Goal: Transaction & Acquisition: Purchase product/service

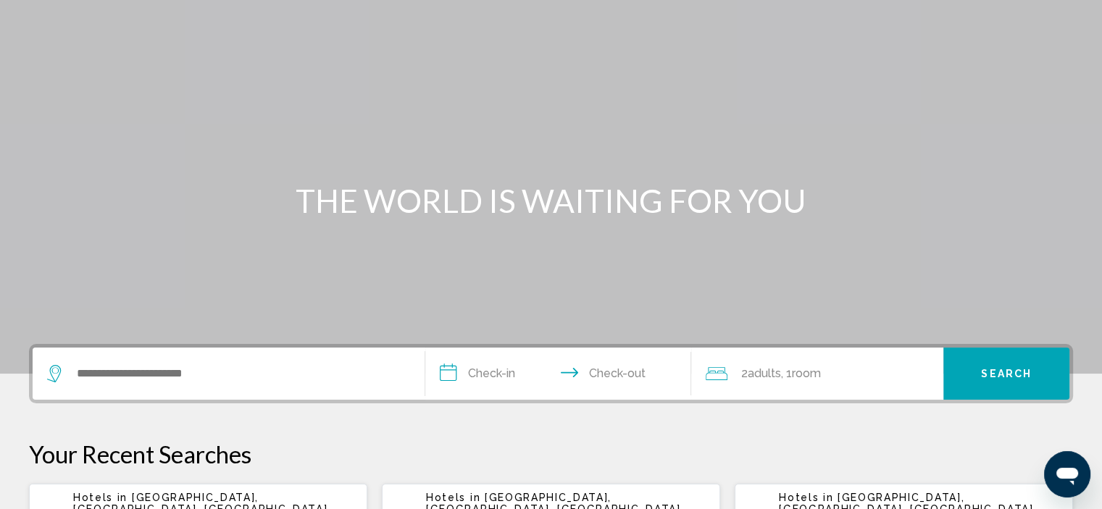
scroll to position [145, 0]
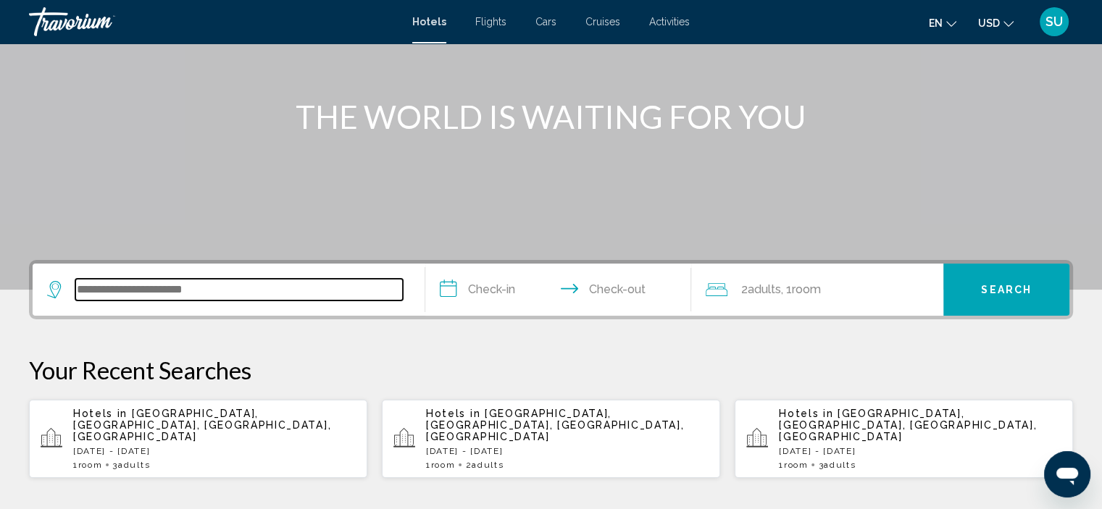
click at [162, 291] on input "Search widget" at bounding box center [239, 290] width 328 height 22
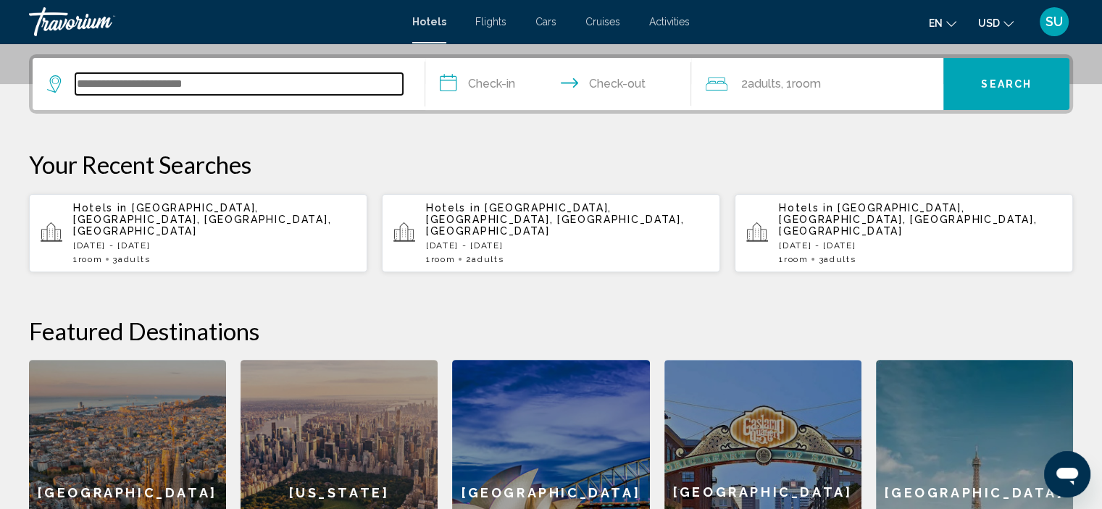
scroll to position [357, 0]
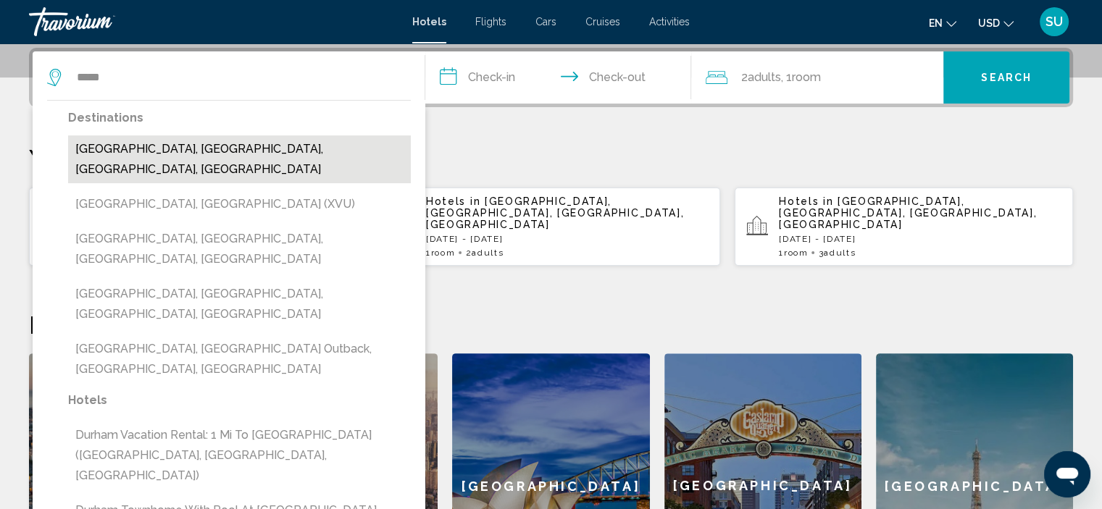
click at [165, 153] on button "[GEOGRAPHIC_DATA], [GEOGRAPHIC_DATA], [GEOGRAPHIC_DATA], [GEOGRAPHIC_DATA]" at bounding box center [239, 160] width 343 height 48
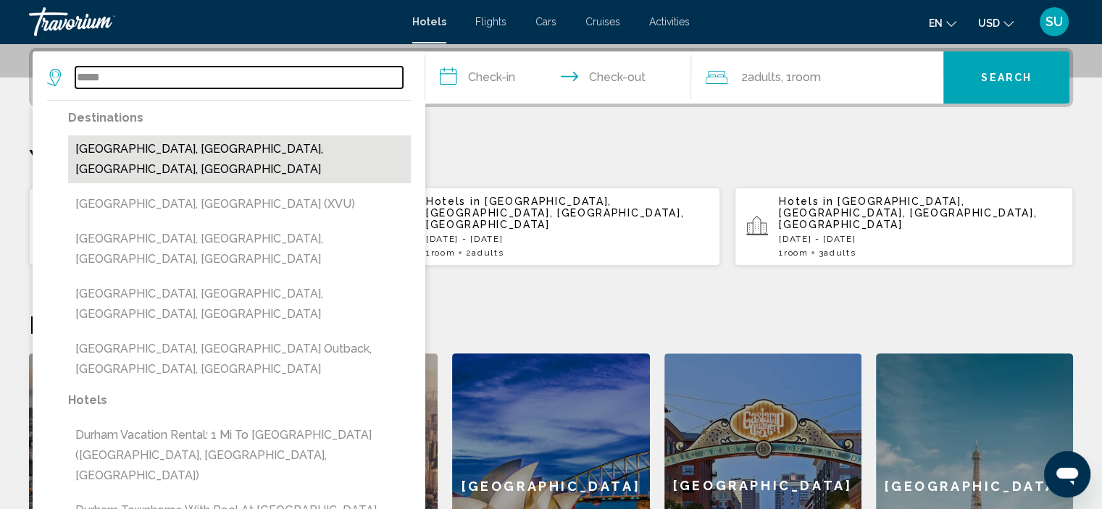
type input "**********"
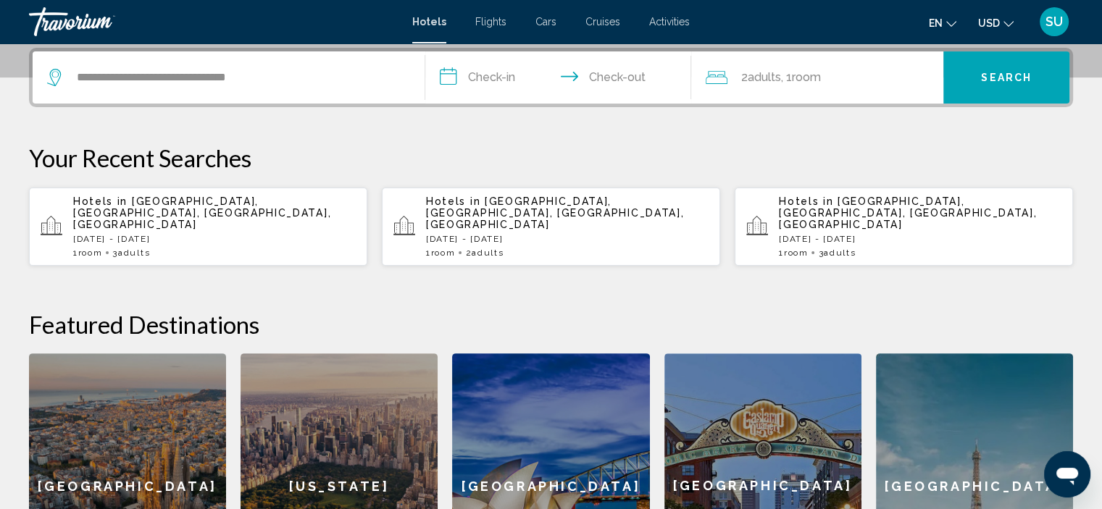
click at [500, 80] on input "**********" at bounding box center [561, 79] width 272 height 57
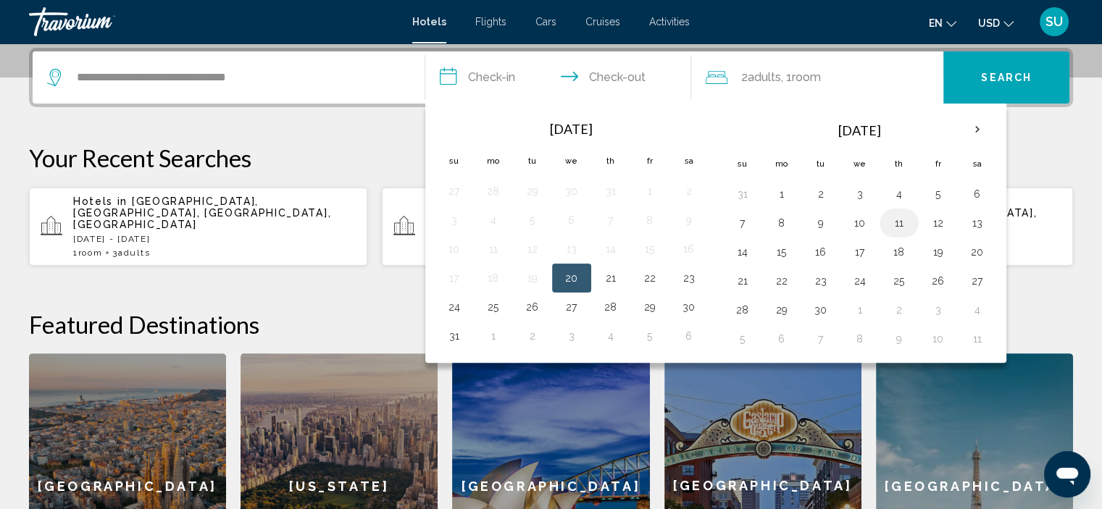
click at [892, 222] on button "11" at bounding box center [899, 223] width 23 height 20
click at [603, 80] on input "**********" at bounding box center [561, 79] width 272 height 57
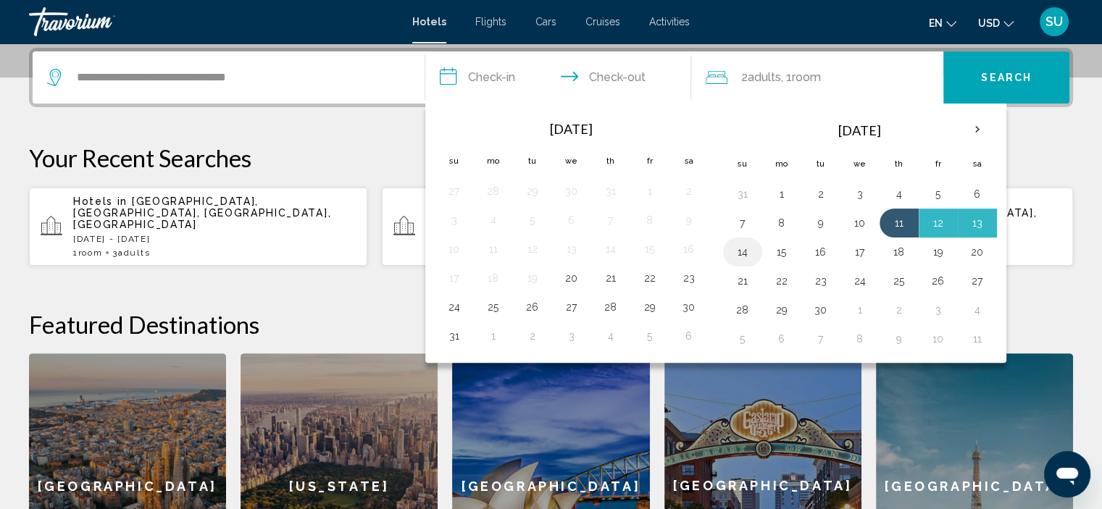
click at [739, 246] on button "14" at bounding box center [742, 252] width 23 height 20
type input "**********"
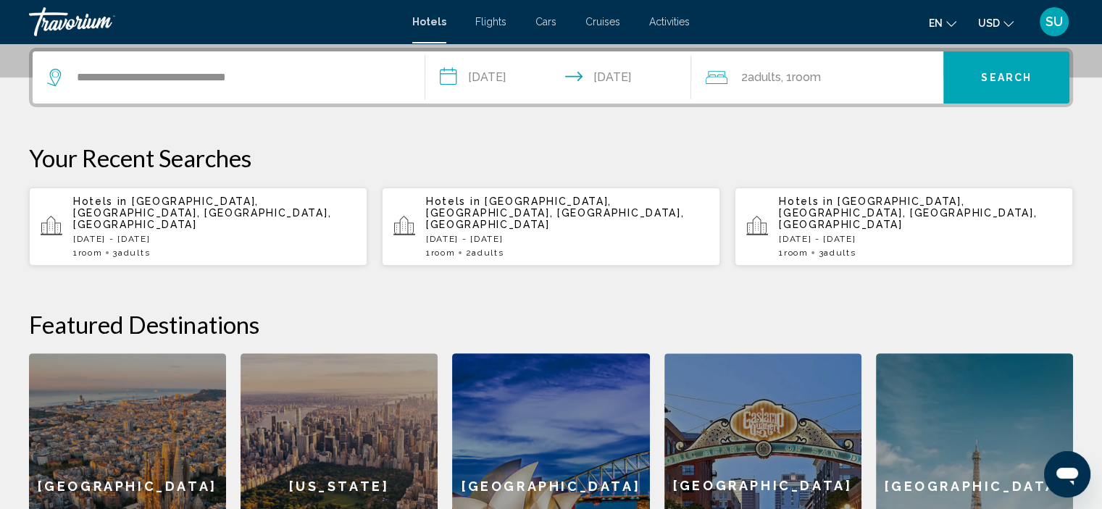
click at [761, 79] on span "Adults" at bounding box center [763, 77] width 33 height 14
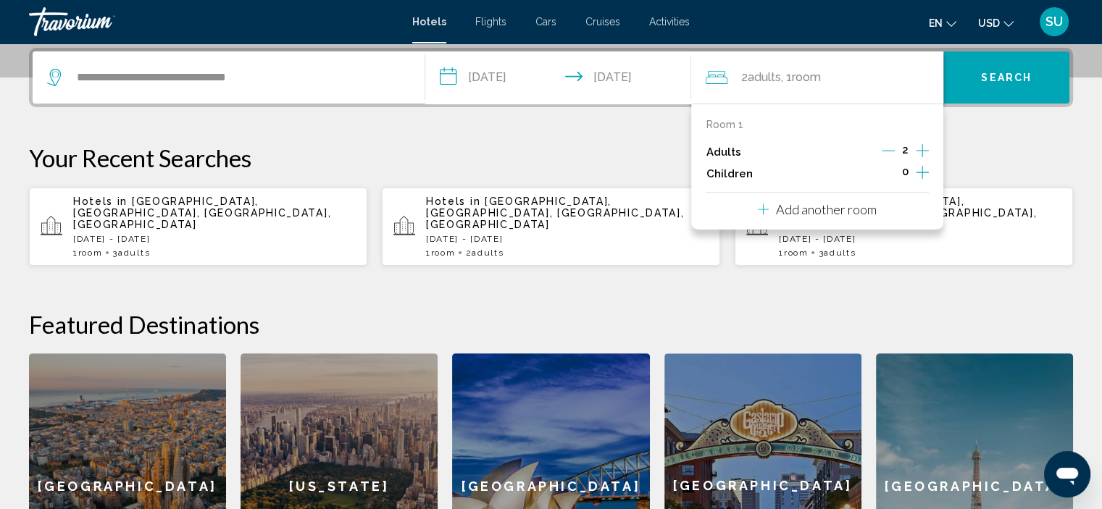
click at [919, 144] on icon "Increment adults" at bounding box center [922, 150] width 13 height 17
click at [985, 83] on button "Search" at bounding box center [1007, 77] width 126 height 52
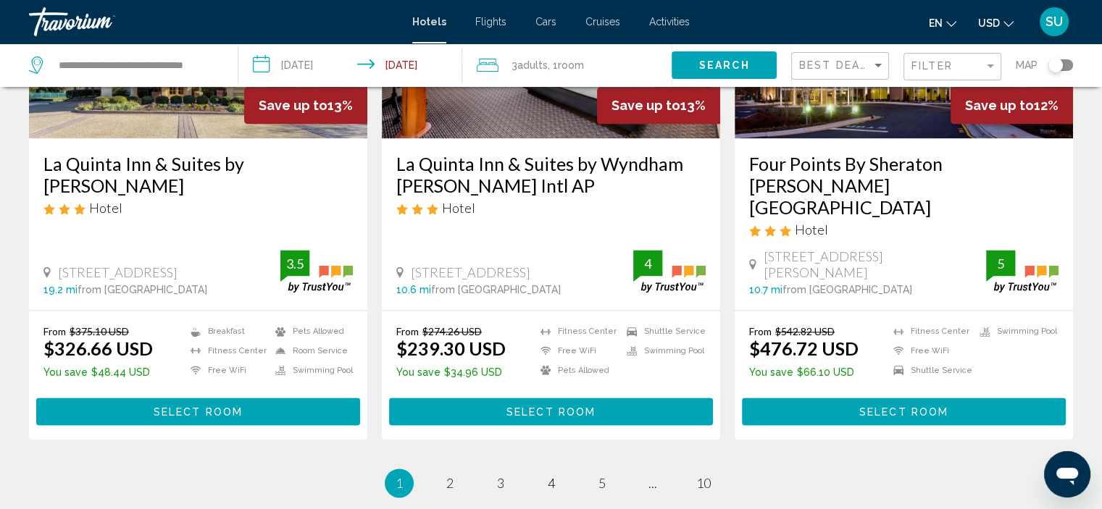
scroll to position [1884, 0]
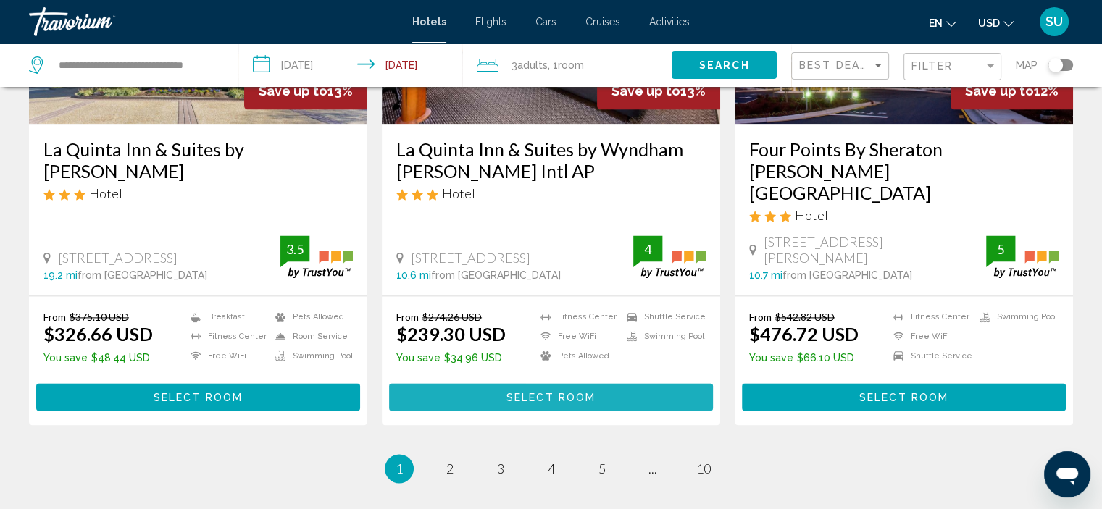
click at [528, 392] on span "Select Room" at bounding box center [551, 398] width 89 height 12
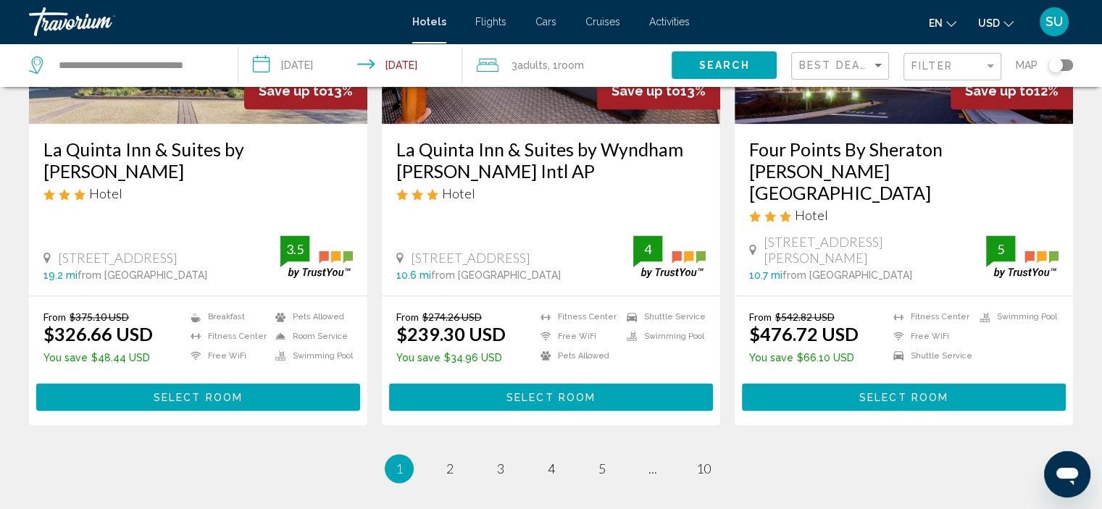
scroll to position [6, 0]
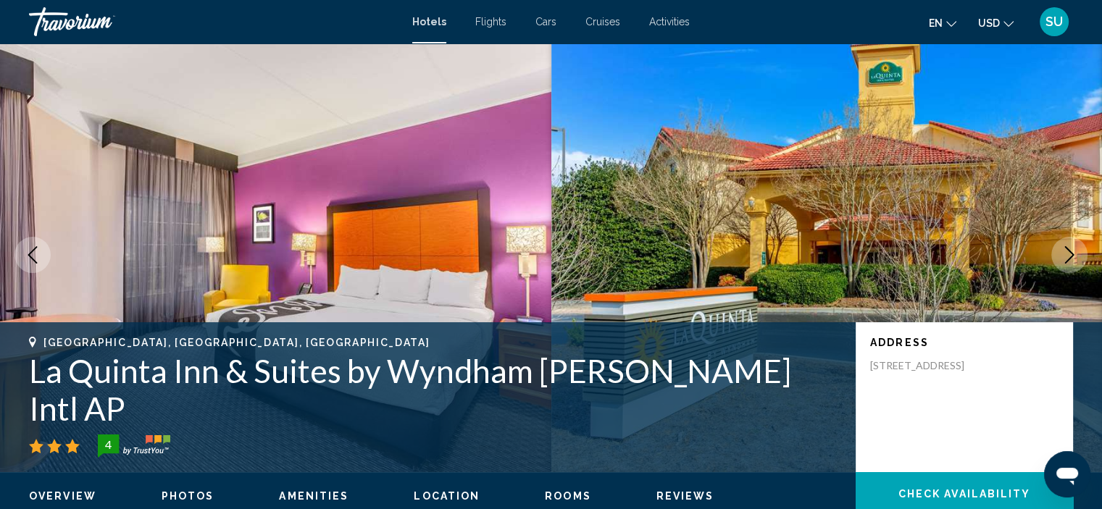
click at [1062, 251] on icon "Next image" at bounding box center [1069, 254] width 17 height 17
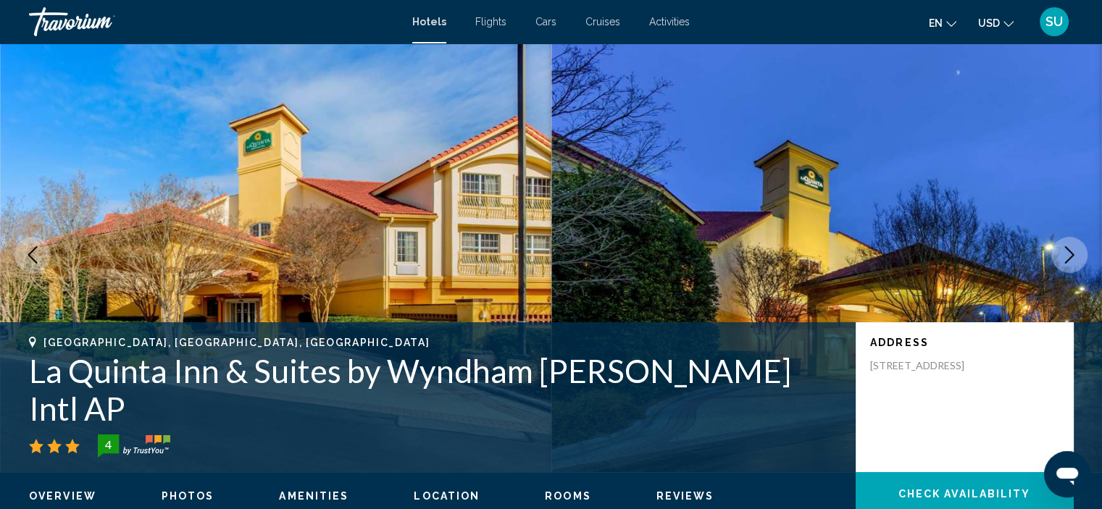
click at [1062, 251] on icon "Next image" at bounding box center [1069, 254] width 17 height 17
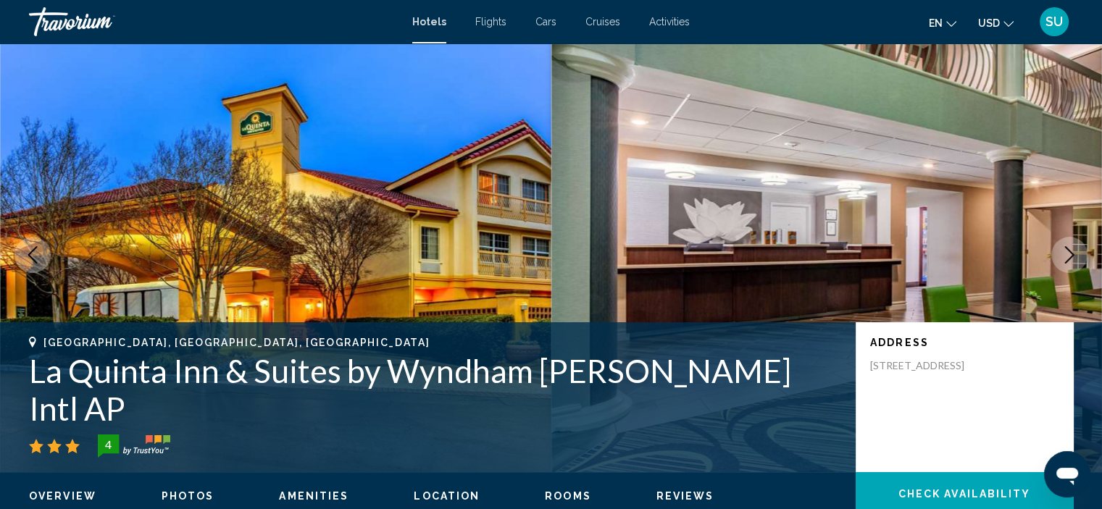
click at [1062, 251] on icon "Next image" at bounding box center [1069, 254] width 17 height 17
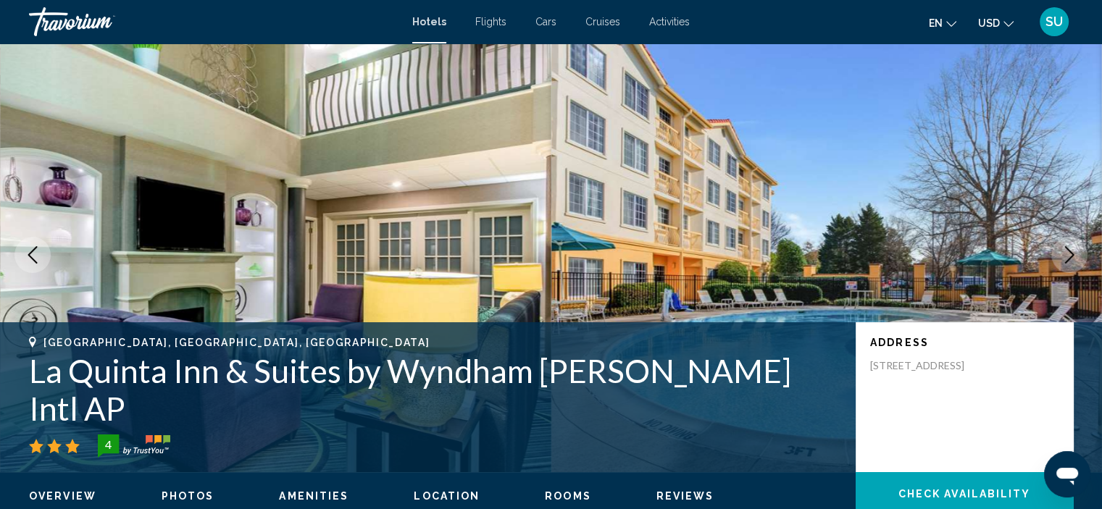
click at [1062, 251] on icon "Next image" at bounding box center [1069, 254] width 17 height 17
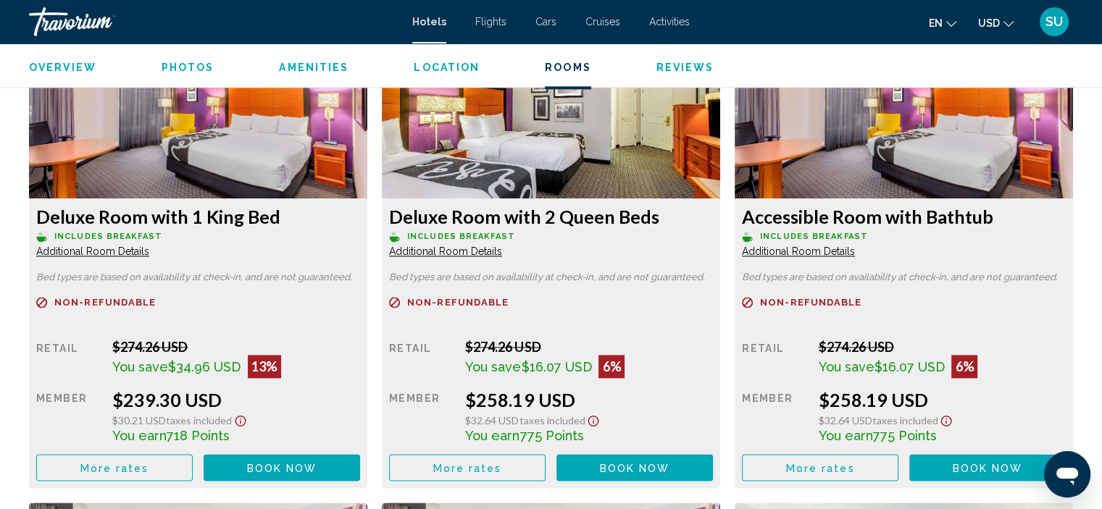
scroll to position [2107, 0]
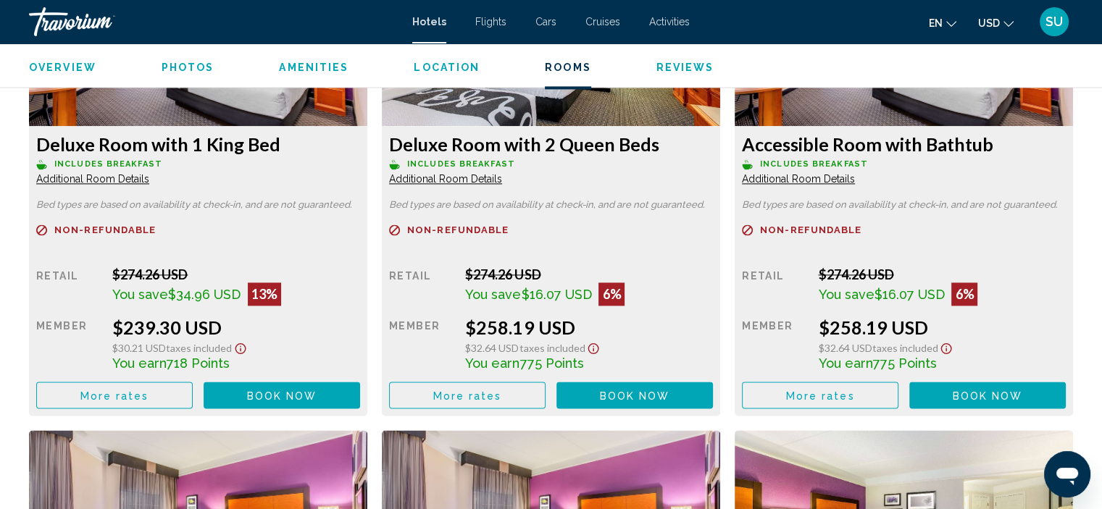
click at [149, 178] on span "Additional Room Details" at bounding box center [92, 179] width 113 height 12
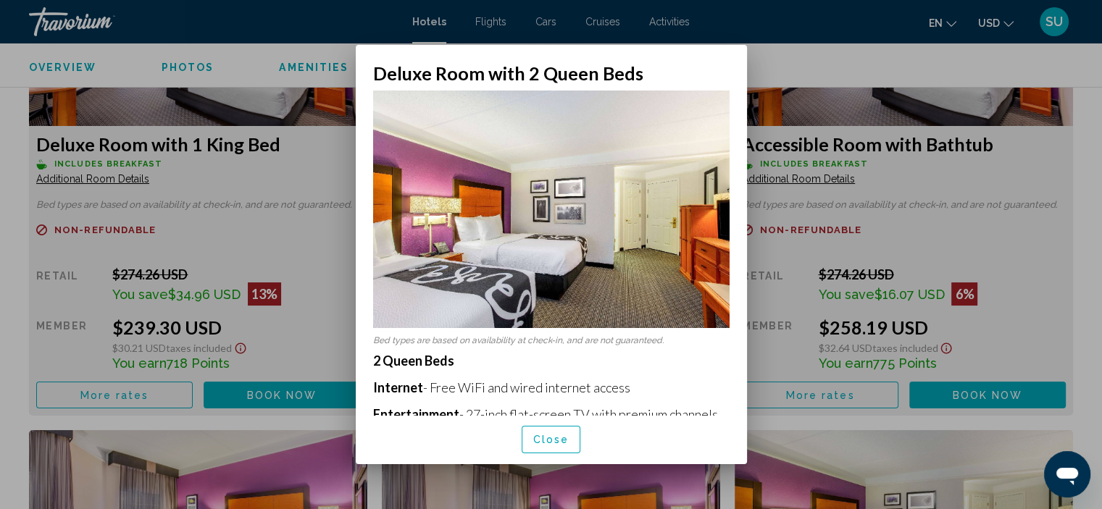
scroll to position [0, 0]
click at [530, 446] on button "Close" at bounding box center [551, 439] width 59 height 27
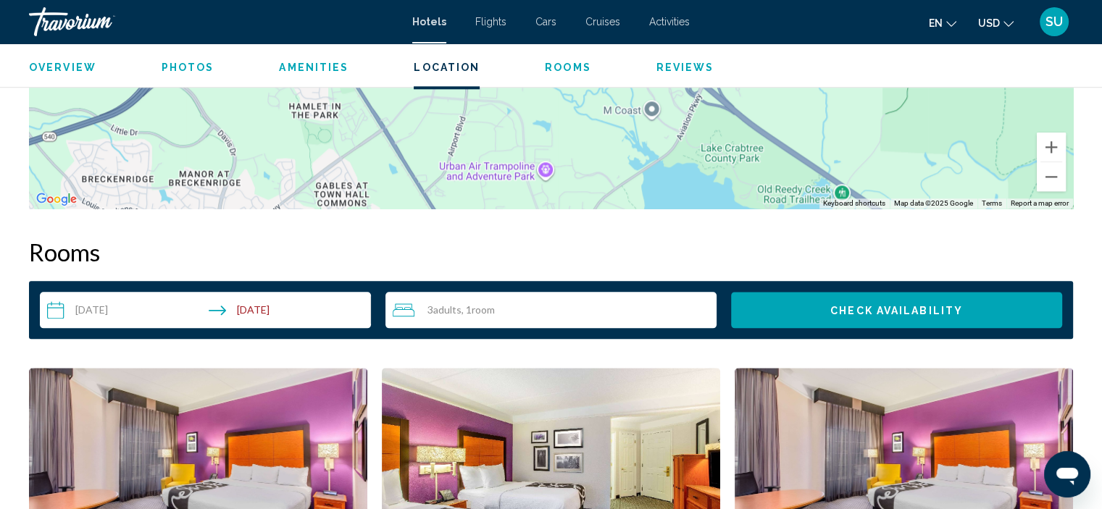
scroll to position [1600, 0]
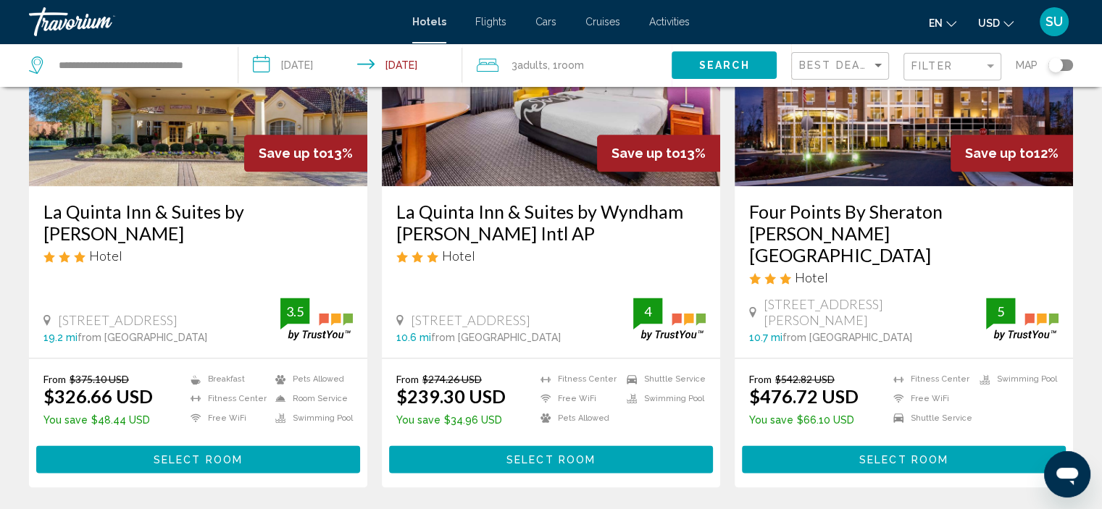
scroll to position [1997, 0]
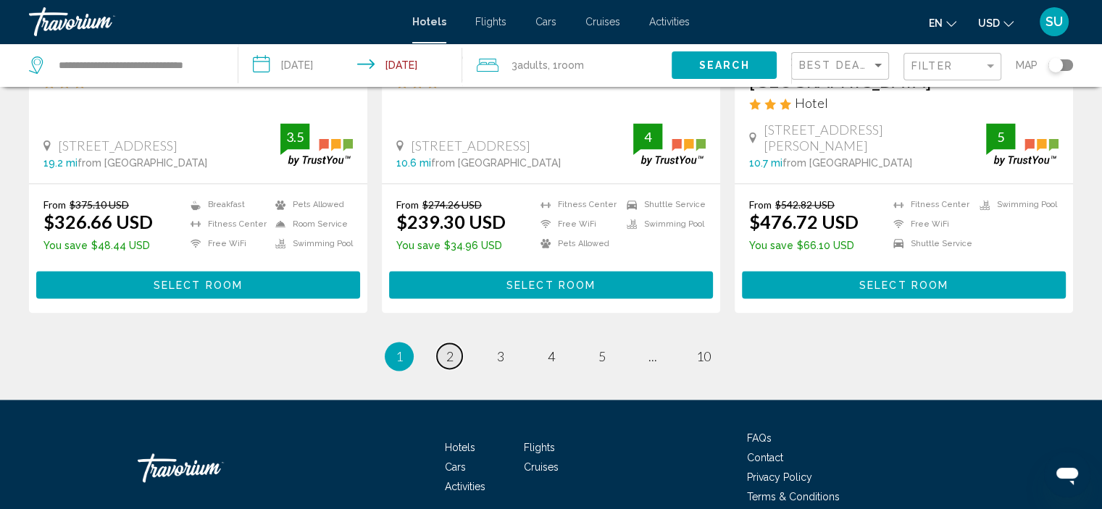
click at [456, 344] on link "page 2" at bounding box center [449, 356] width 25 height 25
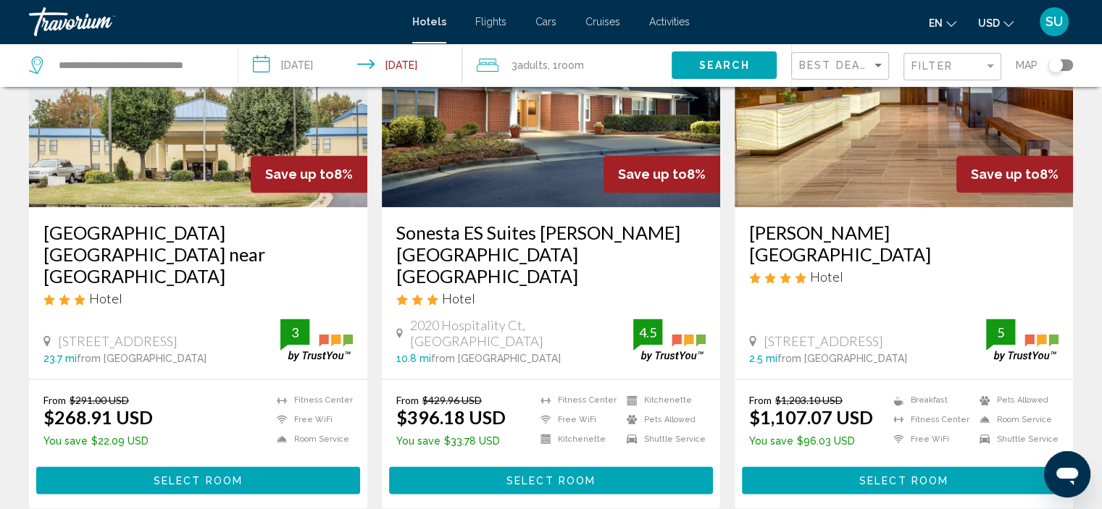
scroll to position [1884, 0]
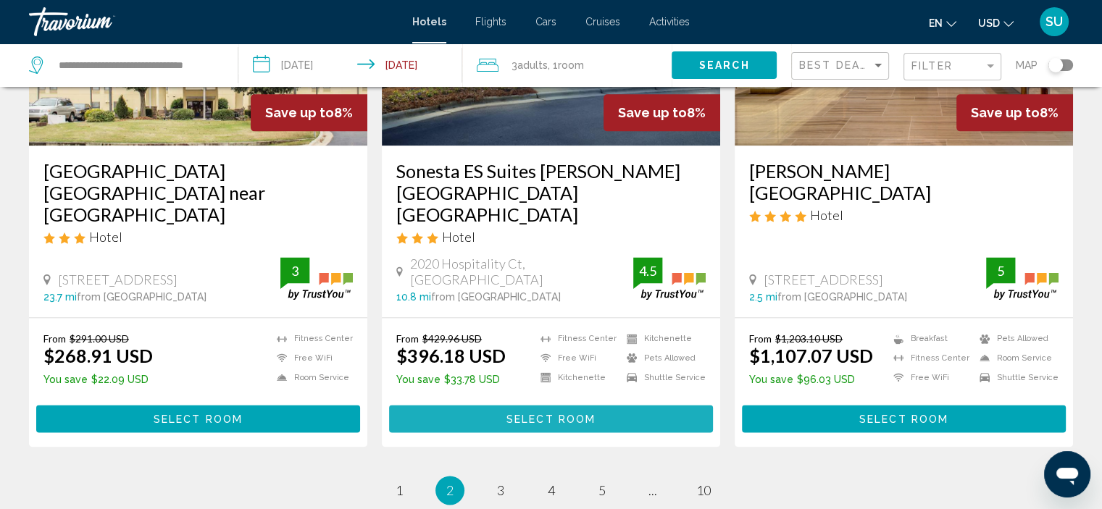
click at [533, 414] on span "Select Room" at bounding box center [551, 420] width 89 height 12
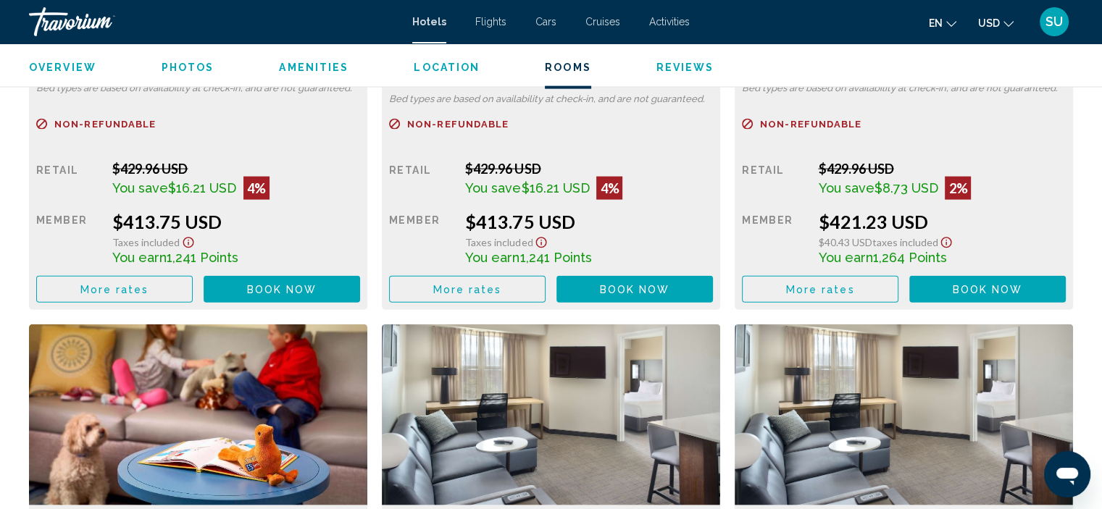
scroll to position [3194, 0]
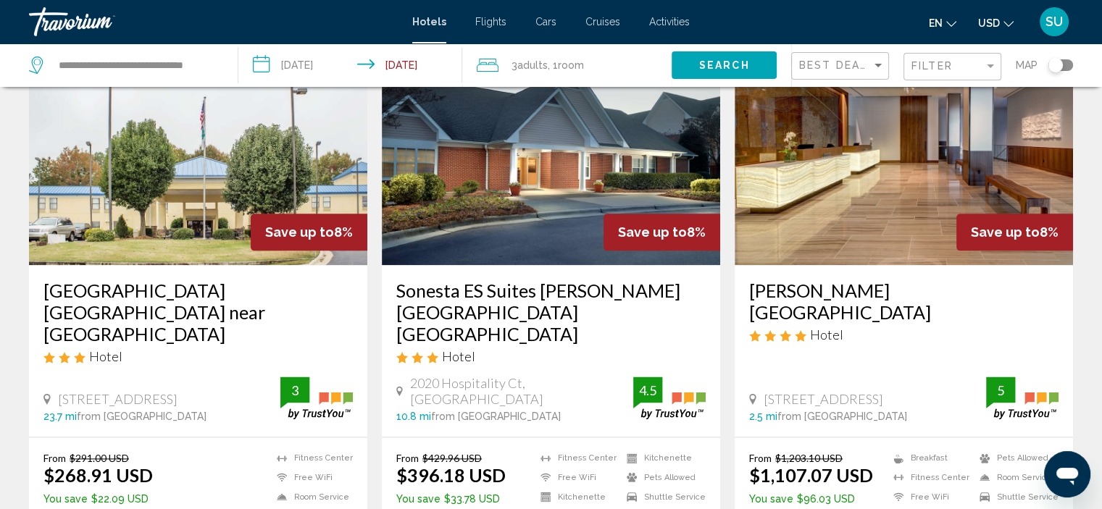
scroll to position [1812, 0]
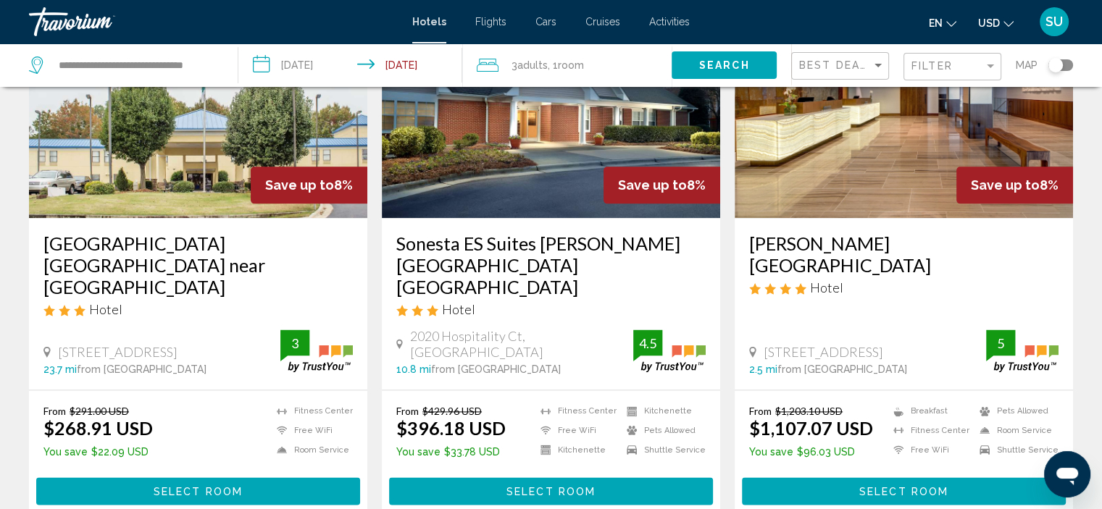
click at [399, 338] on icon "Main content" at bounding box center [399, 344] width 7 height 13
click at [432, 328] on span "2020 Hospitality Ct, [GEOGRAPHIC_DATA]" at bounding box center [521, 344] width 223 height 32
click at [415, 364] on span "10.8 mi" at bounding box center [413, 370] width 35 height 12
click at [421, 364] on span "10.8 mi" at bounding box center [413, 370] width 35 height 12
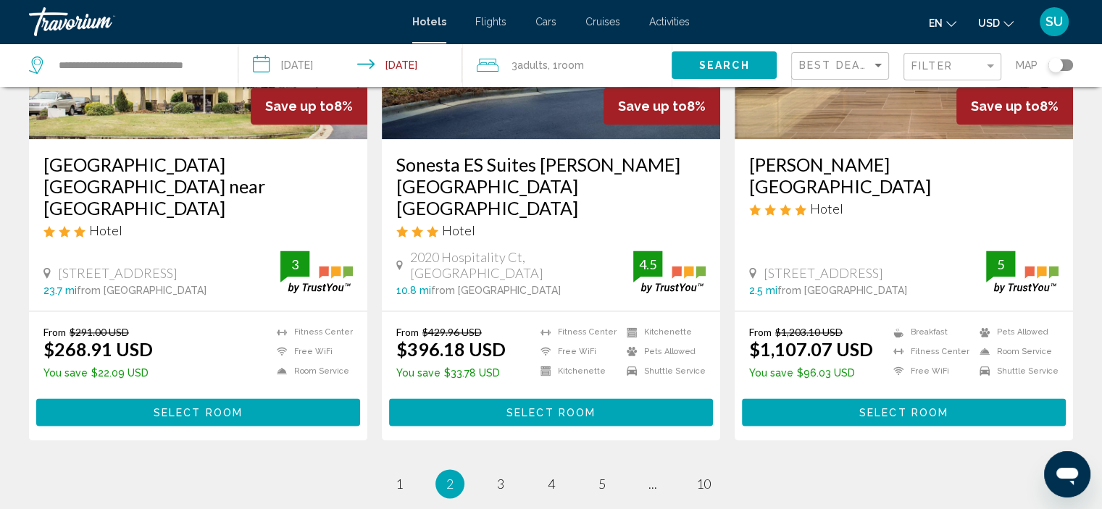
scroll to position [2019, 0]
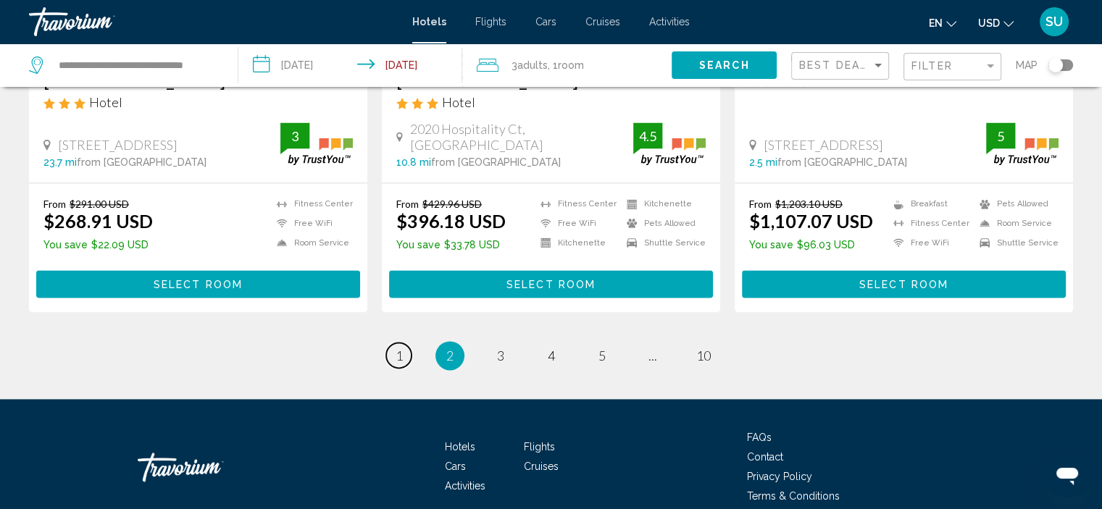
drag, startPoint x: 396, startPoint y: 289, endPoint x: 409, endPoint y: 288, distance: 13.1
click at [396, 348] on span "1" at bounding box center [399, 356] width 7 height 16
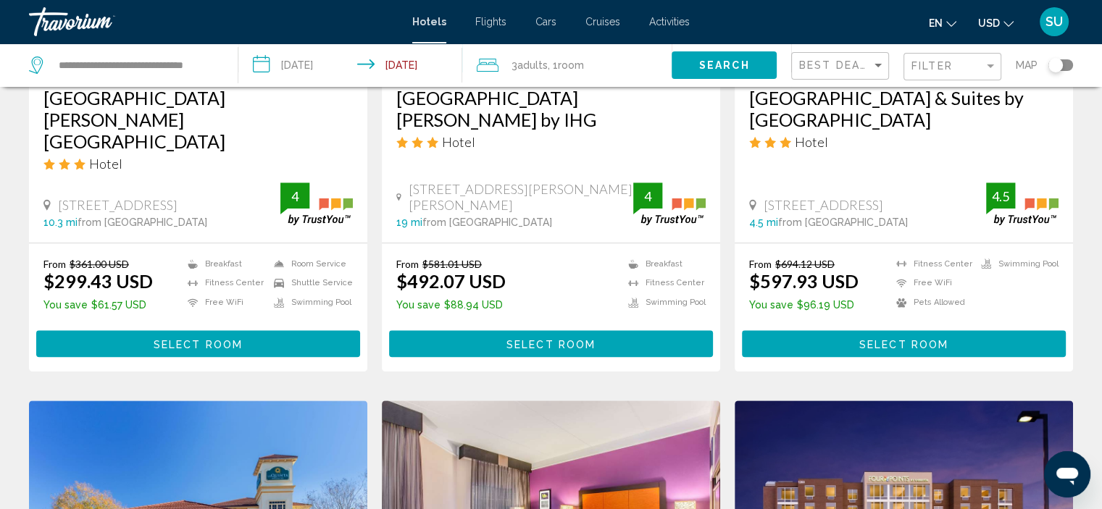
scroll to position [1377, 0]
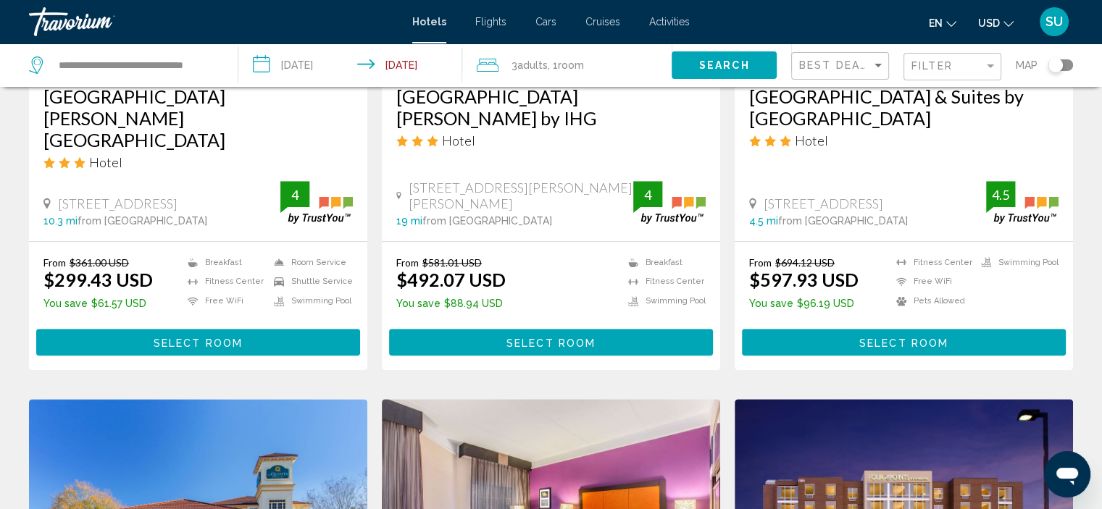
click at [143, 329] on button "Select Room" at bounding box center [198, 342] width 324 height 27
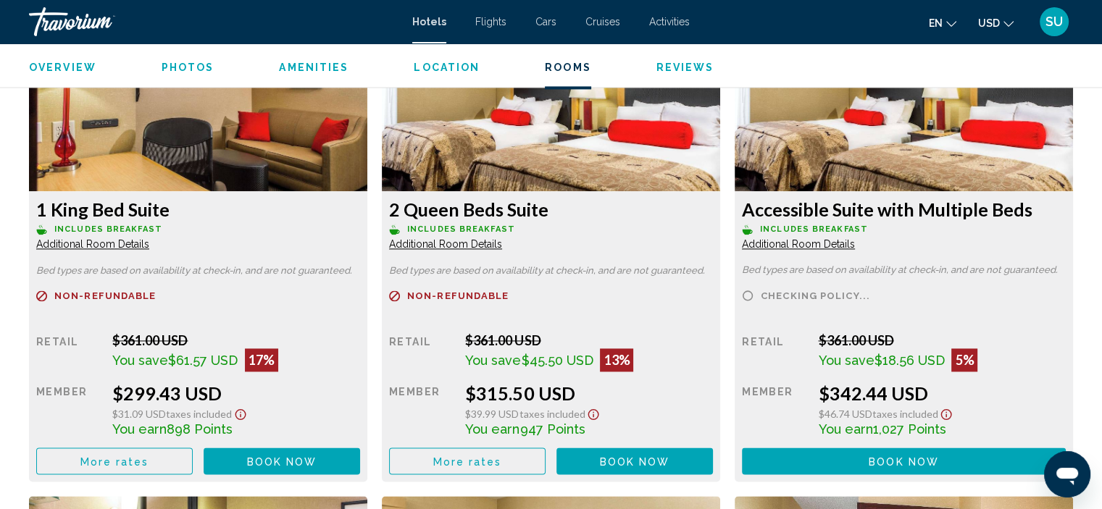
scroll to position [1883, 0]
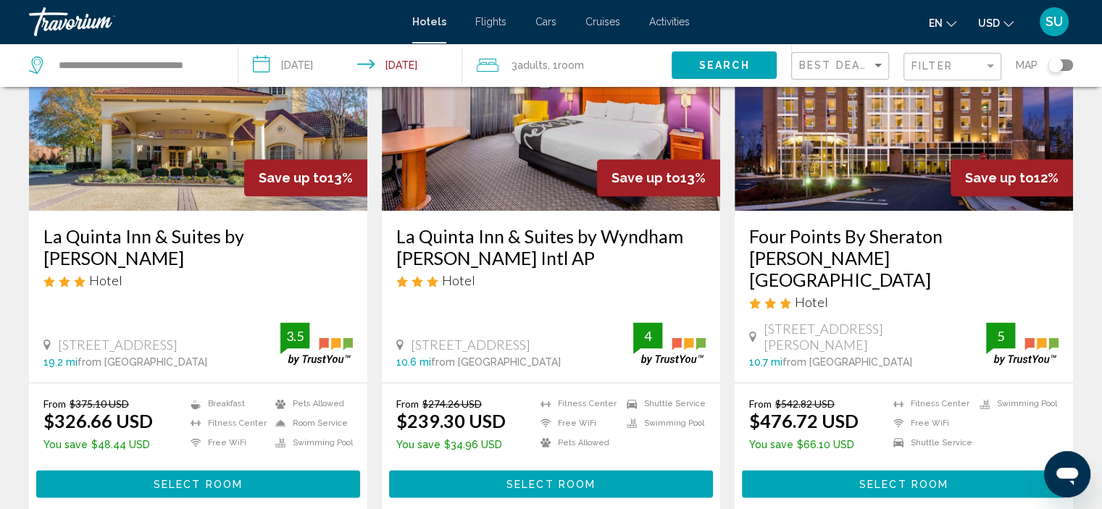
scroll to position [1812, 0]
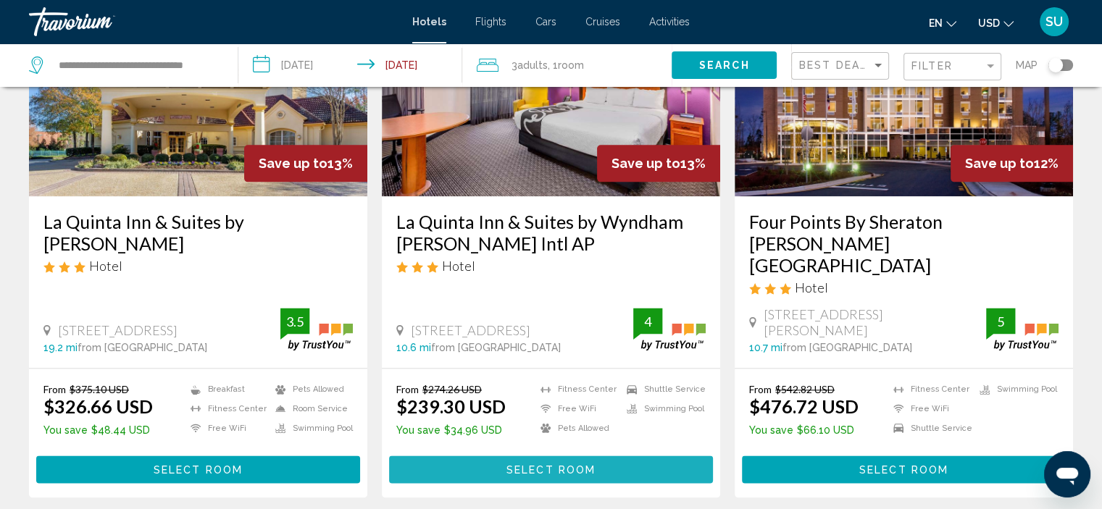
click at [540, 465] on span "Select Room" at bounding box center [551, 471] width 89 height 12
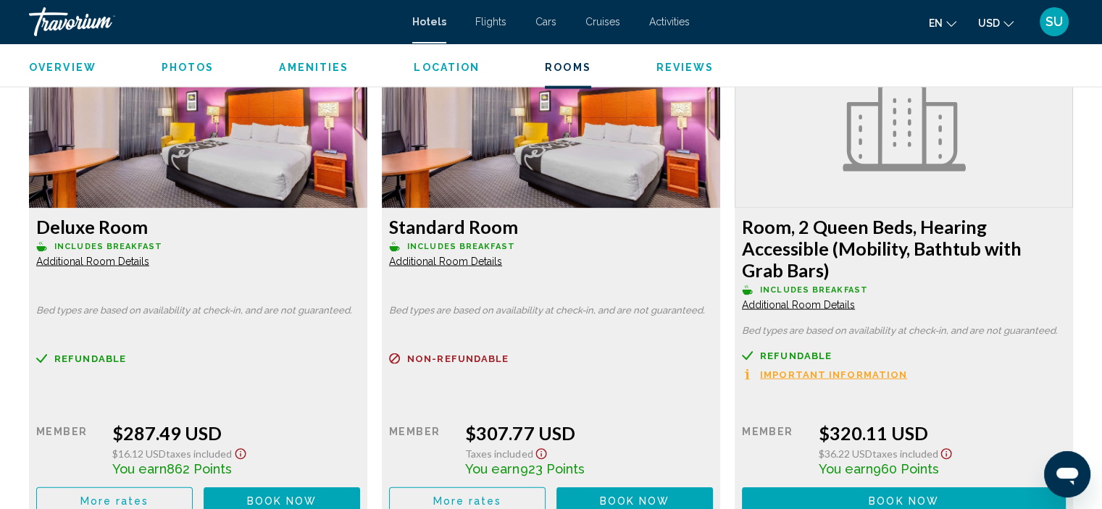
scroll to position [2834, 0]
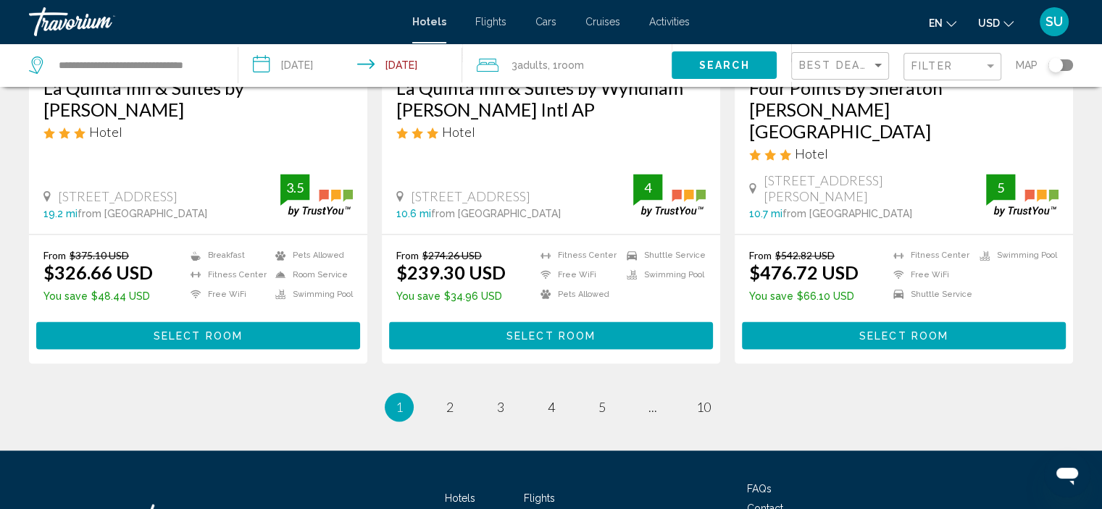
scroll to position [1997, 0]
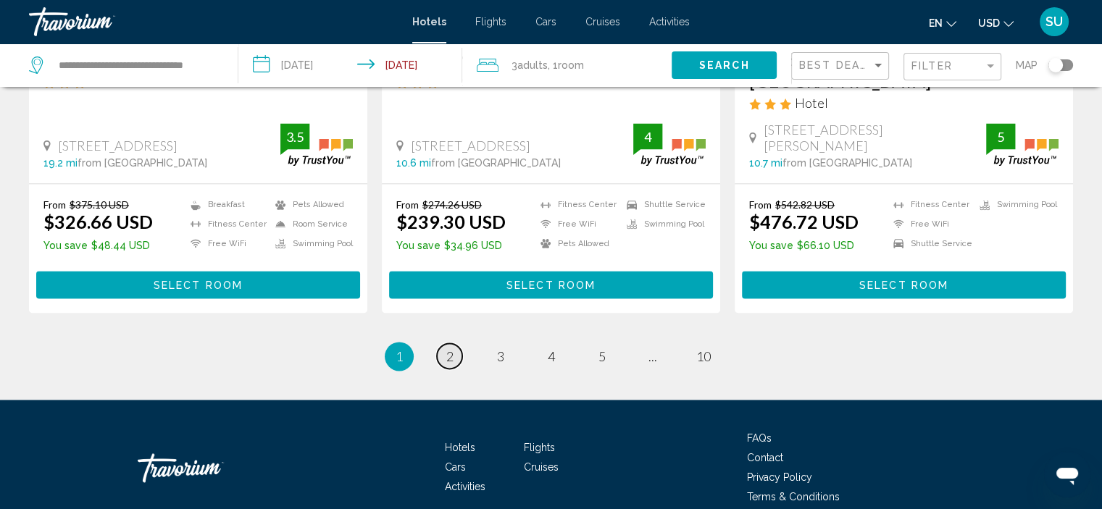
click at [454, 344] on link "page 2" at bounding box center [449, 356] width 25 height 25
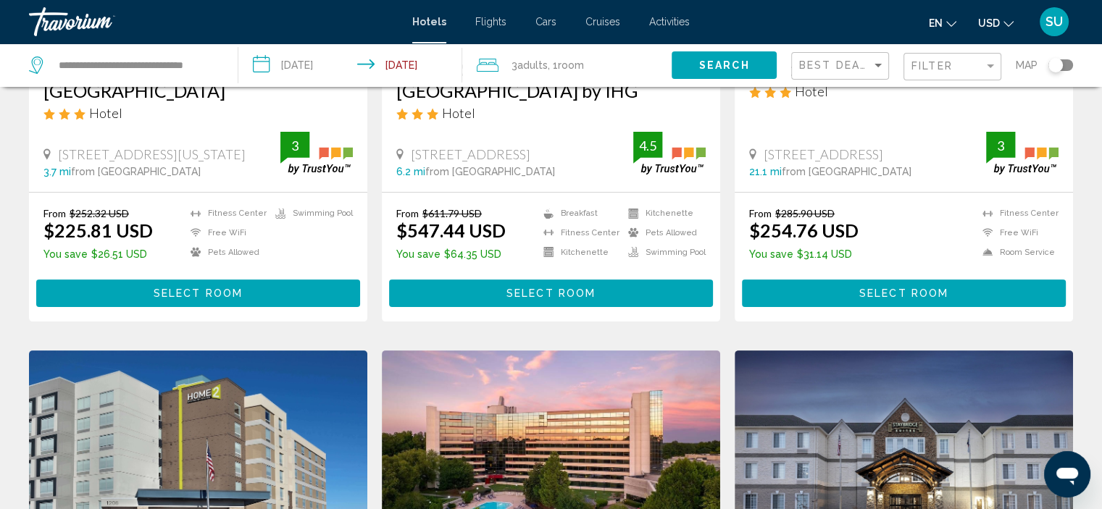
scroll to position [362, 0]
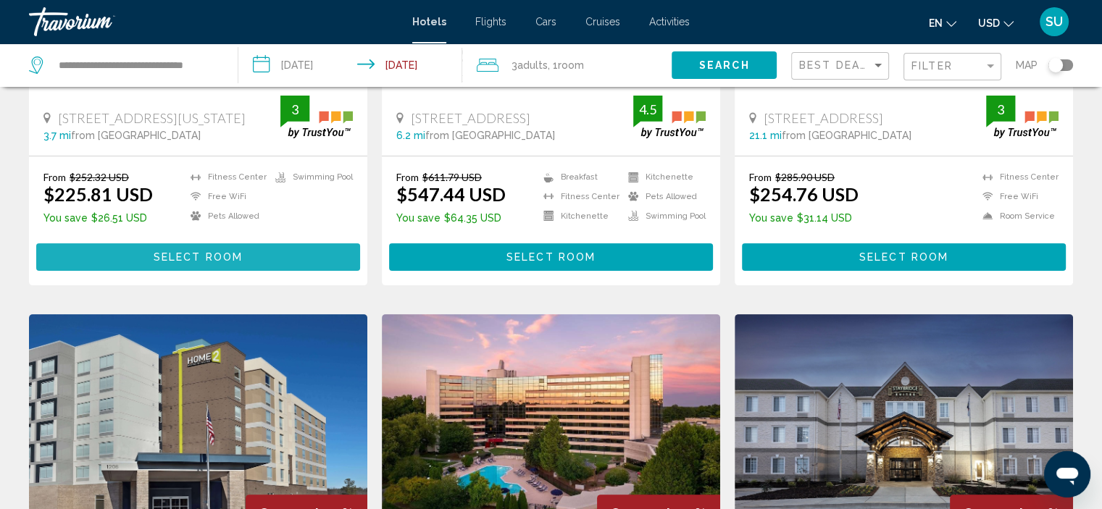
click at [191, 249] on button "Select Room" at bounding box center [198, 256] width 324 height 27
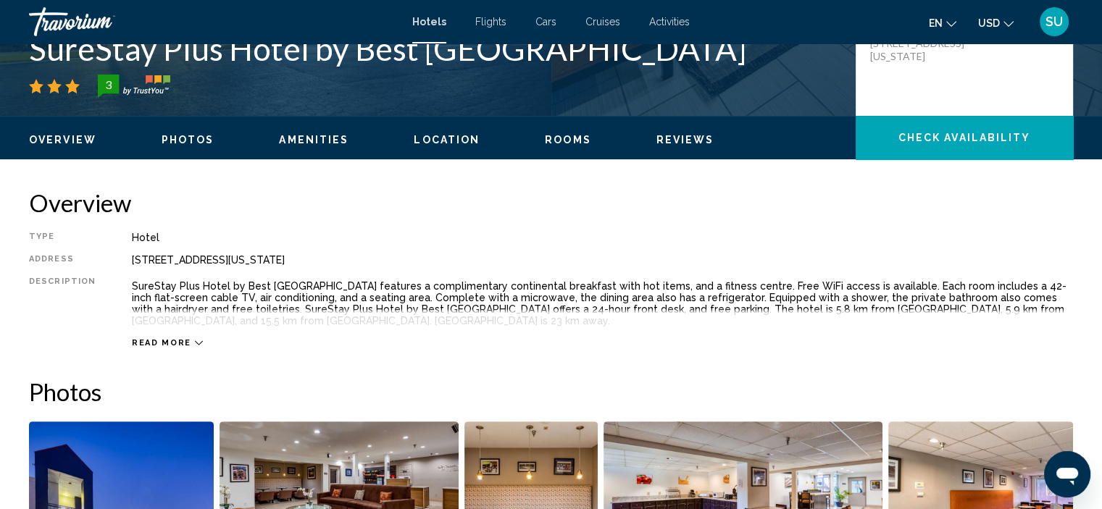
scroll to position [6, 0]
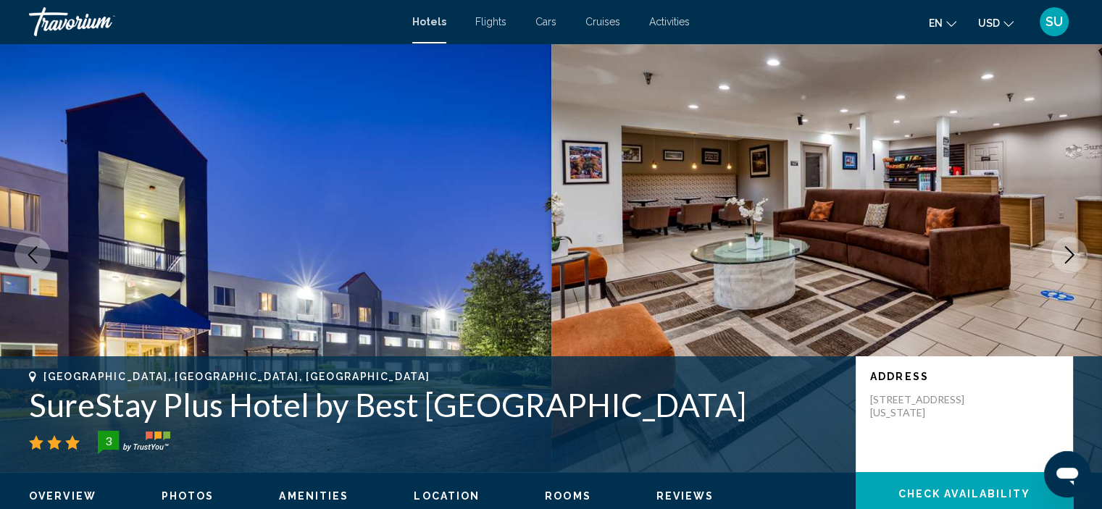
click at [1070, 256] on icon "Next image" at bounding box center [1069, 254] width 17 height 17
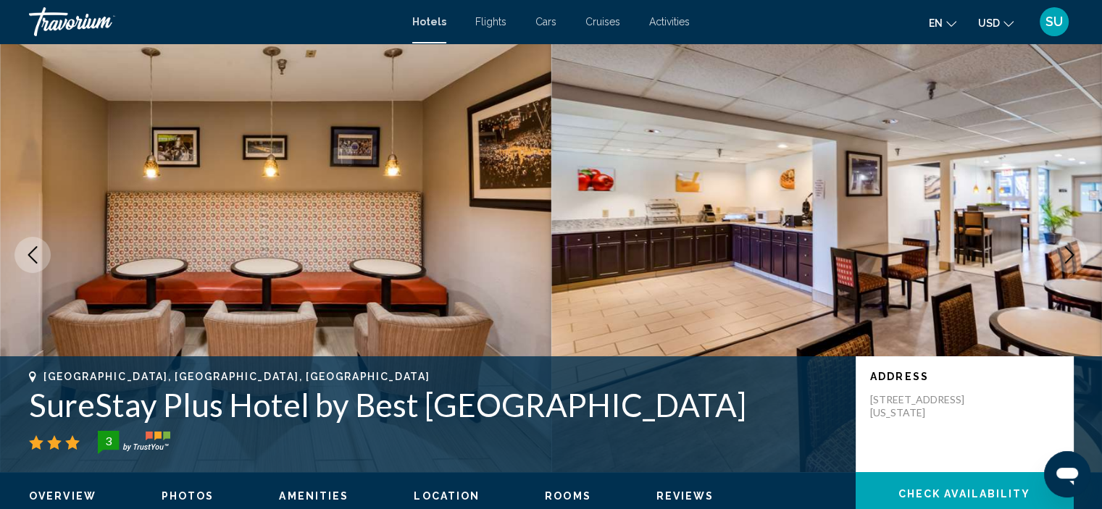
click at [1070, 256] on icon "Next image" at bounding box center [1069, 254] width 17 height 17
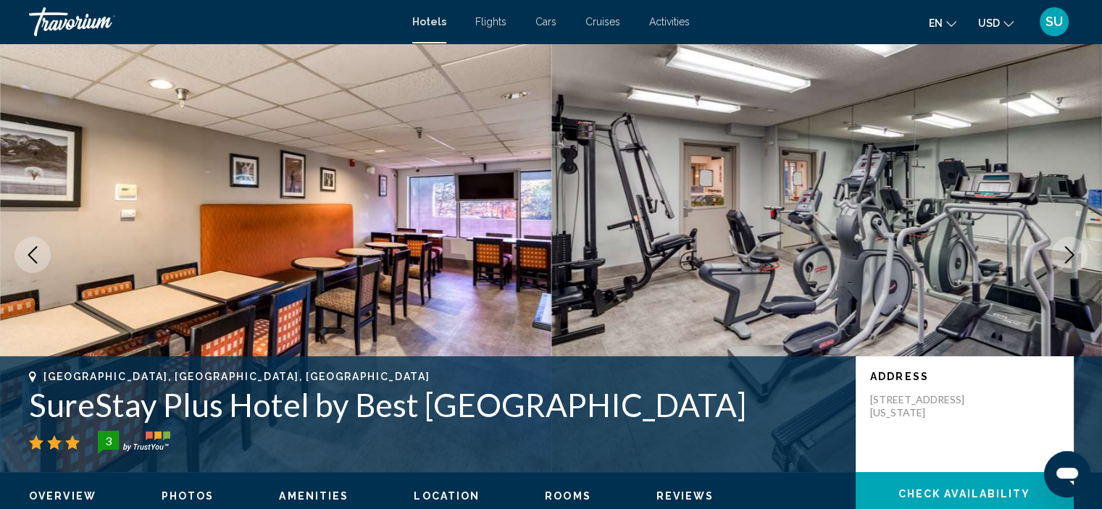
click at [1070, 256] on icon "Next image" at bounding box center [1069, 254] width 17 height 17
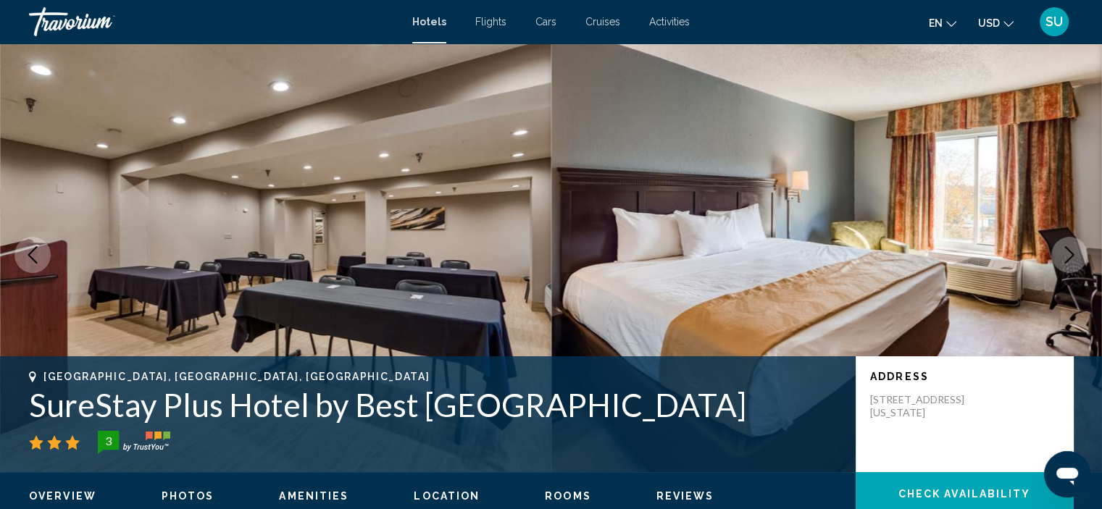
click at [1070, 256] on icon "Next image" at bounding box center [1069, 254] width 17 height 17
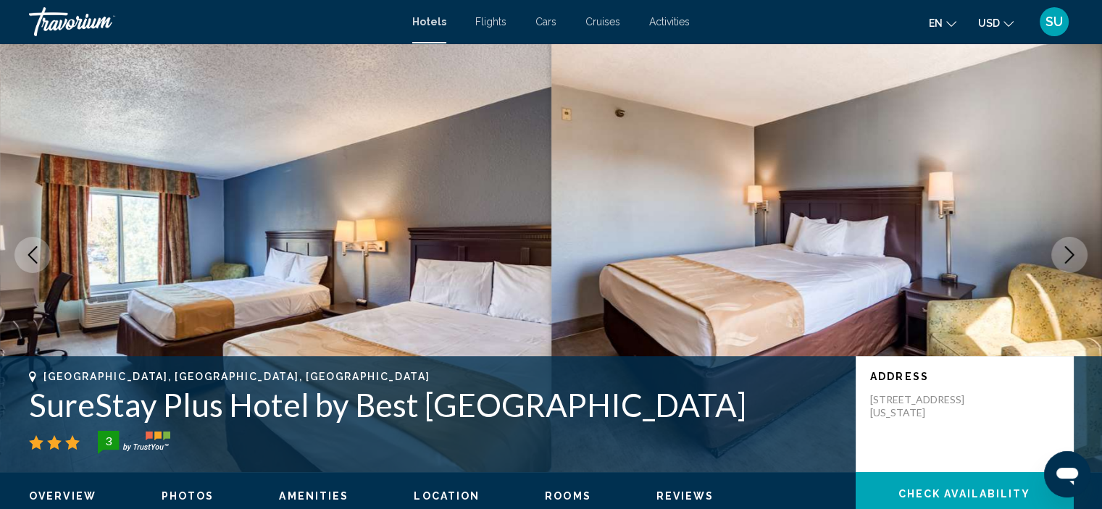
click at [1070, 256] on icon "Next image" at bounding box center [1069, 254] width 17 height 17
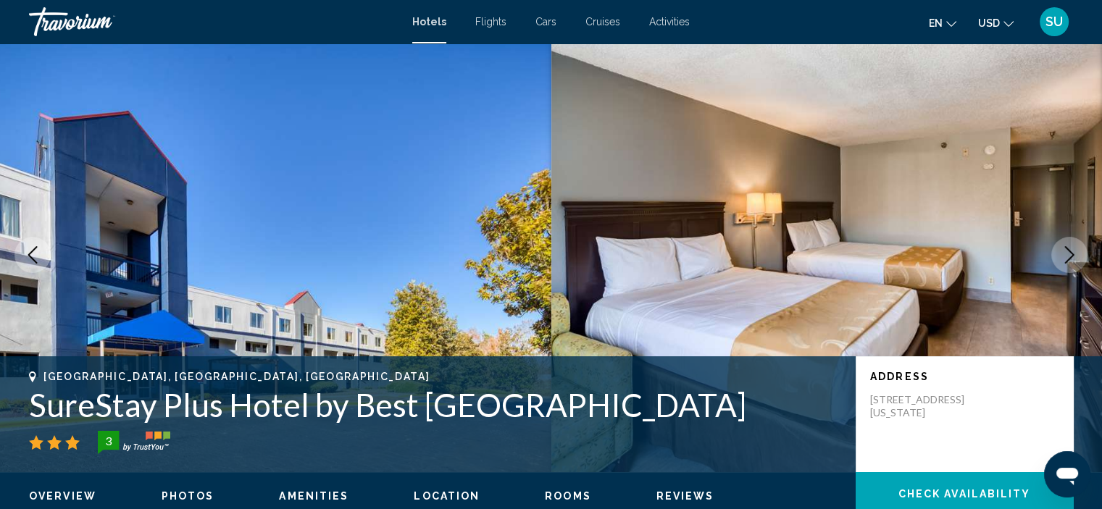
click at [1070, 256] on icon "Next image" at bounding box center [1069, 254] width 17 height 17
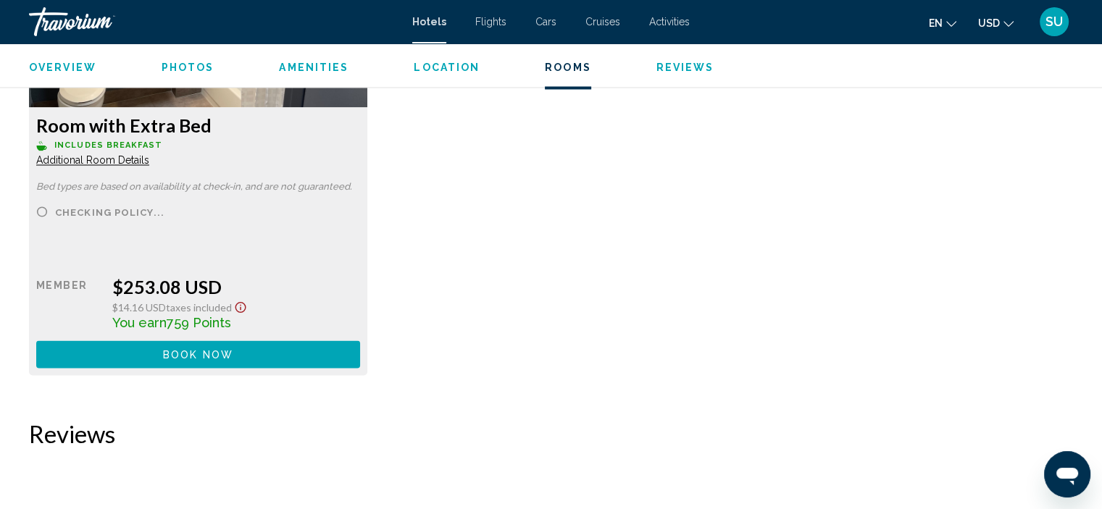
scroll to position [2470, 0]
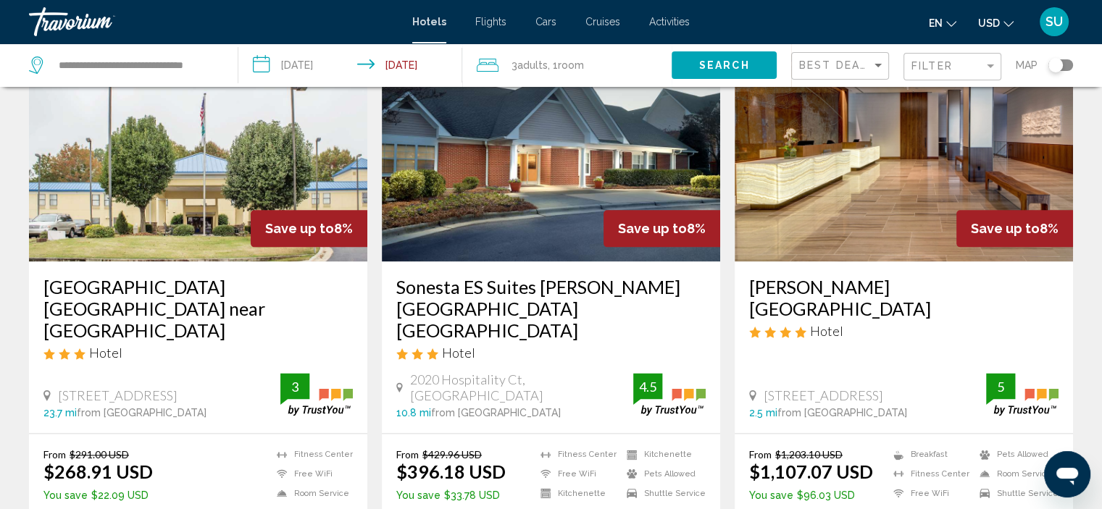
scroll to position [1802, 0]
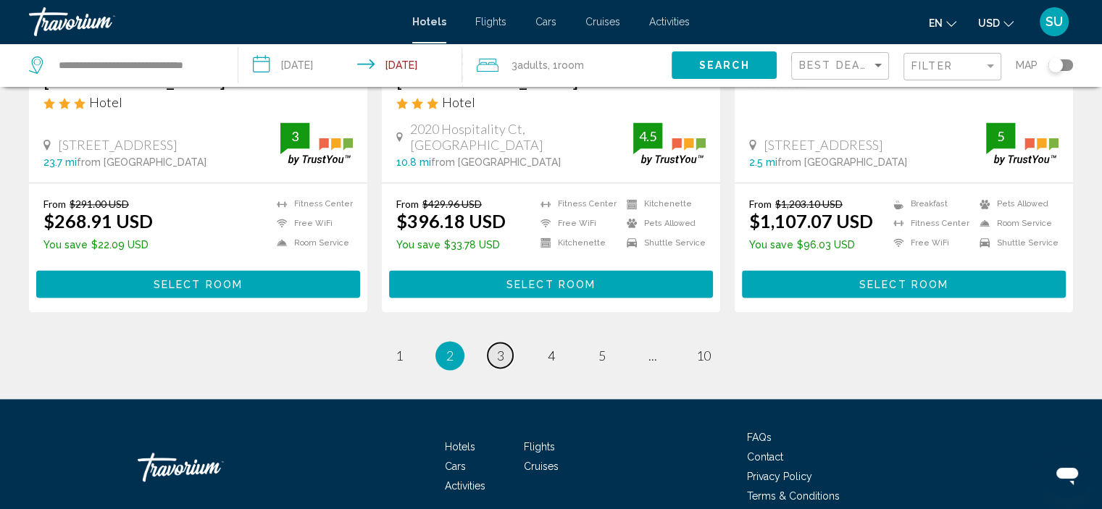
click at [501, 348] on span "3" at bounding box center [500, 356] width 7 height 16
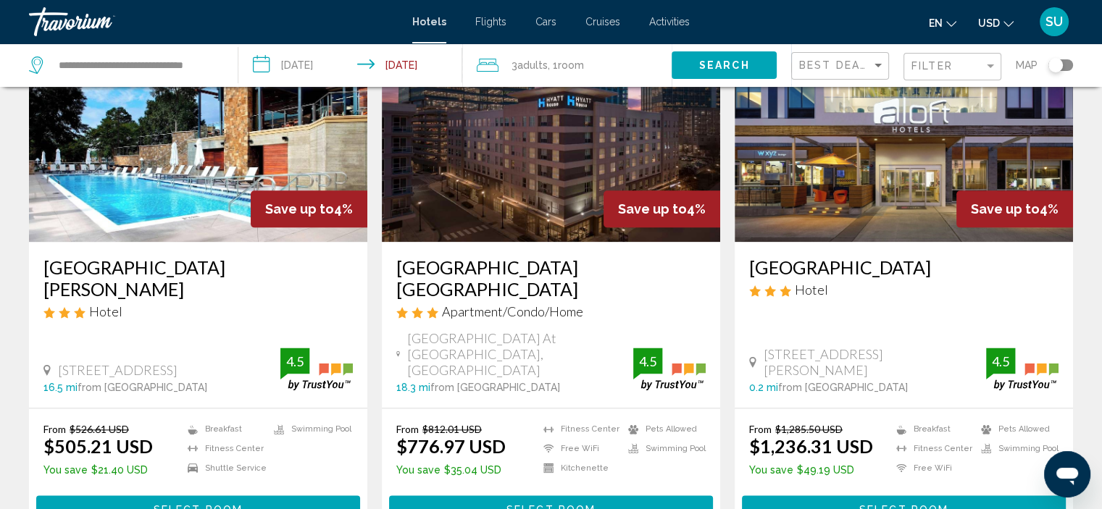
scroll to position [1997, 0]
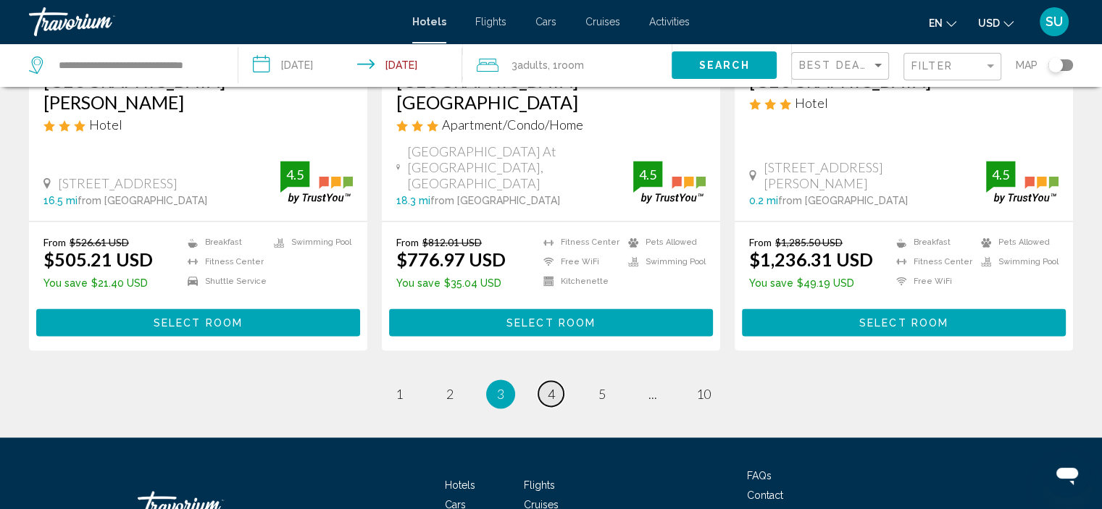
click at [554, 386] on span "4" at bounding box center [551, 394] width 7 height 16
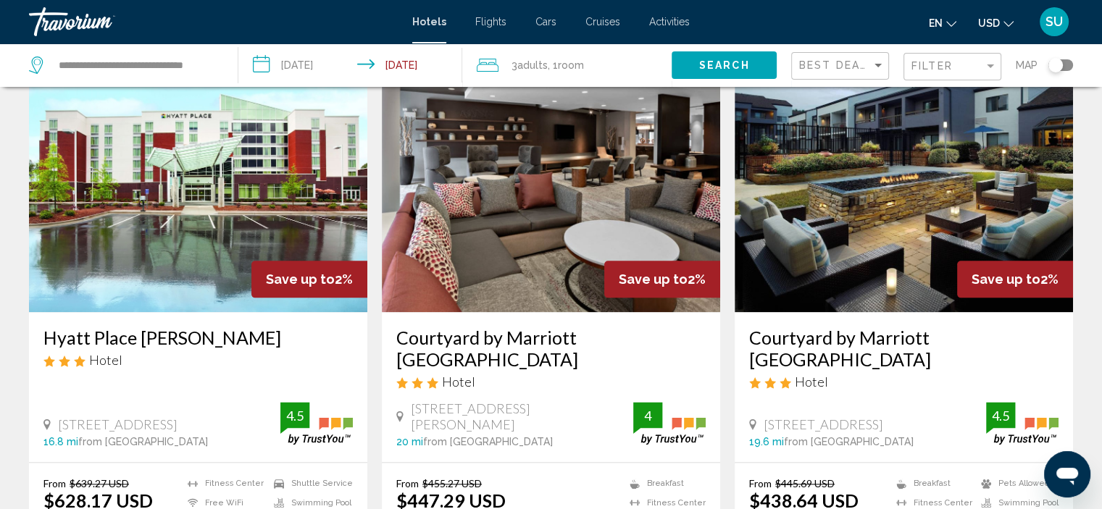
scroll to position [2018, 0]
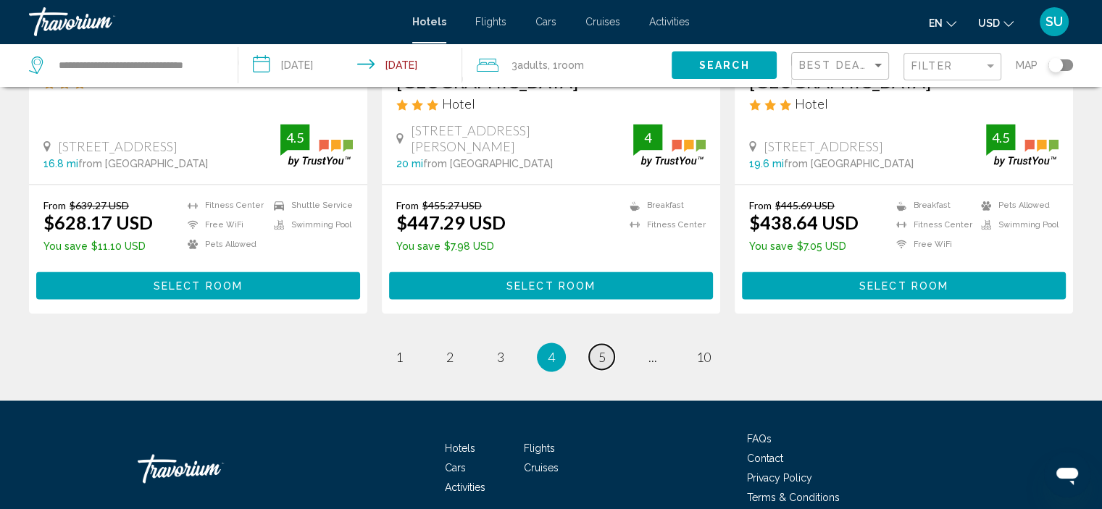
click at [601, 349] on span "5" at bounding box center [602, 357] width 7 height 16
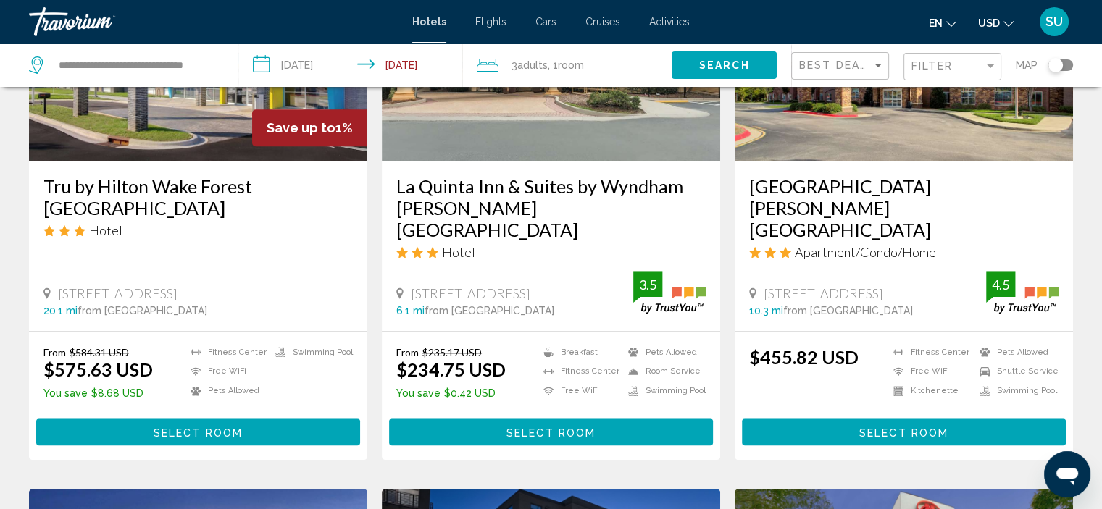
scroll to position [1377, 0]
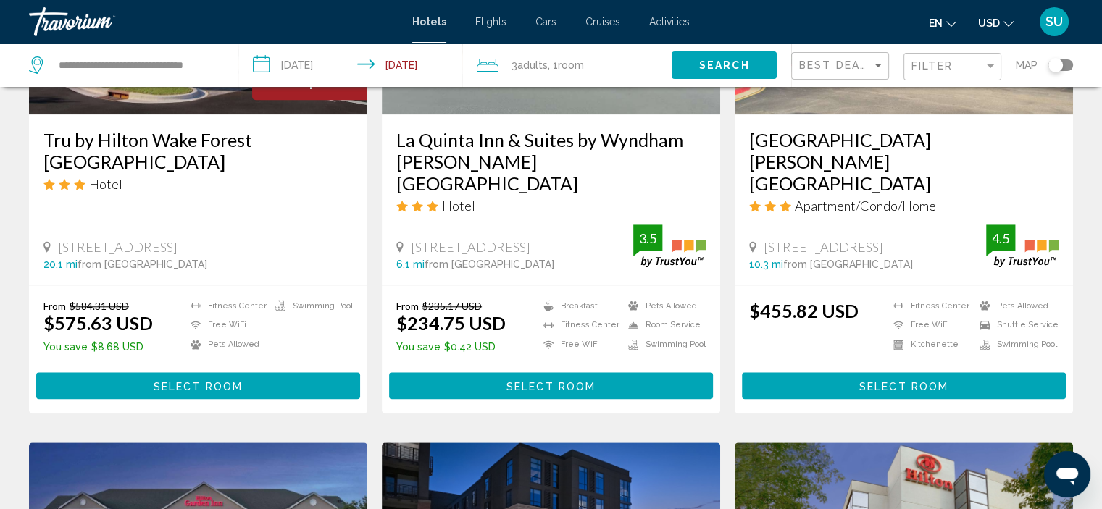
click at [586, 380] on span "Select Room" at bounding box center [551, 386] width 89 height 12
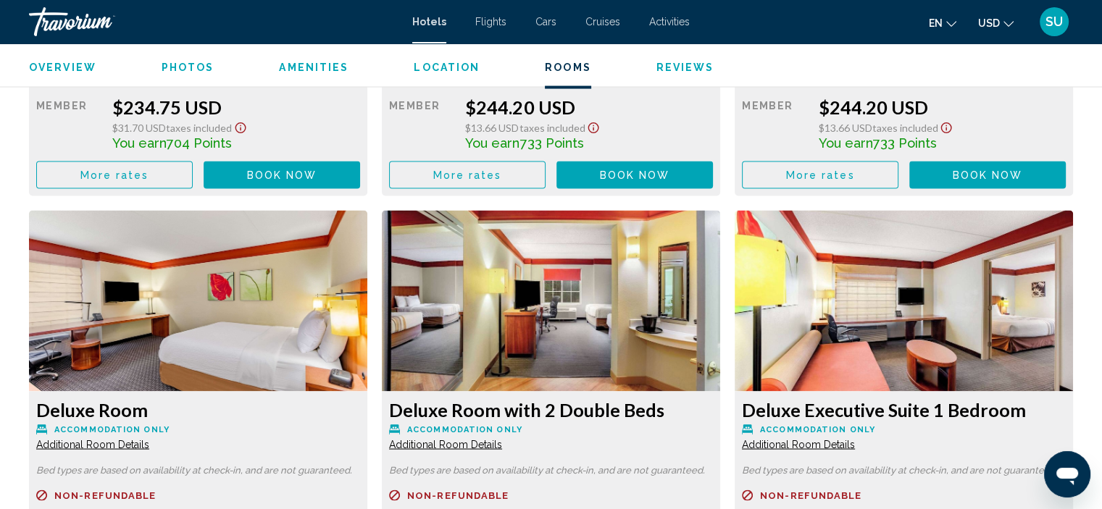
scroll to position [2460, 0]
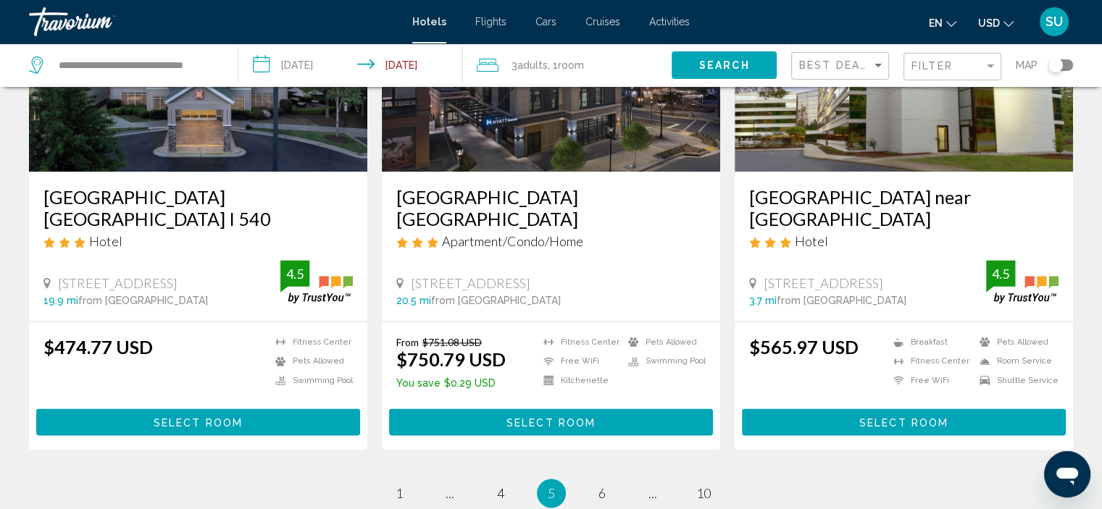
scroll to position [2018, 0]
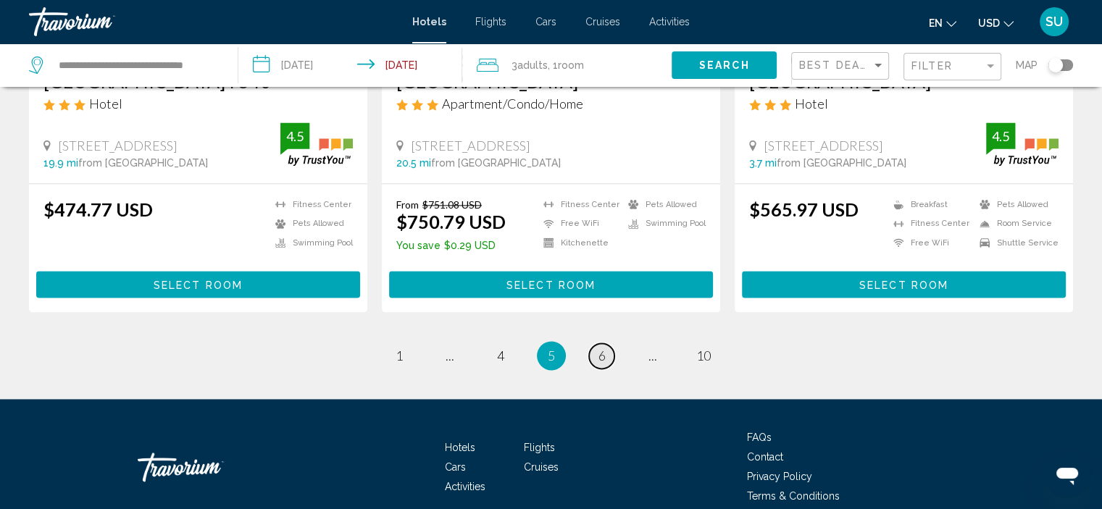
click at [607, 344] on link "page 6" at bounding box center [601, 356] width 25 height 25
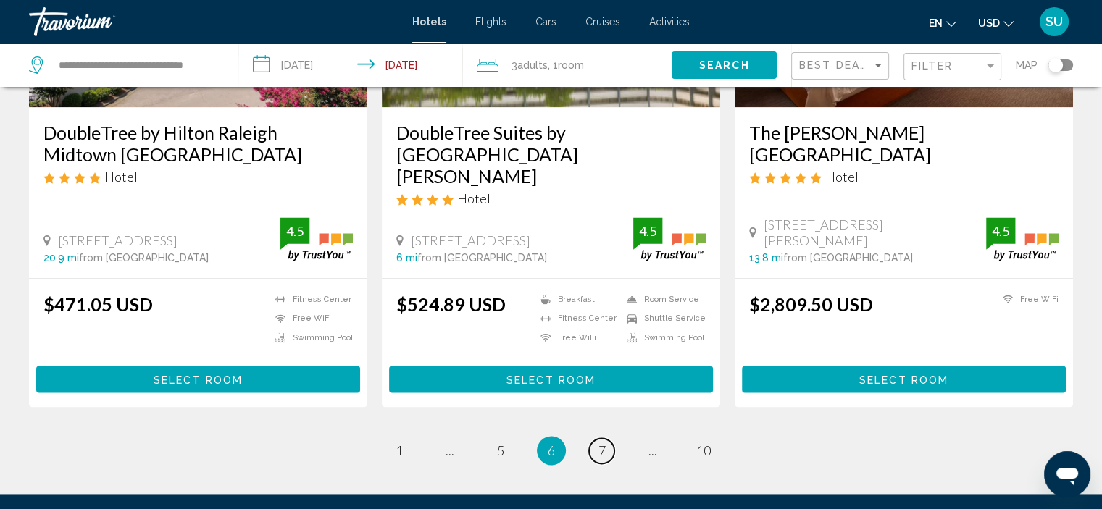
scroll to position [1945, 0]
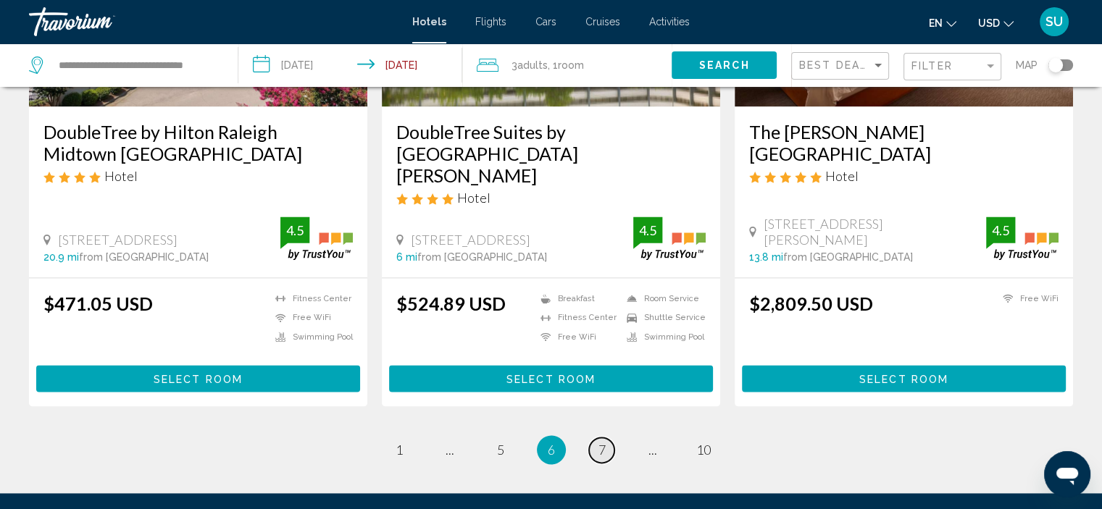
click at [599, 442] on span "7" at bounding box center [602, 450] width 7 height 16
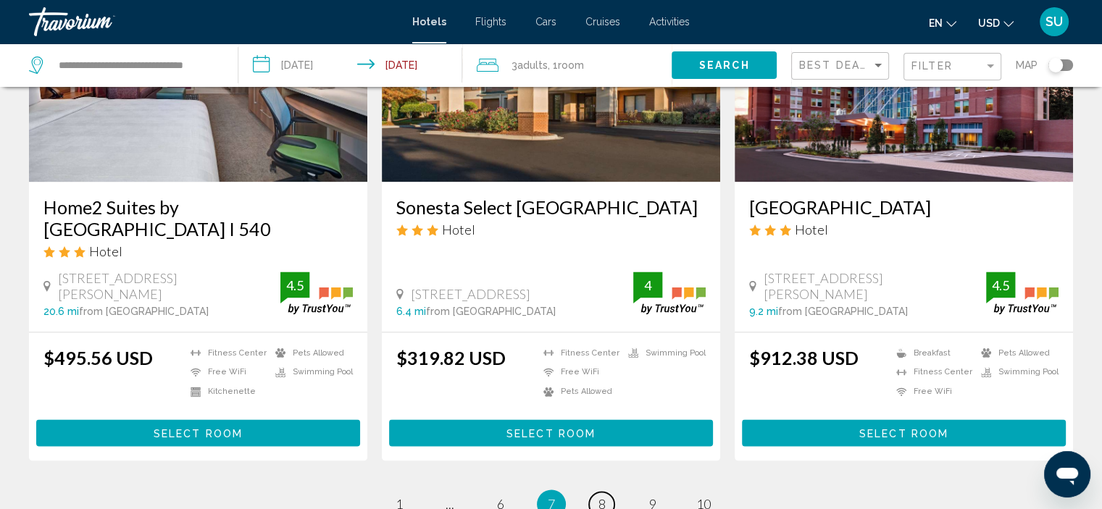
scroll to position [1884, 0]
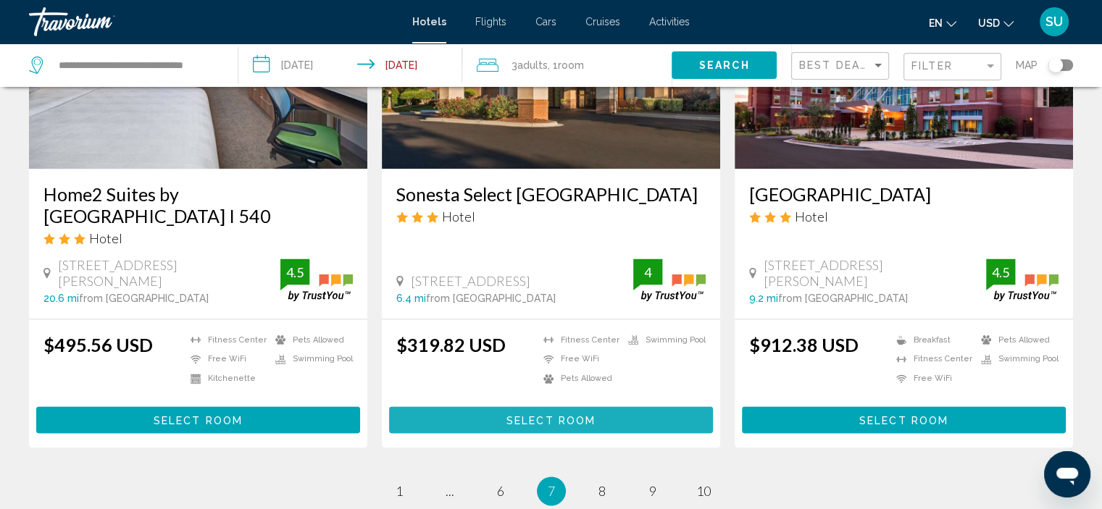
click at [541, 414] on span "Select Room" at bounding box center [551, 420] width 89 height 12
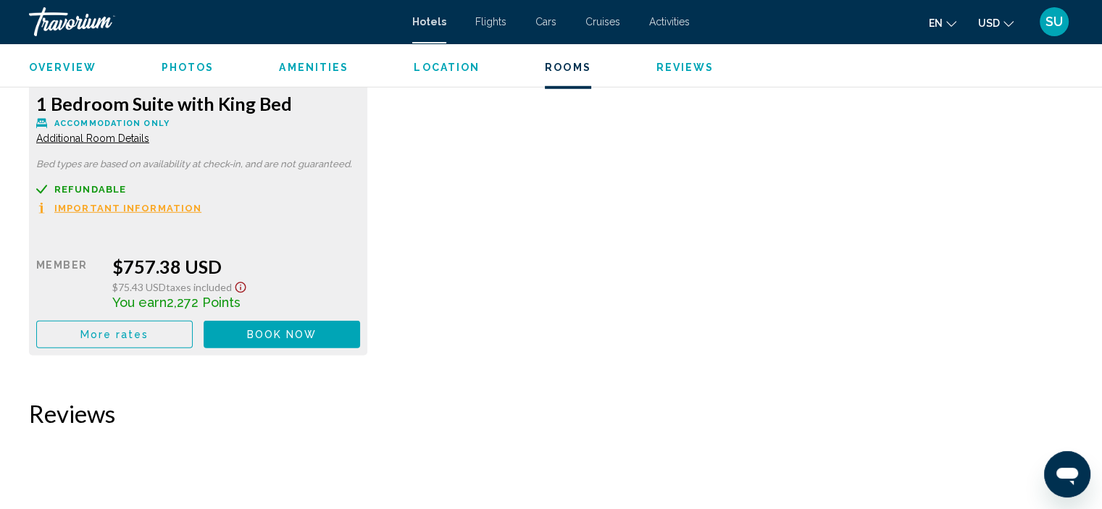
scroll to position [3845, 0]
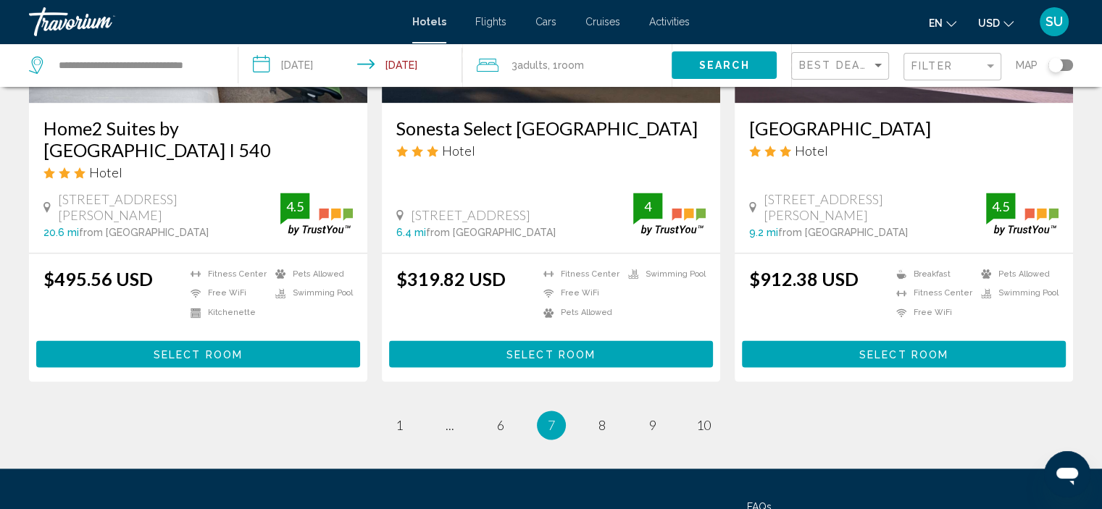
scroll to position [2018, 0]
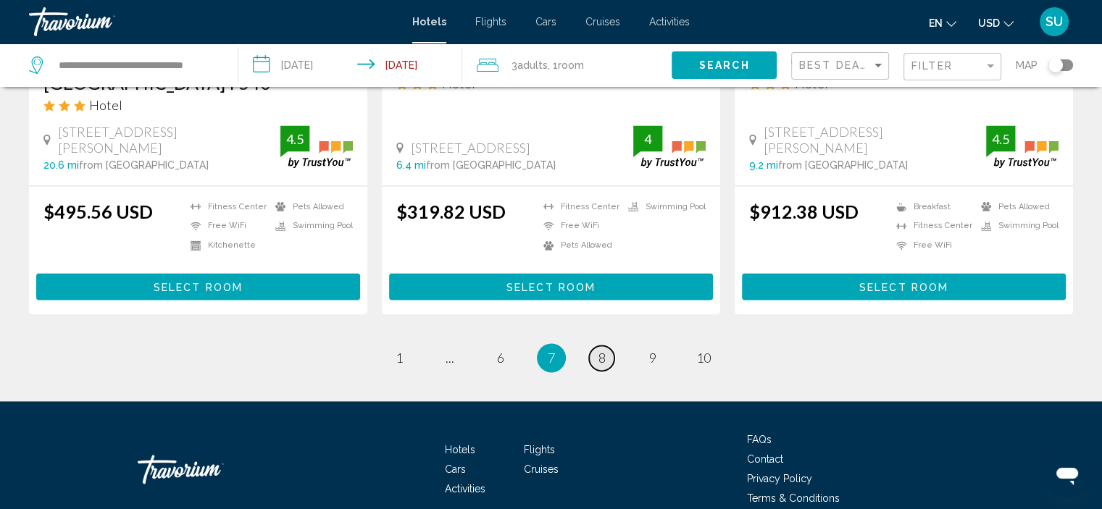
click at [595, 346] on link "page 8" at bounding box center [601, 358] width 25 height 25
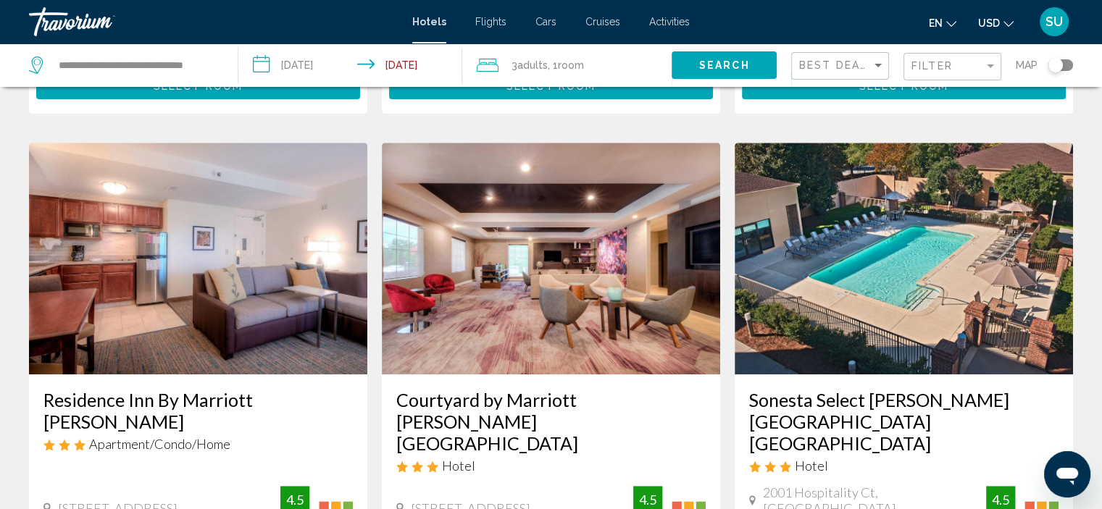
scroll to position [725, 0]
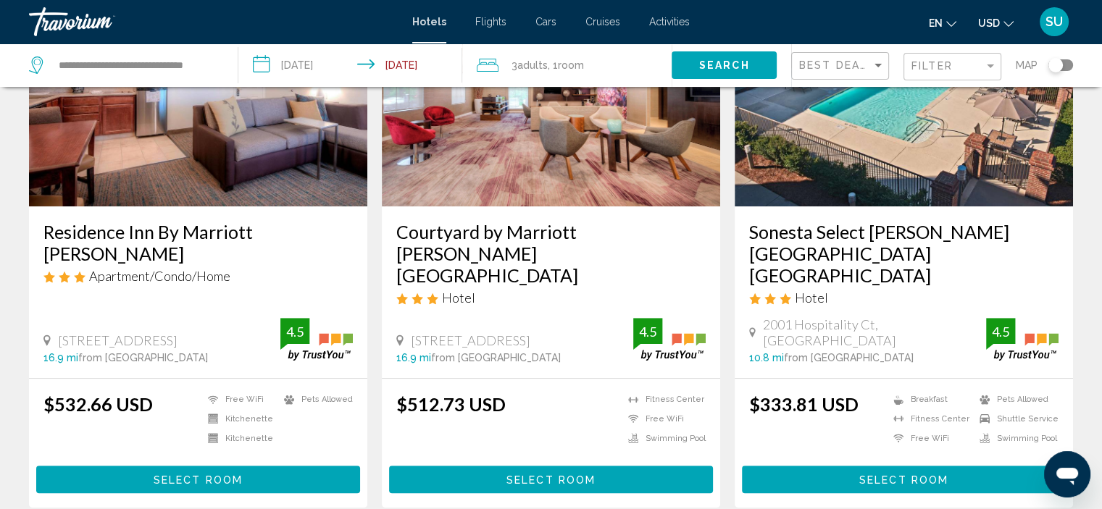
click at [967, 466] on button "Select Room" at bounding box center [904, 479] width 324 height 27
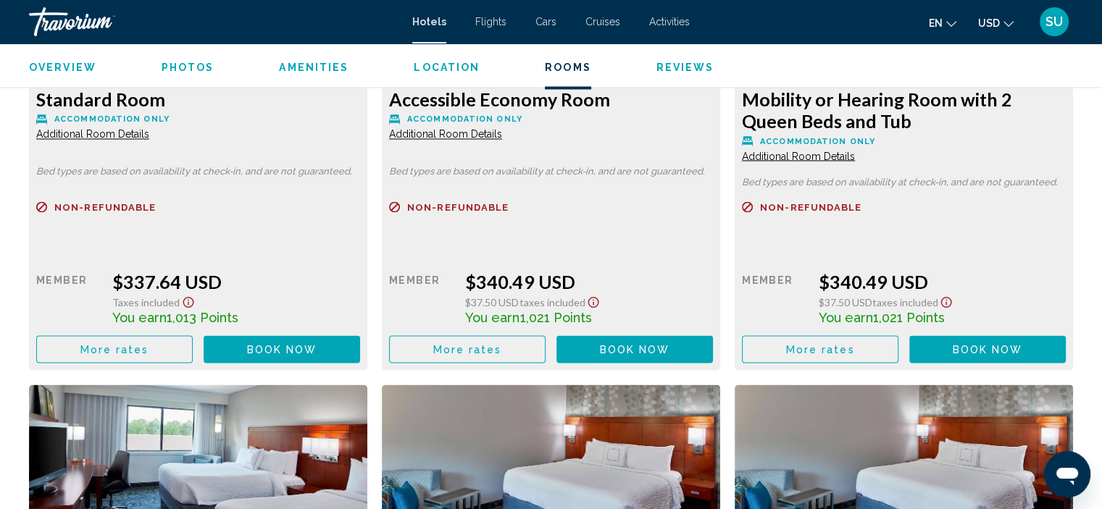
scroll to position [2397, 0]
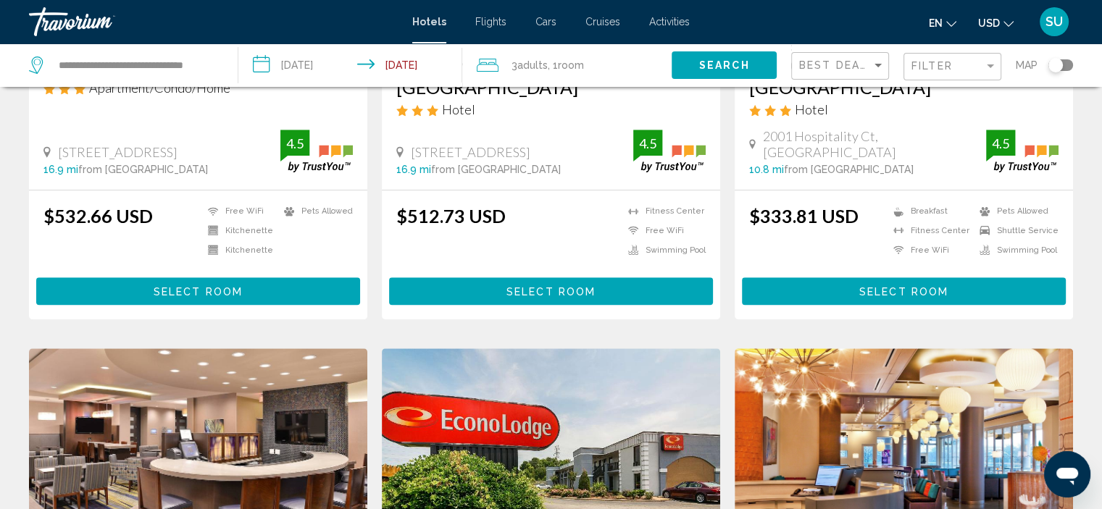
scroll to position [942, 0]
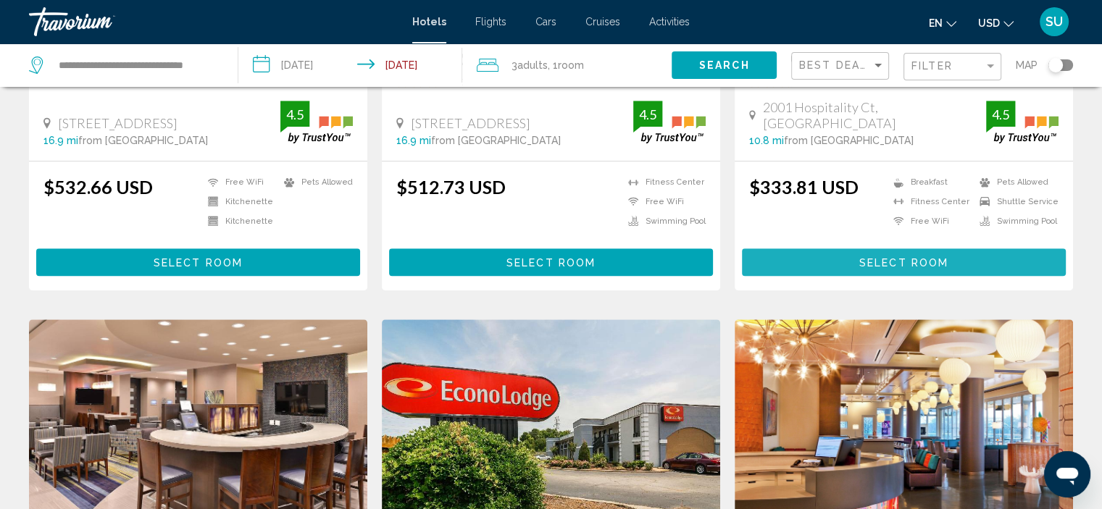
click at [933, 257] on span "Select Room" at bounding box center [903, 263] width 89 height 12
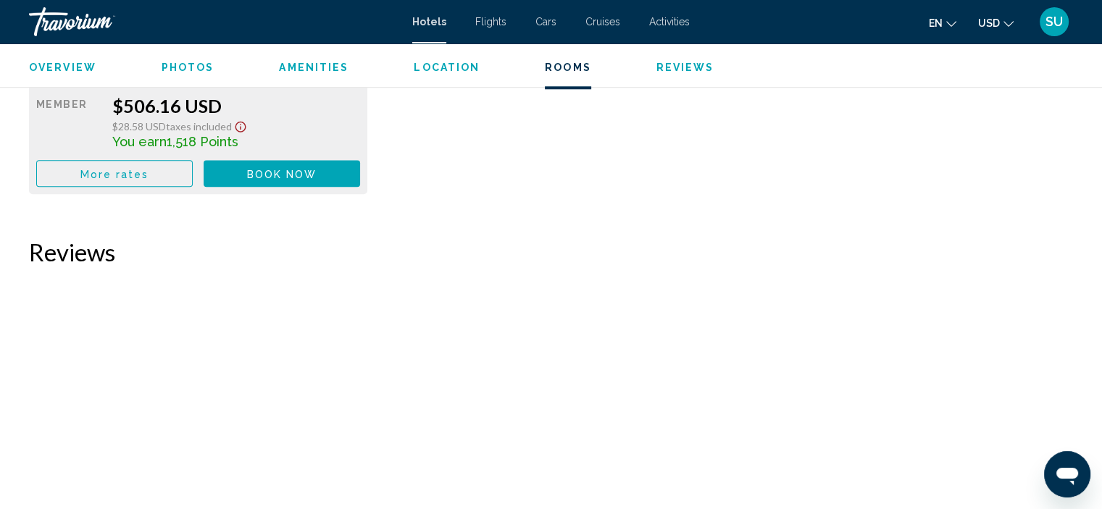
scroll to position [7108, 0]
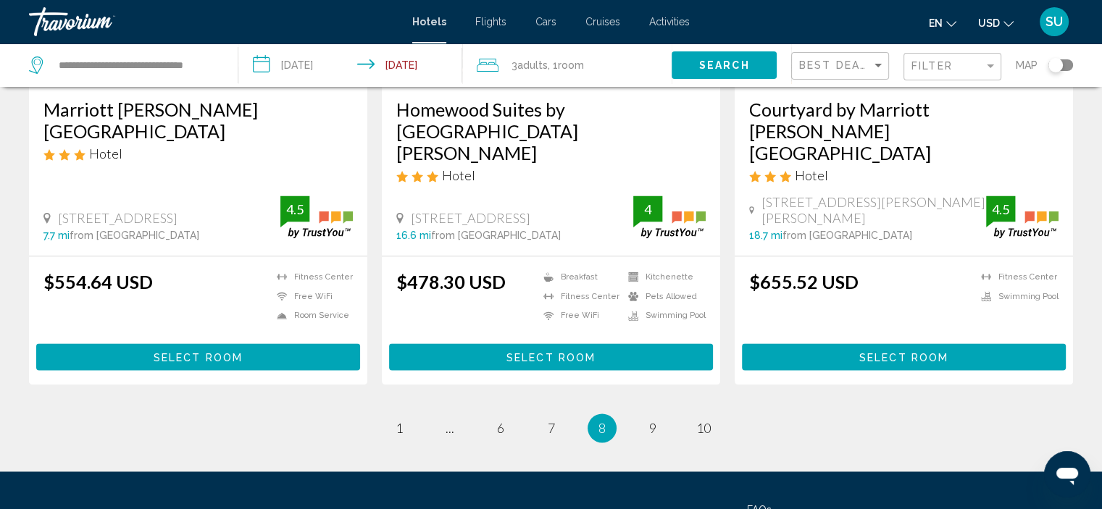
scroll to position [1957, 0]
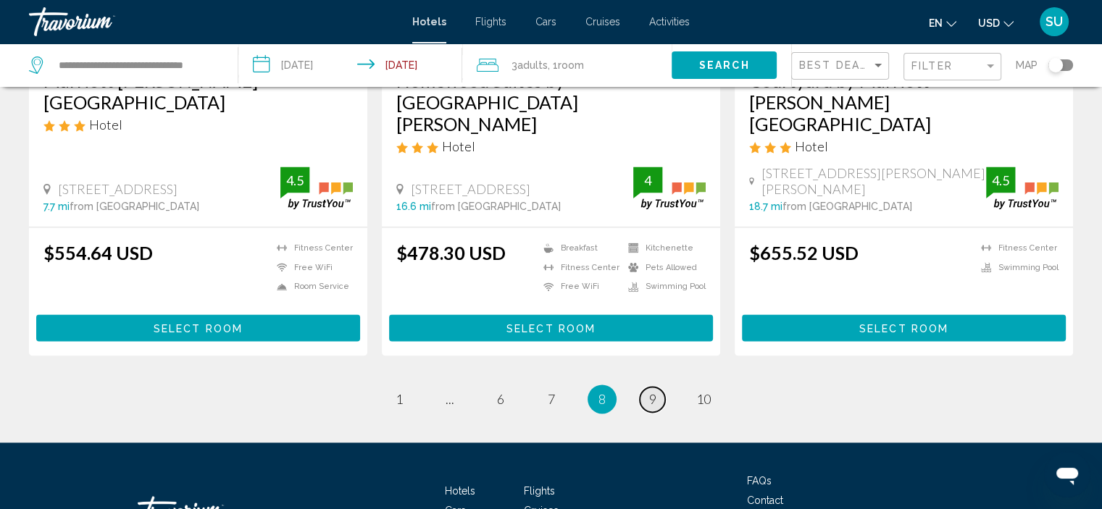
click at [657, 387] on link "page 9" at bounding box center [652, 399] width 25 height 25
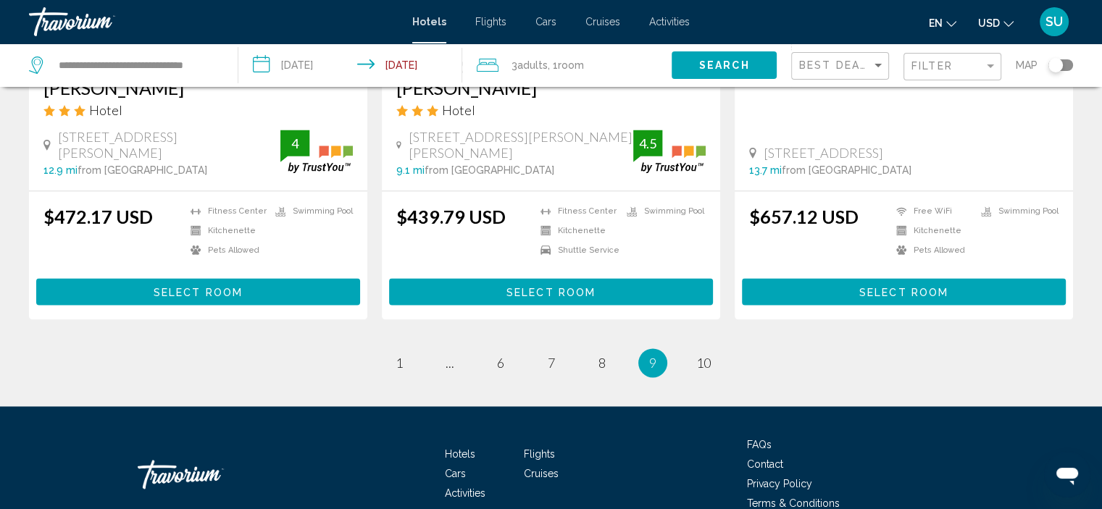
scroll to position [2019, 0]
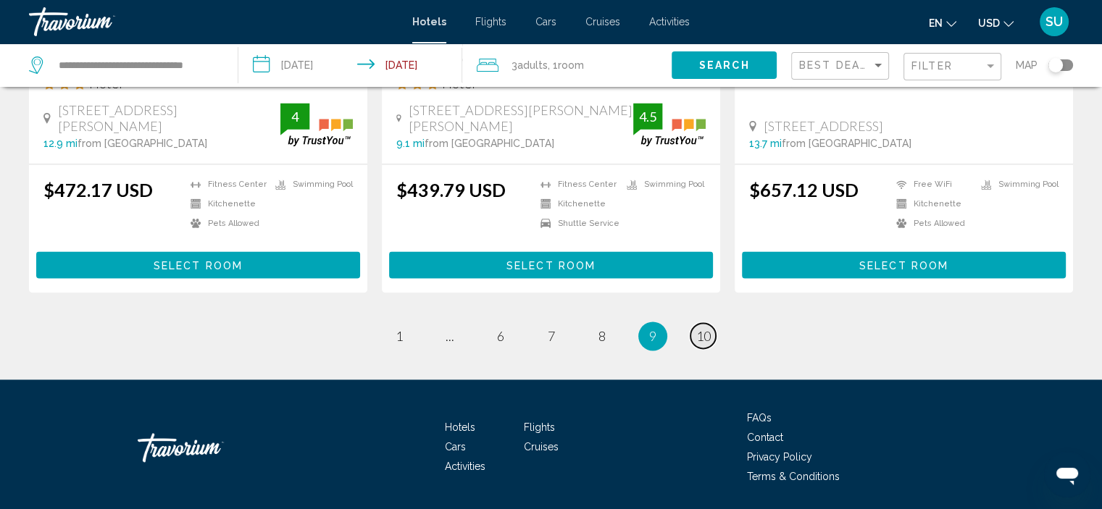
click at [707, 328] on span "10" at bounding box center [703, 336] width 14 height 16
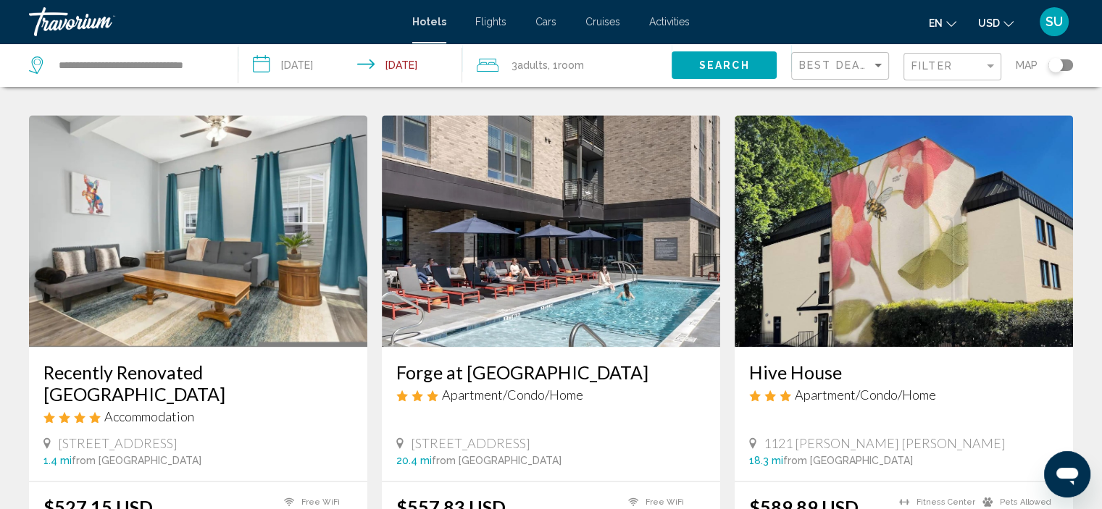
scroll to position [1957, 0]
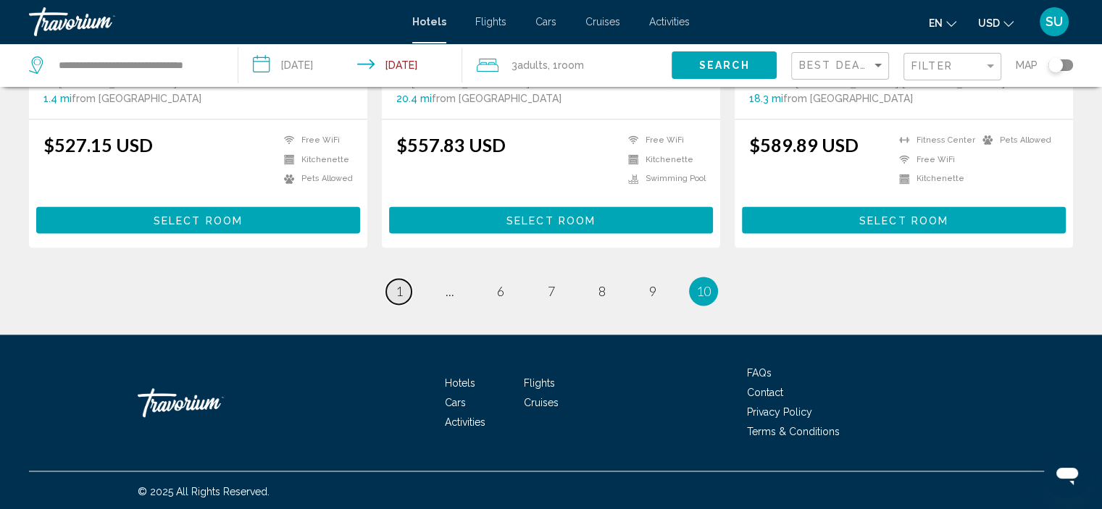
click at [393, 281] on link "page 1" at bounding box center [398, 291] width 25 height 25
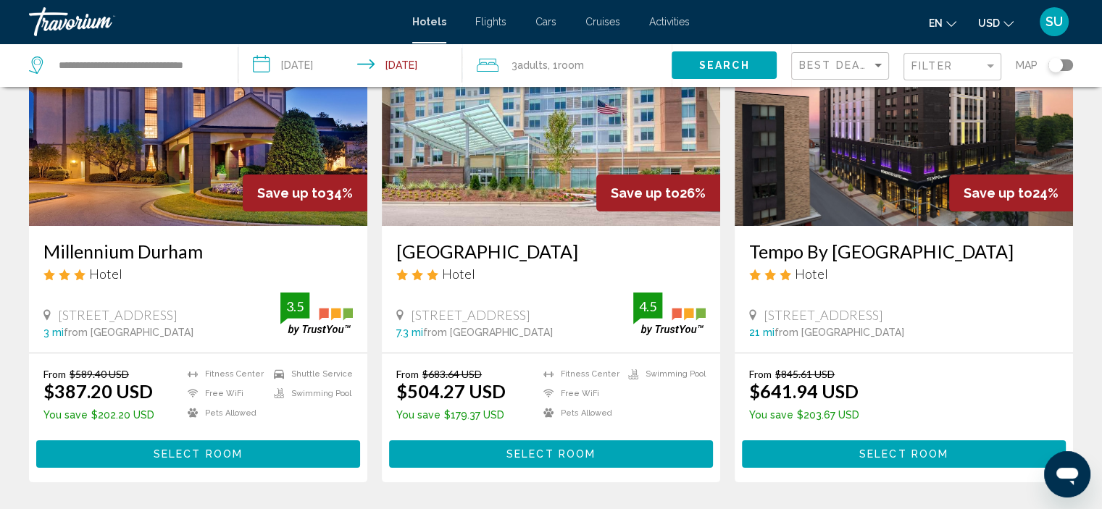
scroll to position [145, 0]
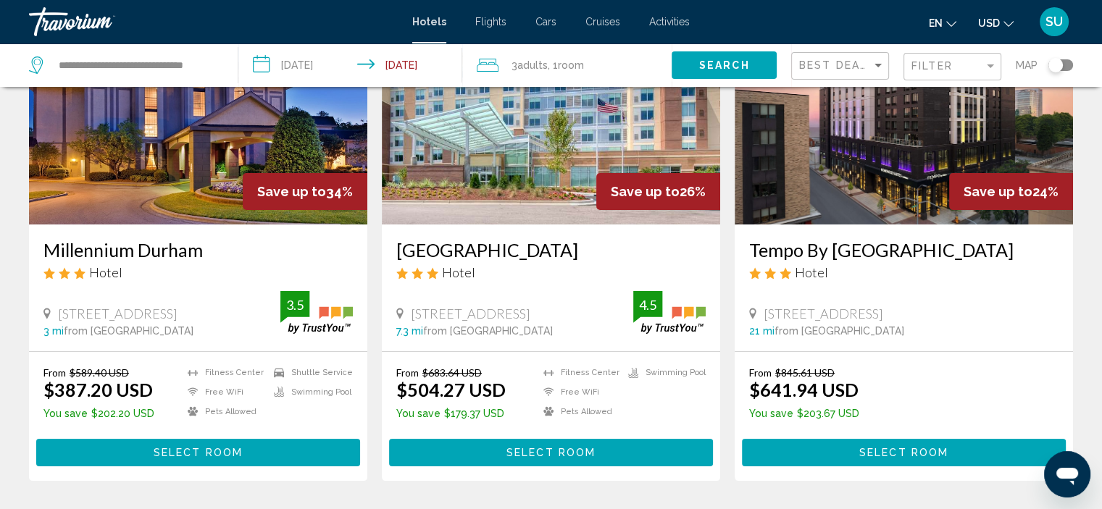
click at [288, 437] on div "From $589.40 USD $387.20 USD You save $202.20 USD Fitness Center Free WiFi Pets…" at bounding box center [197, 416] width 309 height 99
click at [236, 449] on span "Select Room" at bounding box center [198, 454] width 89 height 12
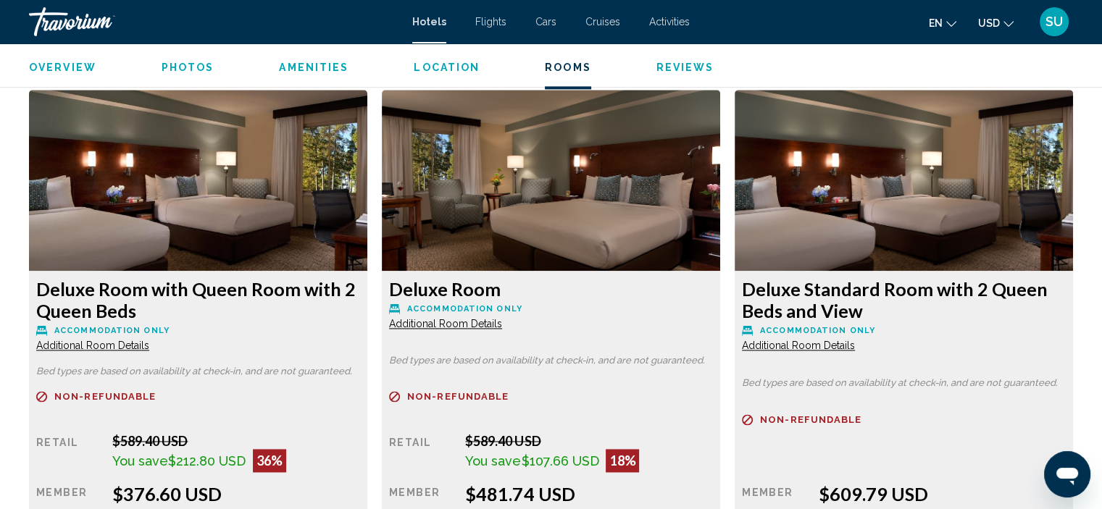
scroll to position [2035, 0]
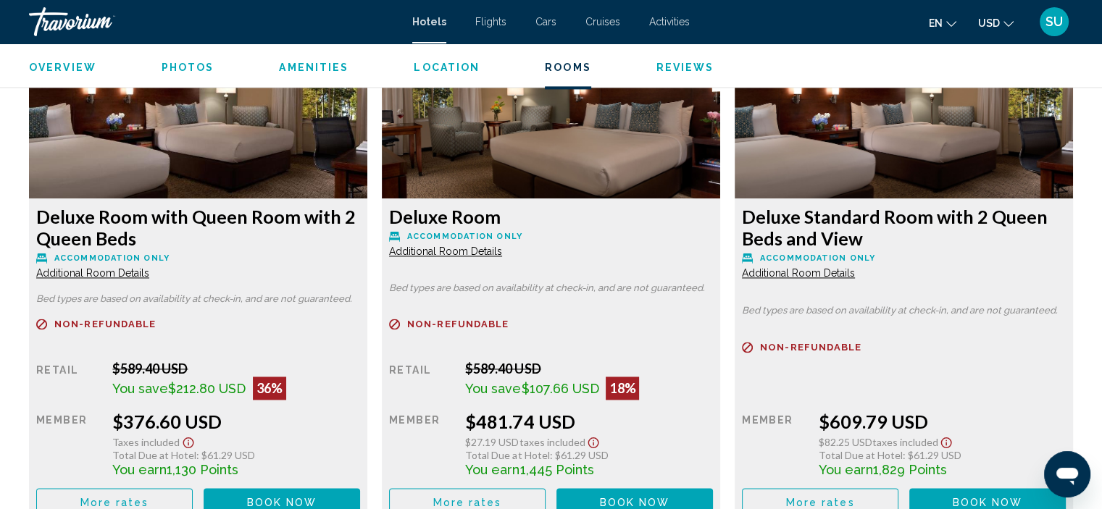
click at [126, 270] on span "Additional Room Details" at bounding box center [92, 273] width 113 height 12
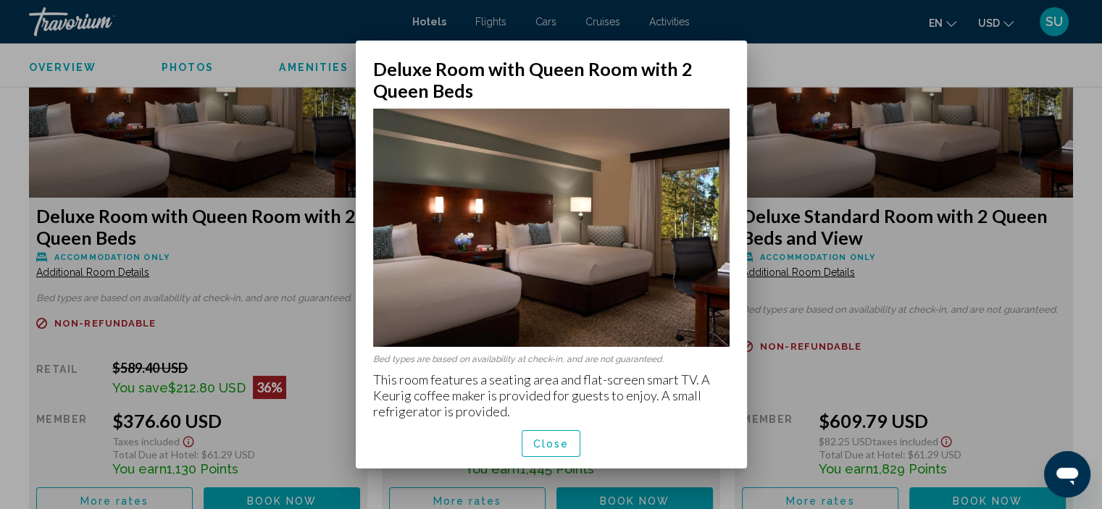
scroll to position [0, 0]
click at [542, 450] on button "Close" at bounding box center [551, 443] width 59 height 27
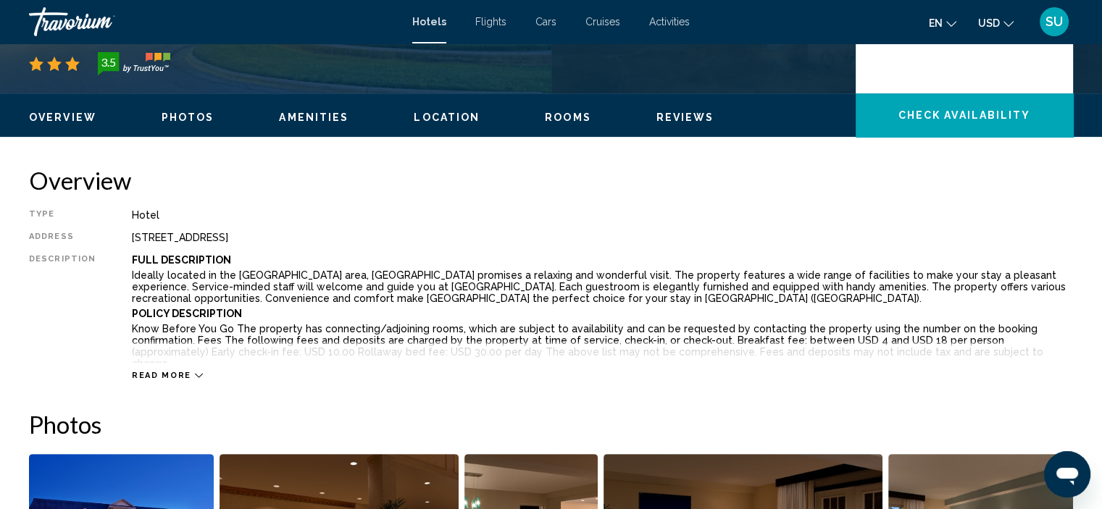
scroll to position [223, 0]
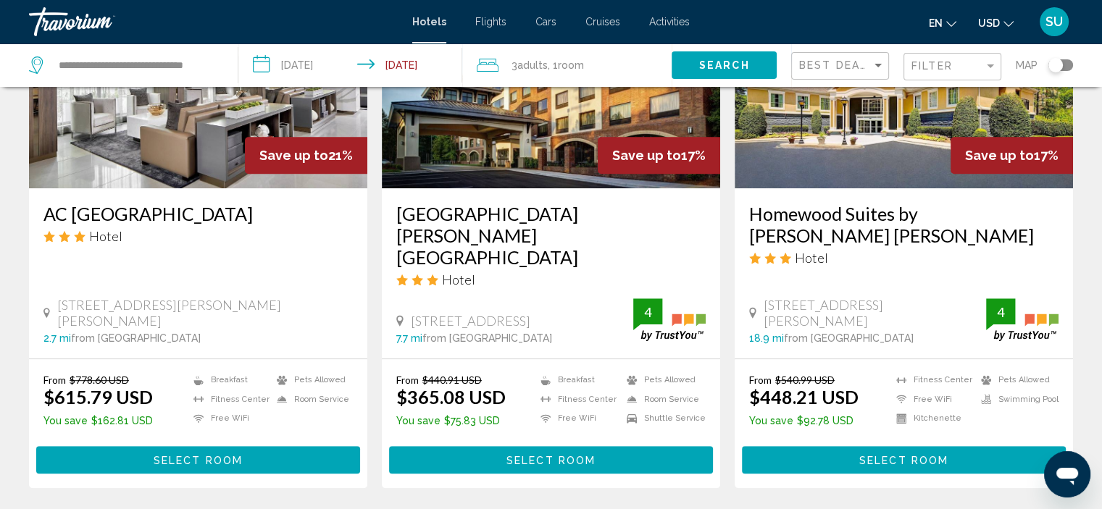
scroll to position [725, 0]
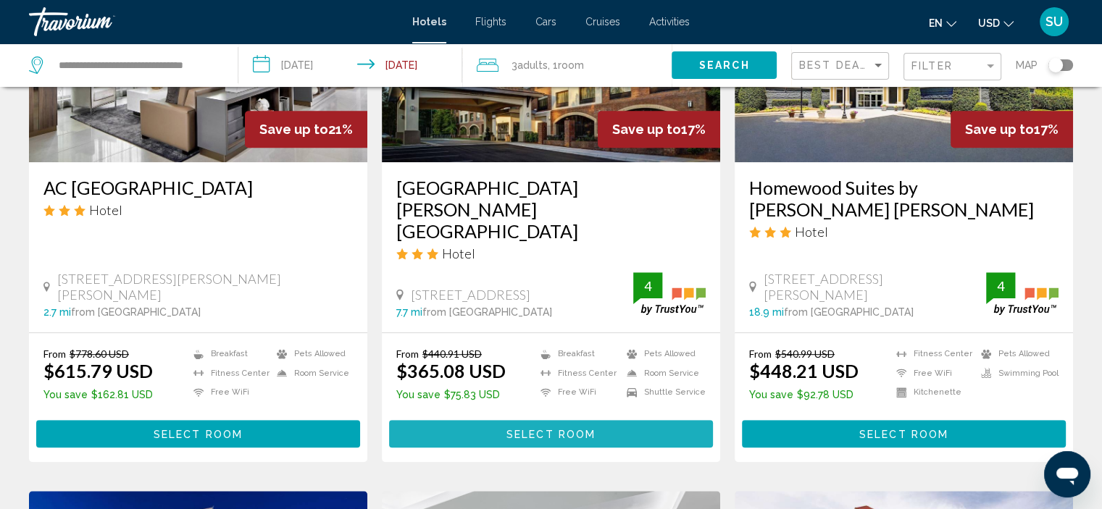
click at [539, 420] on button "Select Room" at bounding box center [551, 433] width 324 height 27
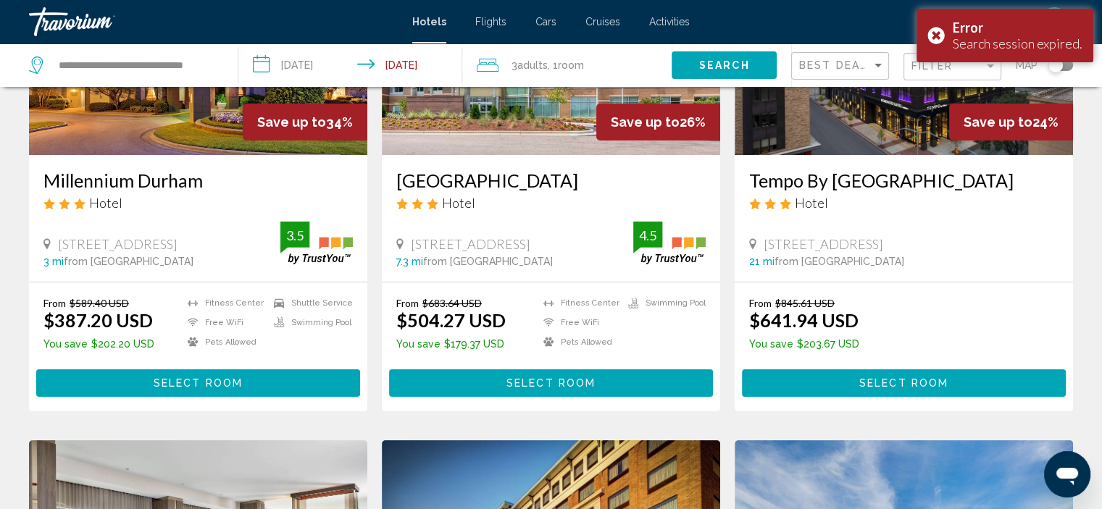
scroll to position [217, 0]
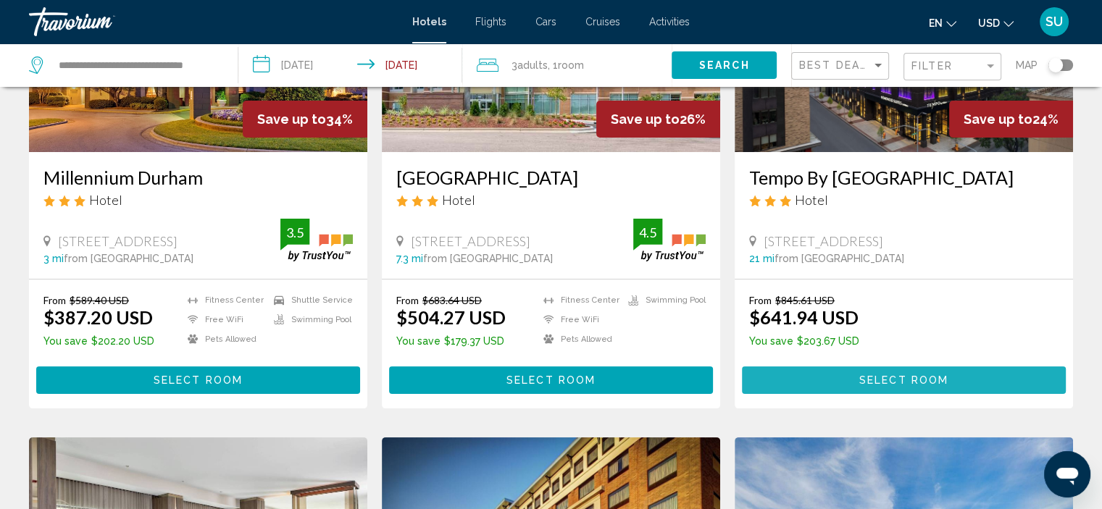
click at [894, 377] on span "Select Room" at bounding box center [903, 381] width 89 height 12
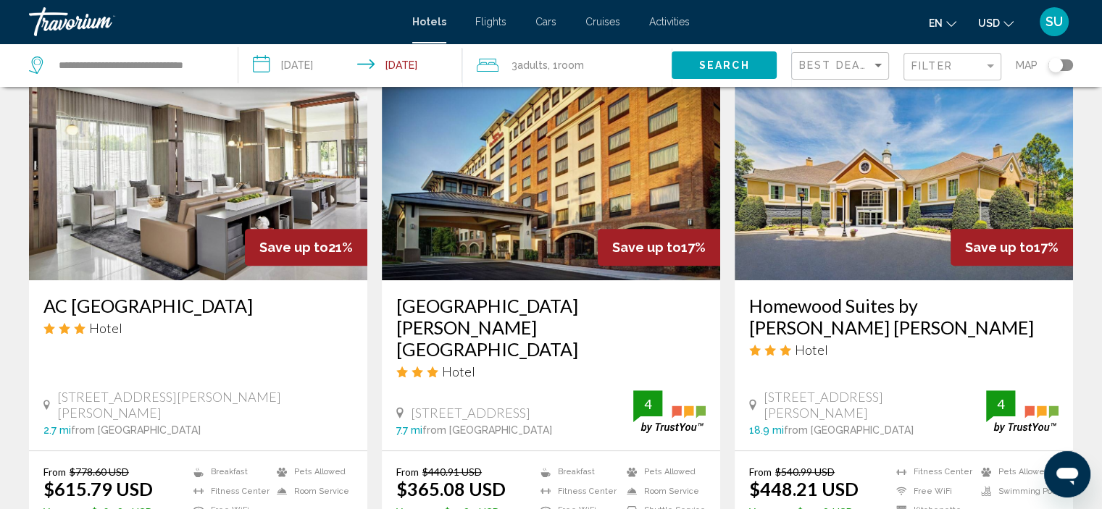
scroll to position [652, 0]
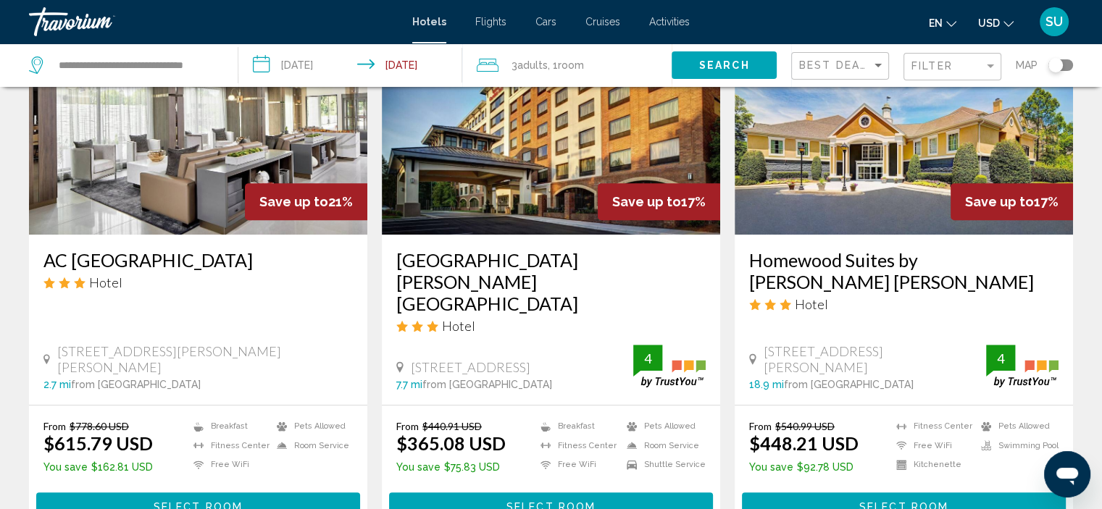
click at [559, 263] on h3 "[GEOGRAPHIC_DATA] [PERSON_NAME][GEOGRAPHIC_DATA]" at bounding box center [550, 281] width 309 height 65
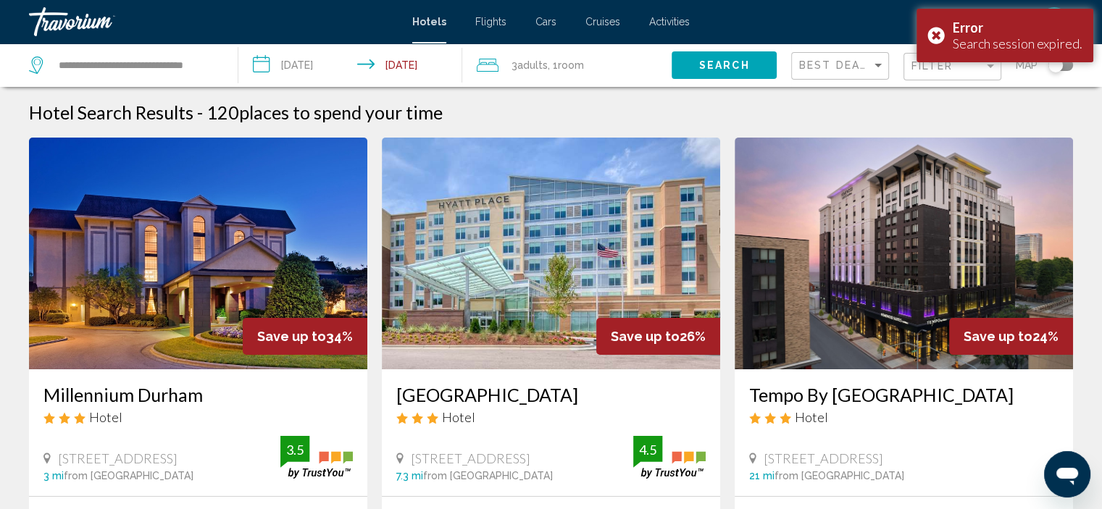
scroll to position [290, 0]
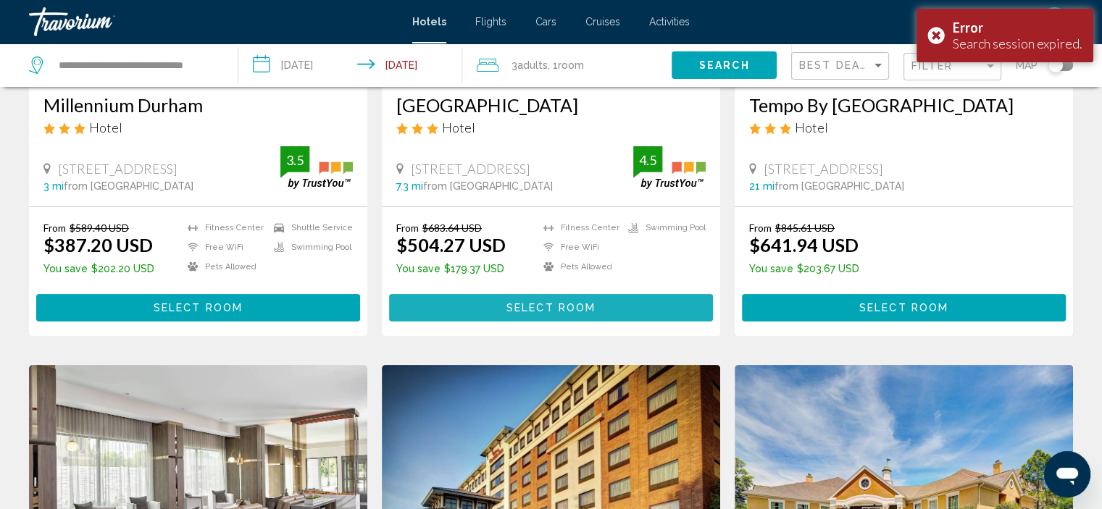
click at [586, 311] on span "Select Room" at bounding box center [551, 309] width 89 height 12
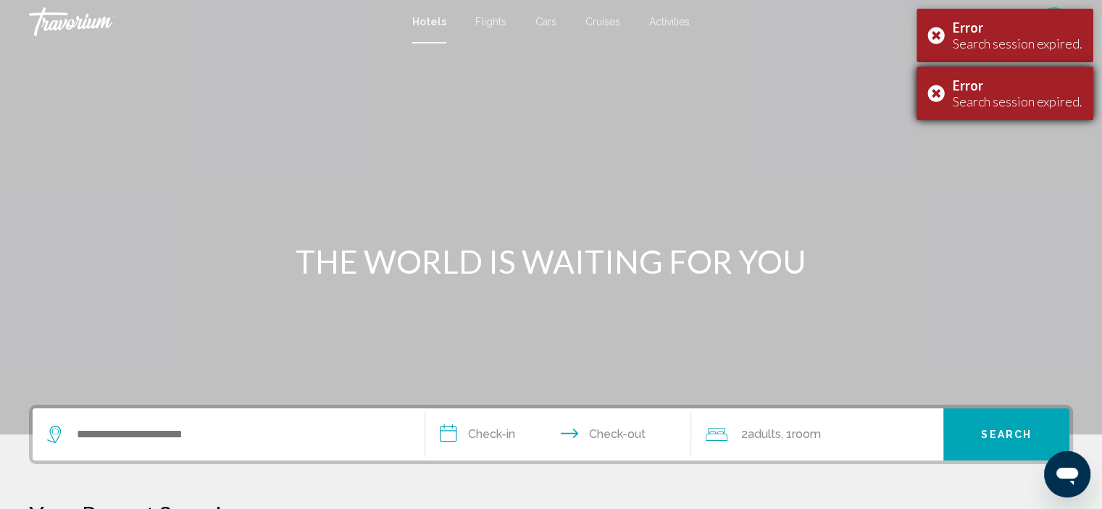
click at [941, 88] on div "Error Search session expired." at bounding box center [1005, 94] width 177 height 54
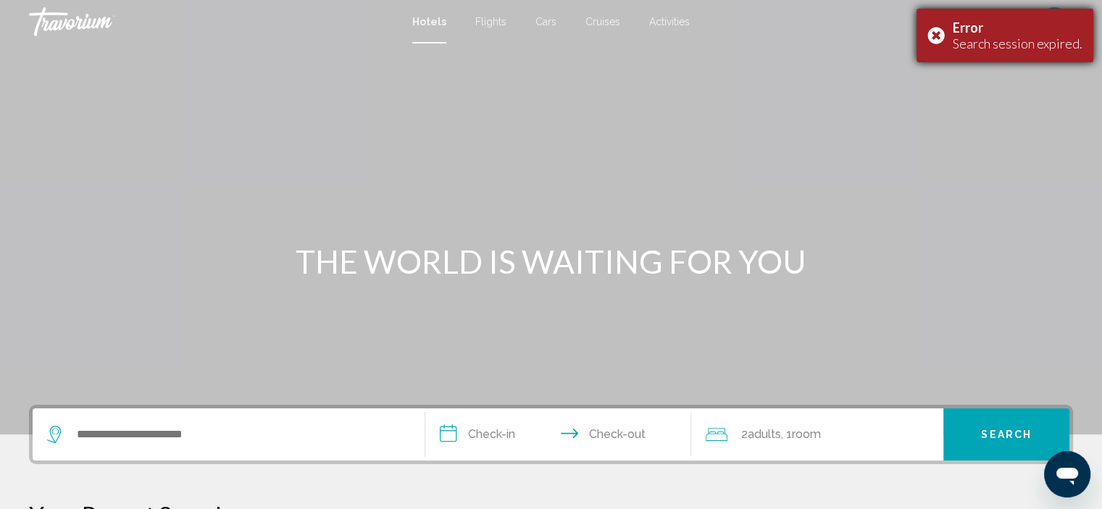
click at [937, 30] on div "Error Search session expired." at bounding box center [1005, 36] width 177 height 54
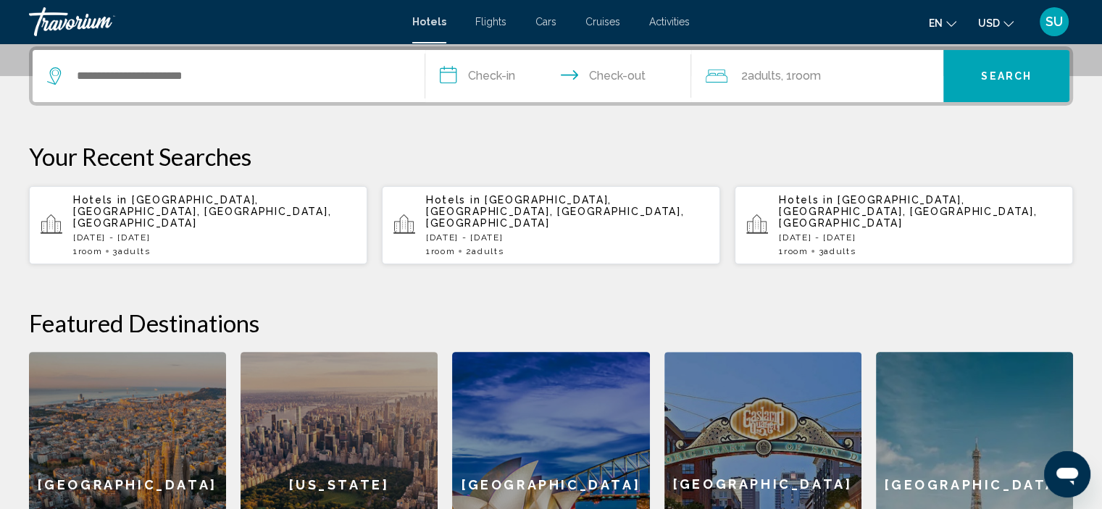
scroll to position [507, 0]
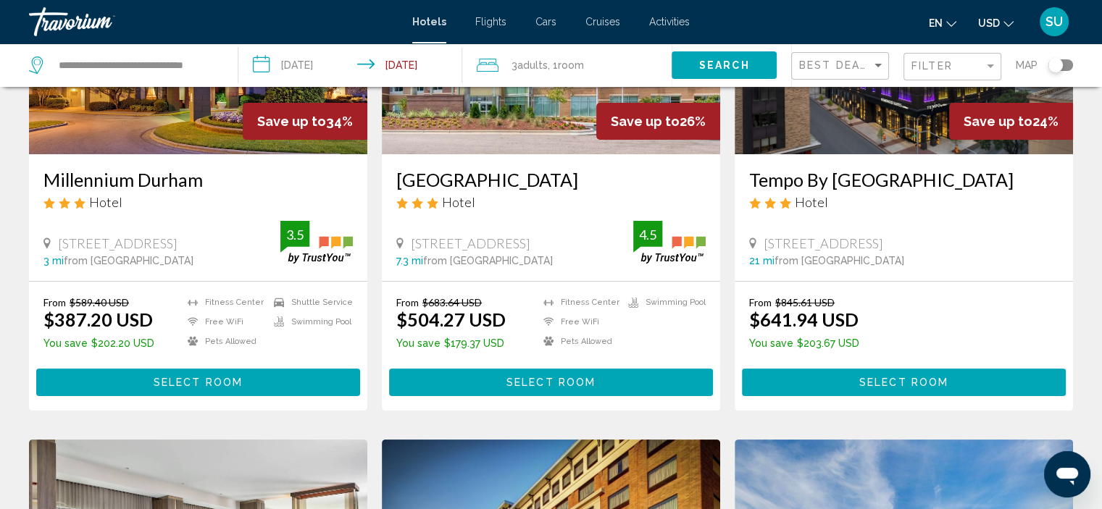
scroll to position [217, 0]
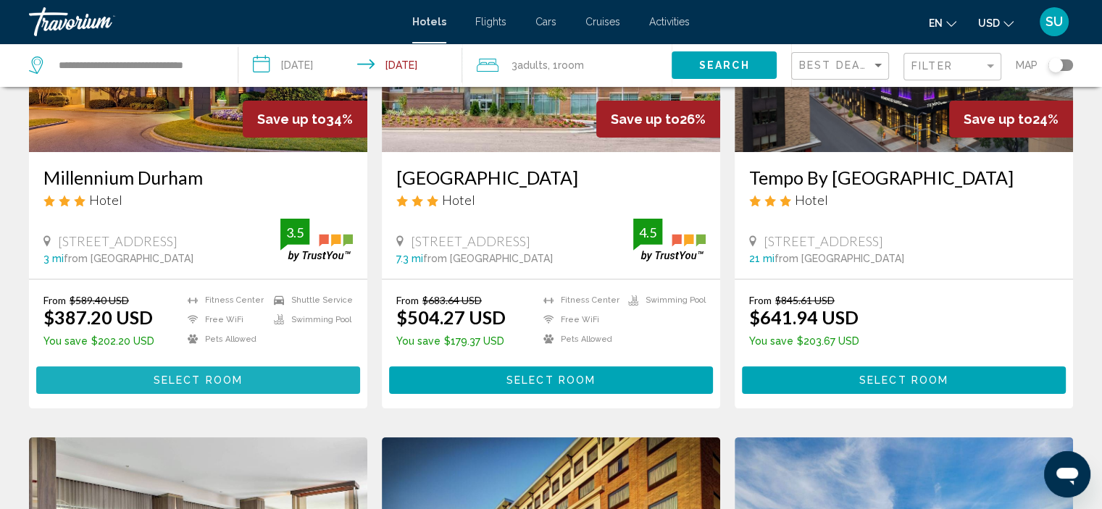
click at [146, 379] on button "Select Room" at bounding box center [198, 380] width 324 height 27
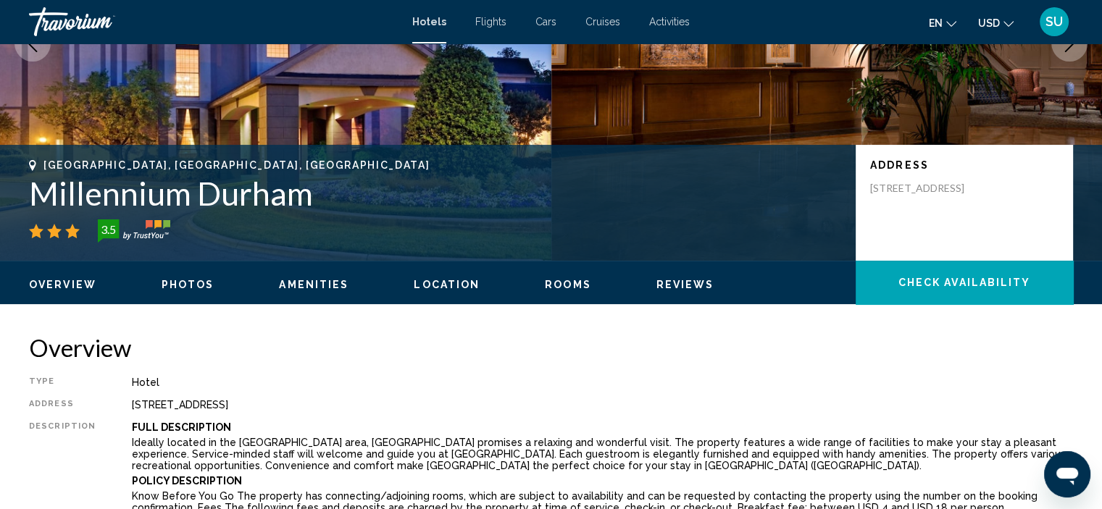
scroll to position [6, 0]
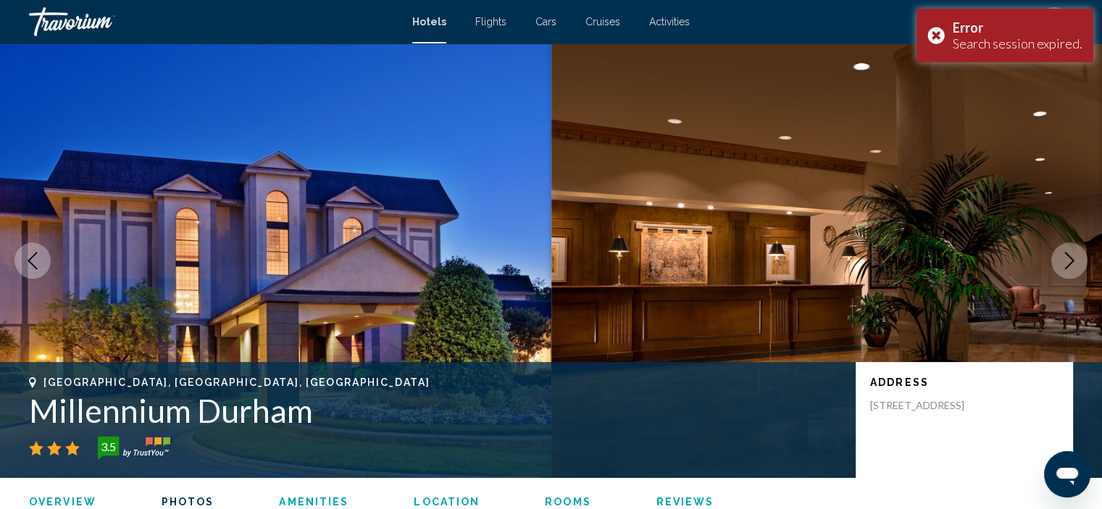
scroll to position [959, 0]
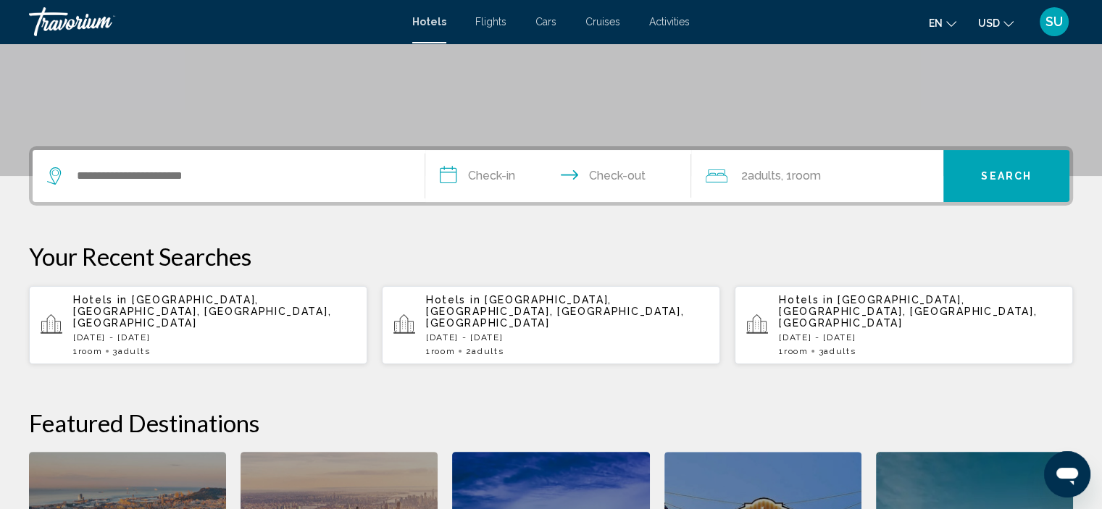
scroll to position [290, 0]
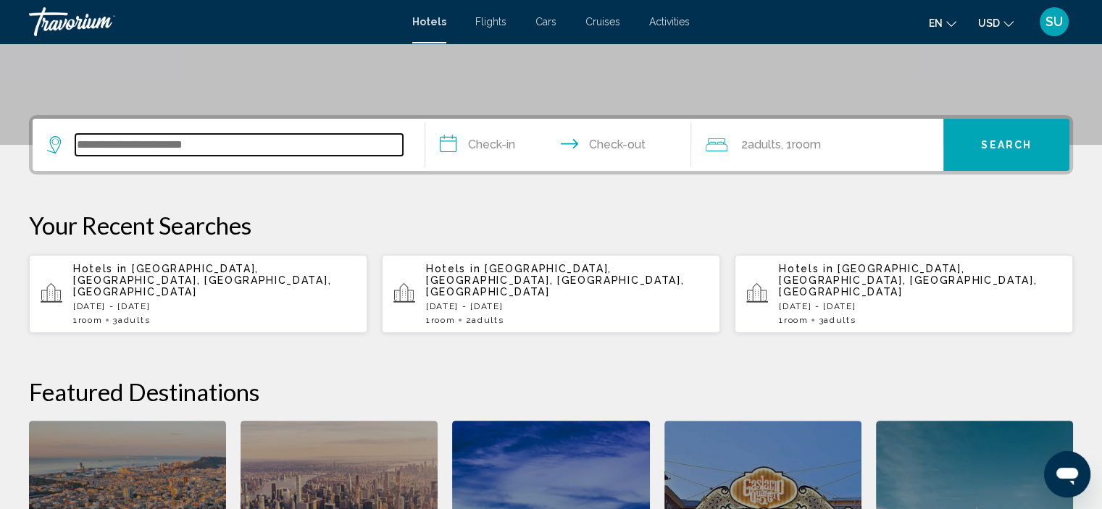
click at [333, 153] on input "Search widget" at bounding box center [239, 145] width 328 height 22
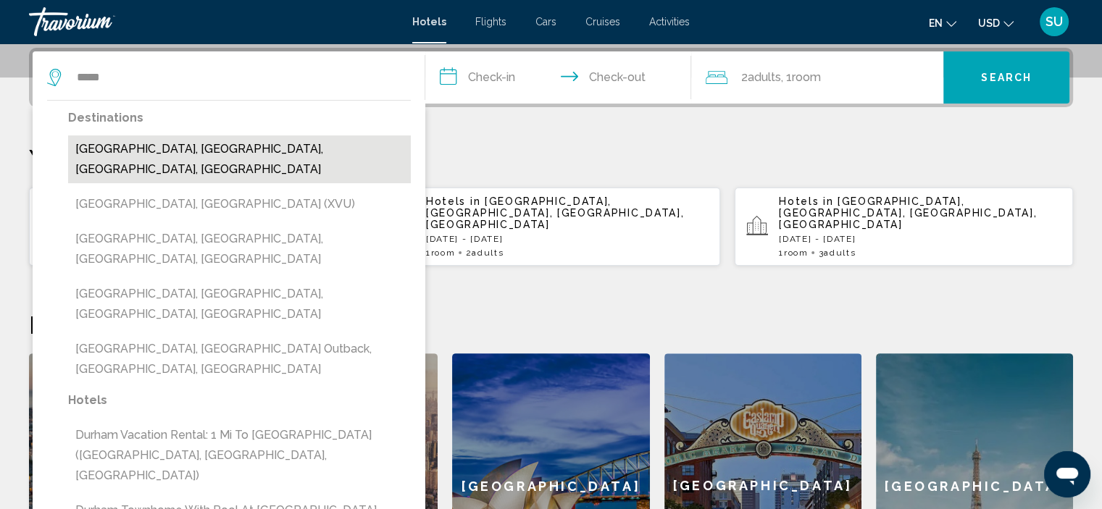
click at [278, 141] on button "[GEOGRAPHIC_DATA], [GEOGRAPHIC_DATA], [GEOGRAPHIC_DATA], [GEOGRAPHIC_DATA]" at bounding box center [239, 160] width 343 height 48
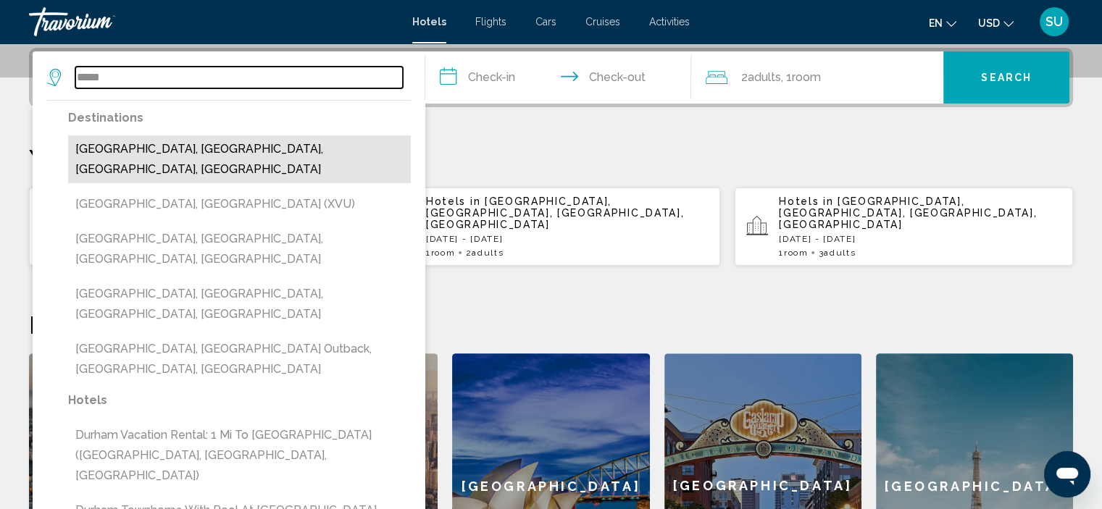
type input "**********"
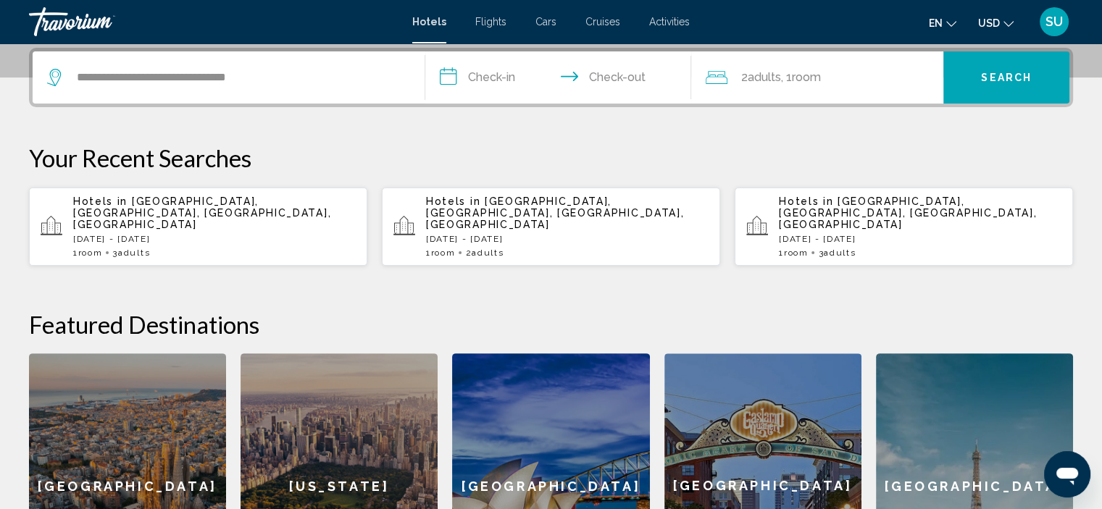
click at [504, 72] on input "**********" at bounding box center [561, 79] width 272 height 57
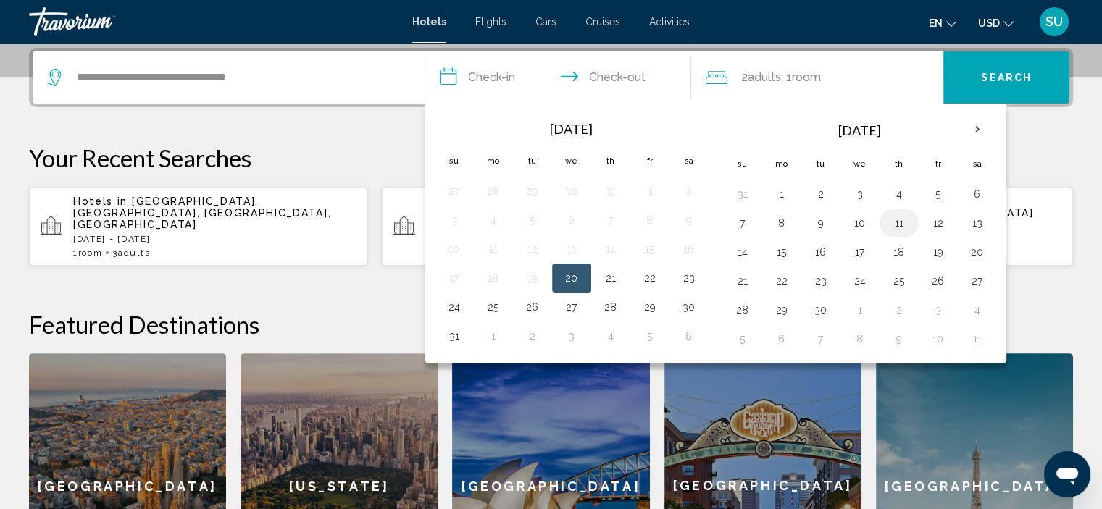
click at [898, 225] on button "11" at bounding box center [899, 223] width 23 height 20
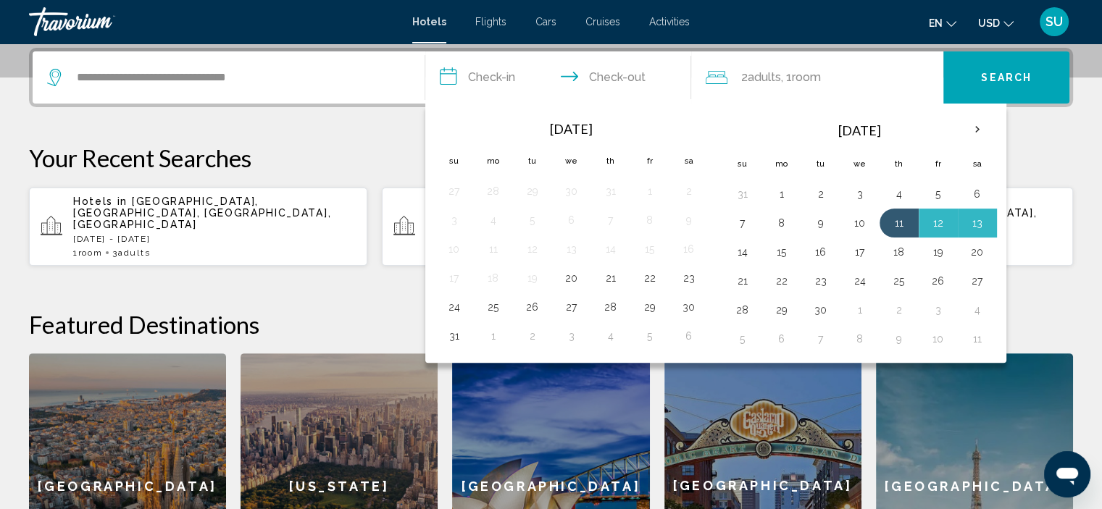
click at [746, 251] on button "14" at bounding box center [742, 252] width 23 height 20
type input "**********"
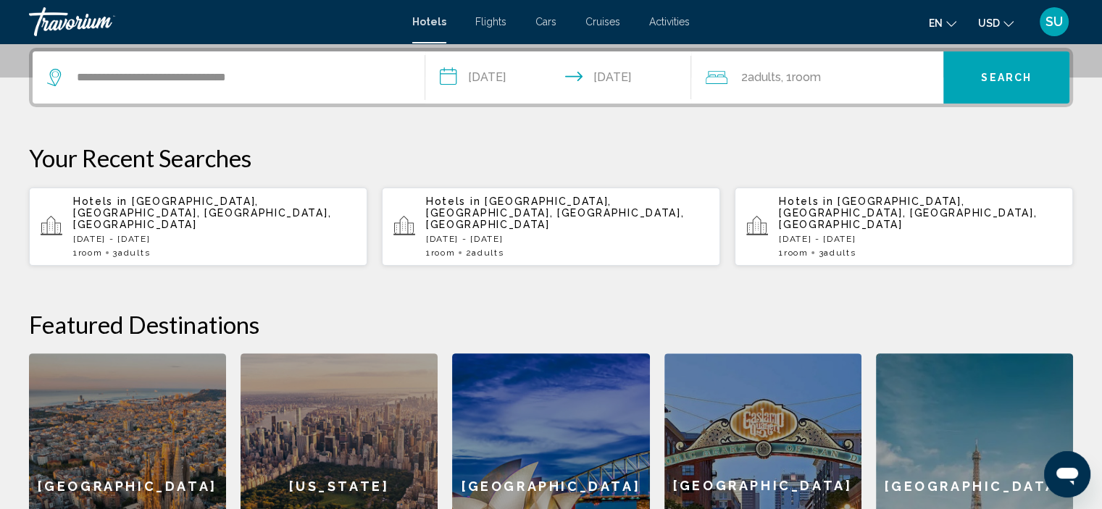
click at [820, 75] on span "Room" at bounding box center [805, 77] width 29 height 14
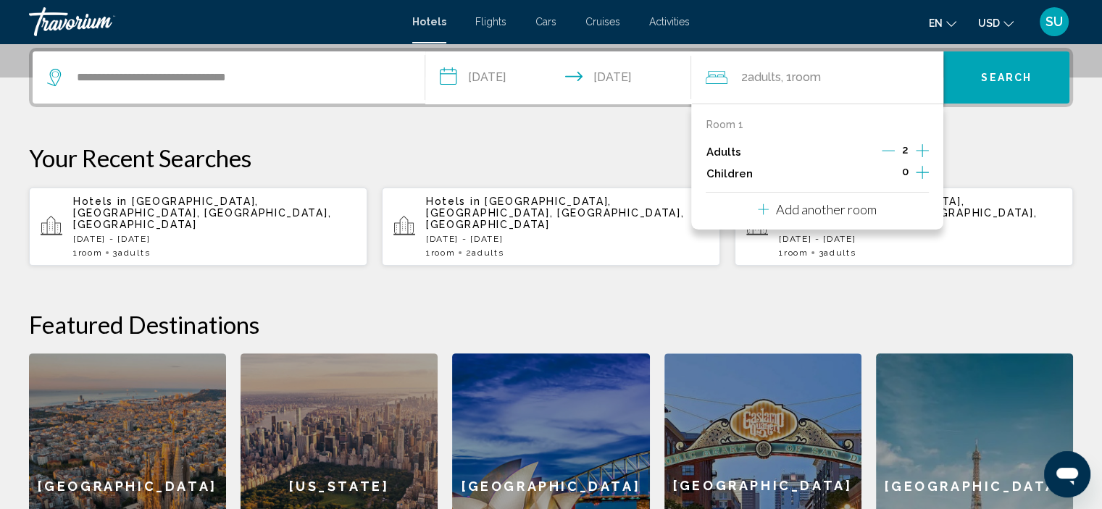
click at [920, 144] on icon "Increment adults" at bounding box center [922, 150] width 13 height 17
click at [989, 83] on button "Search" at bounding box center [1007, 77] width 126 height 52
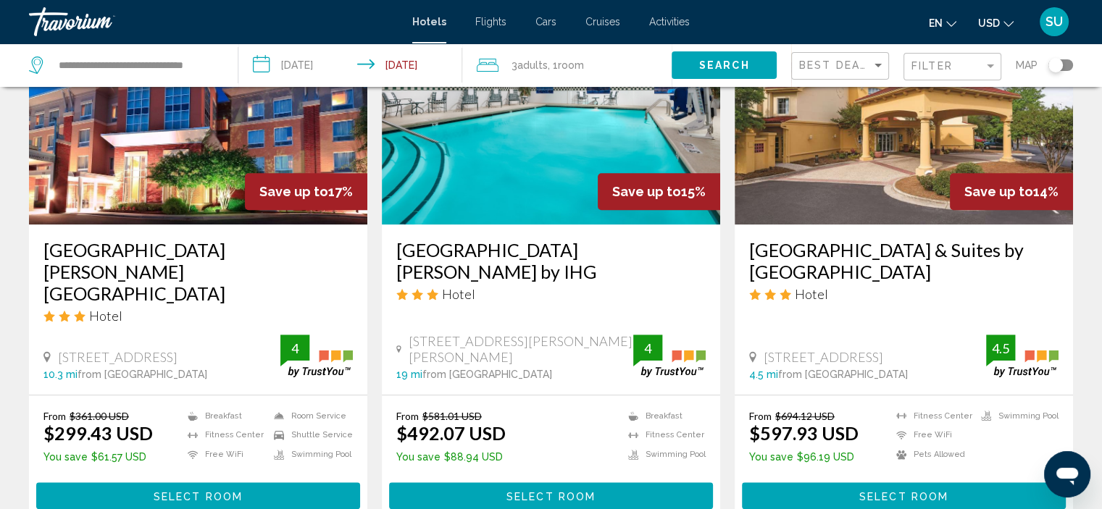
scroll to position [1232, 0]
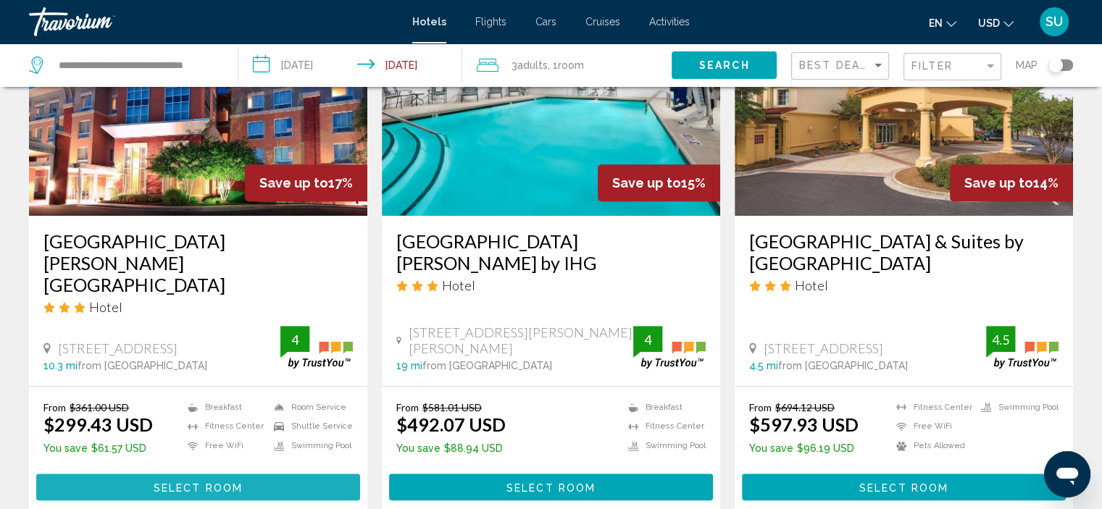
click at [191, 482] on span "Select Room" at bounding box center [198, 488] width 89 height 12
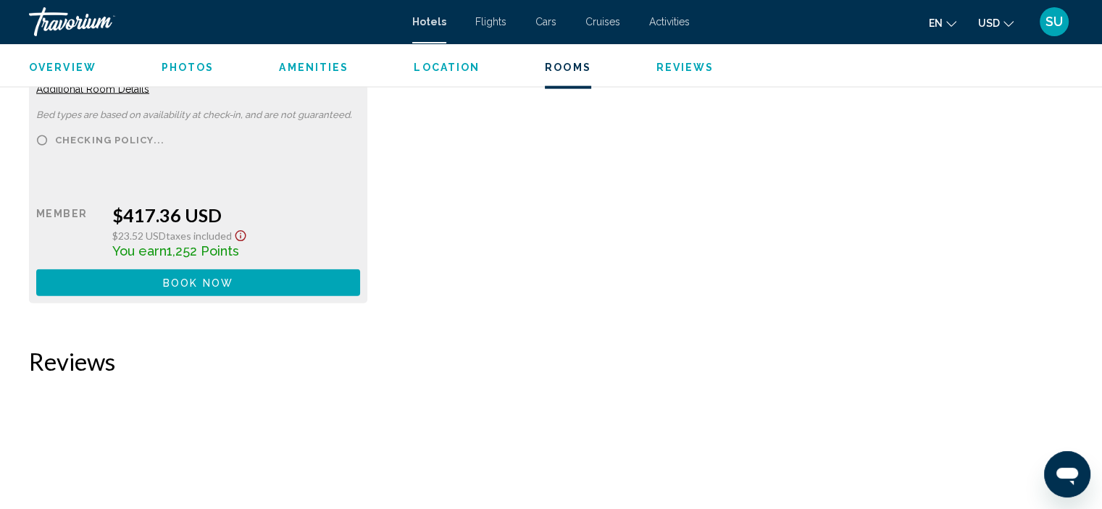
scroll to position [3197, 0]
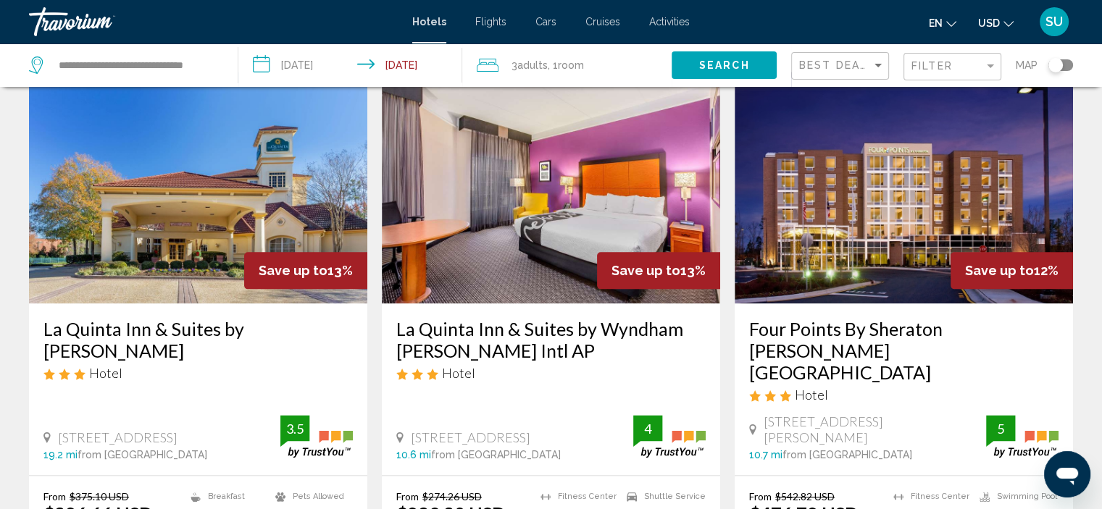
scroll to position [1739, 0]
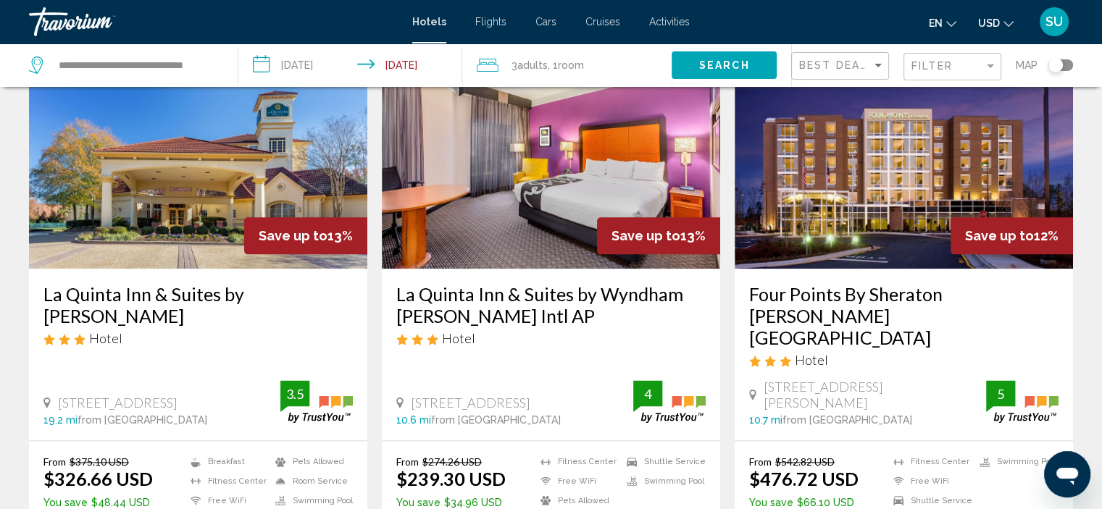
drag, startPoint x: 623, startPoint y: 475, endPoint x: 633, endPoint y: 472, distance: 9.9
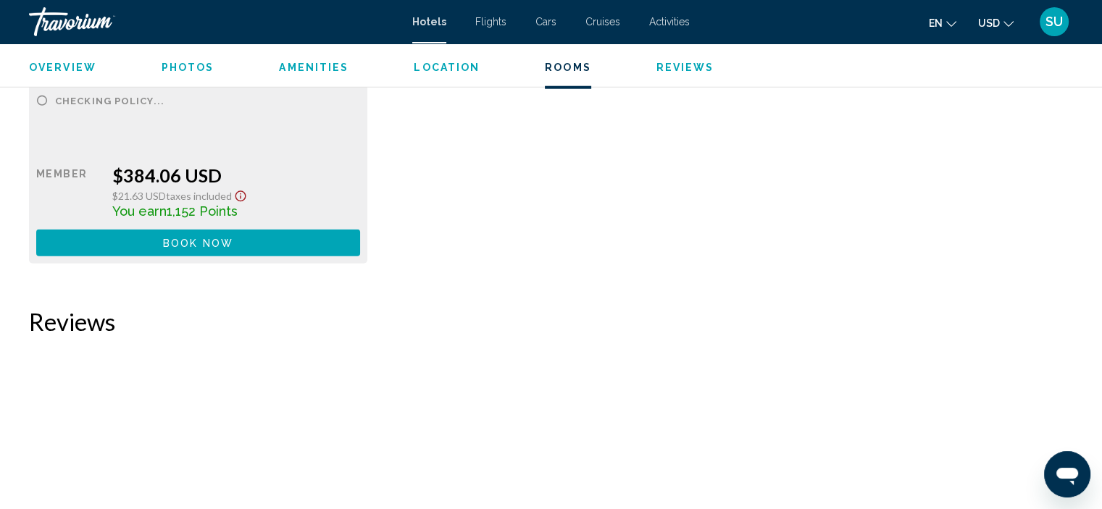
scroll to position [3766, 0]
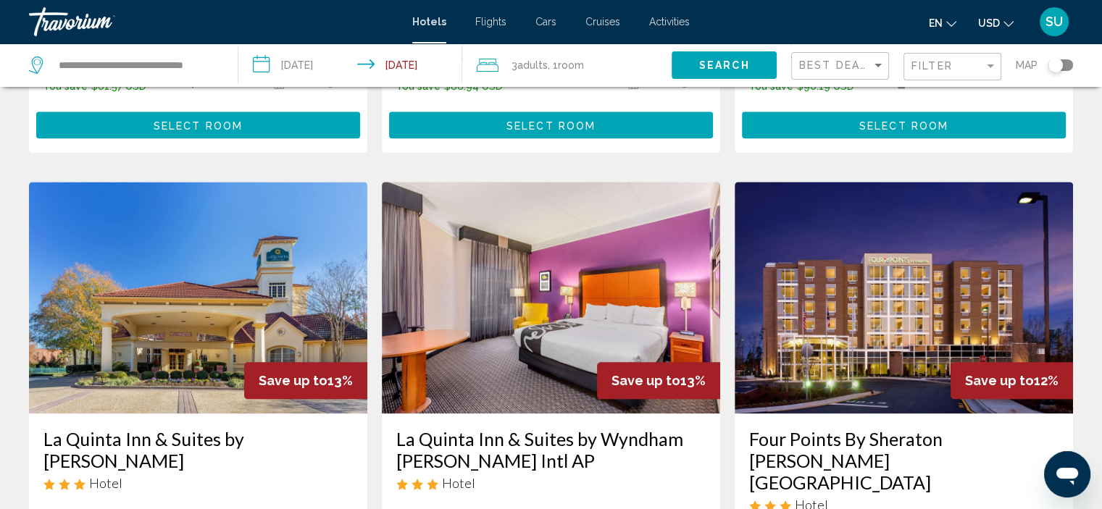
scroll to position [1812, 0]
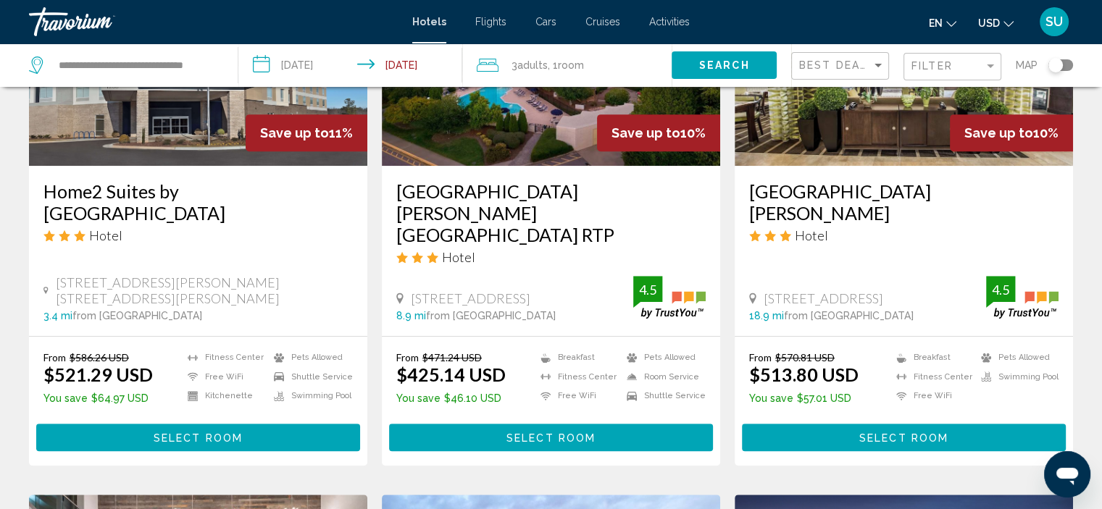
scroll to position [797, 0]
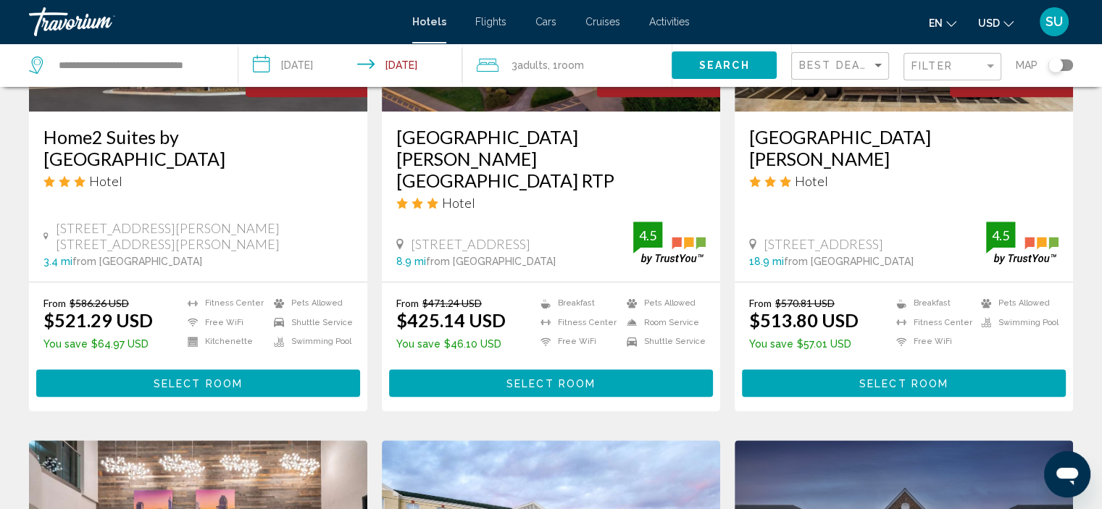
click at [577, 378] on span "Select Room" at bounding box center [551, 384] width 89 height 12
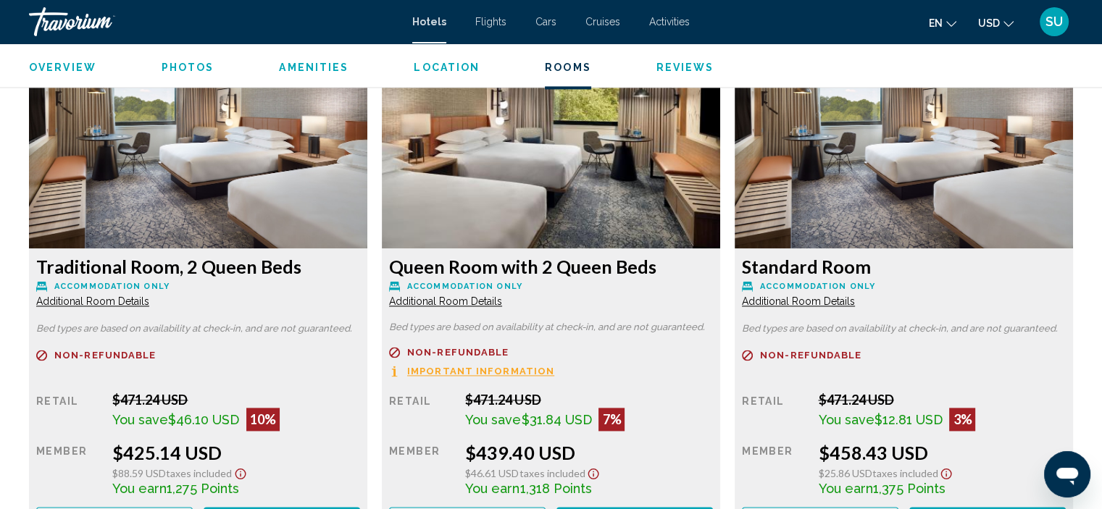
scroll to position [1962, 0]
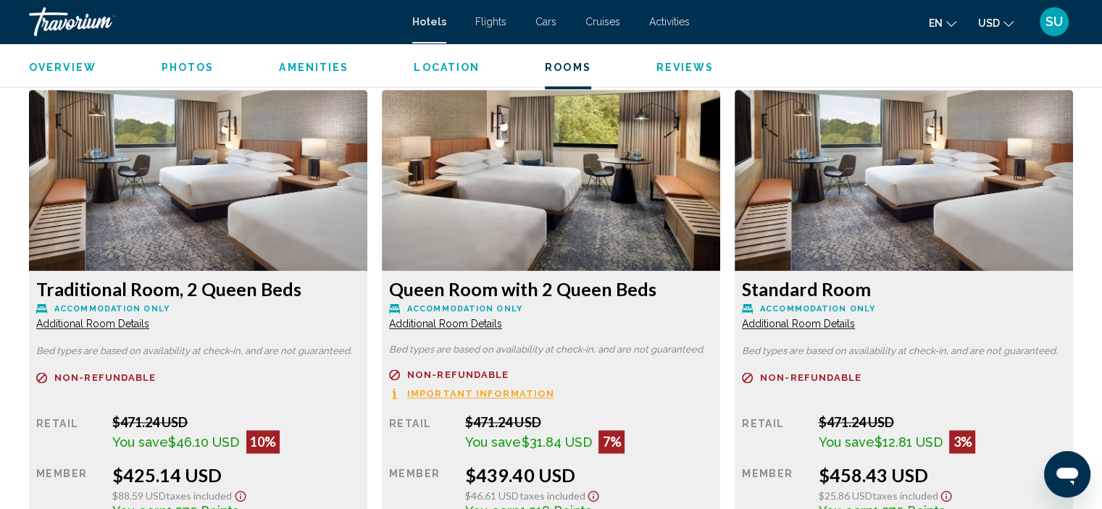
click at [206, 225] on img "Main content" at bounding box center [198, 180] width 338 height 181
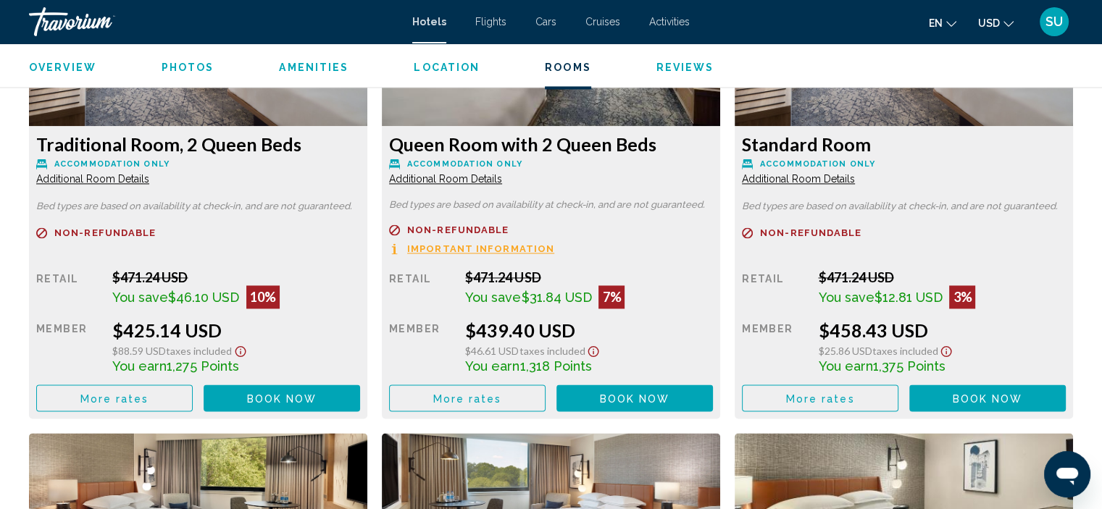
click at [70, 178] on span "Additional Room Details" at bounding box center [92, 179] width 113 height 12
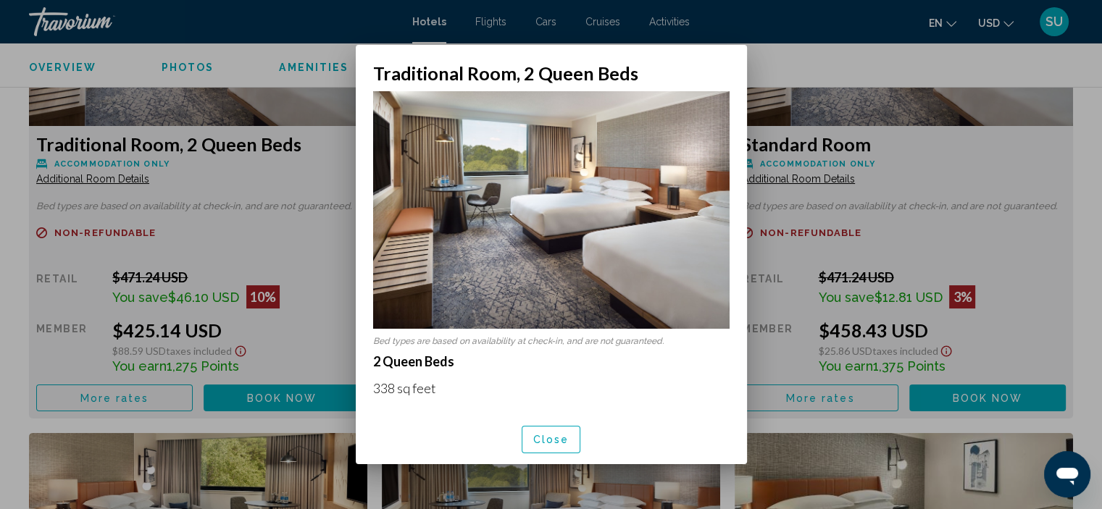
scroll to position [0, 0]
click at [533, 438] on span "Close" at bounding box center [551, 441] width 36 height 12
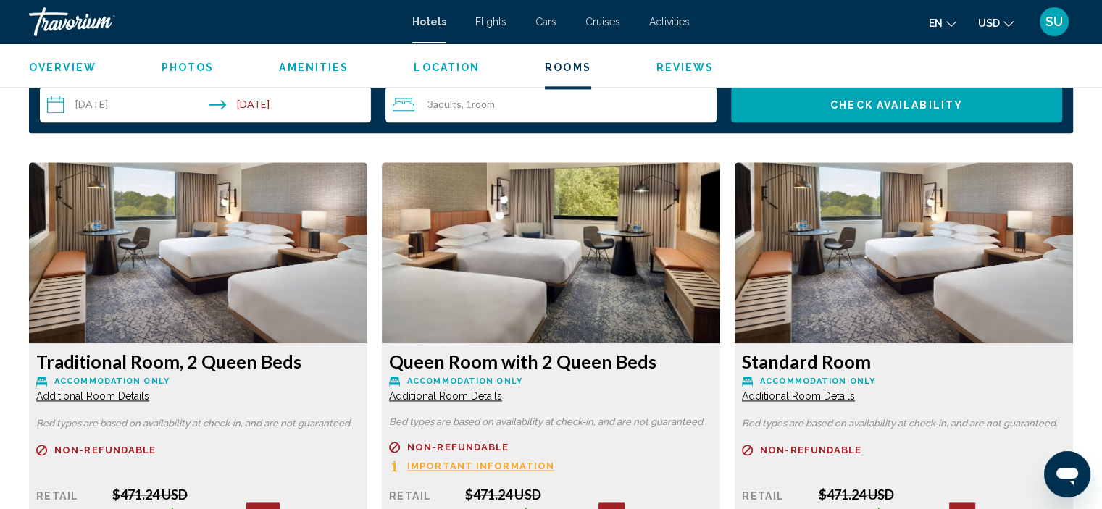
scroll to position [1890, 0]
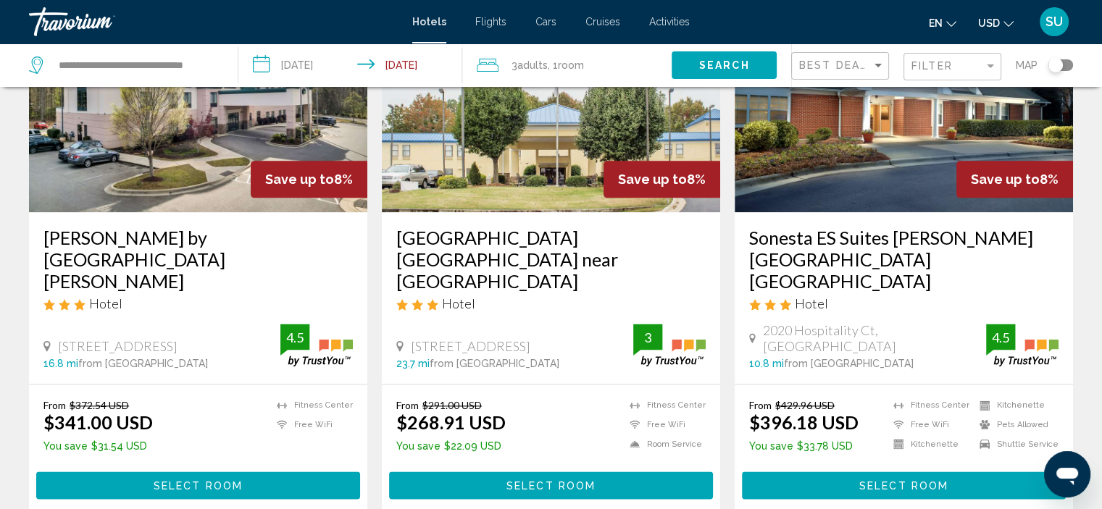
scroll to position [1884, 0]
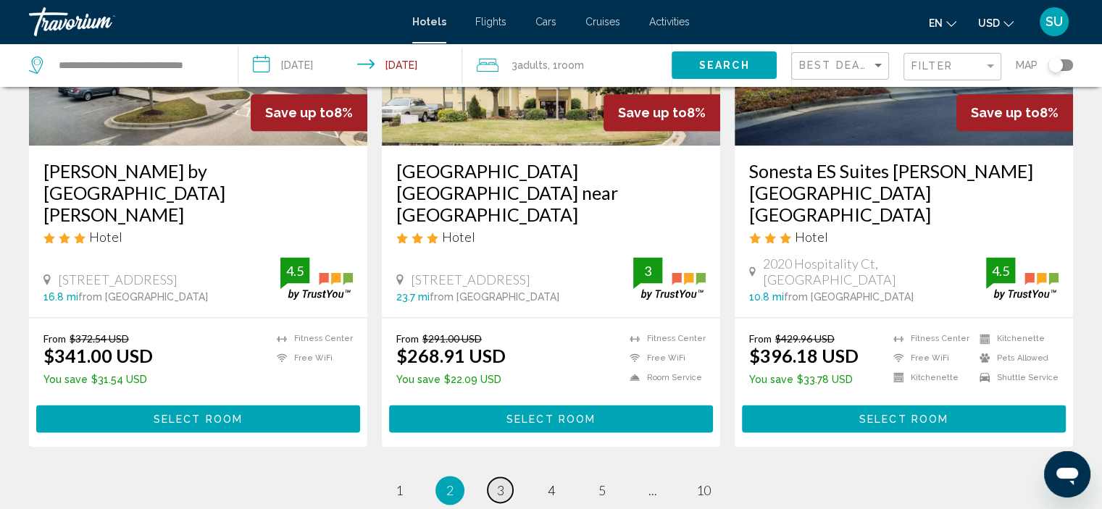
click at [499, 483] on span "3" at bounding box center [500, 491] width 7 height 16
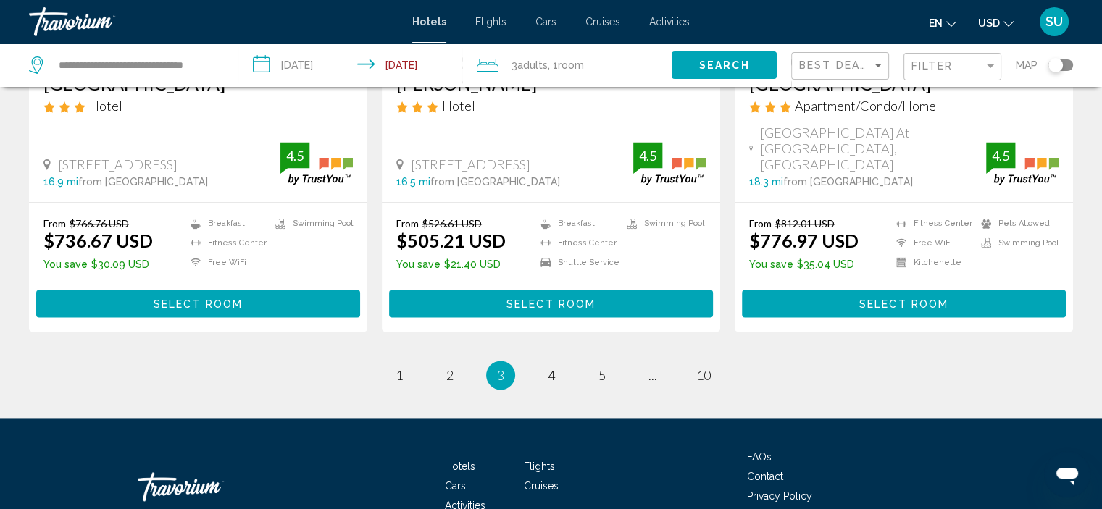
scroll to position [1997, 0]
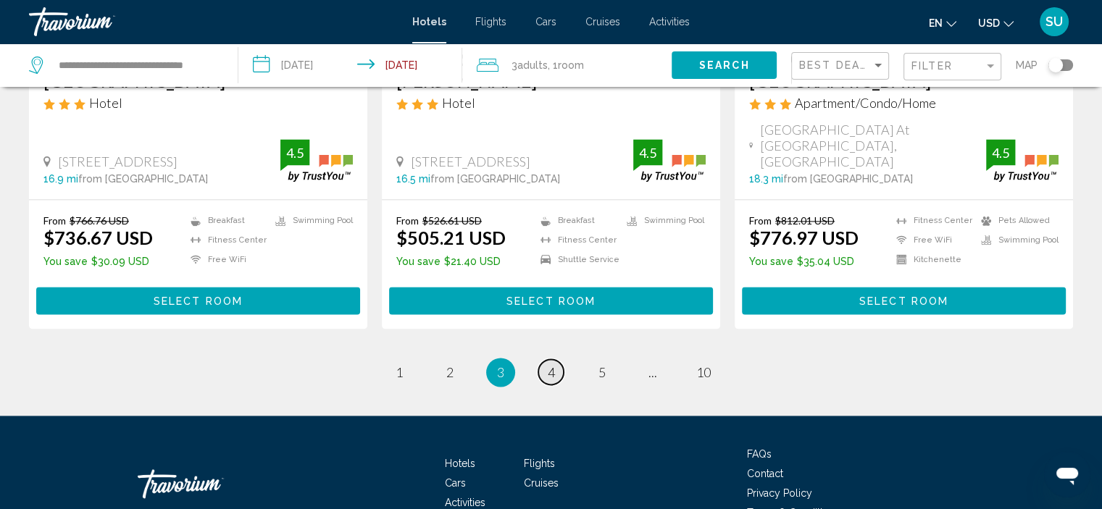
click at [551, 365] on span "4" at bounding box center [551, 373] width 7 height 16
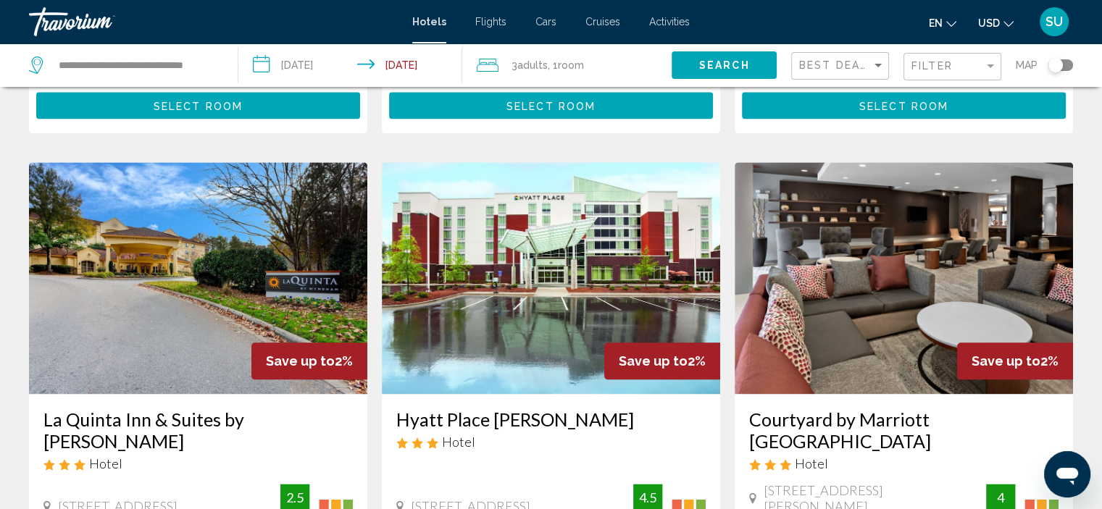
scroll to position [1884, 0]
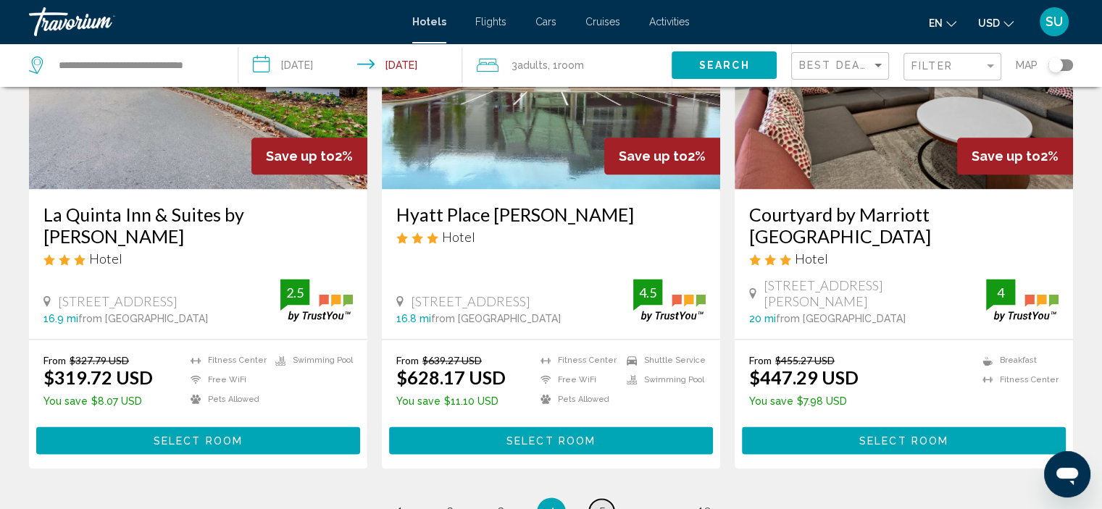
click at [594, 499] on link "page 5" at bounding box center [601, 511] width 25 height 25
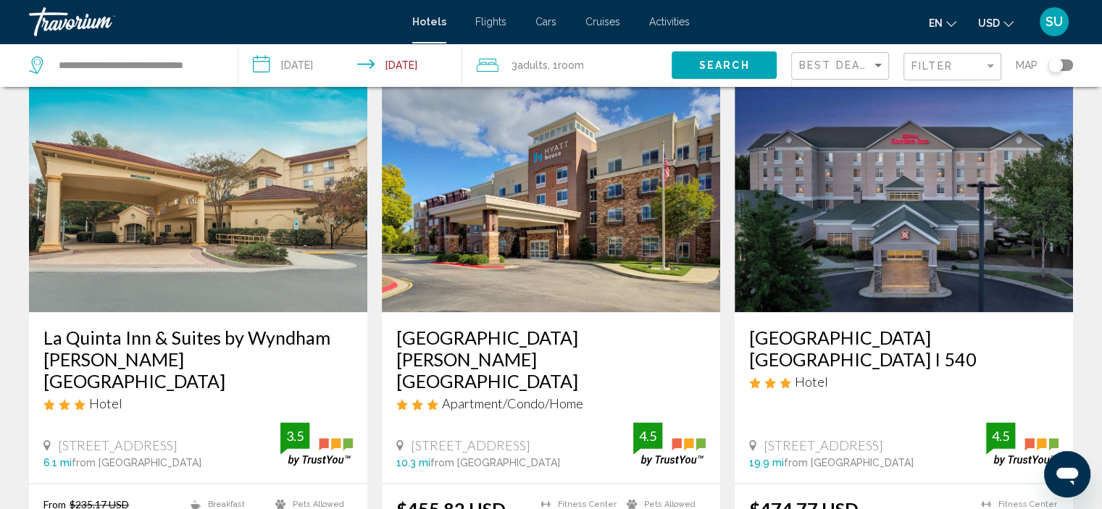
scroll to position [1884, 0]
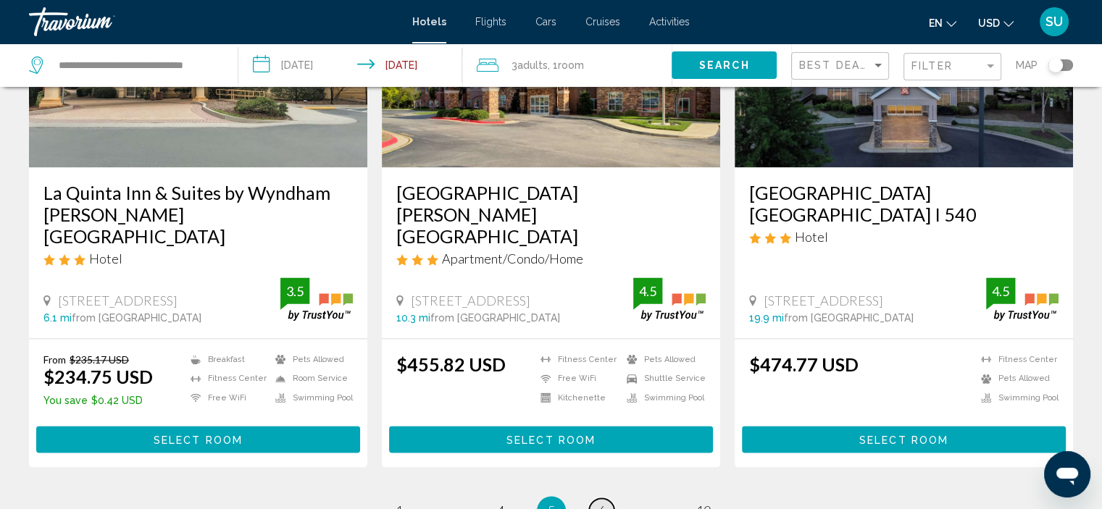
click at [612, 499] on link "page 6" at bounding box center [601, 511] width 25 height 25
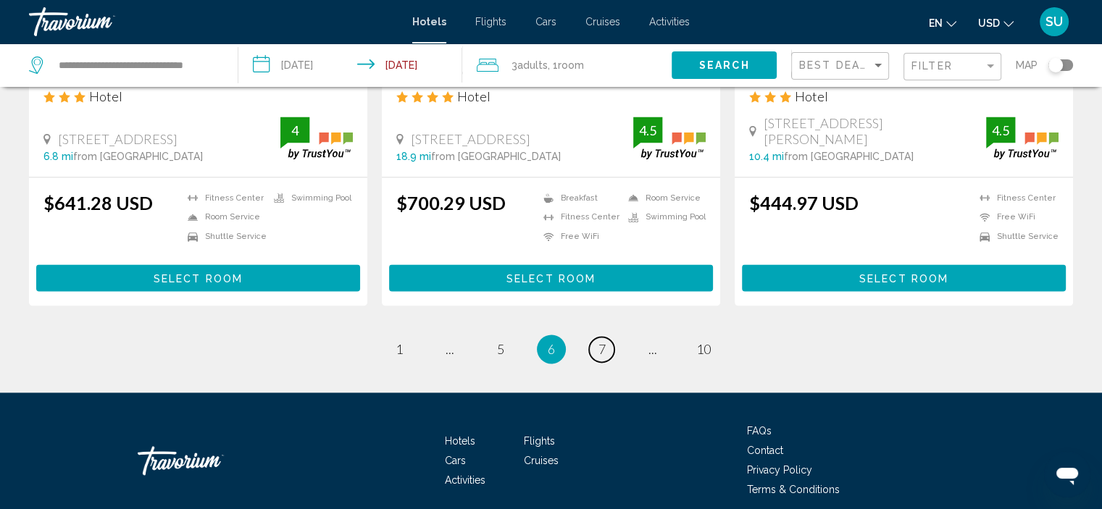
scroll to position [2018, 0]
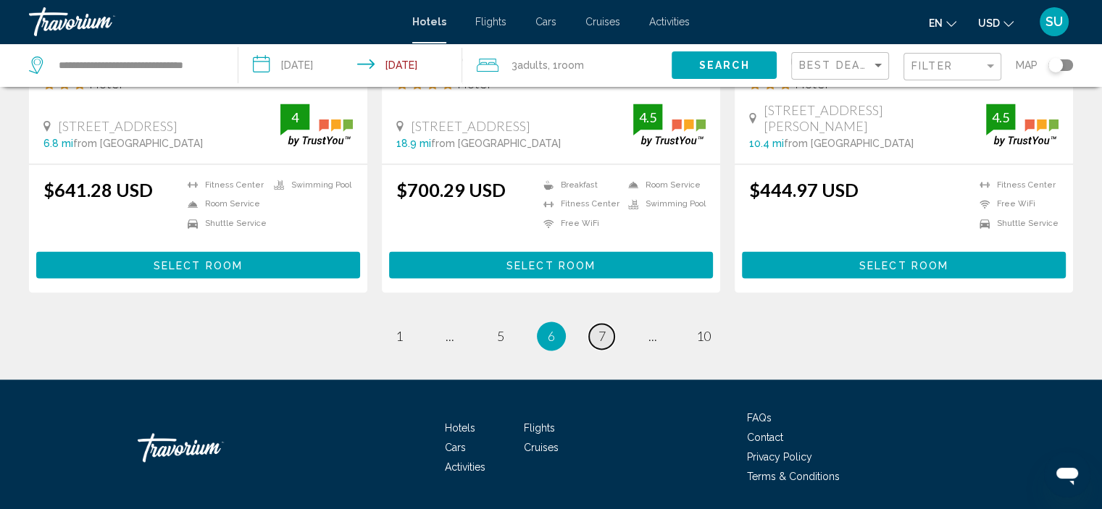
click at [600, 328] on span "7" at bounding box center [602, 336] width 7 height 16
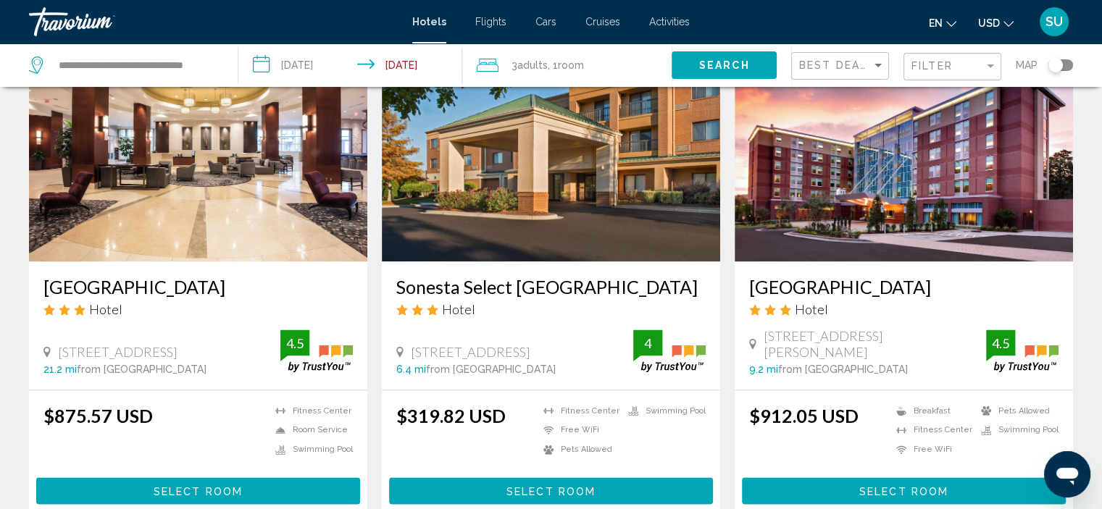
scroll to position [1812, 0]
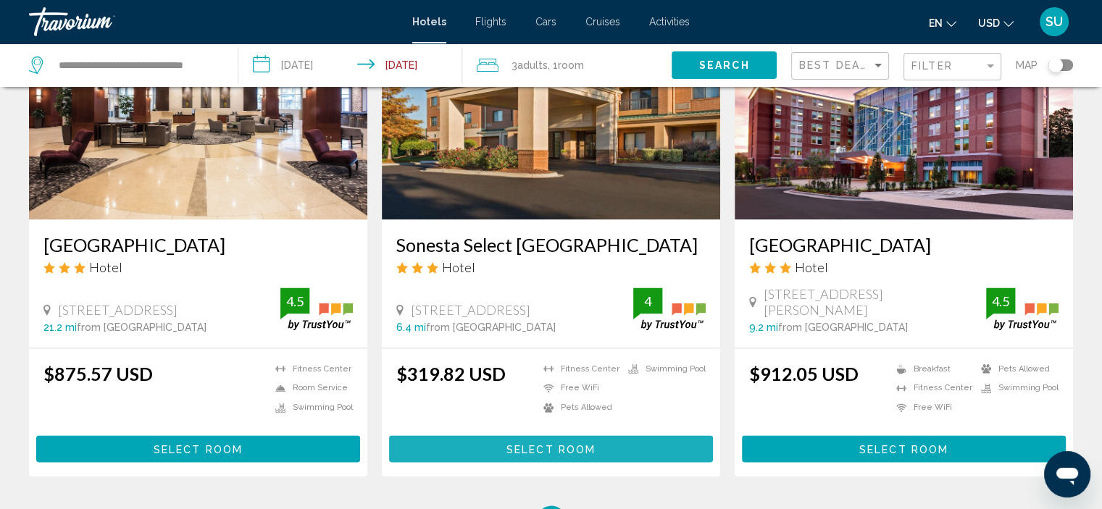
click at [536, 443] on span "Select Room" at bounding box center [551, 449] width 89 height 12
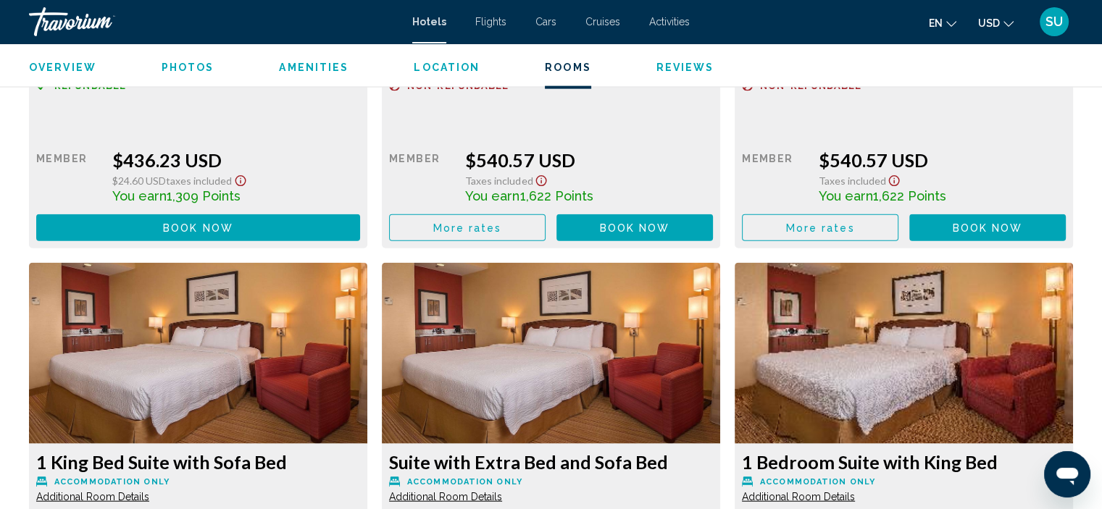
scroll to position [2955, 0]
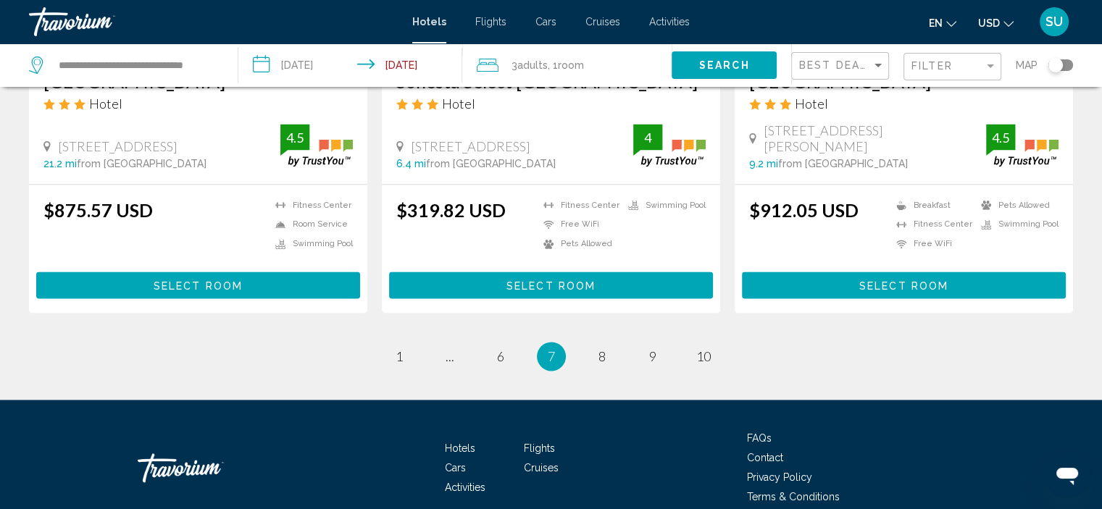
scroll to position [2018, 0]
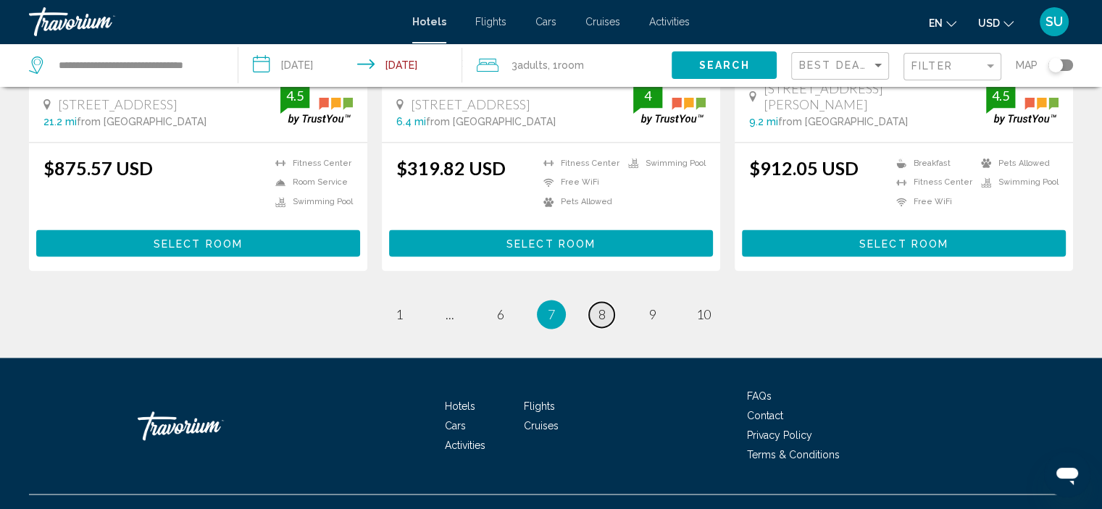
click at [602, 302] on link "page 8" at bounding box center [601, 314] width 25 height 25
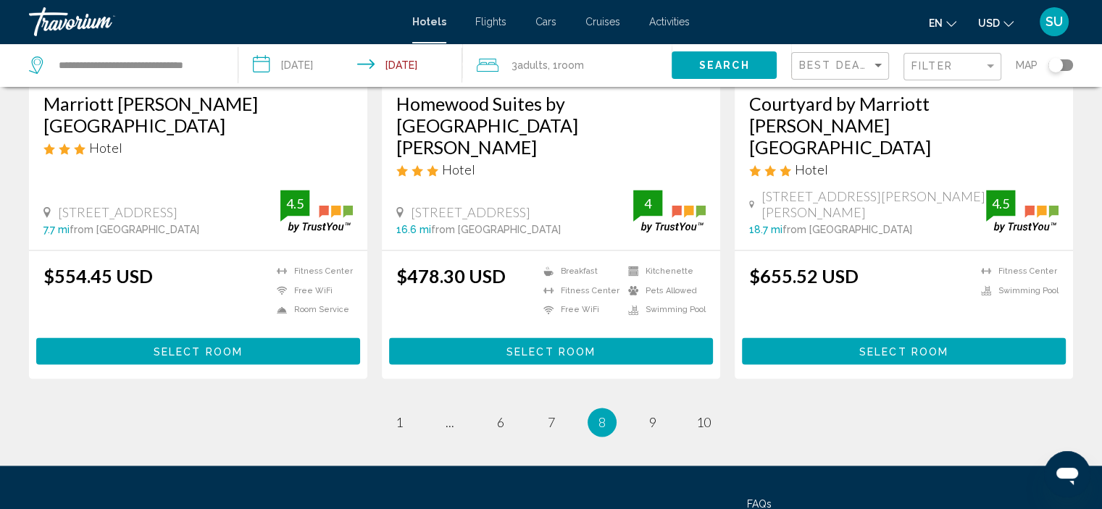
scroll to position [1957, 0]
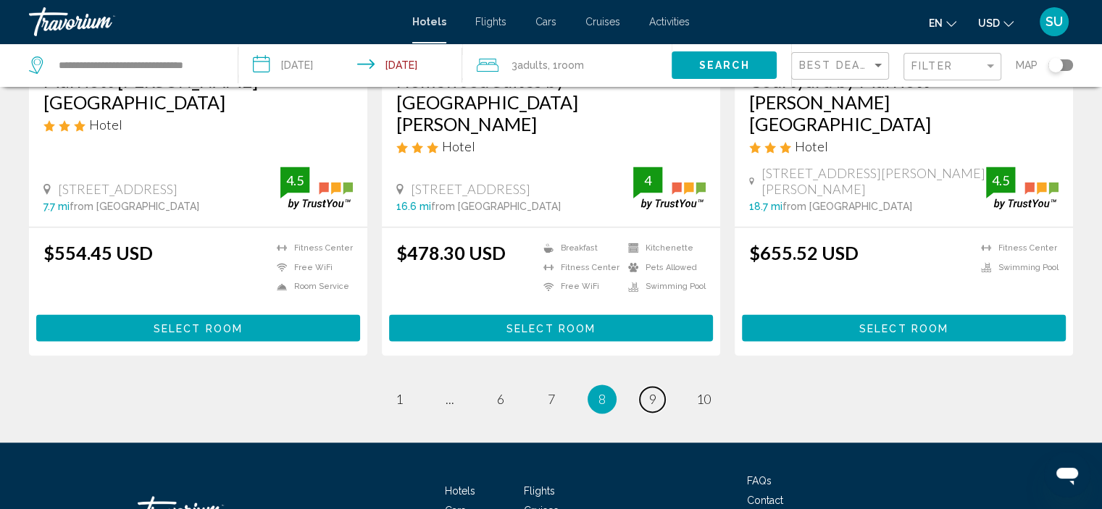
click at [655, 391] on span "9" at bounding box center [652, 399] width 7 height 16
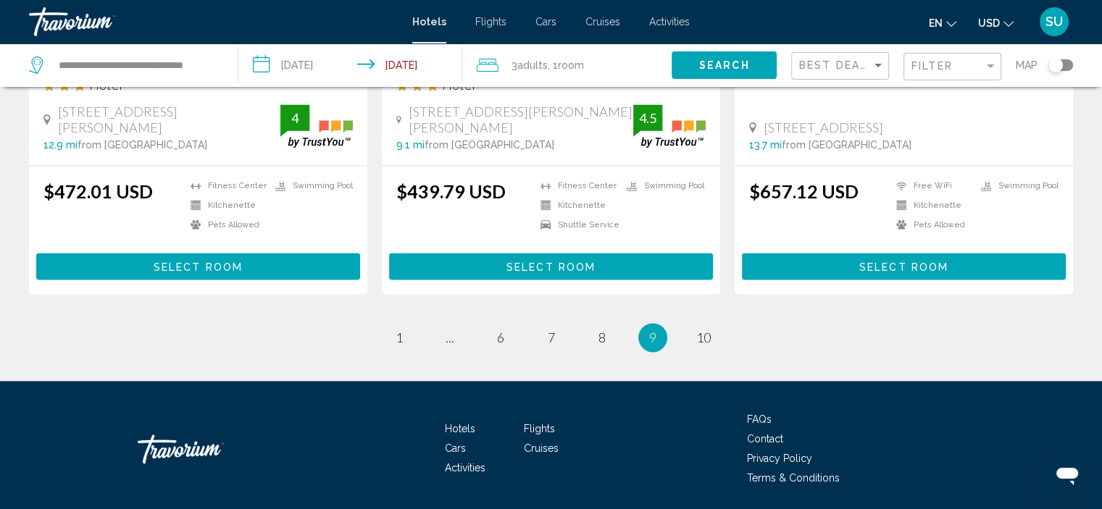
scroll to position [2019, 0]
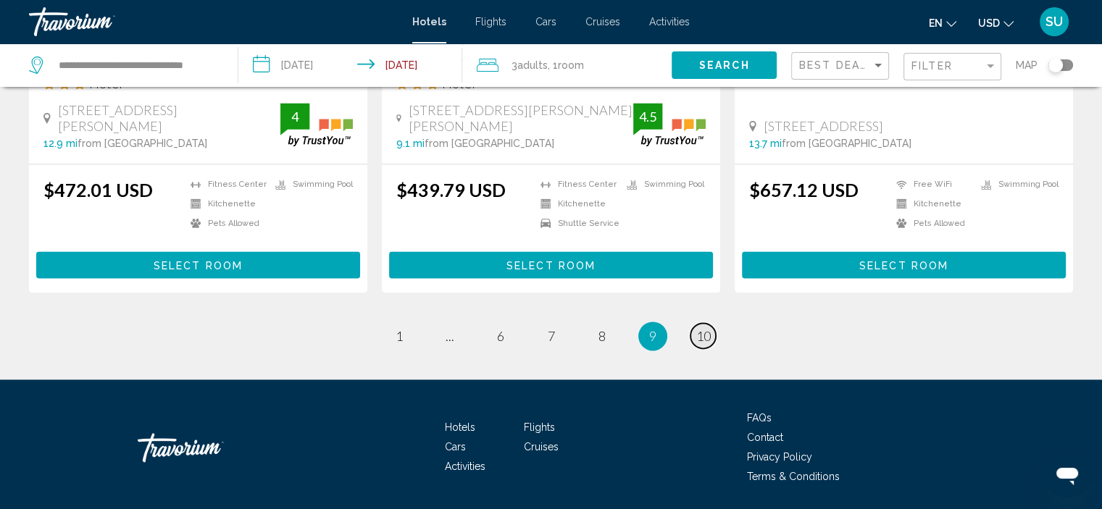
click at [699, 328] on span "10" at bounding box center [703, 336] width 14 height 16
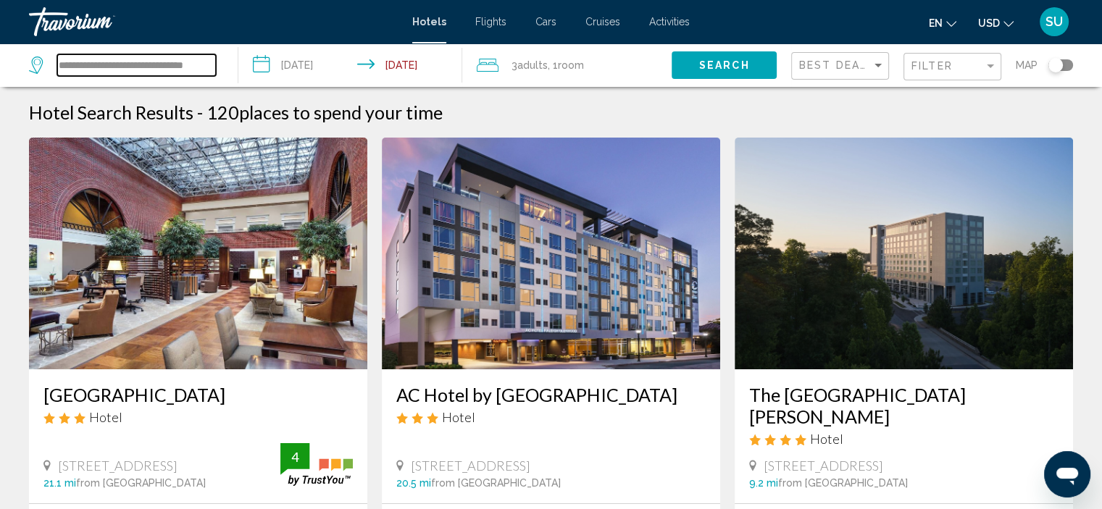
click at [133, 67] on input "**********" at bounding box center [136, 65] width 159 height 22
click at [136, 64] on input "**********" at bounding box center [136, 65] width 159 height 22
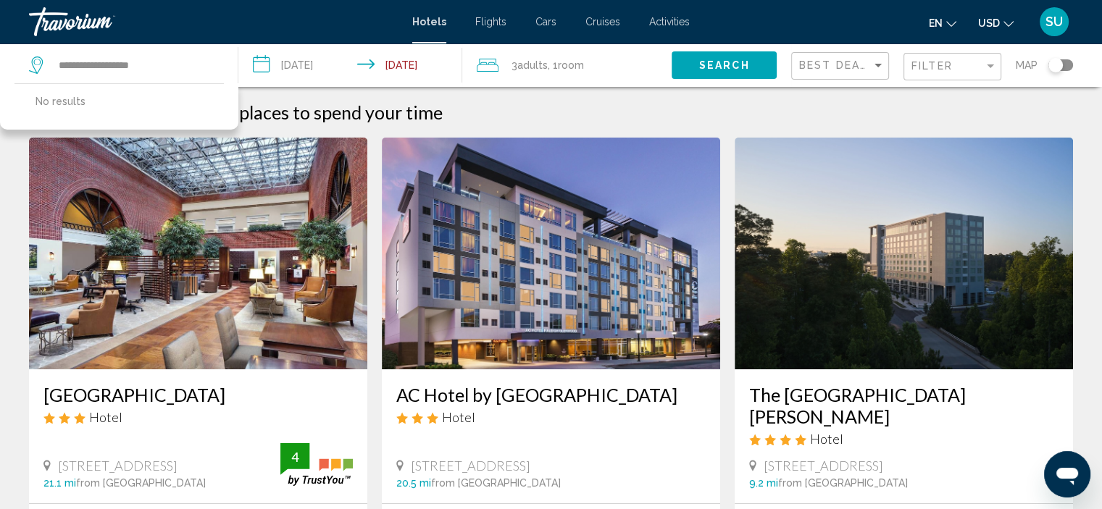
click at [164, 51] on div "**********" at bounding box center [126, 64] width 194 height 43
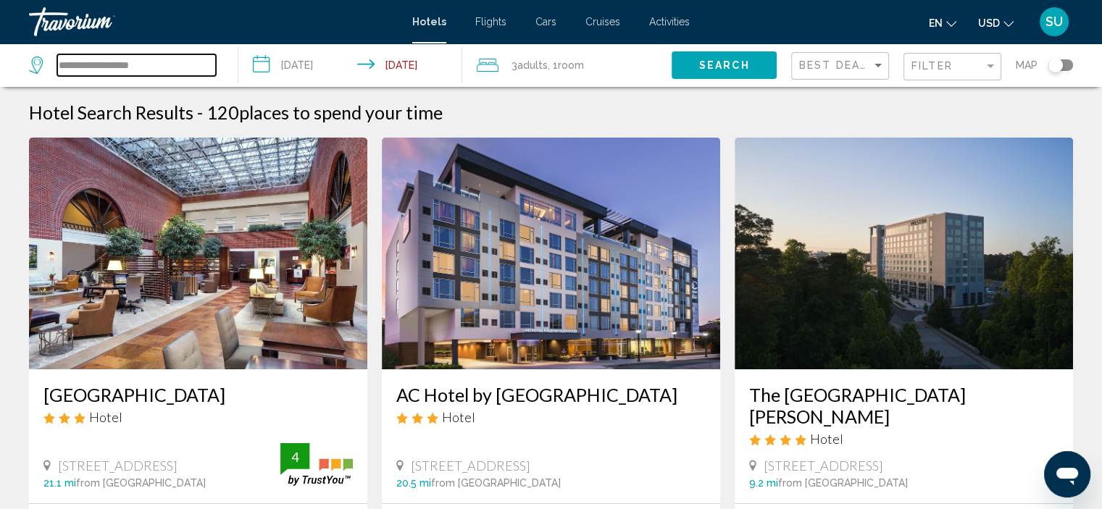
click at [113, 72] on input "**********" at bounding box center [136, 65] width 159 height 22
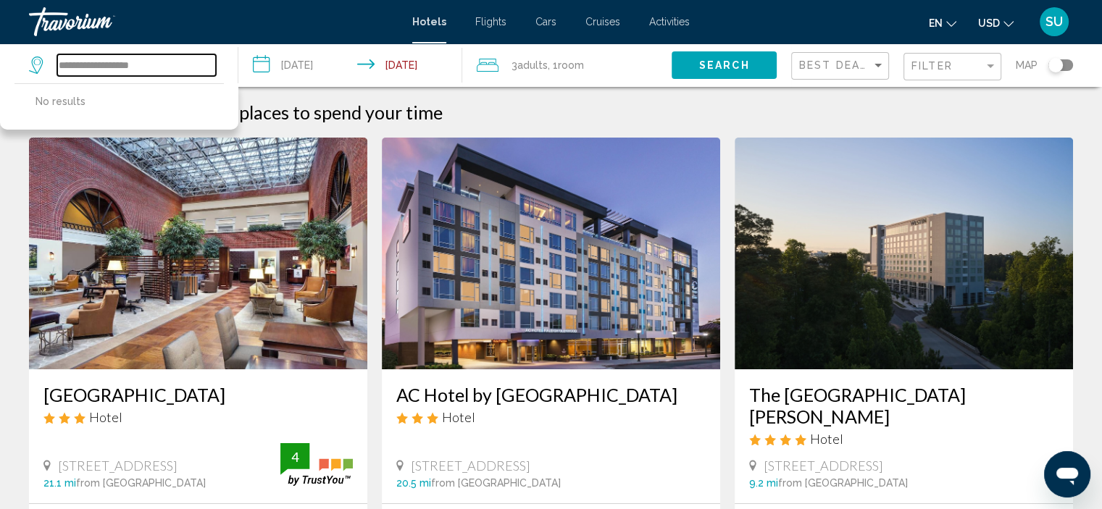
click at [167, 67] on input "**********" at bounding box center [136, 65] width 159 height 22
type input "*"
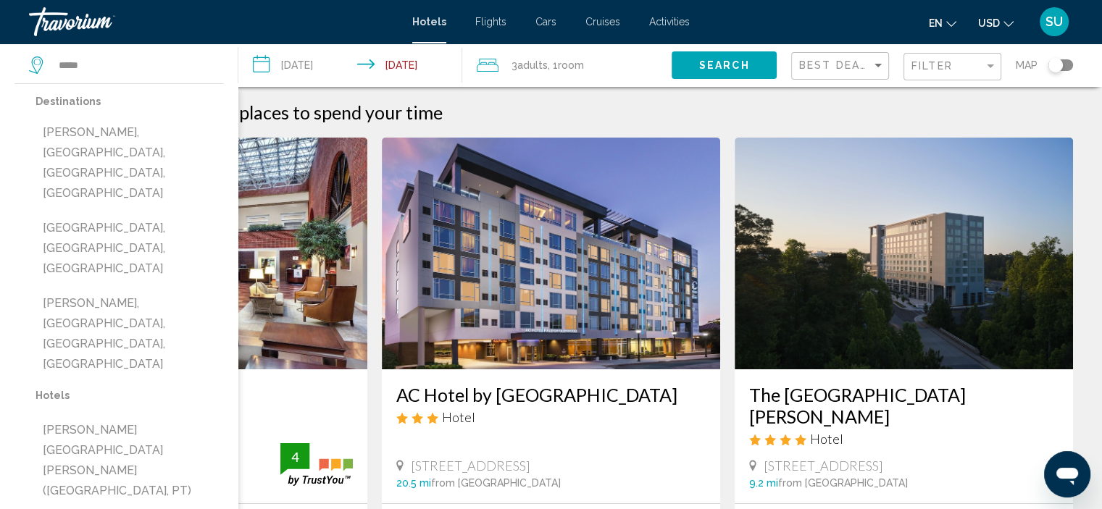
click at [143, 135] on button "[PERSON_NAME], [GEOGRAPHIC_DATA], [GEOGRAPHIC_DATA], [GEOGRAPHIC_DATA]" at bounding box center [130, 163] width 188 height 88
type input "**********"
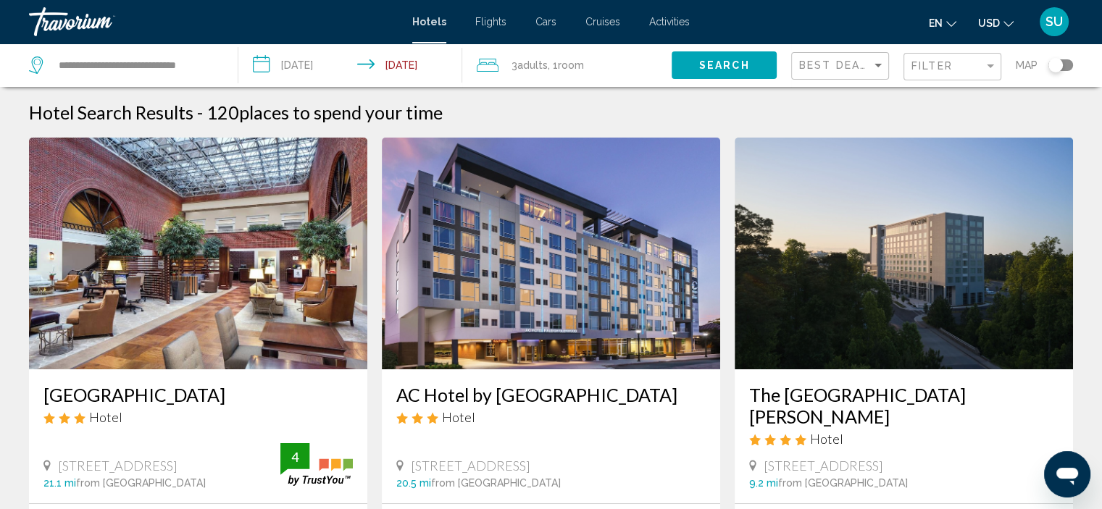
click at [747, 66] on span "Search" at bounding box center [724, 66] width 51 height 12
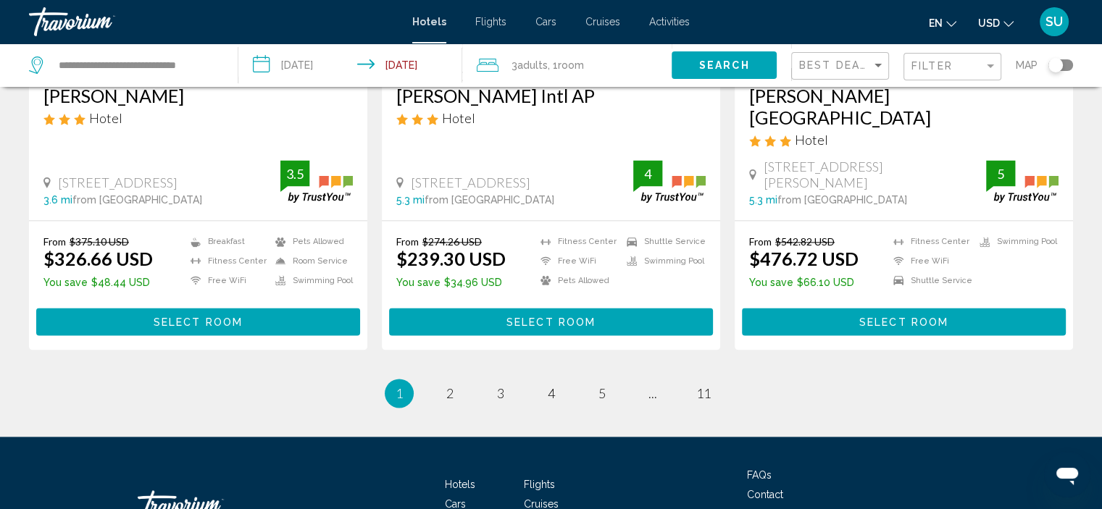
scroll to position [1997, 0]
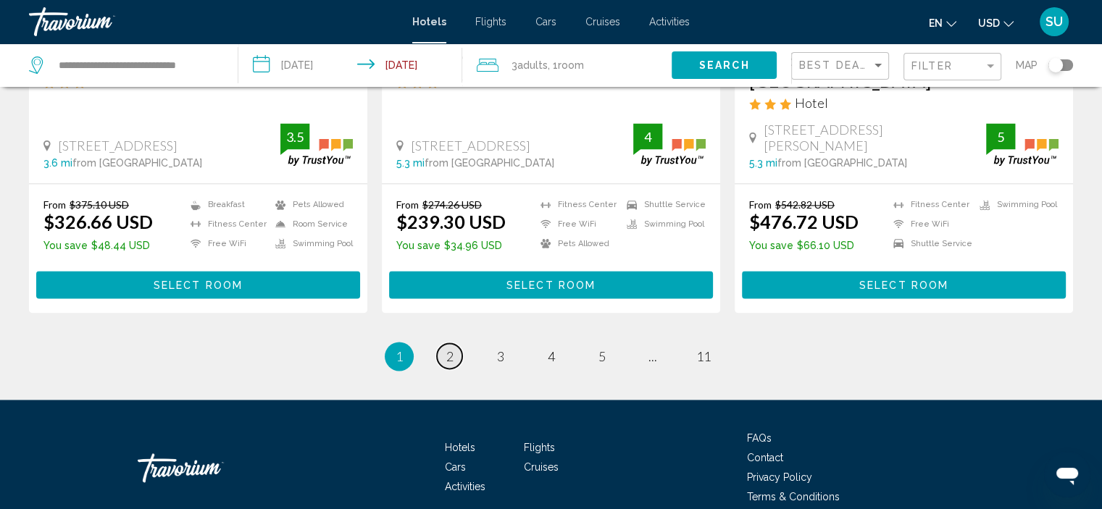
click at [447, 349] on span "2" at bounding box center [449, 357] width 7 height 16
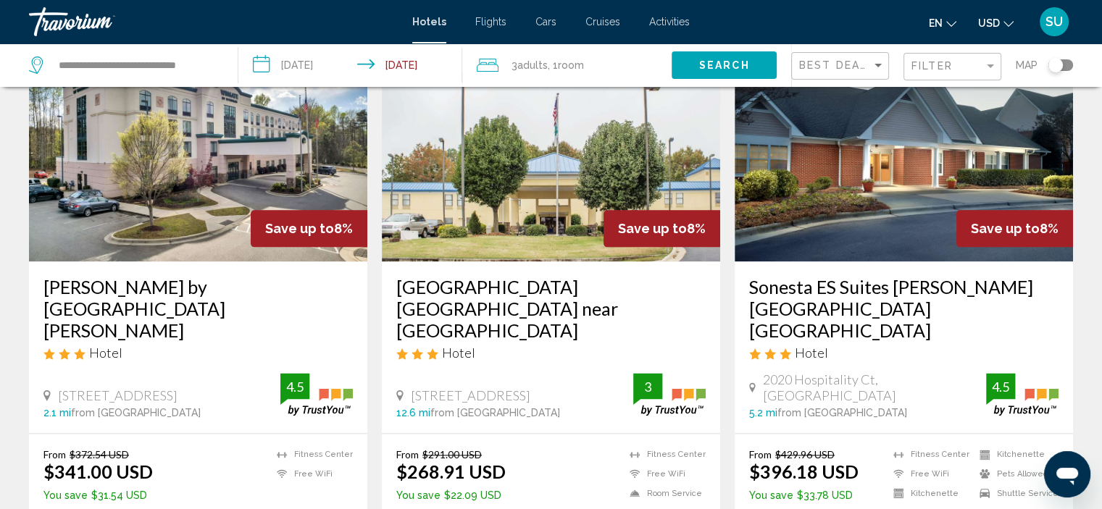
scroll to position [1884, 0]
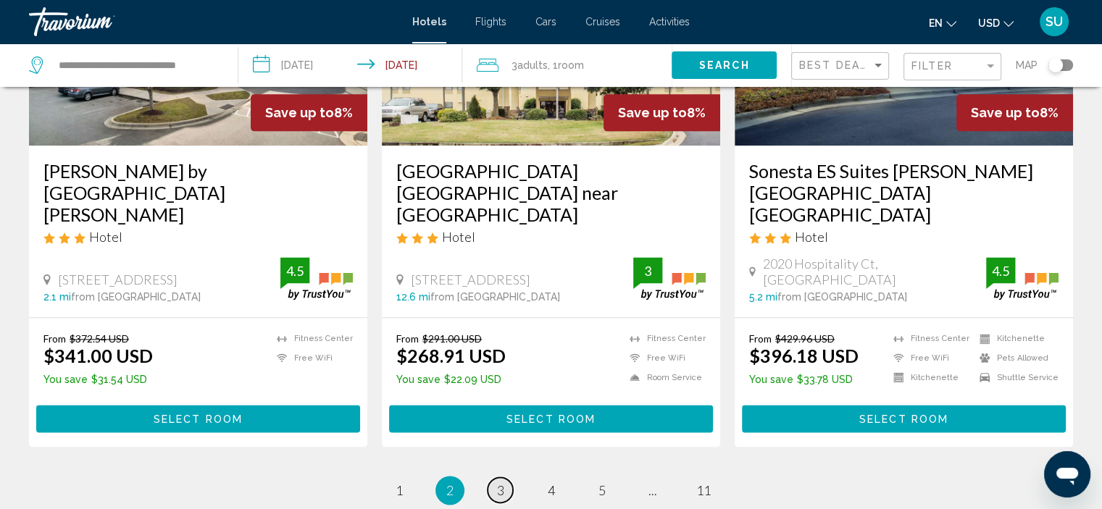
click at [506, 478] on link "page 3" at bounding box center [500, 490] width 25 height 25
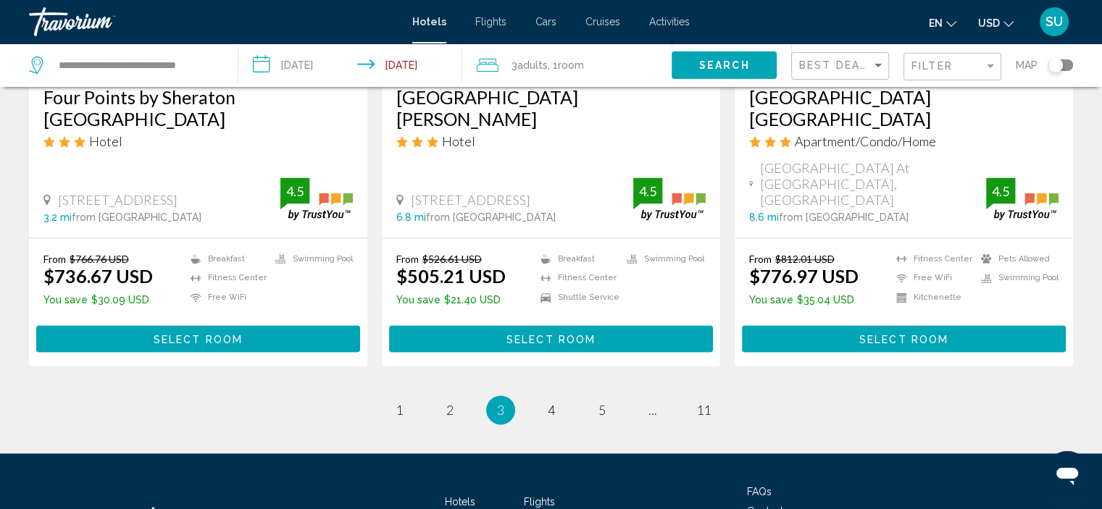
scroll to position [1997, 0]
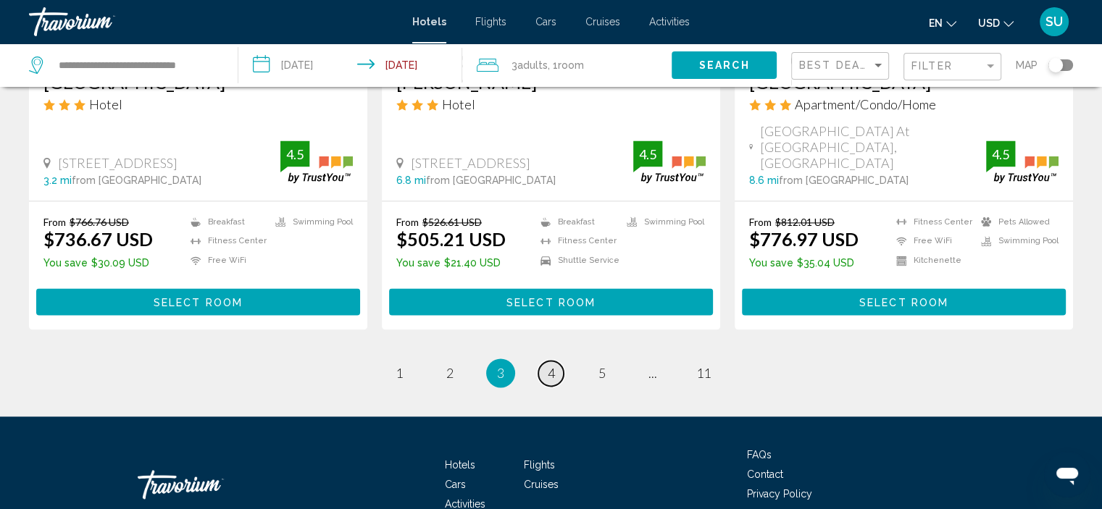
click at [549, 365] on span "4" at bounding box center [551, 373] width 7 height 16
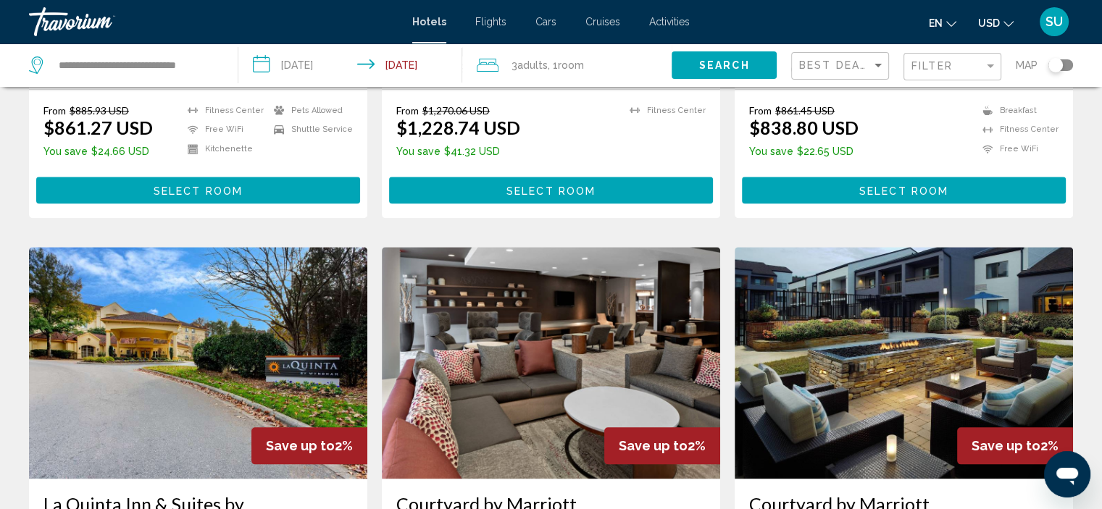
scroll to position [1884, 0]
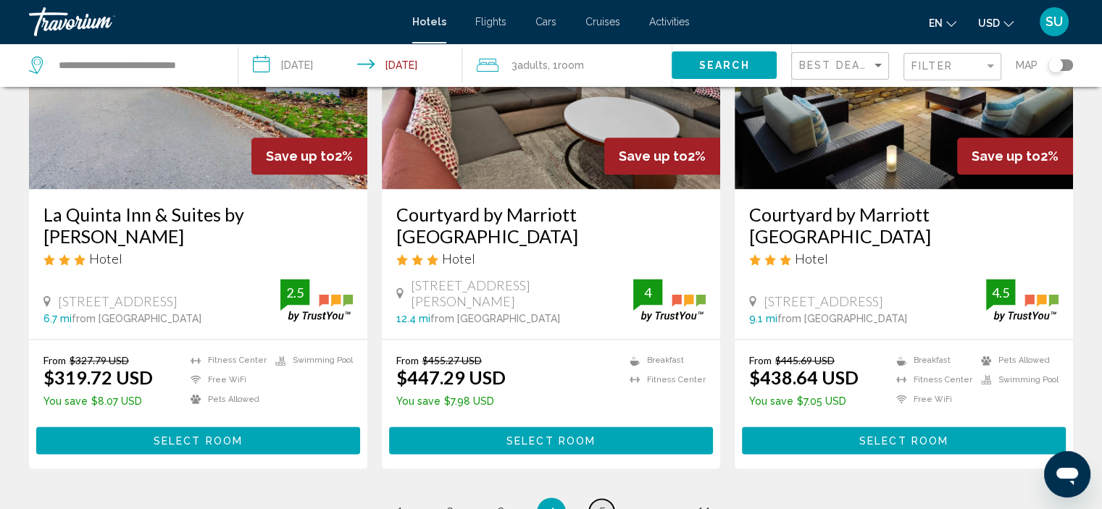
click at [599, 504] on span "5" at bounding box center [602, 512] width 7 height 16
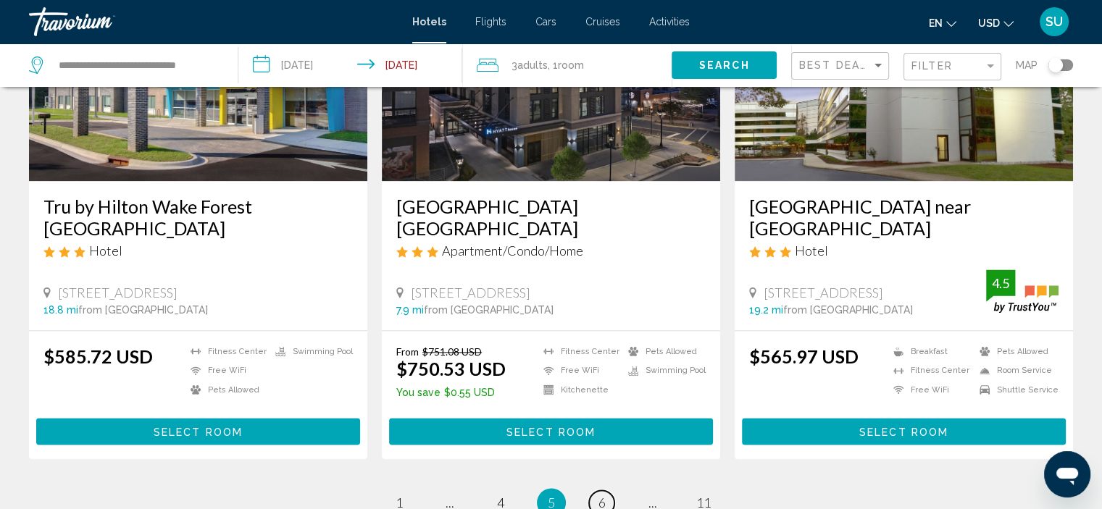
scroll to position [1884, 0]
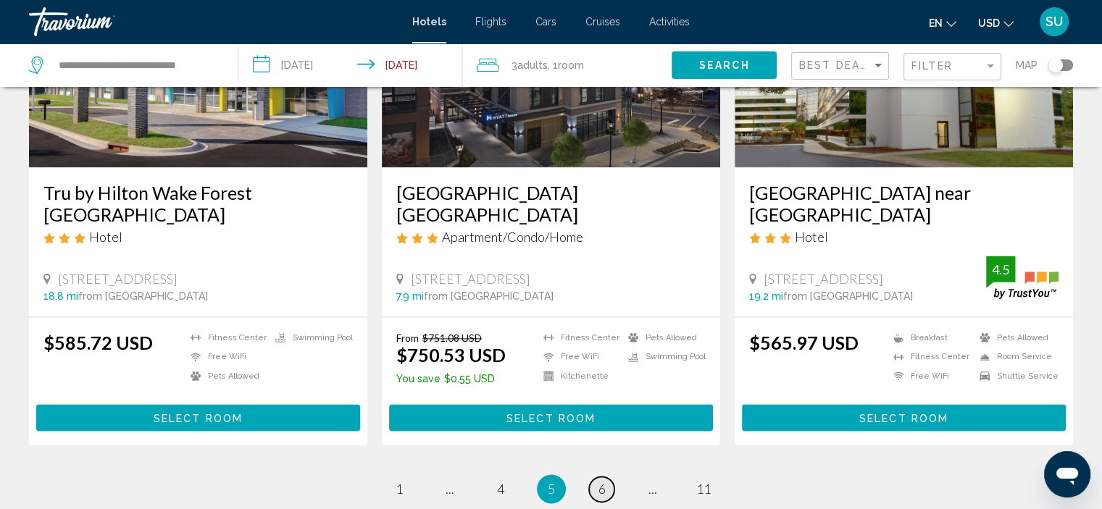
click at [593, 477] on link "page 6" at bounding box center [601, 489] width 25 height 25
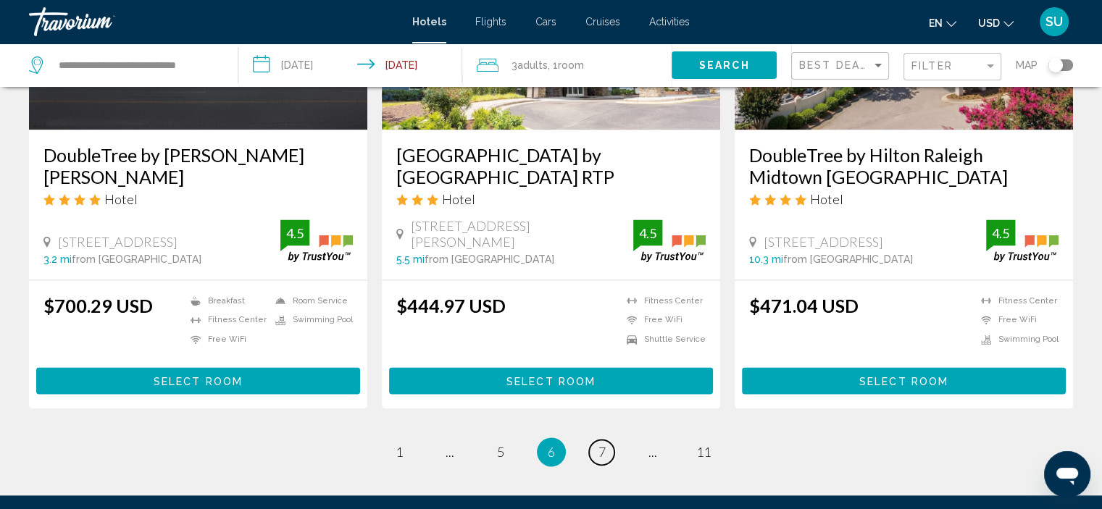
scroll to position [2018, 0]
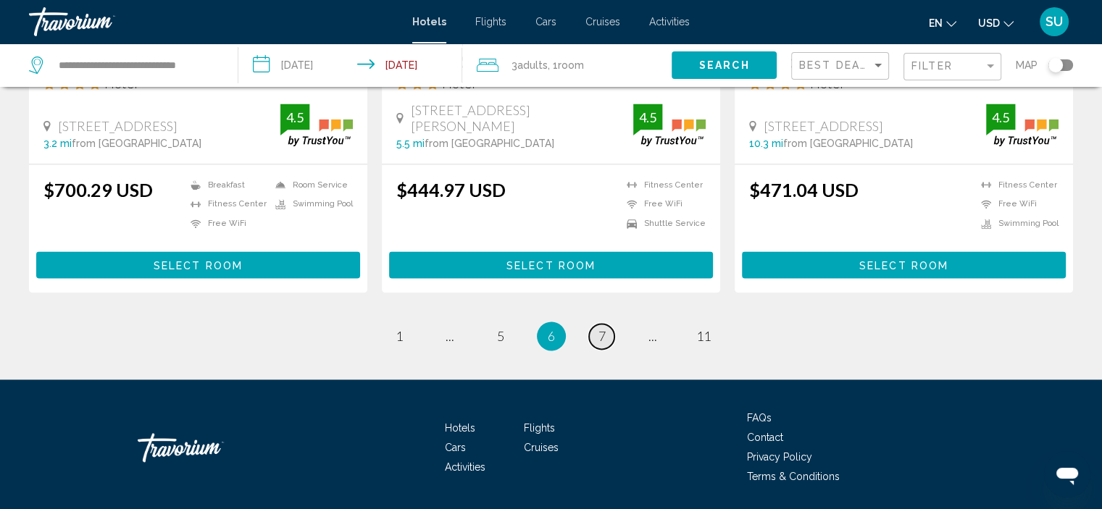
click at [612, 324] on link "page 7" at bounding box center [601, 336] width 25 height 25
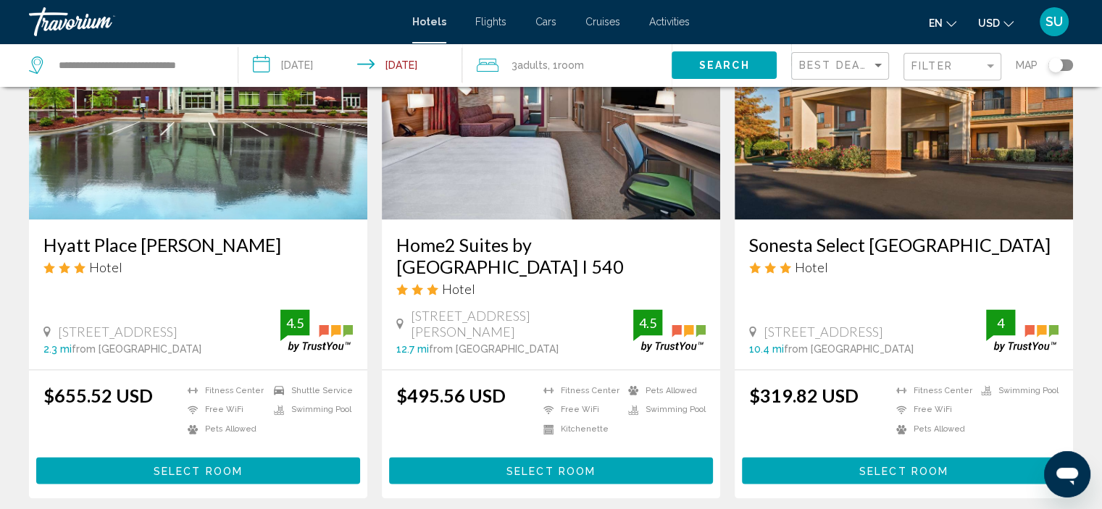
scroll to position [2018, 0]
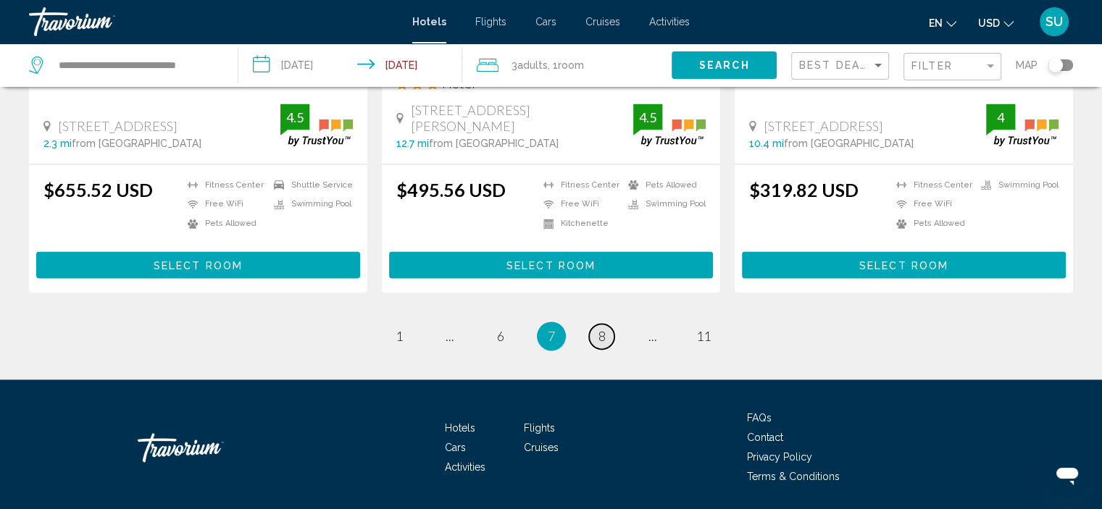
click at [608, 324] on link "page 8" at bounding box center [601, 336] width 25 height 25
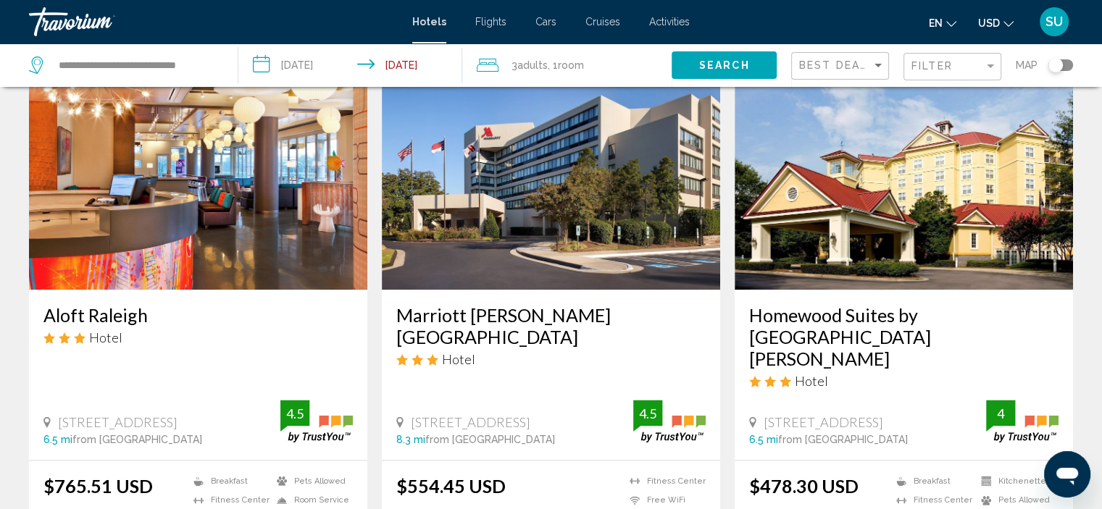
scroll to position [1957, 0]
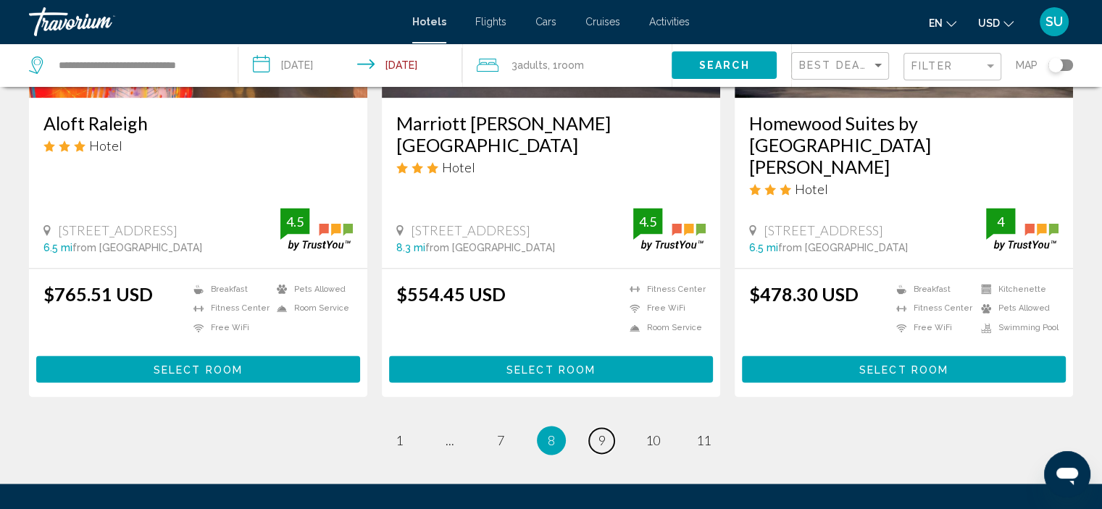
drag, startPoint x: 606, startPoint y: 359, endPoint x: 612, endPoint y: 354, distance: 7.8
click at [607, 428] on link "page 9" at bounding box center [601, 440] width 25 height 25
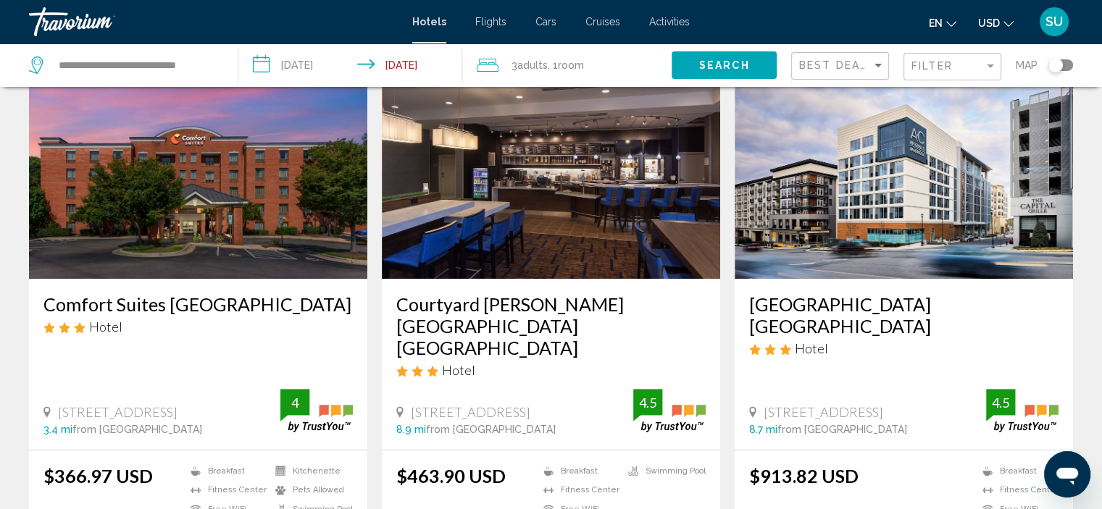
scroll to position [725, 0]
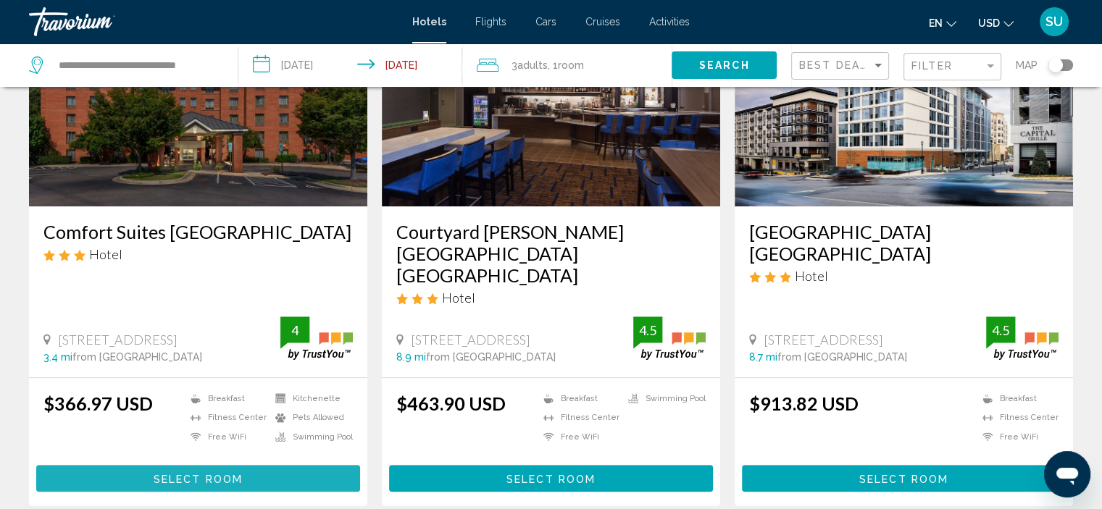
click at [220, 473] on span "Select Room" at bounding box center [198, 479] width 89 height 12
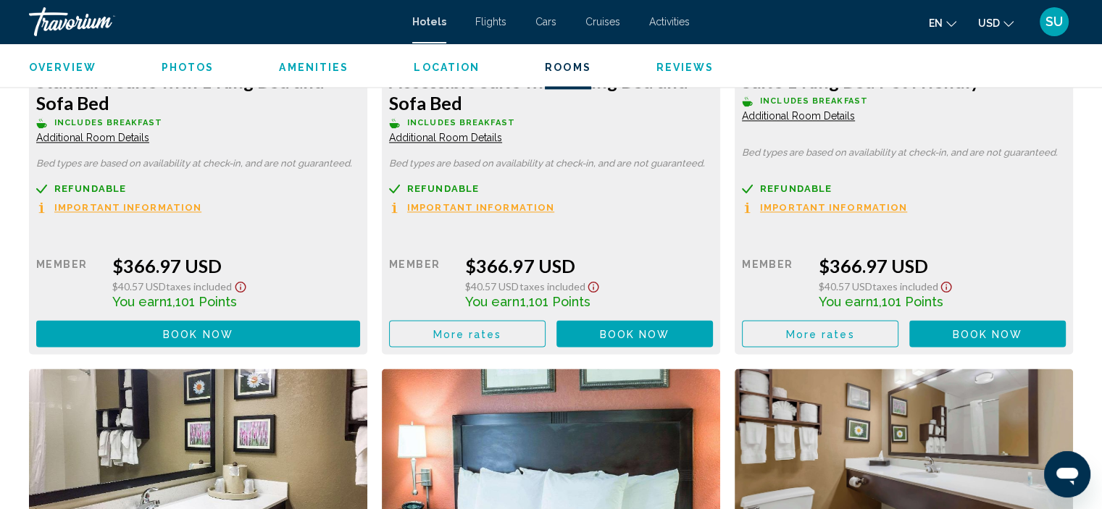
scroll to position [2180, 0]
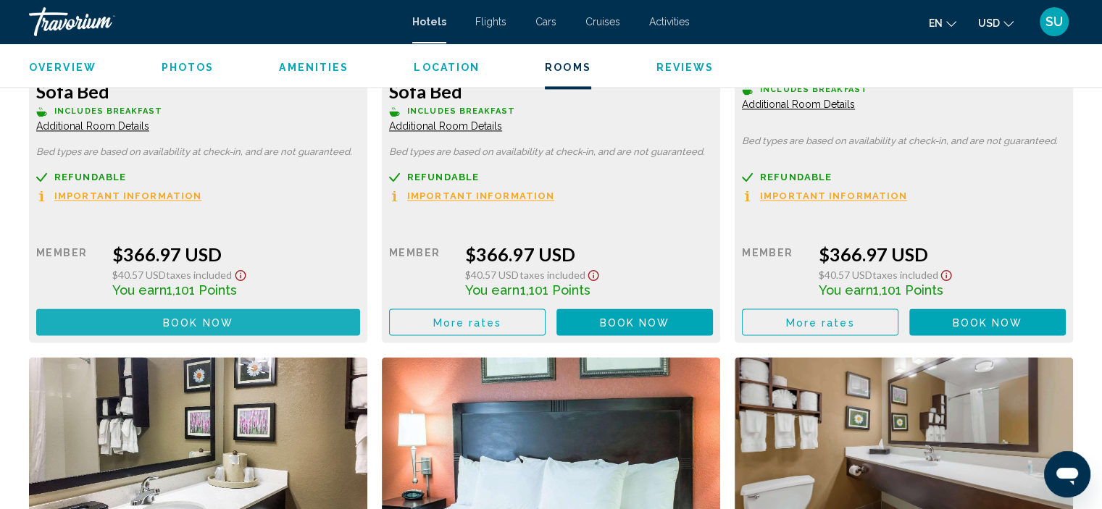
click at [237, 324] on button "Book now No longer available" at bounding box center [198, 322] width 324 height 27
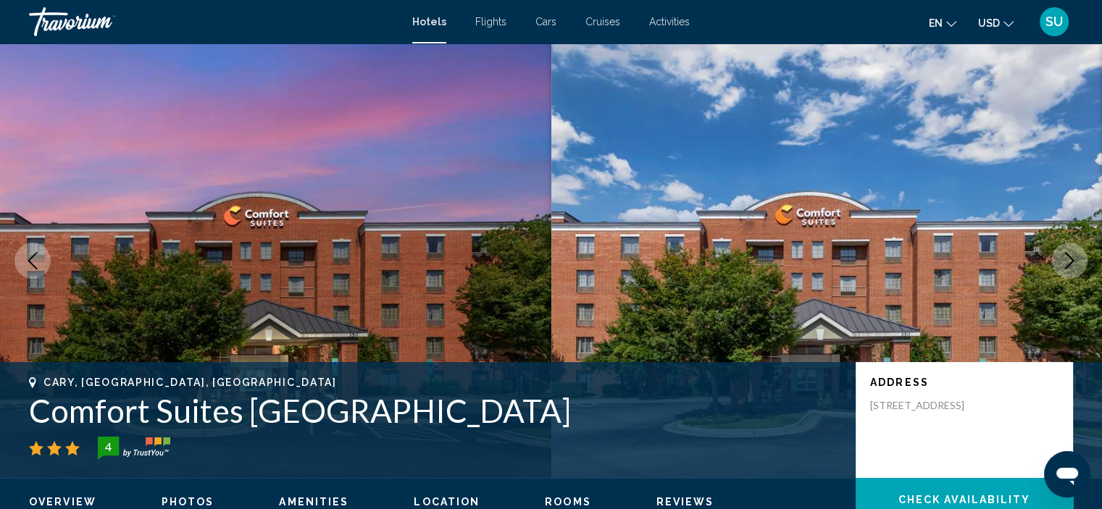
scroll to position [6, 0]
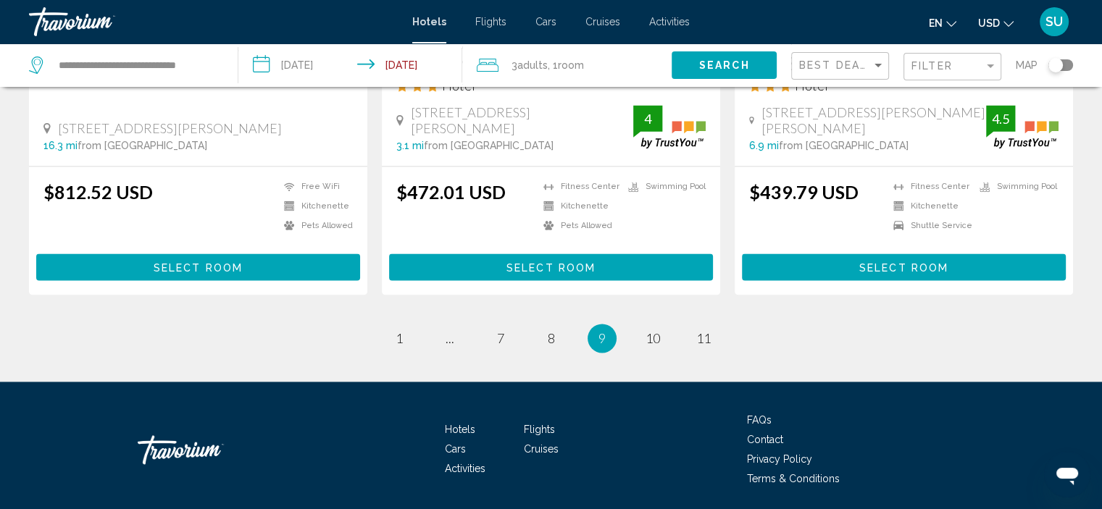
scroll to position [2040, 0]
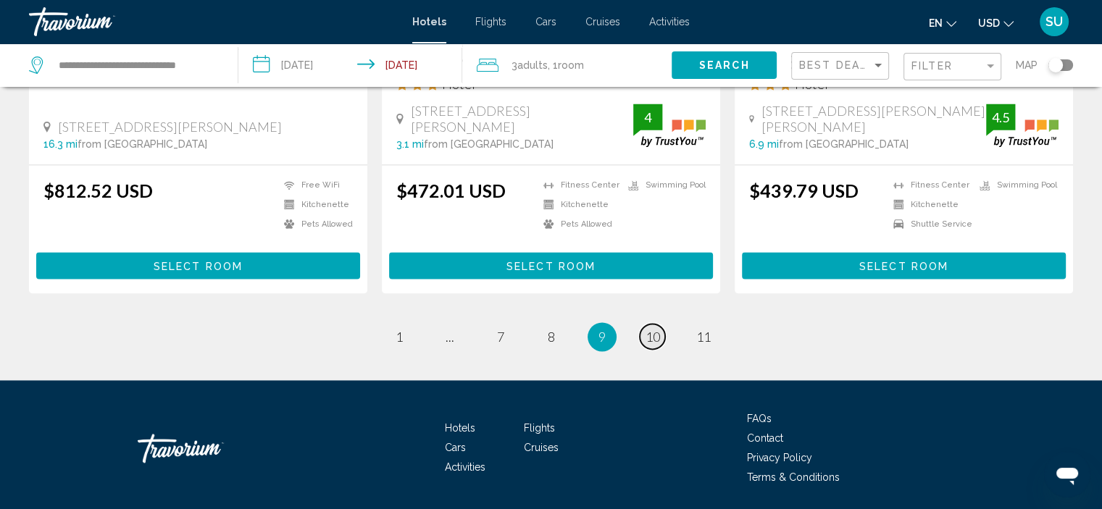
click at [654, 329] on span "10" at bounding box center [653, 337] width 14 height 16
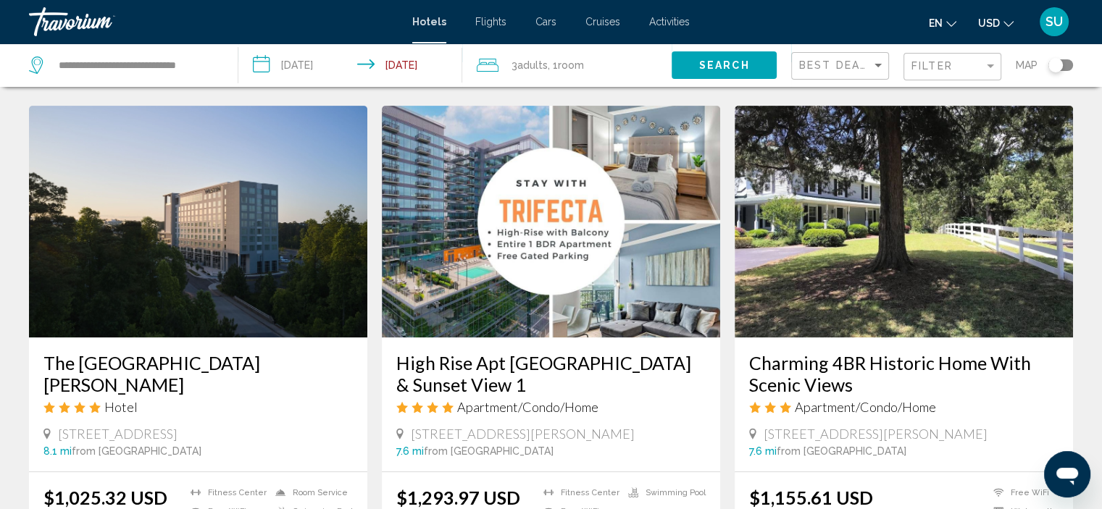
scroll to position [652, 0]
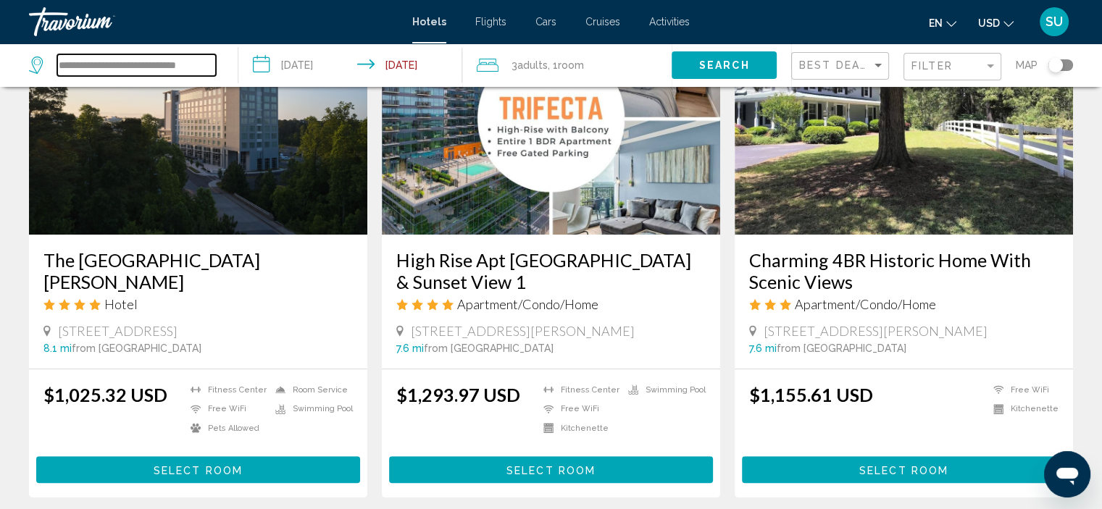
click at [133, 62] on input "**********" at bounding box center [136, 65] width 159 height 22
click at [208, 67] on input "**********" at bounding box center [136, 65] width 159 height 22
type input "*"
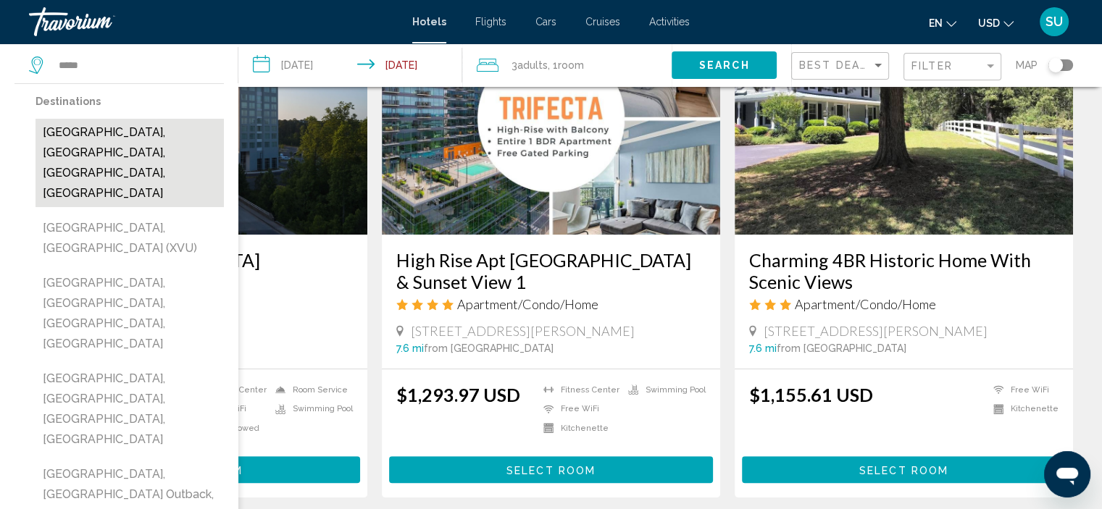
click at [143, 136] on button "[GEOGRAPHIC_DATA], [GEOGRAPHIC_DATA], [GEOGRAPHIC_DATA], [GEOGRAPHIC_DATA]" at bounding box center [130, 163] width 188 height 88
type input "**********"
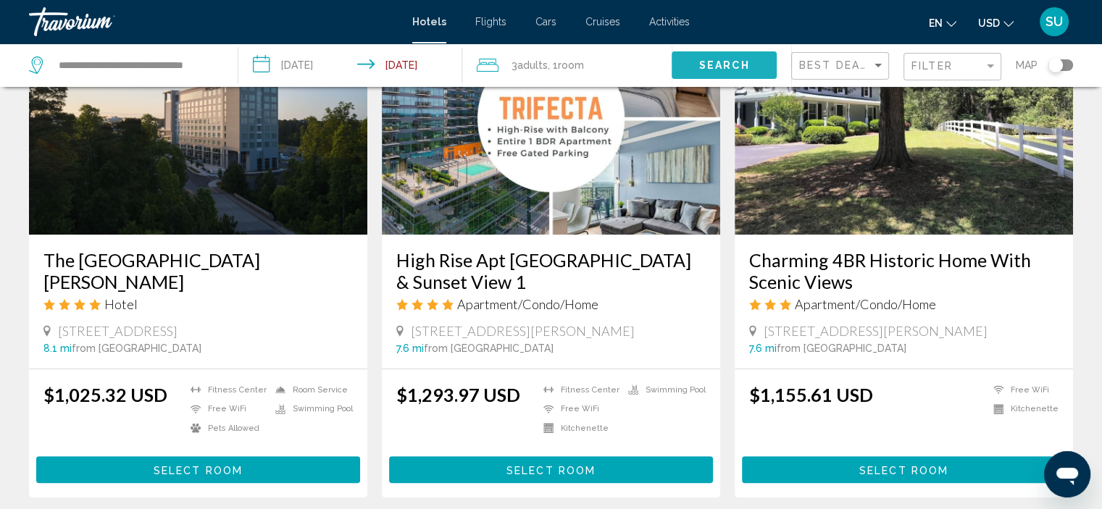
click at [714, 62] on span "Search" at bounding box center [724, 66] width 51 height 12
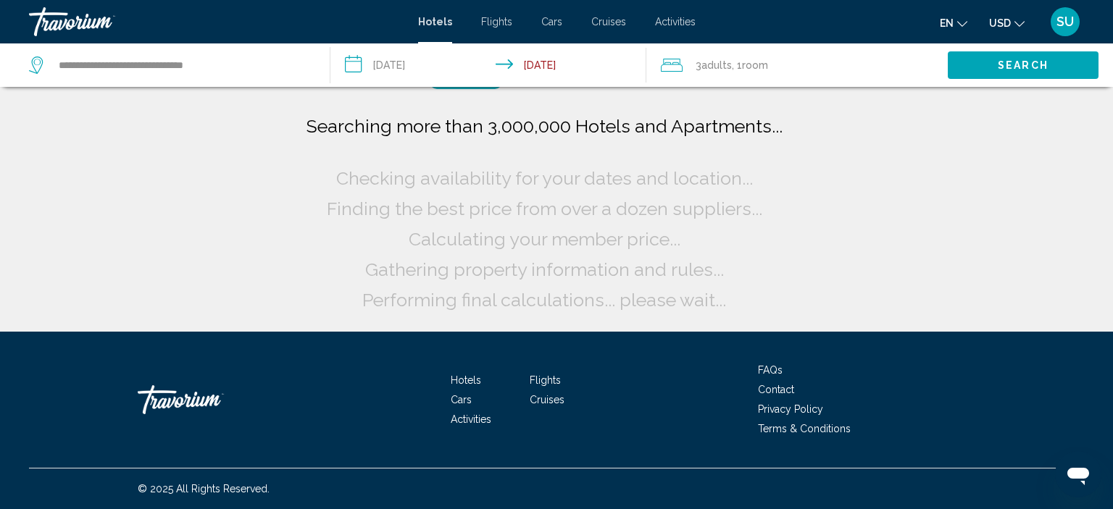
click at [1001, 67] on span "Search" at bounding box center [1023, 66] width 51 height 12
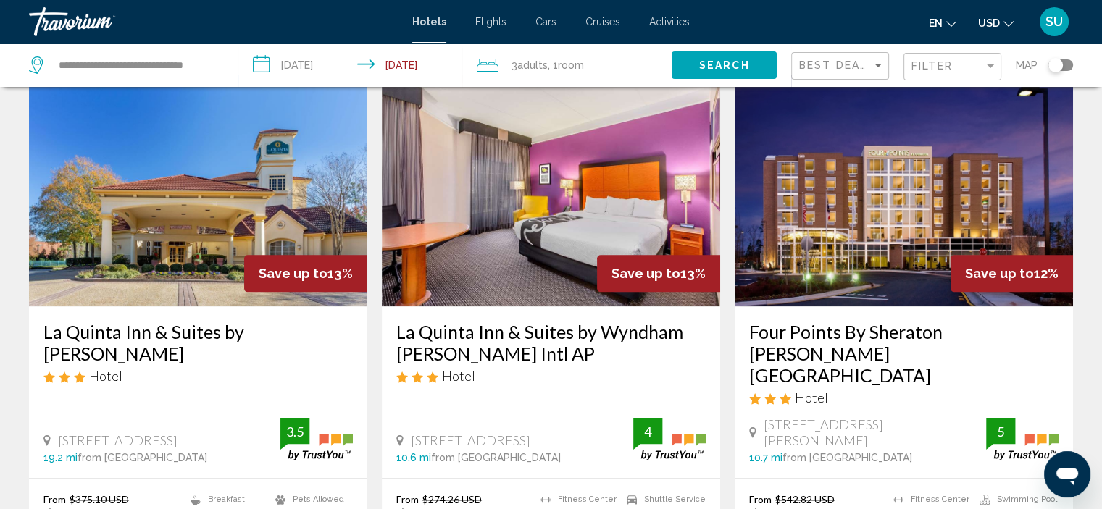
scroll to position [1739, 0]
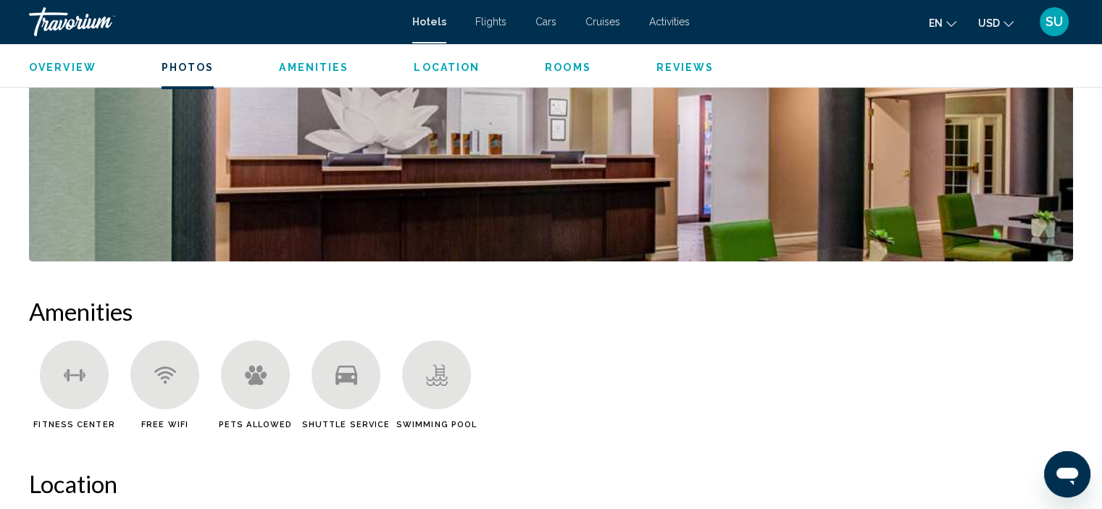
scroll to position [944, 0]
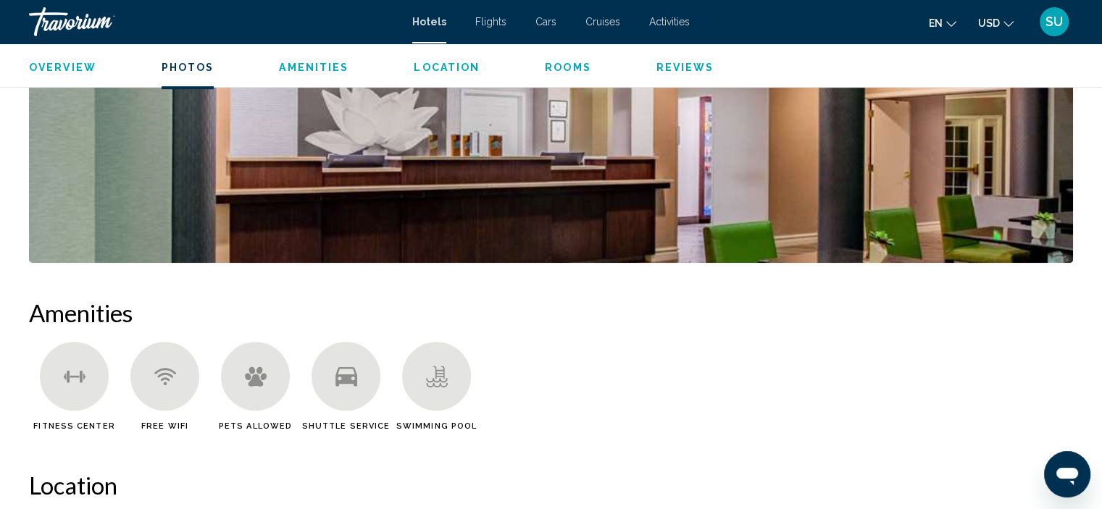
click at [338, 372] on icon "Main content" at bounding box center [347, 377] width 22 height 22
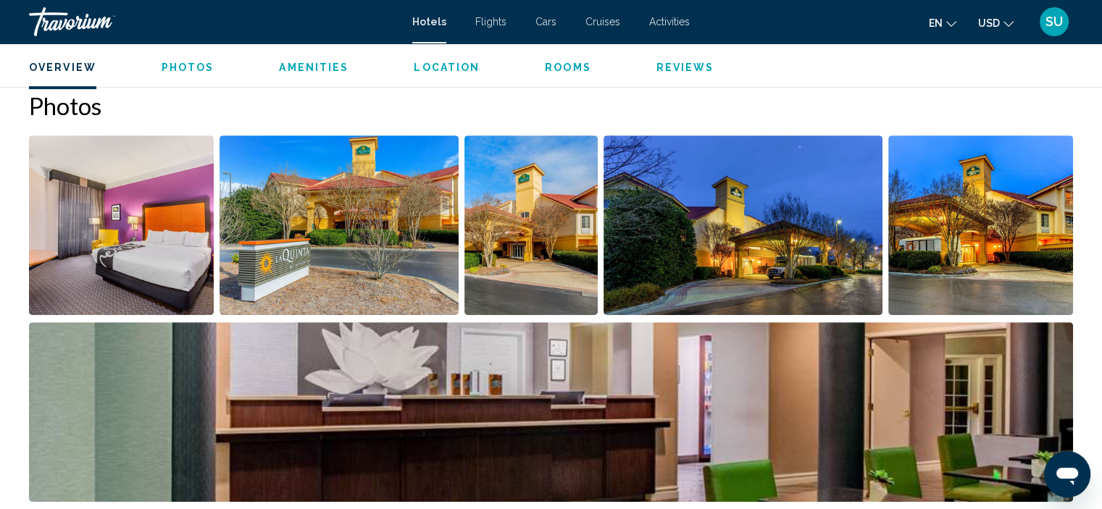
scroll to position [726, 0]
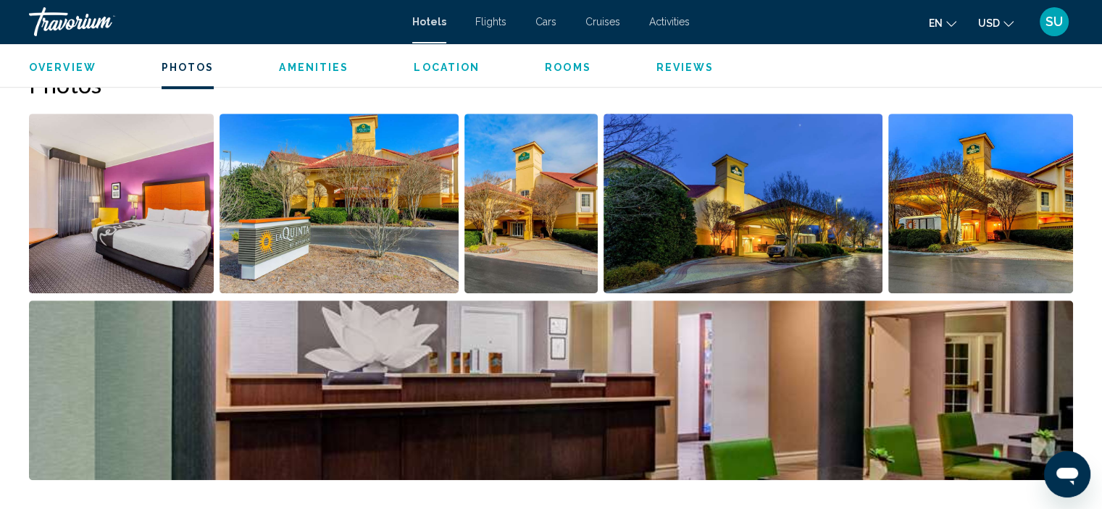
click at [552, 67] on span "Rooms" at bounding box center [568, 68] width 46 height 12
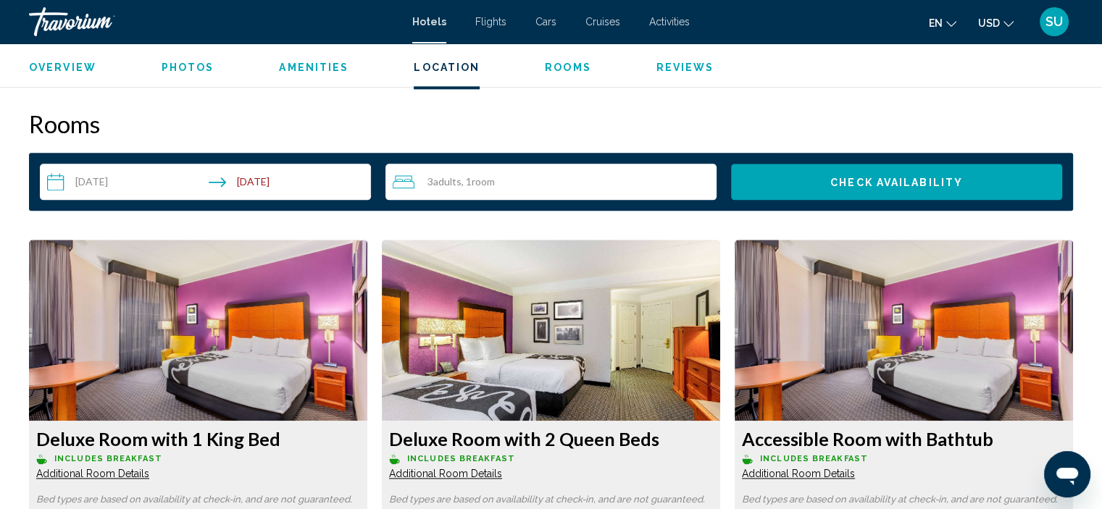
scroll to position [1835, 0]
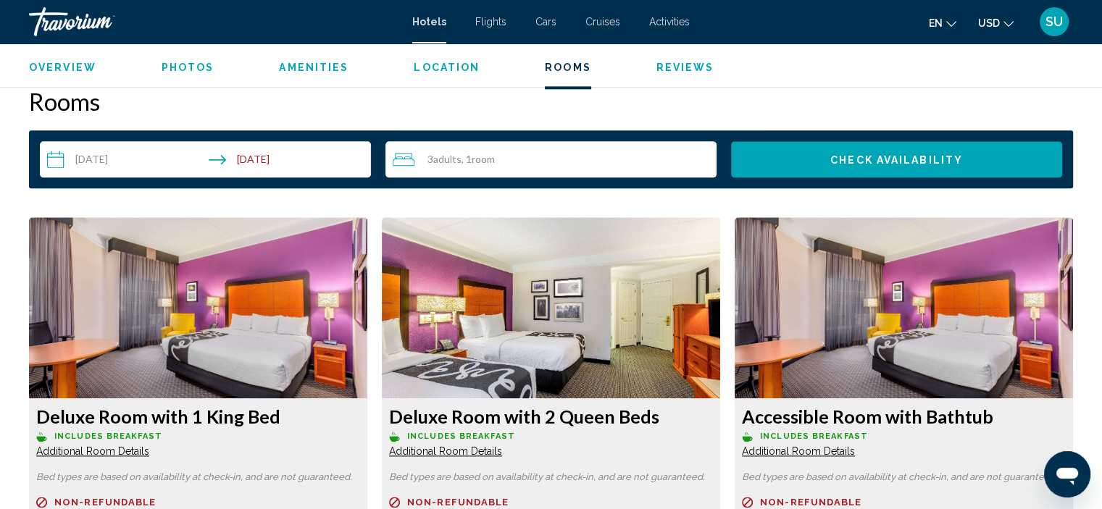
click at [681, 62] on span "Reviews" at bounding box center [686, 68] width 58 height 12
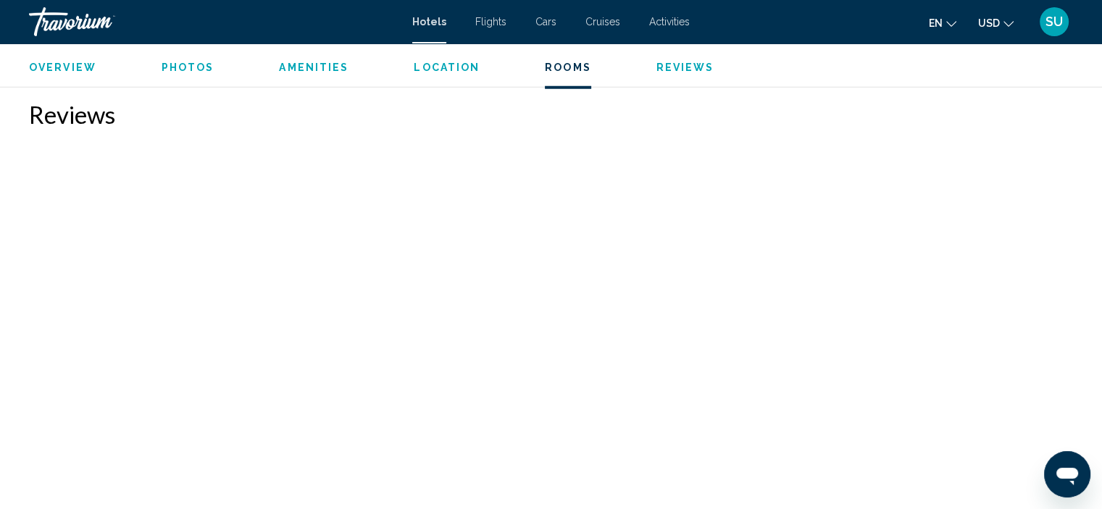
scroll to position [3958, 0]
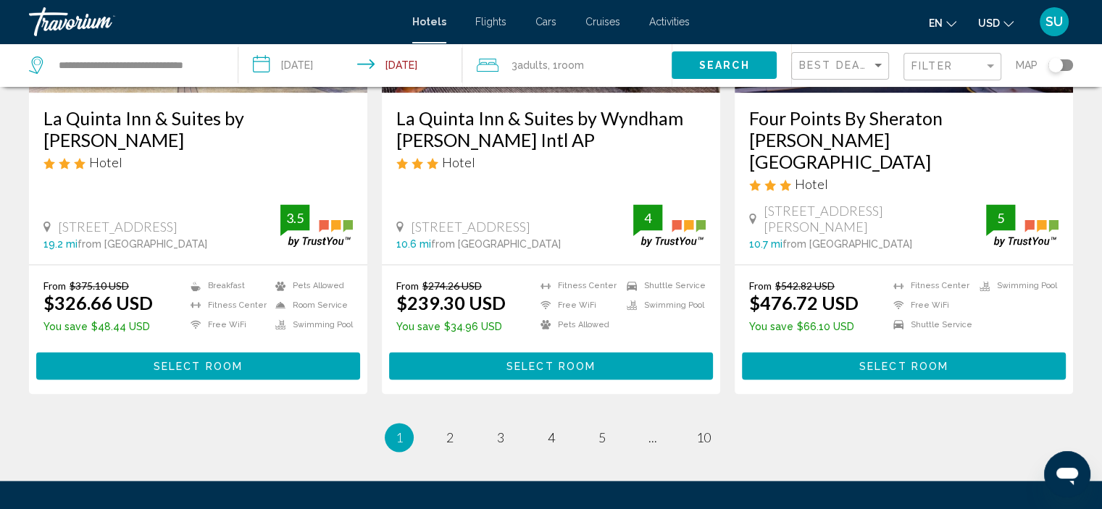
scroll to position [1997, 0]
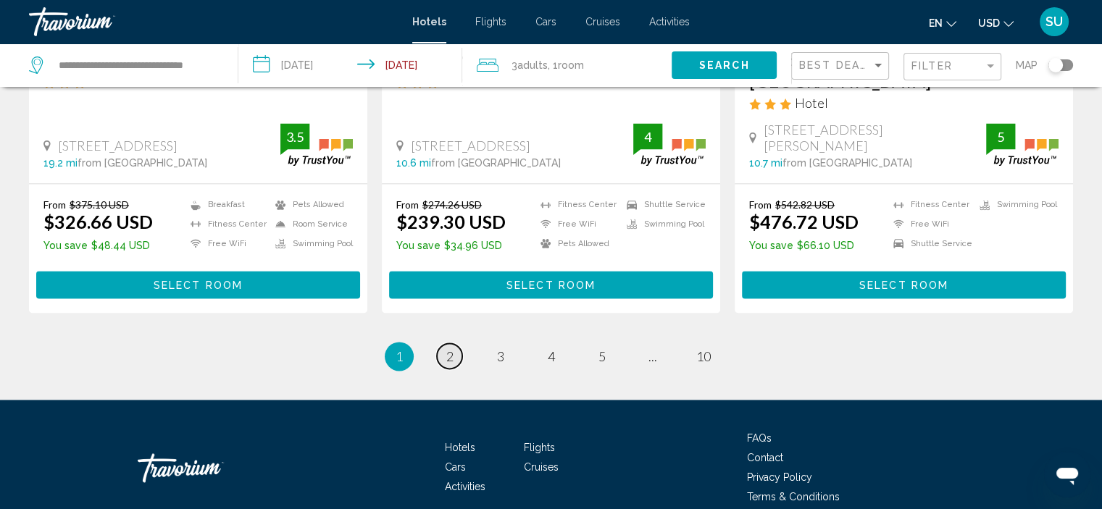
click at [441, 344] on link "page 2" at bounding box center [449, 356] width 25 height 25
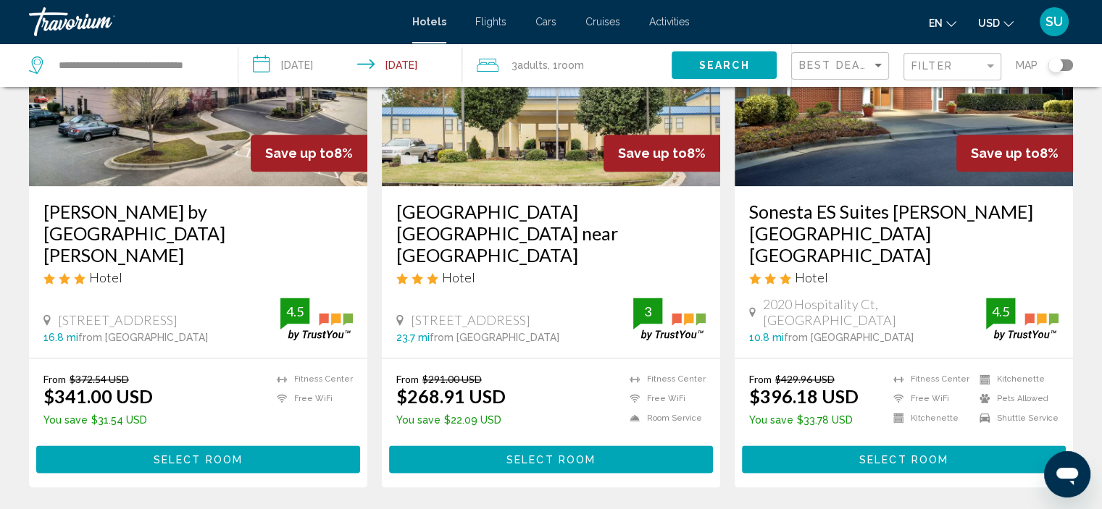
scroll to position [1884, 0]
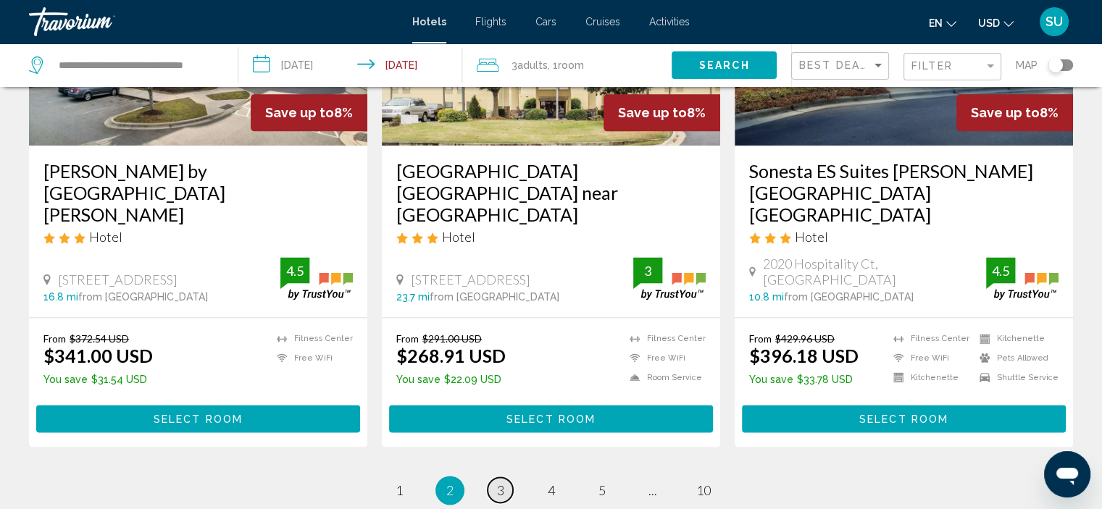
click at [494, 478] on link "page 3" at bounding box center [500, 490] width 25 height 25
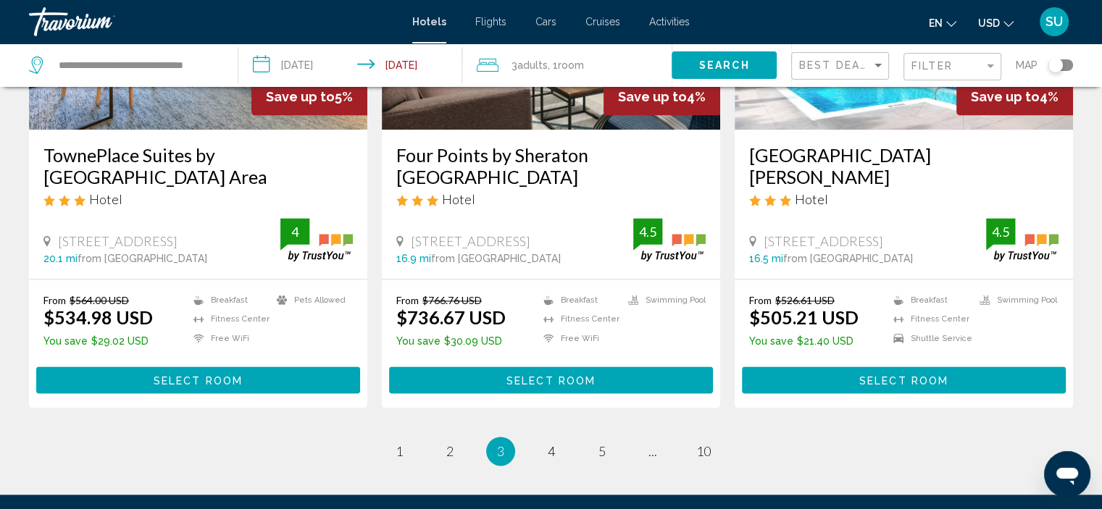
scroll to position [1957, 0]
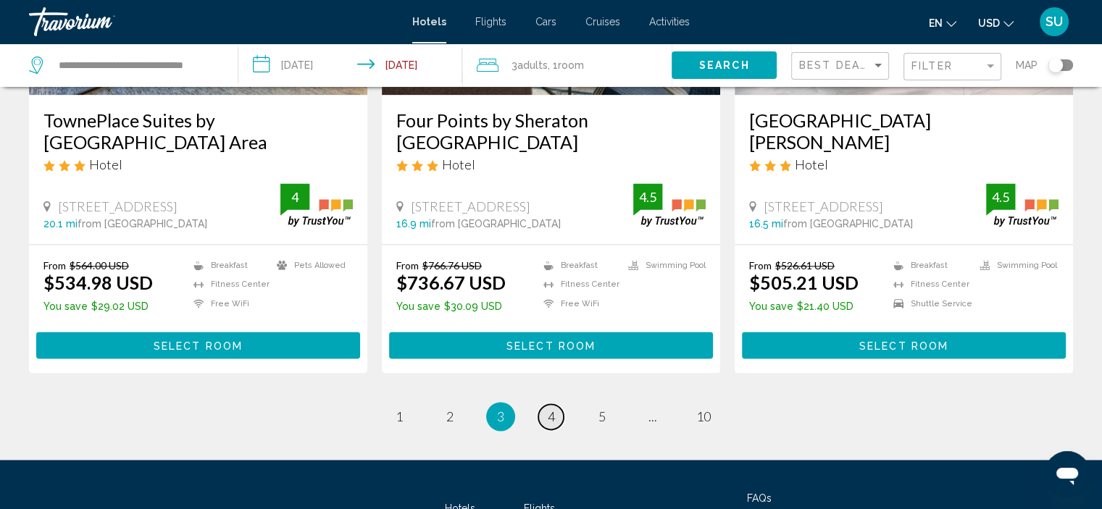
click at [554, 409] on span "4" at bounding box center [551, 417] width 7 height 16
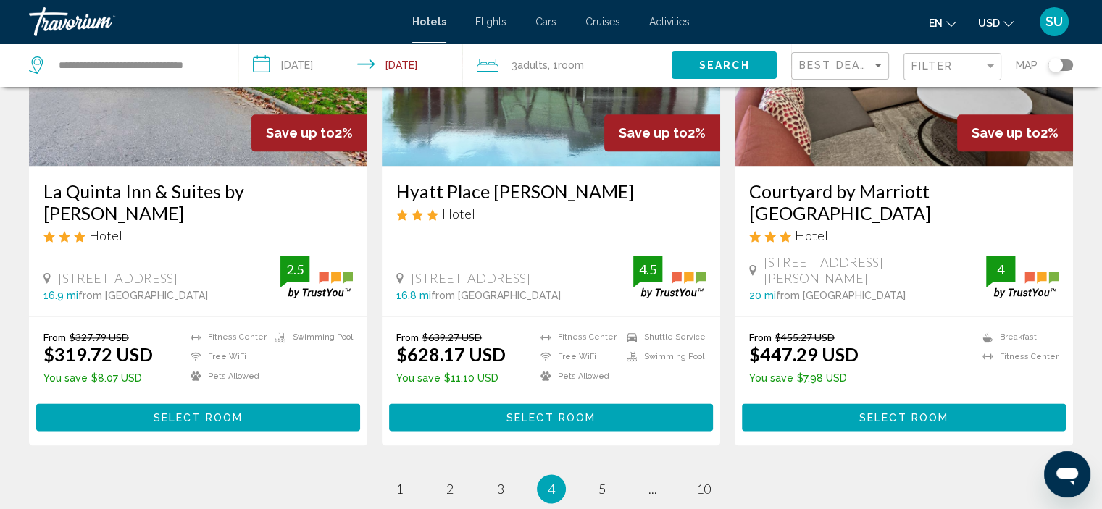
scroll to position [1957, 0]
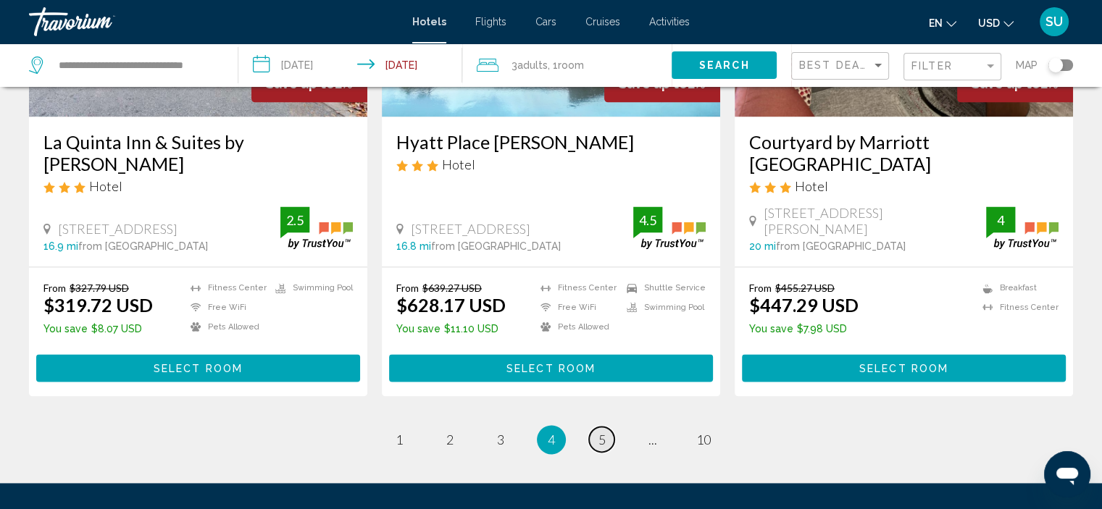
click at [602, 432] on span "5" at bounding box center [602, 440] width 7 height 16
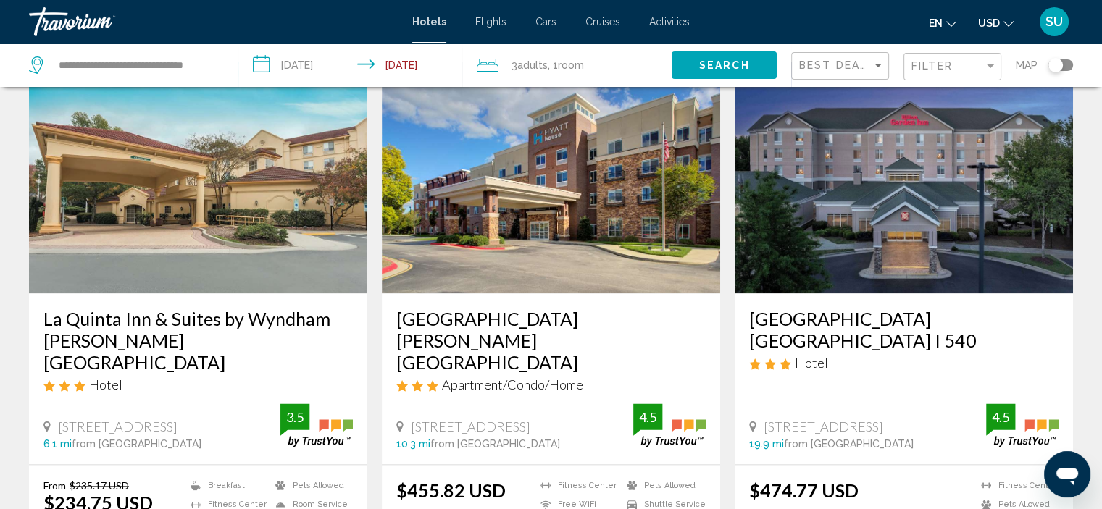
scroll to position [2018, 0]
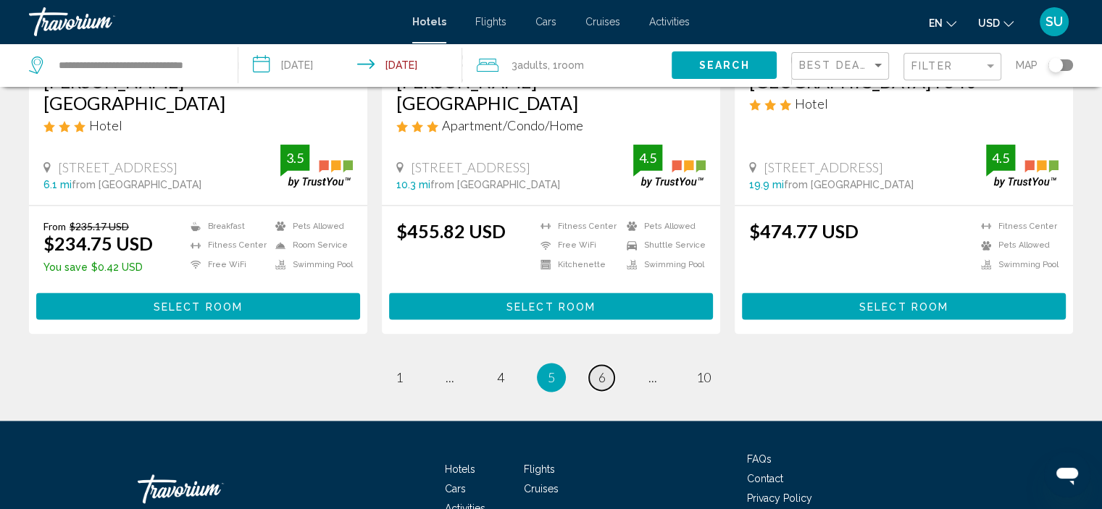
click at [609, 365] on link "page 6" at bounding box center [601, 377] width 25 height 25
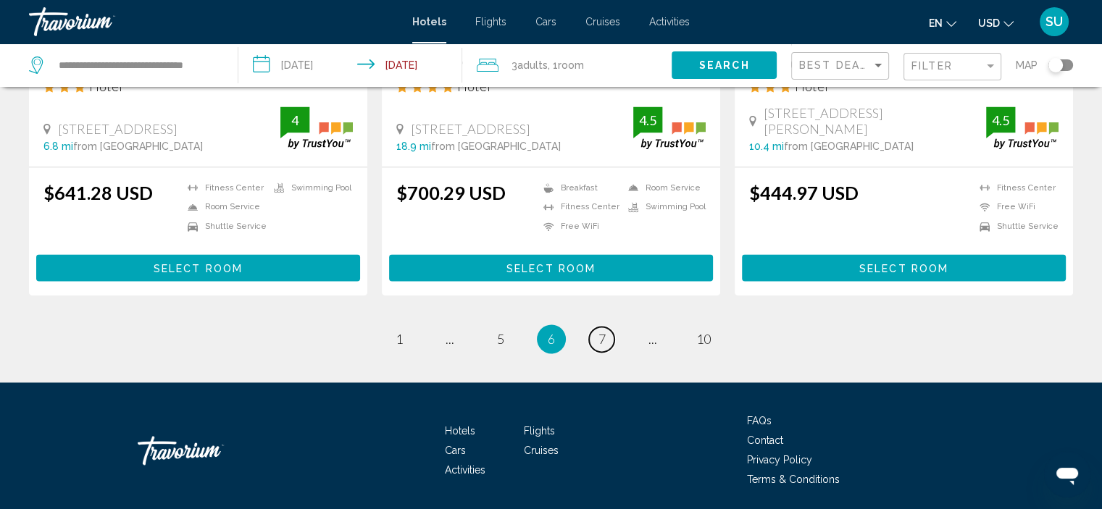
scroll to position [2018, 0]
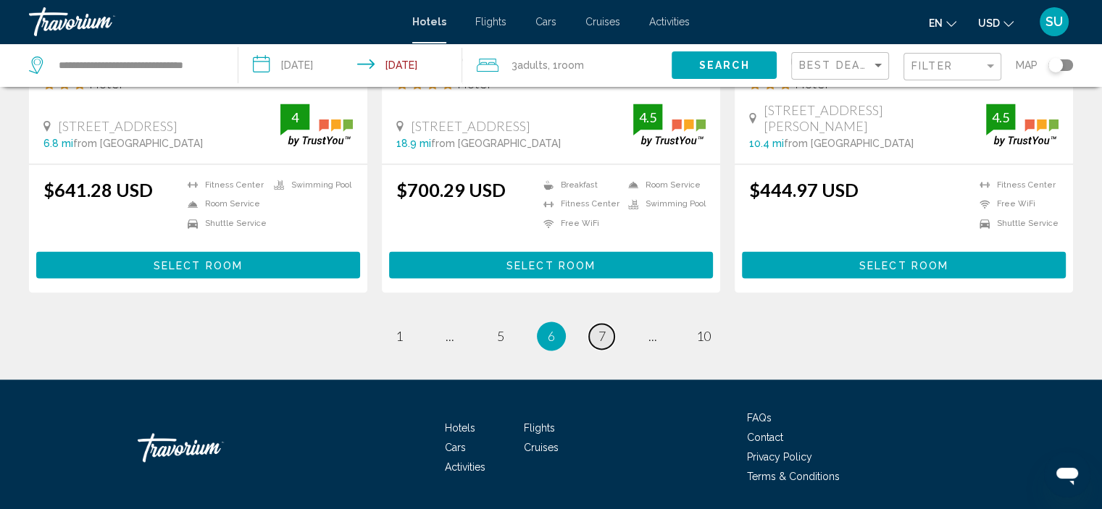
click at [605, 328] on span "7" at bounding box center [602, 336] width 7 height 16
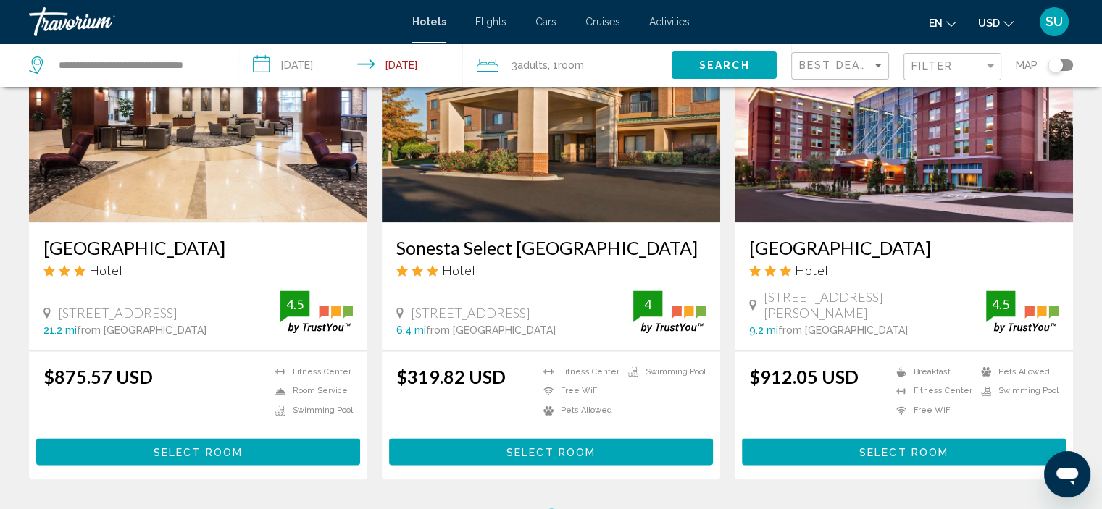
scroll to position [1812, 0]
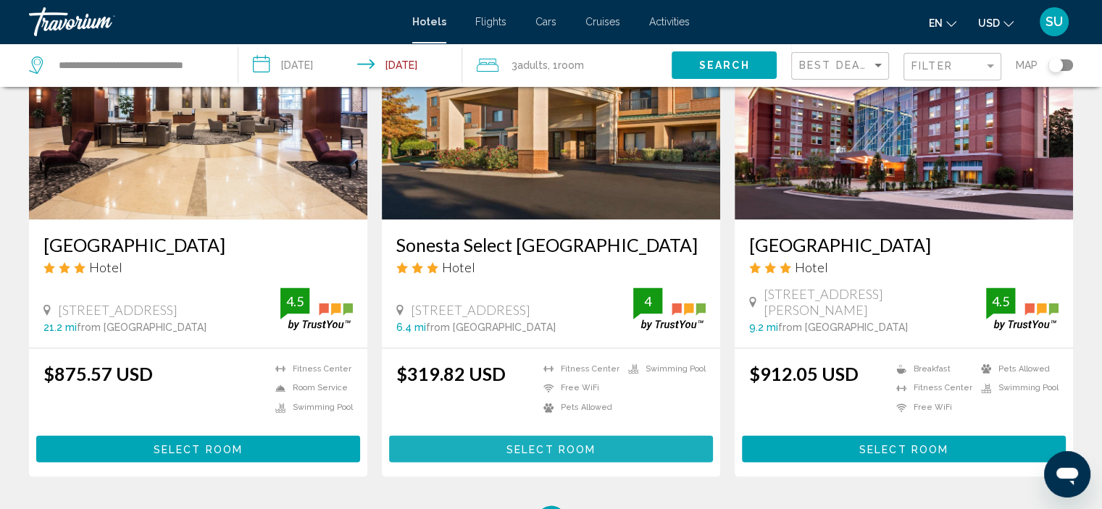
click at [519, 444] on span "Select Room" at bounding box center [551, 450] width 89 height 12
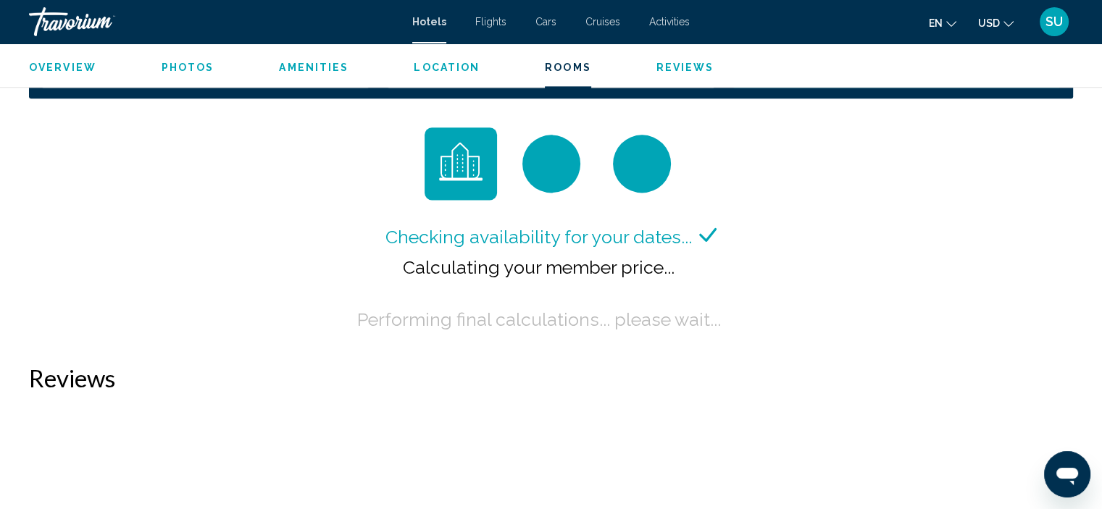
scroll to position [2180, 0]
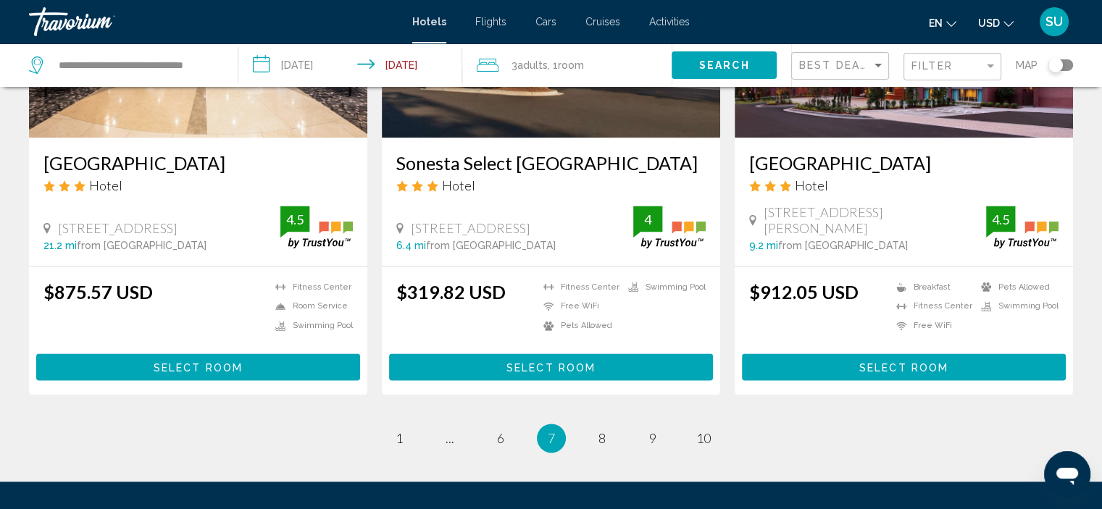
scroll to position [2018, 0]
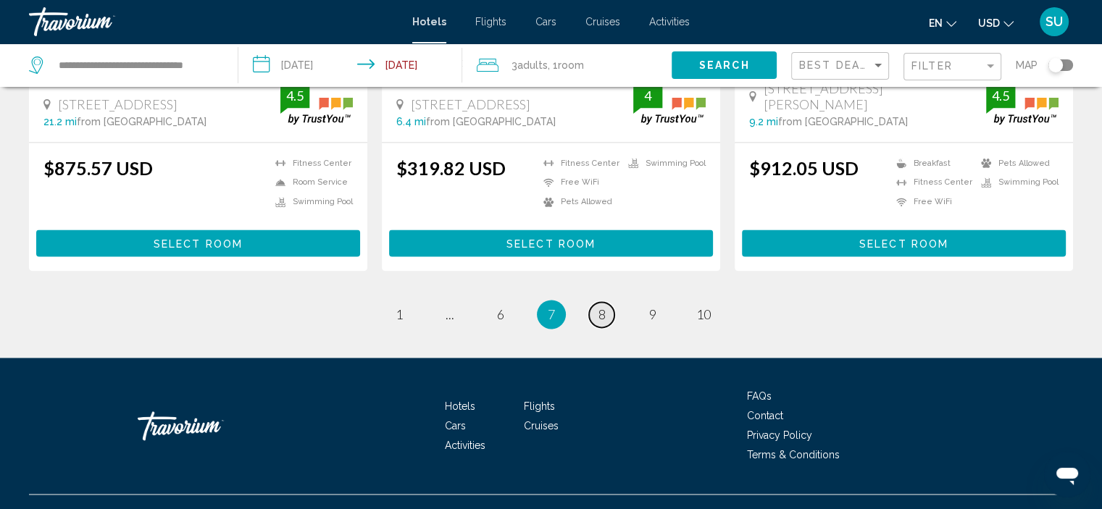
click at [600, 307] on span "8" at bounding box center [602, 315] width 7 height 16
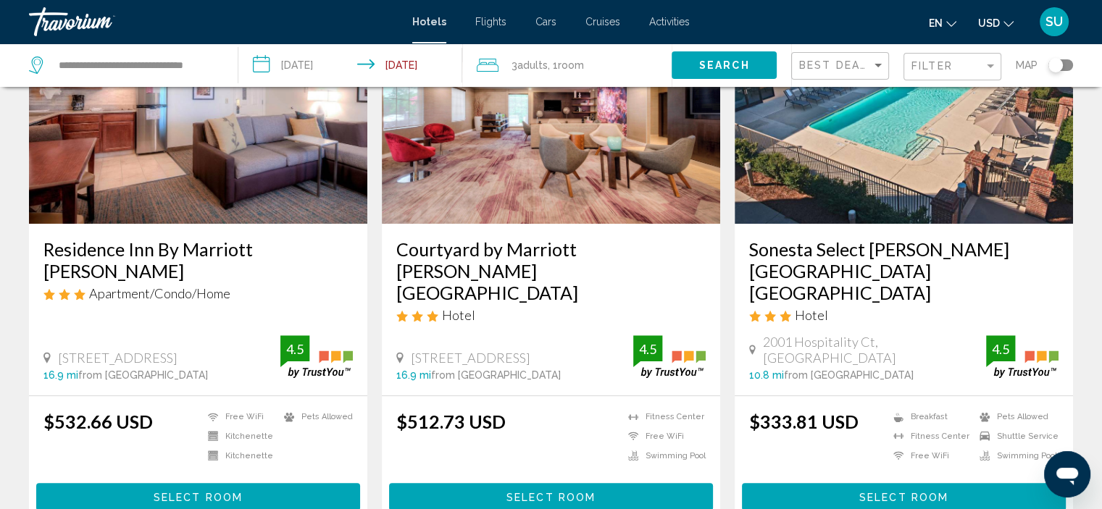
scroll to position [725, 0]
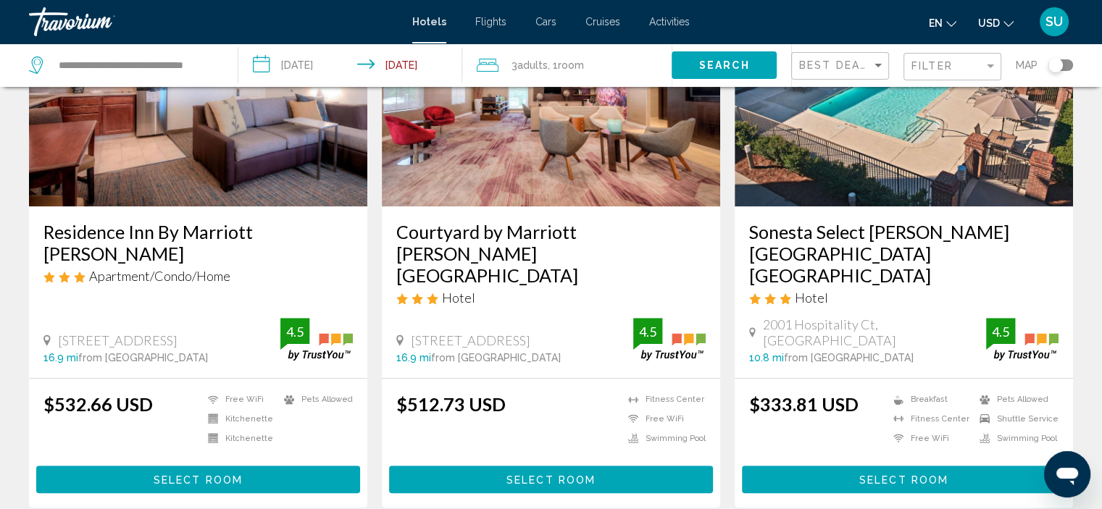
click at [831, 466] on button "Select Room" at bounding box center [904, 479] width 324 height 27
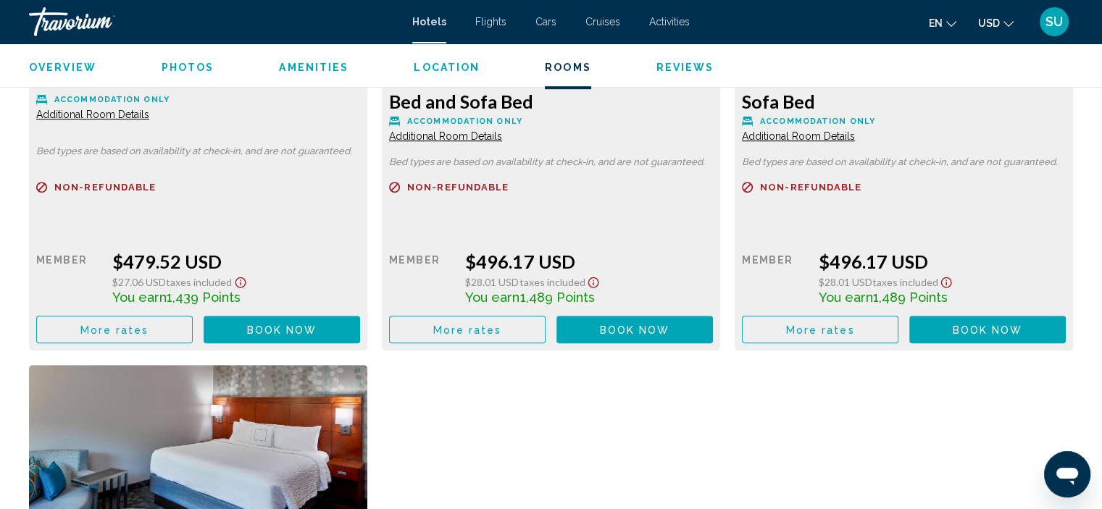
scroll to position [6455, 0]
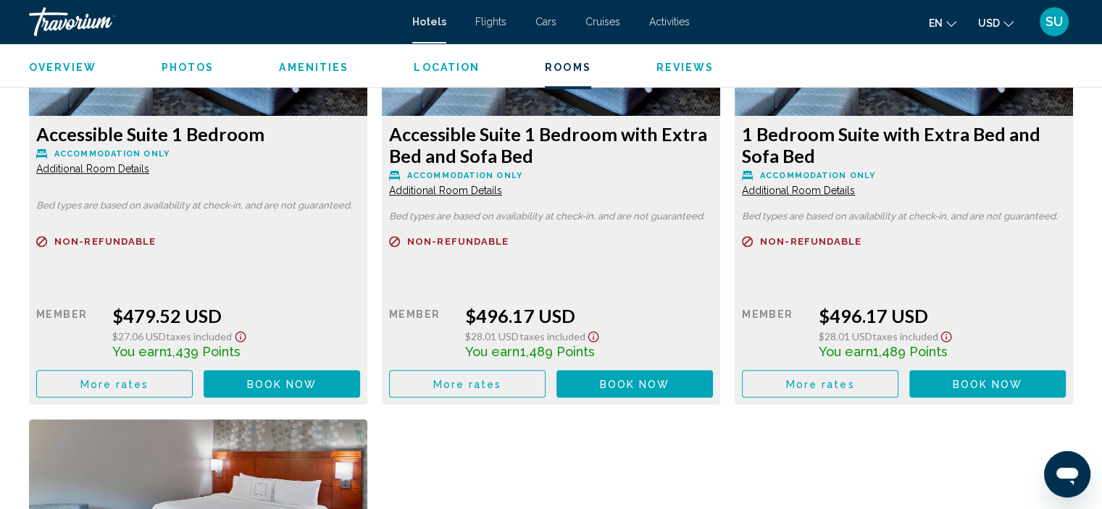
click at [67, 67] on span "Overview" at bounding box center [62, 68] width 67 height 12
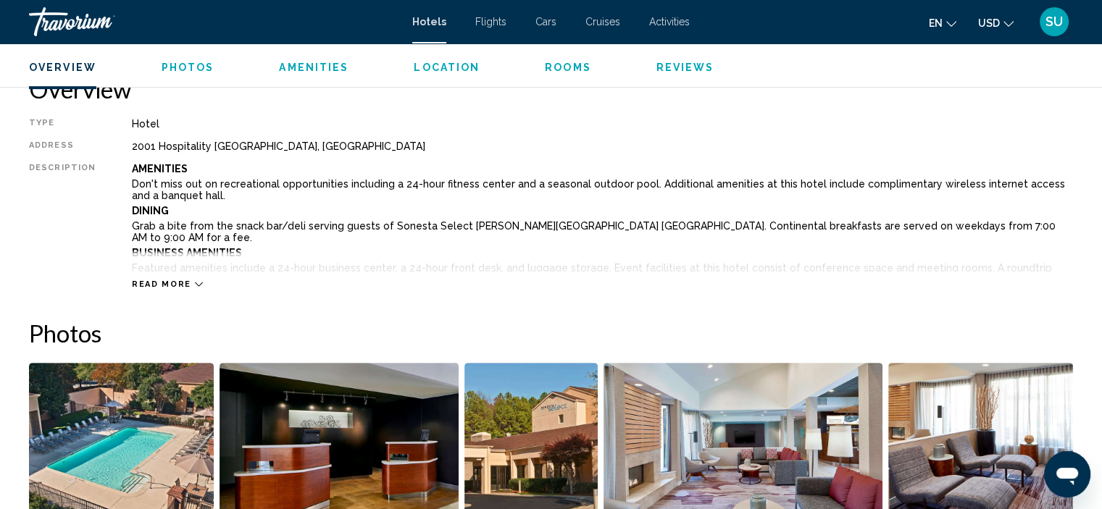
scroll to position [464, 0]
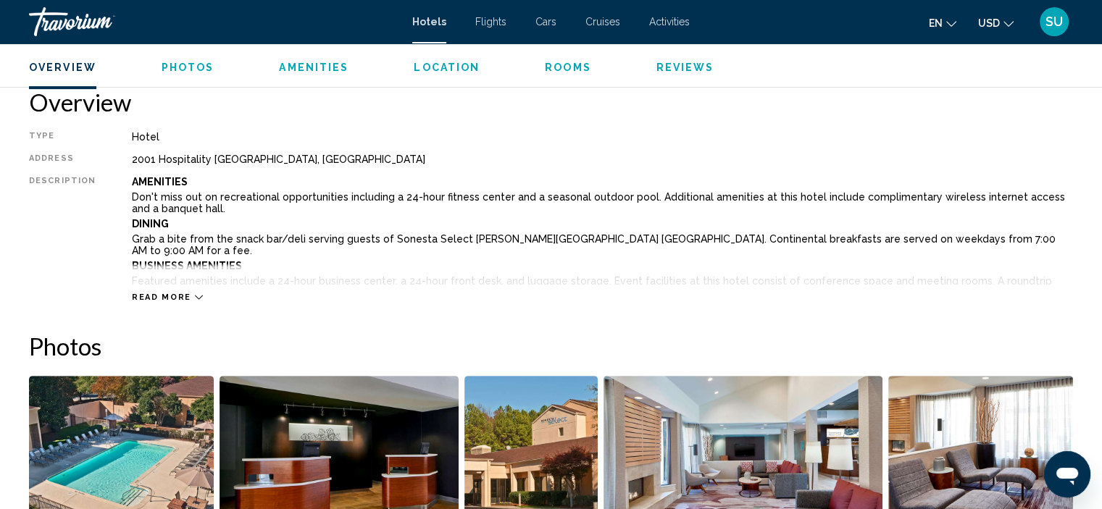
click at [168, 298] on span "Read more" at bounding box center [161, 297] width 59 height 9
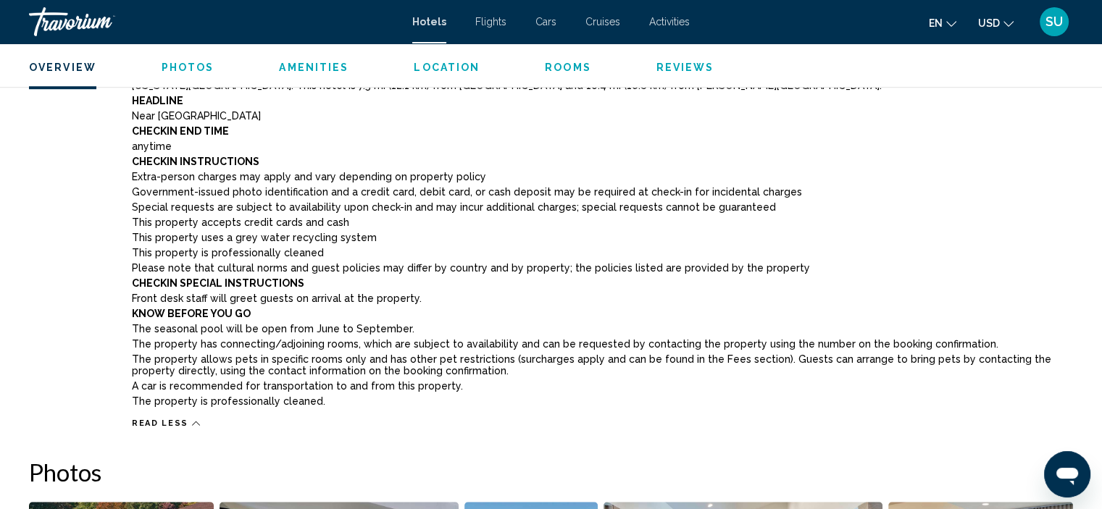
scroll to position [1044, 0]
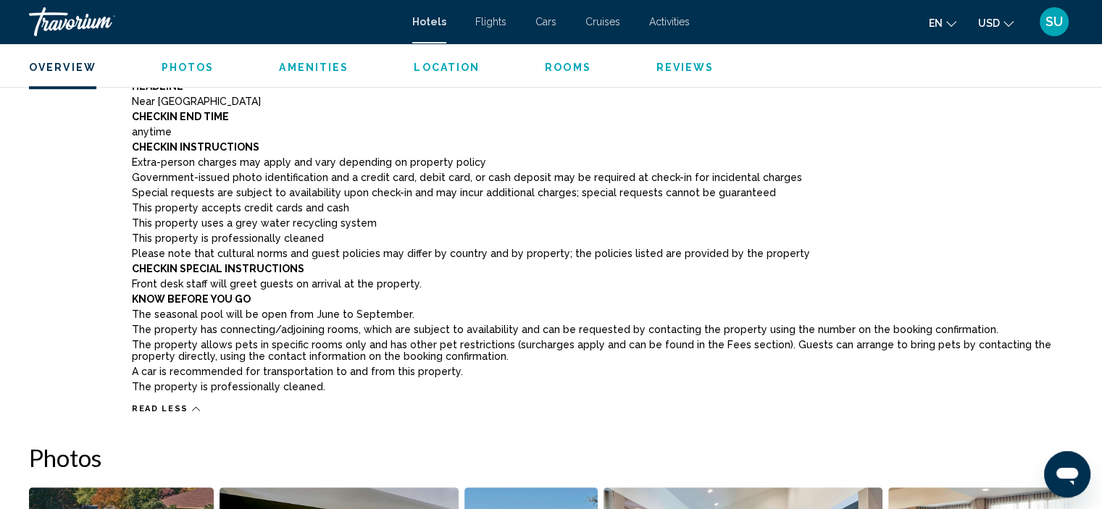
click at [172, 404] on span "Read less" at bounding box center [160, 408] width 57 height 9
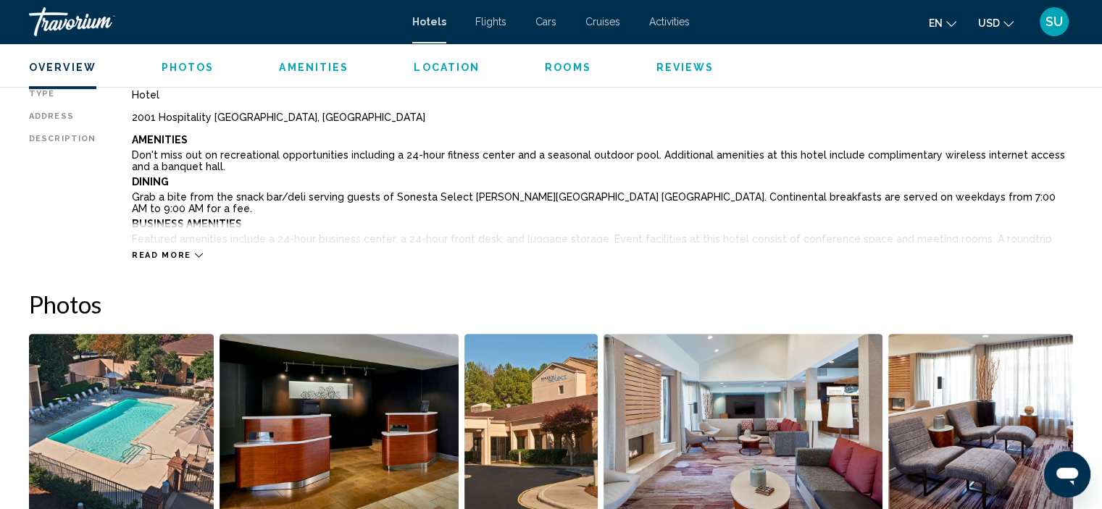
click at [163, 251] on span "Read more" at bounding box center [161, 255] width 59 height 9
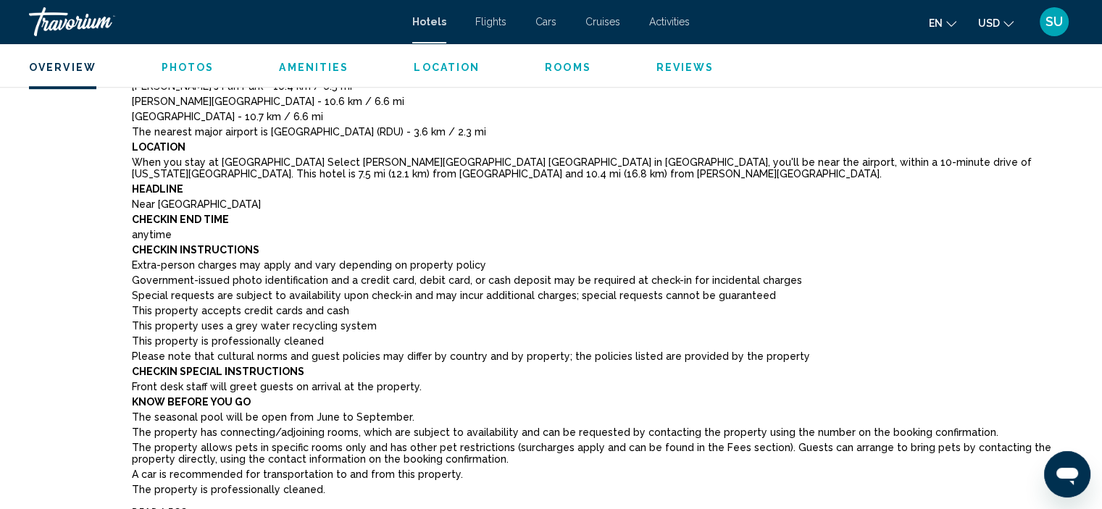
scroll to position [1013, 0]
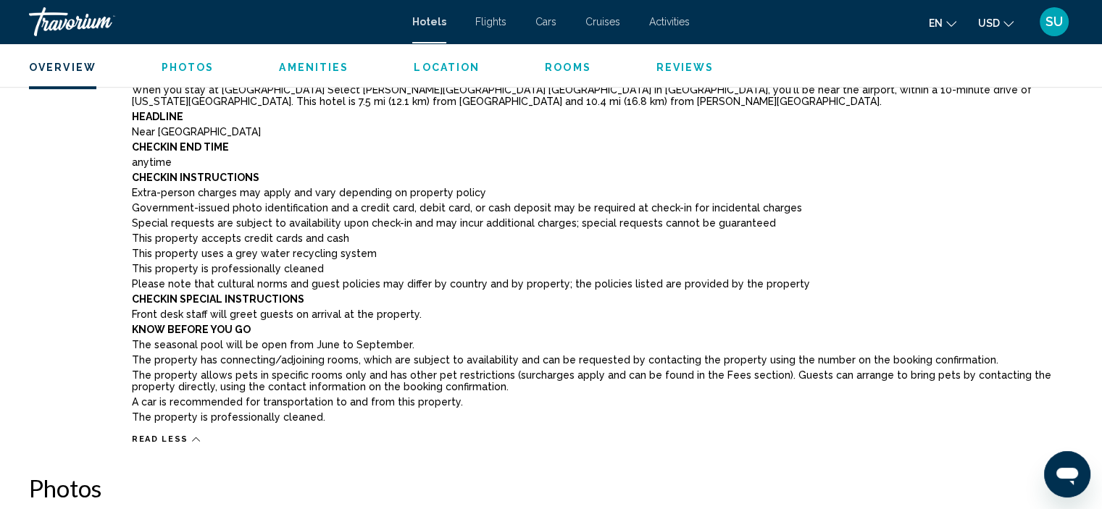
drag, startPoint x: 130, startPoint y: 352, endPoint x: 325, endPoint y: 407, distance: 202.4
click at [325, 407] on div "Amenities Don't miss out on recreational opportunities including a 24-hour fitn…" at bounding box center [602, 27] width 941 height 800
copy div "he property has connecting/adjoining rooms, which are subject to availability a…"
click at [866, 248] on p "This property uses a grey water recycling system" at bounding box center [602, 254] width 941 height 12
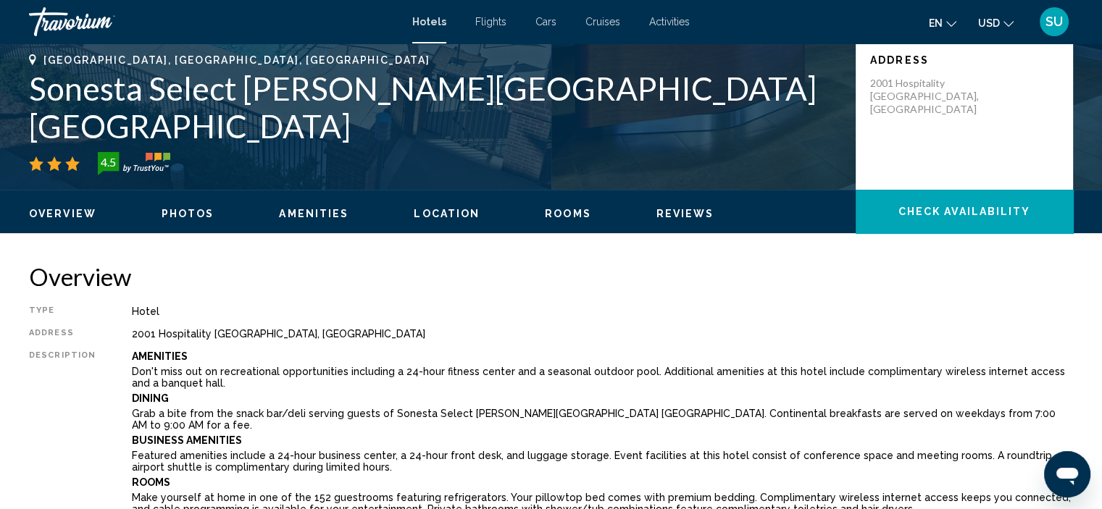
scroll to position [0, 0]
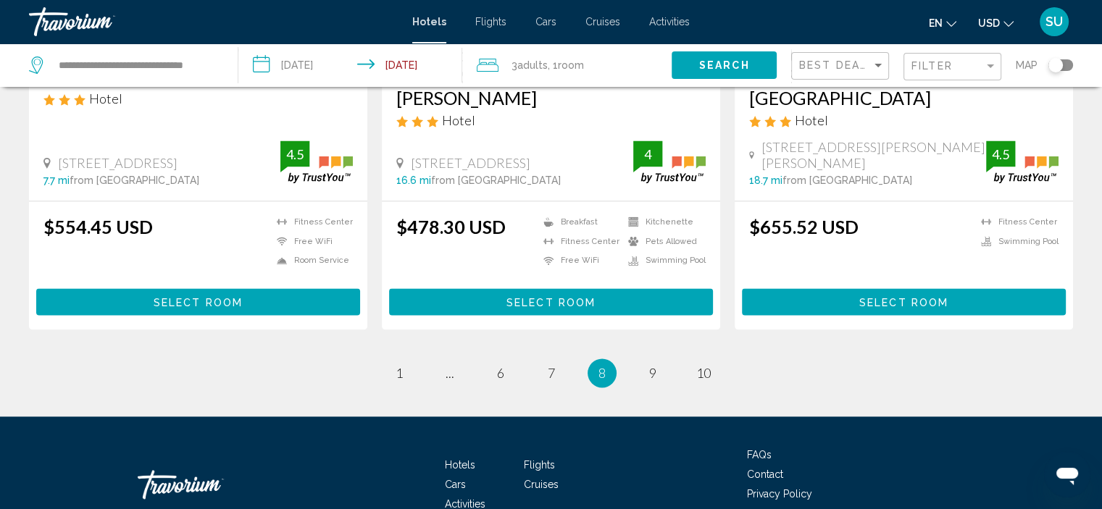
scroll to position [1997, 0]
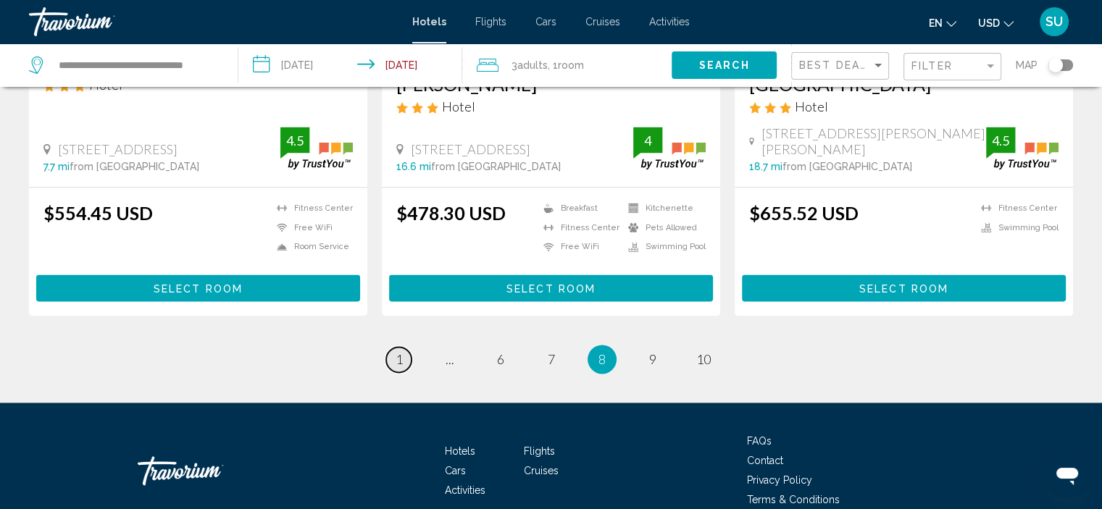
click at [397, 351] on span "1" at bounding box center [399, 359] width 7 height 16
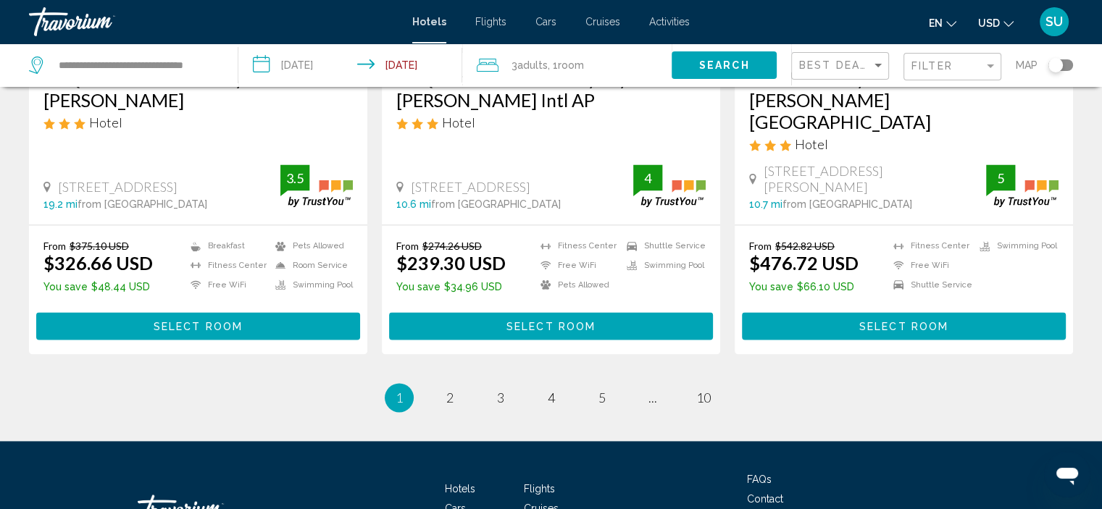
scroll to position [1957, 0]
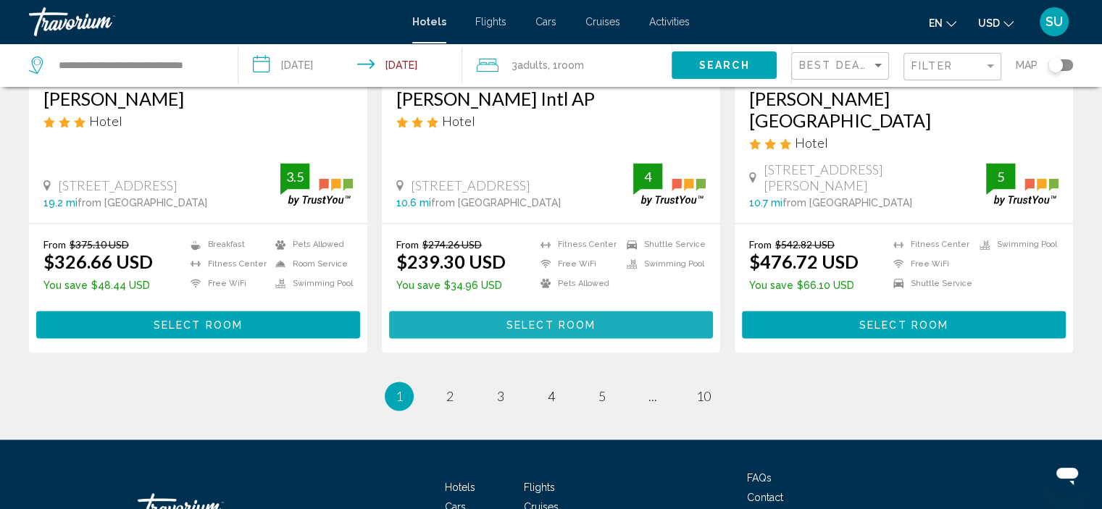
click at [549, 320] on span "Select Room" at bounding box center [551, 326] width 89 height 12
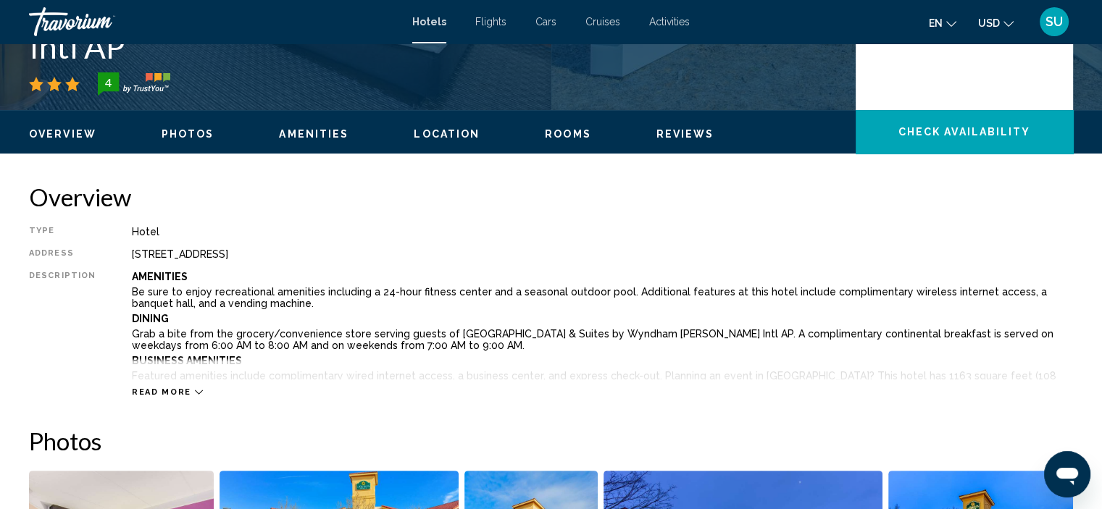
scroll to position [441, 0]
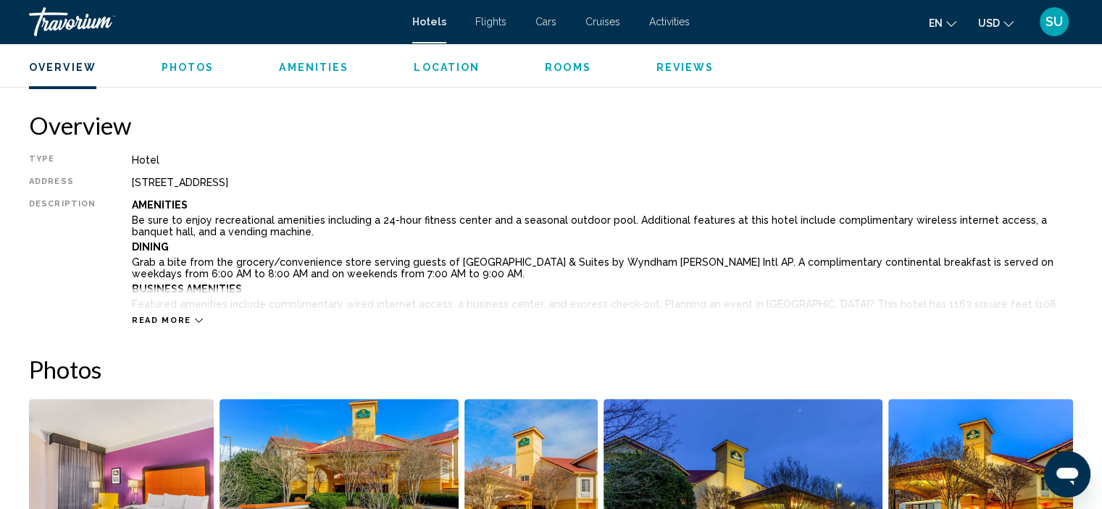
click at [159, 317] on span "Read more" at bounding box center [161, 320] width 59 height 9
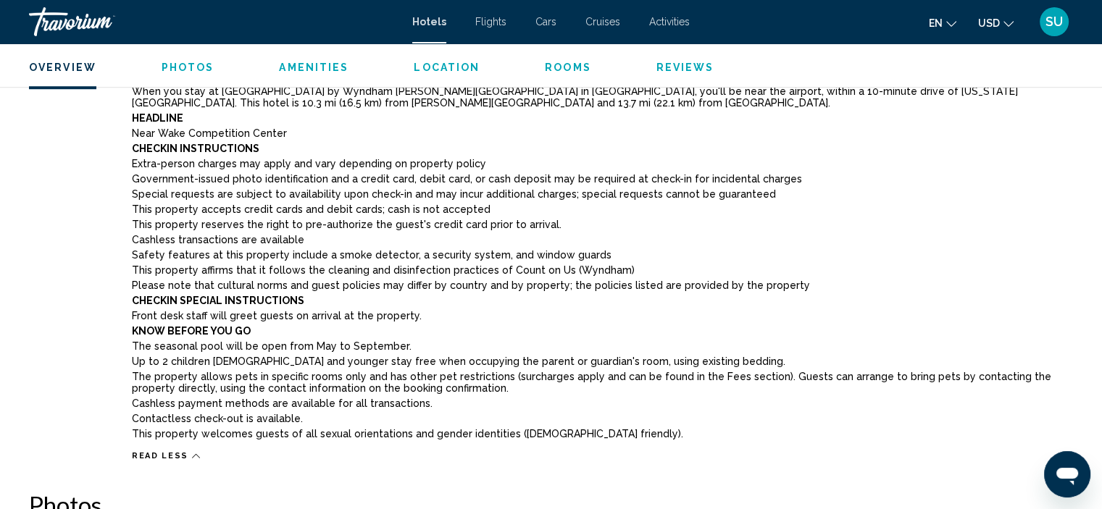
scroll to position [1020, 0]
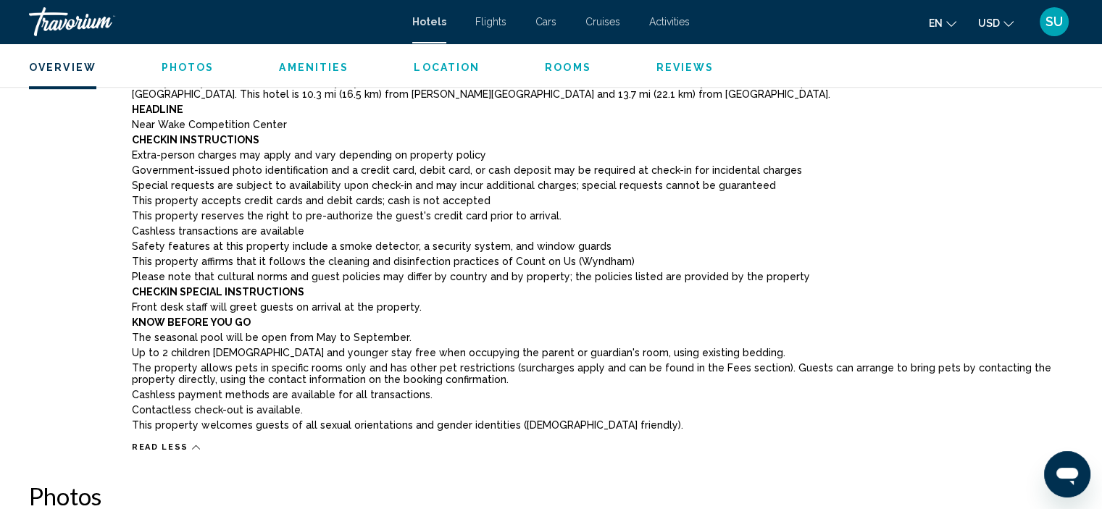
drag, startPoint x: 124, startPoint y: 333, endPoint x: 592, endPoint y: 429, distance: 477.8
click at [592, 429] on div "Type Hotel Address 1001 Hospitality Ct, Morrisville NC 27560, United States Des…" at bounding box center [551, 14] width 1044 height 878
copy div "The seasonal pool will be open from May to September. Up to 2 children 18 years…"
click at [899, 270] on div "Amenities Be sure to enjoy recreational amenities including a 24-hour fitness c…" at bounding box center [602, 27] width 941 height 815
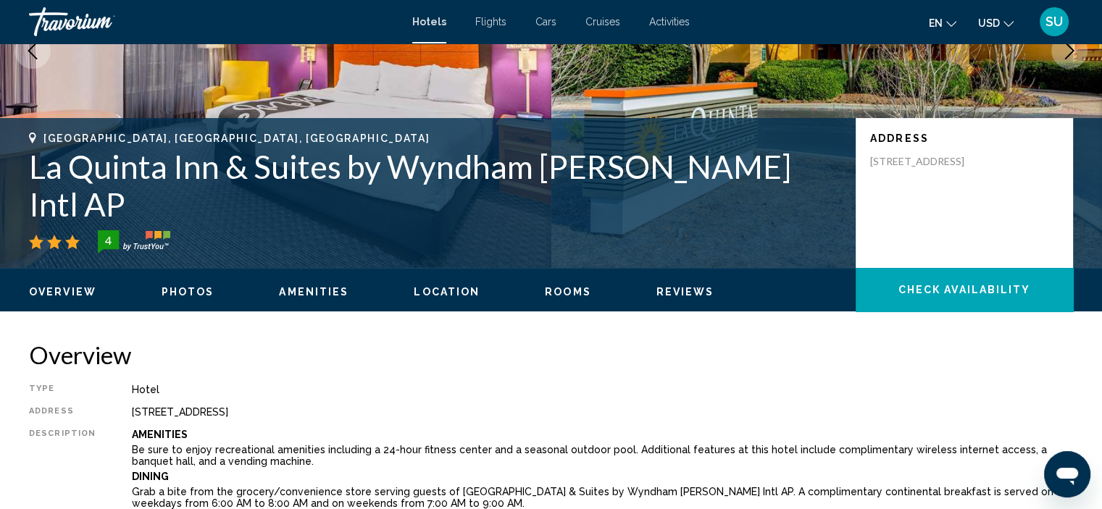
scroll to position [220, 0]
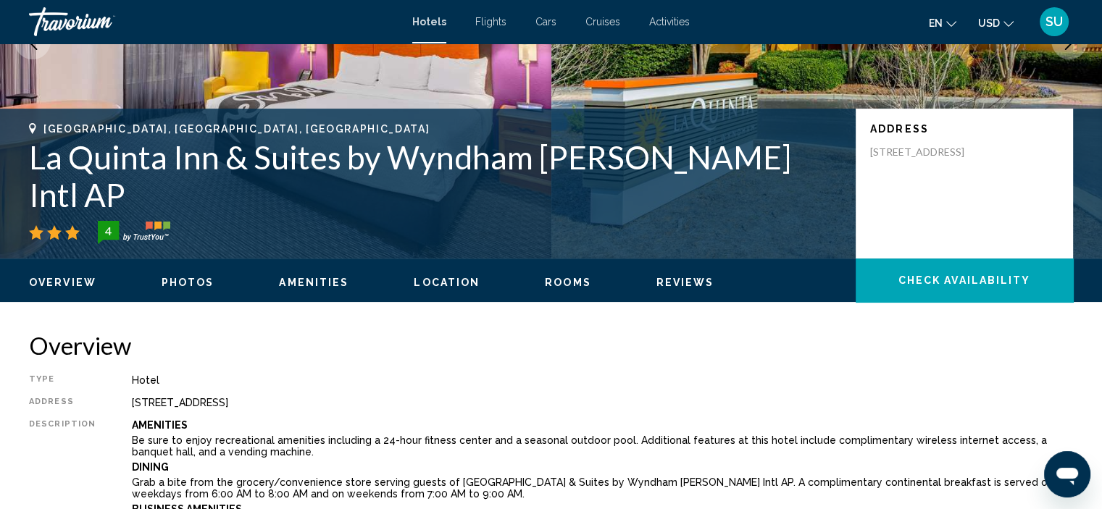
click at [324, 280] on span "Amenities" at bounding box center [314, 283] width 70 height 12
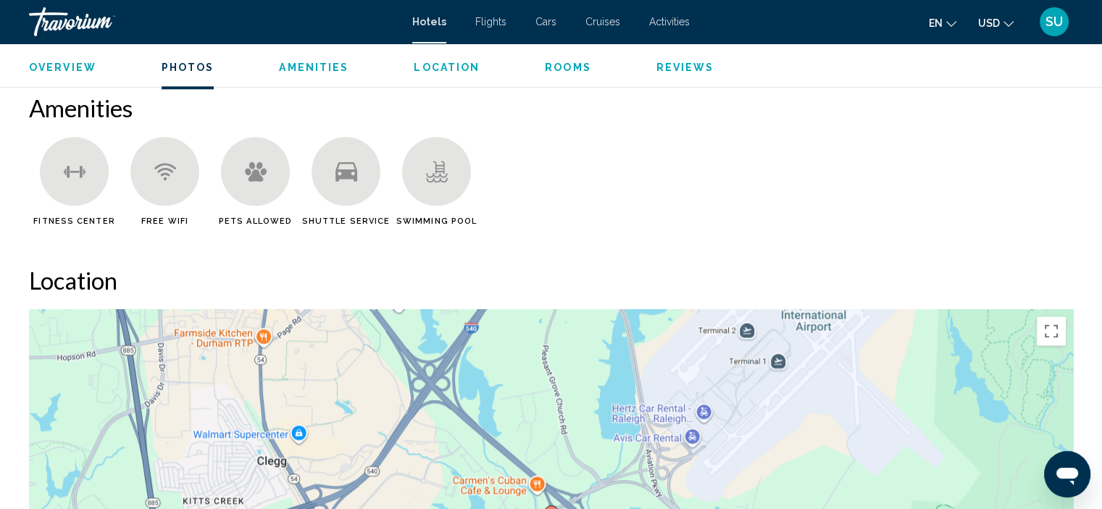
scroll to position [1861, 0]
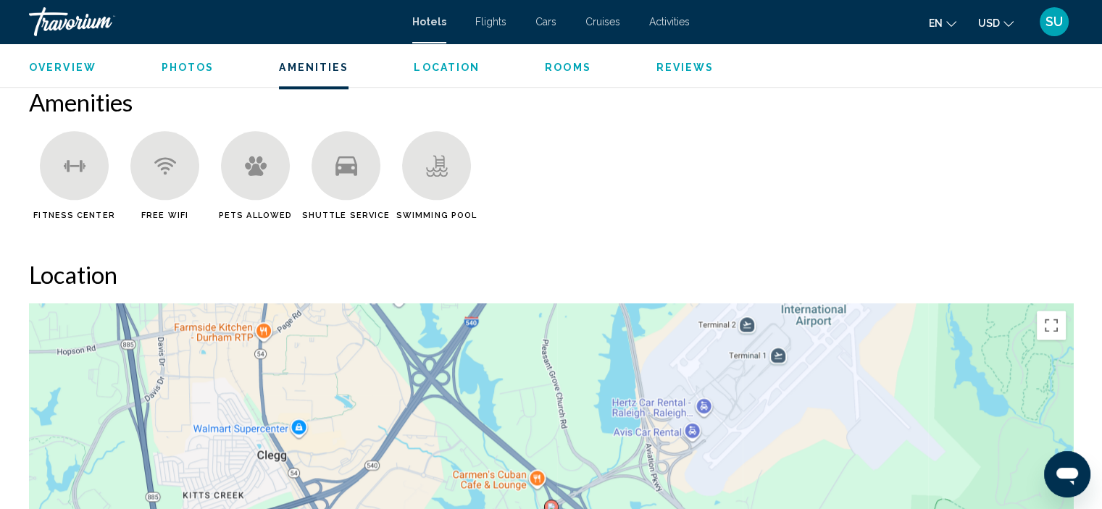
click at [443, 65] on span "Location" at bounding box center [447, 68] width 66 height 12
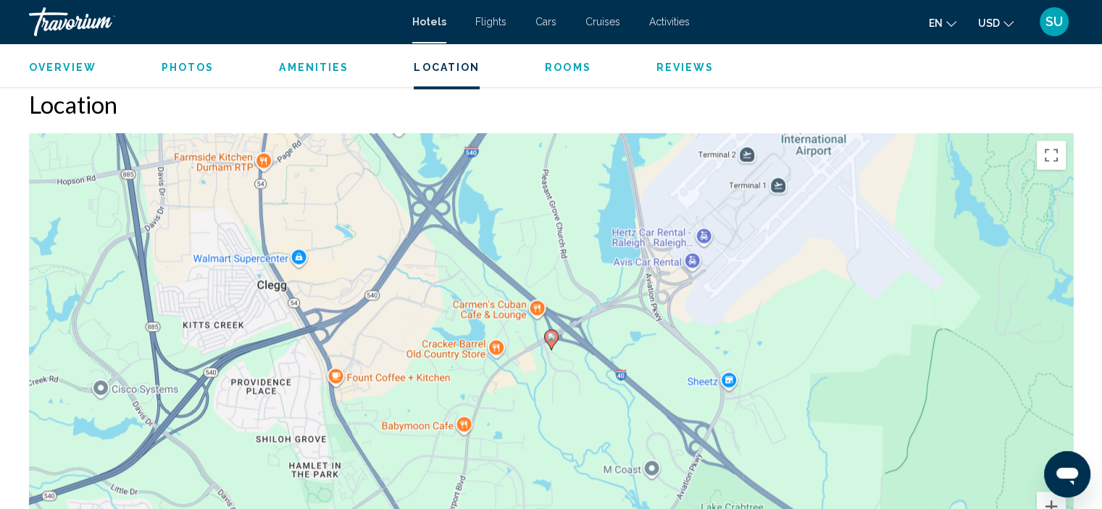
scroll to position [2034, 0]
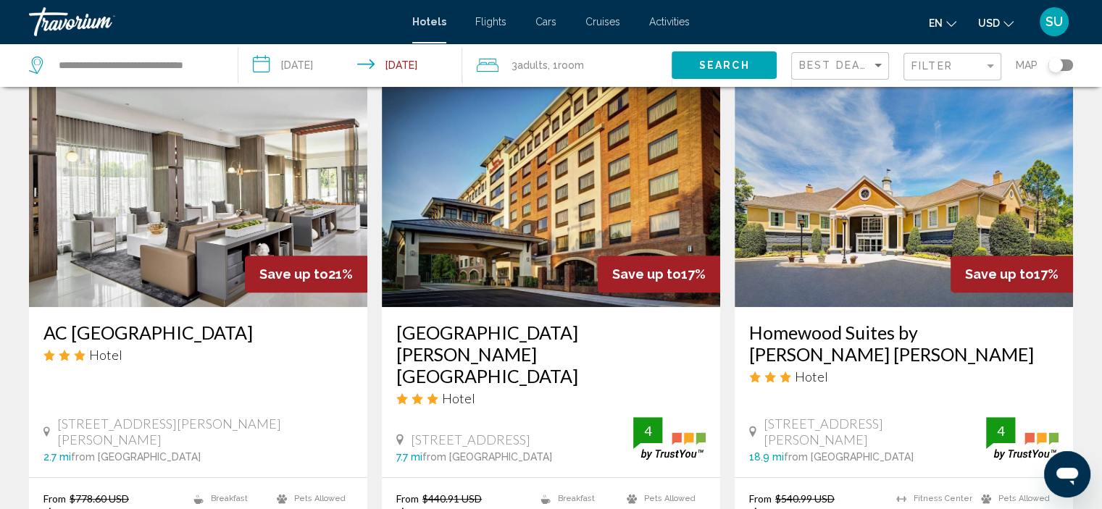
scroll to position [652, 0]
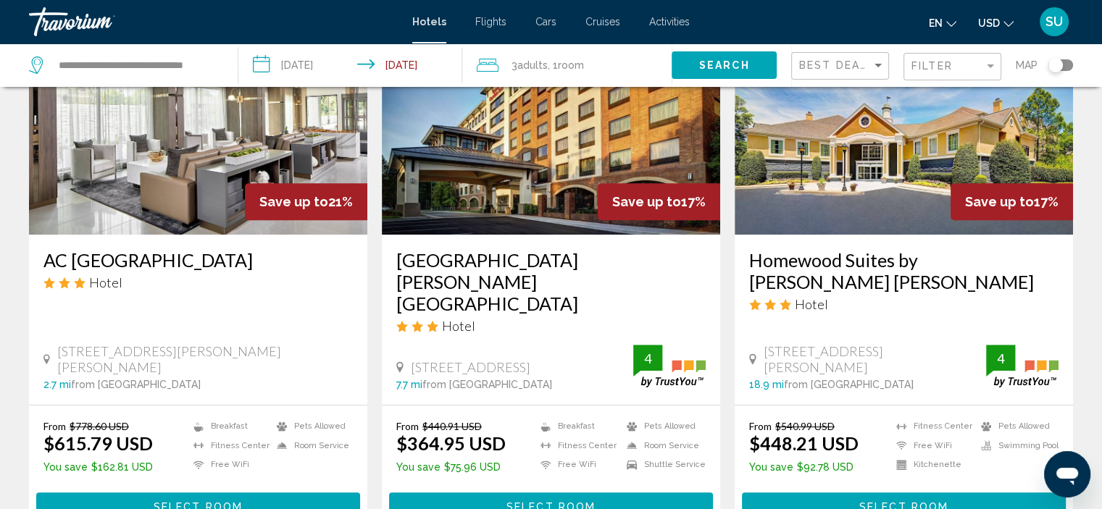
click at [491, 493] on button "Select Room" at bounding box center [551, 506] width 324 height 27
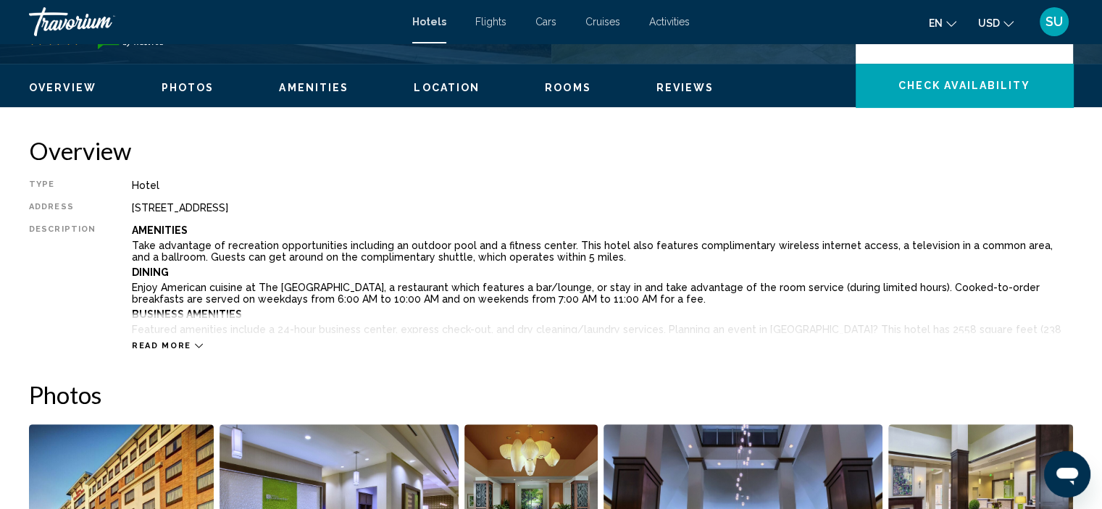
scroll to position [441, 0]
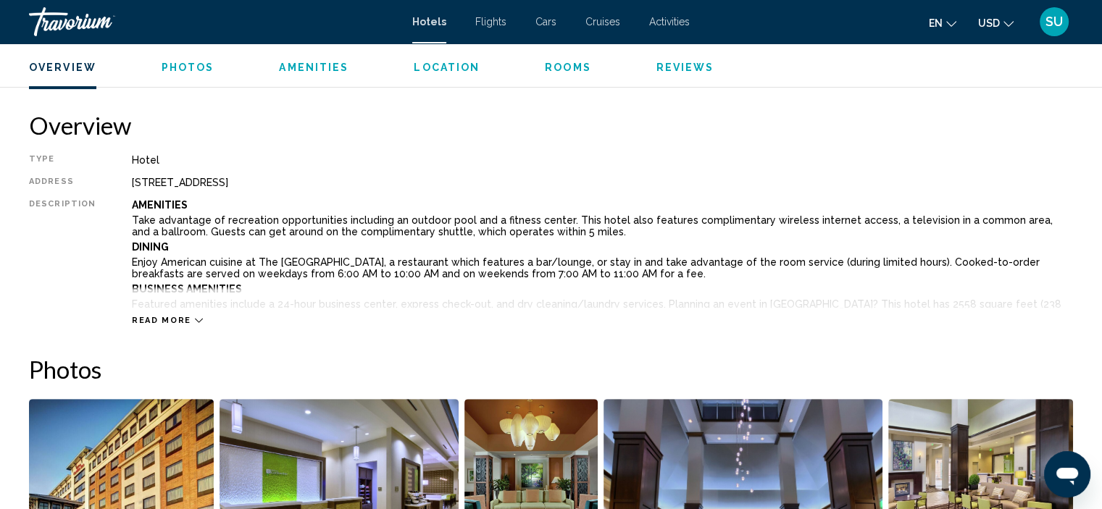
click at [163, 320] on span "Read more" at bounding box center [161, 320] width 59 height 9
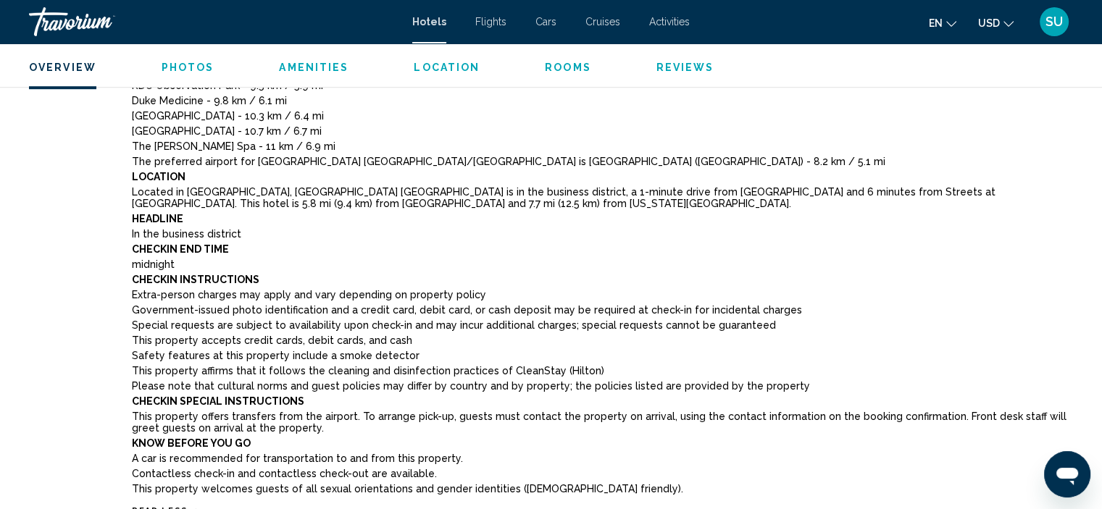
scroll to position [948, 0]
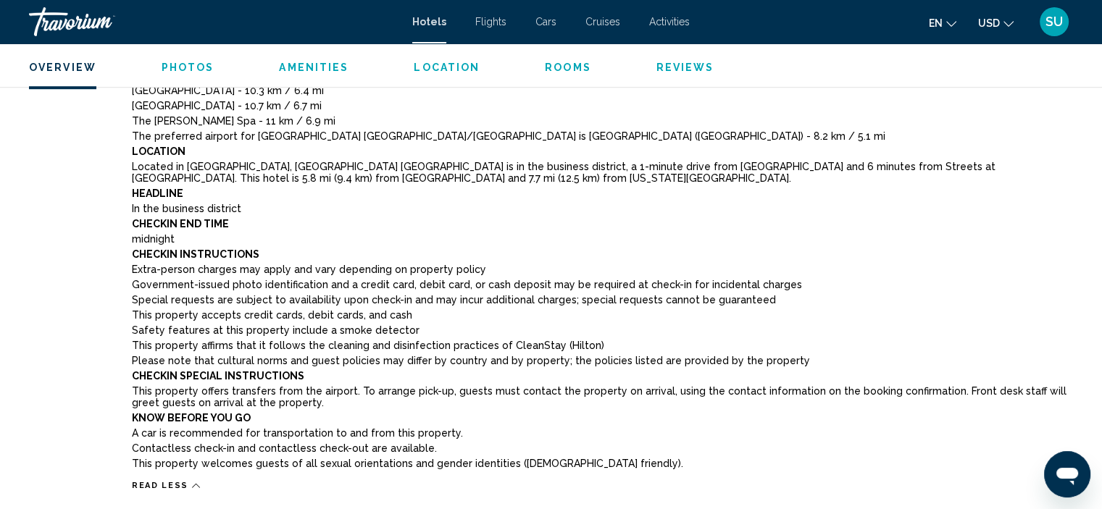
drag, startPoint x: 128, startPoint y: 420, endPoint x: 591, endPoint y: 470, distance: 466.5
click at [591, 470] on div "Amenities Take advantage of recreation opportunities including an outdoor pool …" at bounding box center [602, 82] width 941 height 781
copy div "Know Before You Go A car is recommended for transportation to and from this pro…"
click at [670, 223] on p "Checkin End Time" at bounding box center [602, 224] width 941 height 12
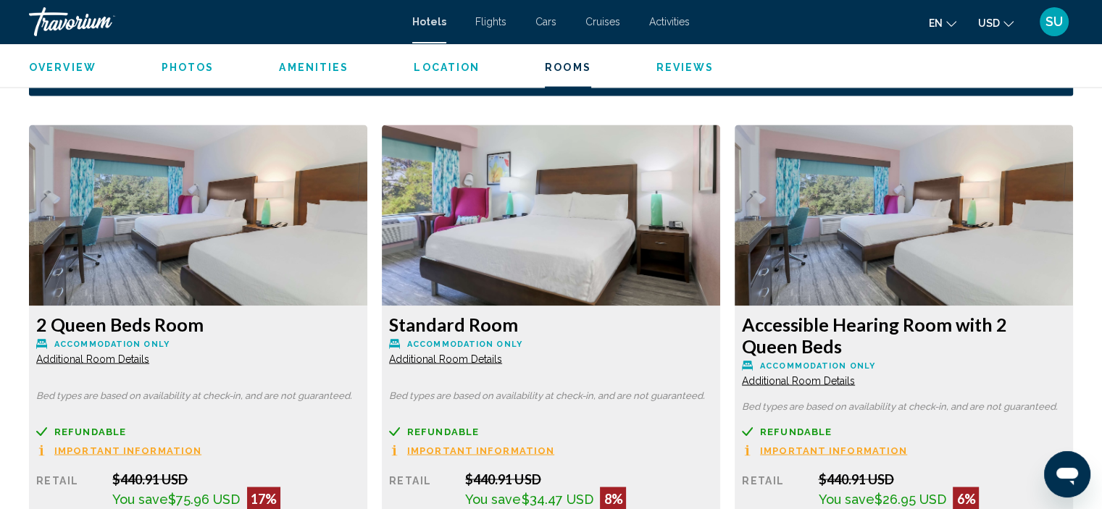
scroll to position [2399, 0]
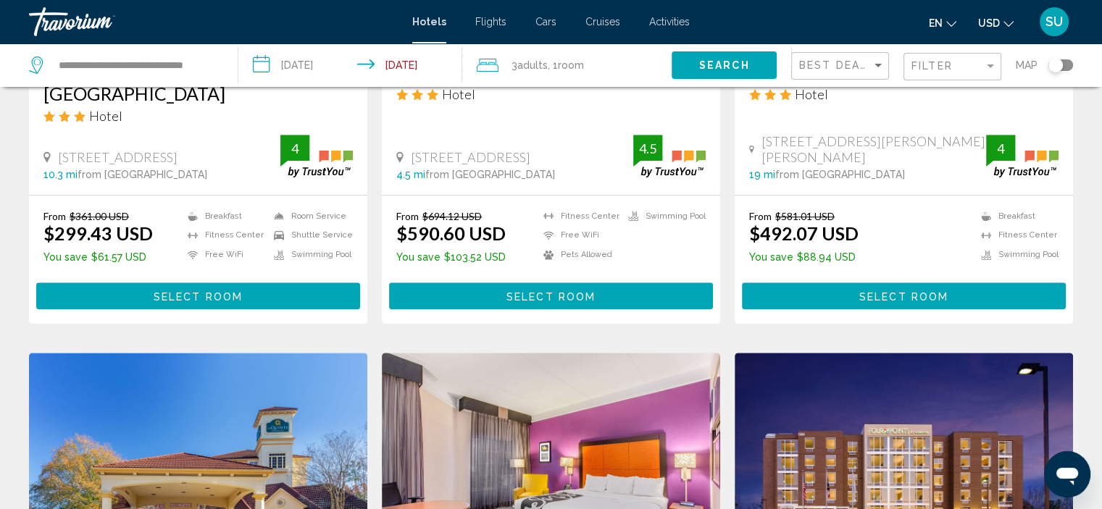
scroll to position [1232, 0]
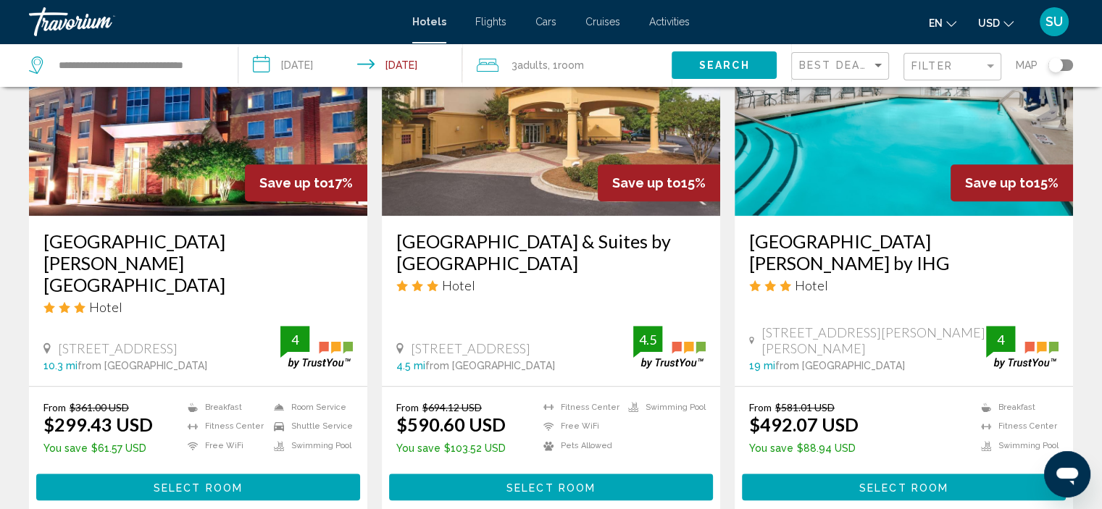
click at [183, 482] on span "Select Room" at bounding box center [198, 488] width 89 height 12
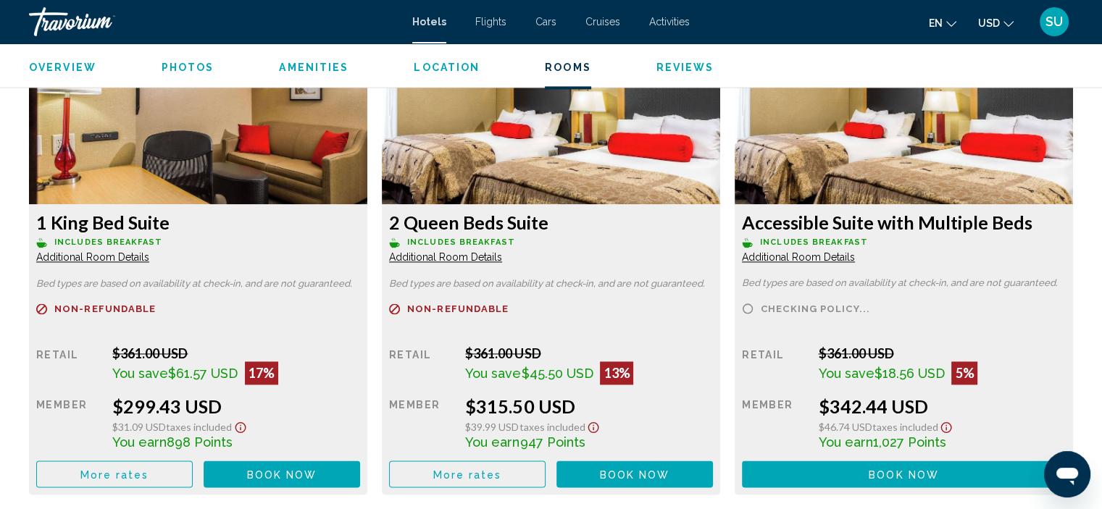
scroll to position [2107, 0]
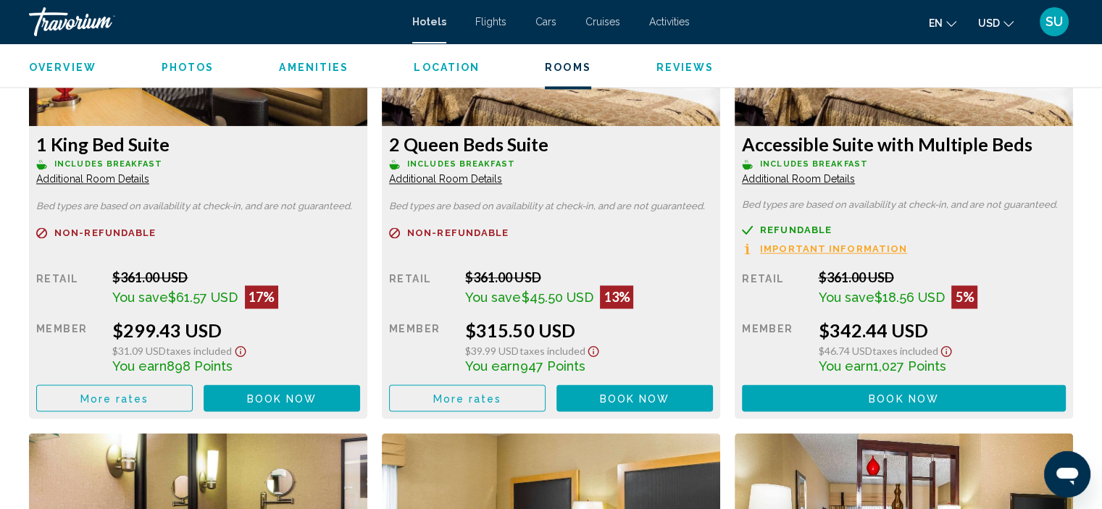
click at [149, 175] on span "Additional Room Details" at bounding box center [92, 179] width 113 height 12
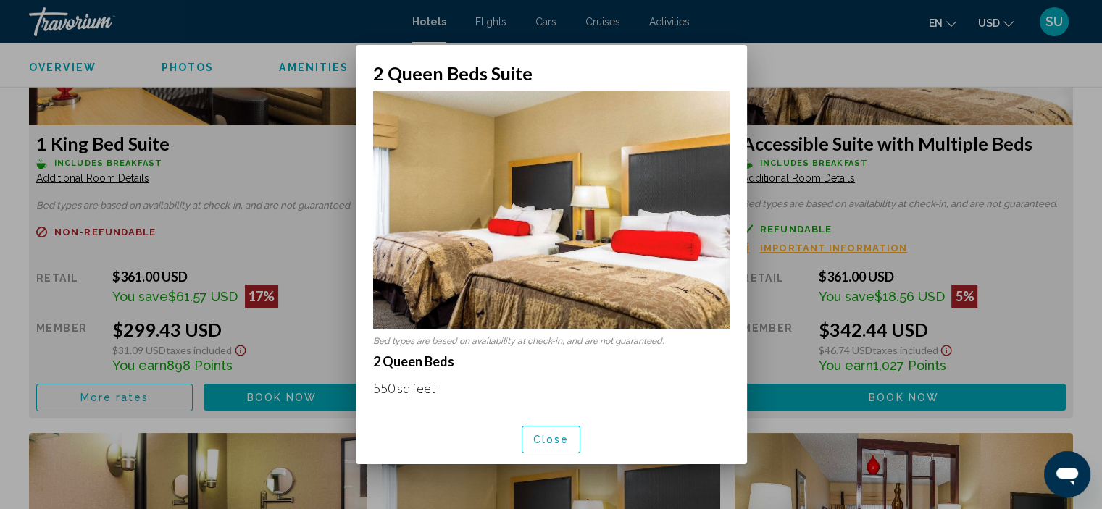
scroll to position [0, 0]
click at [541, 441] on span "Close" at bounding box center [551, 441] width 36 height 12
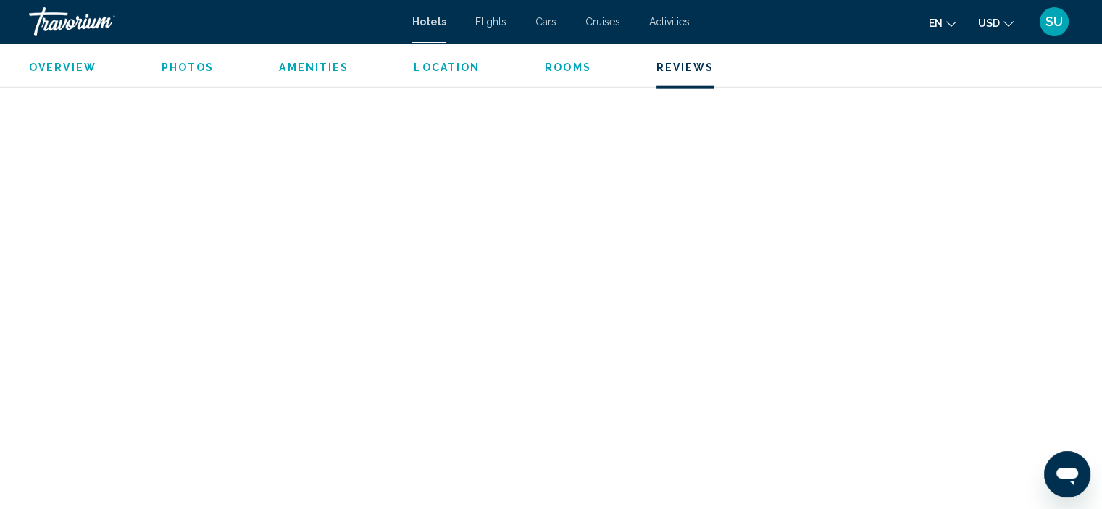
scroll to position [3701, 0]
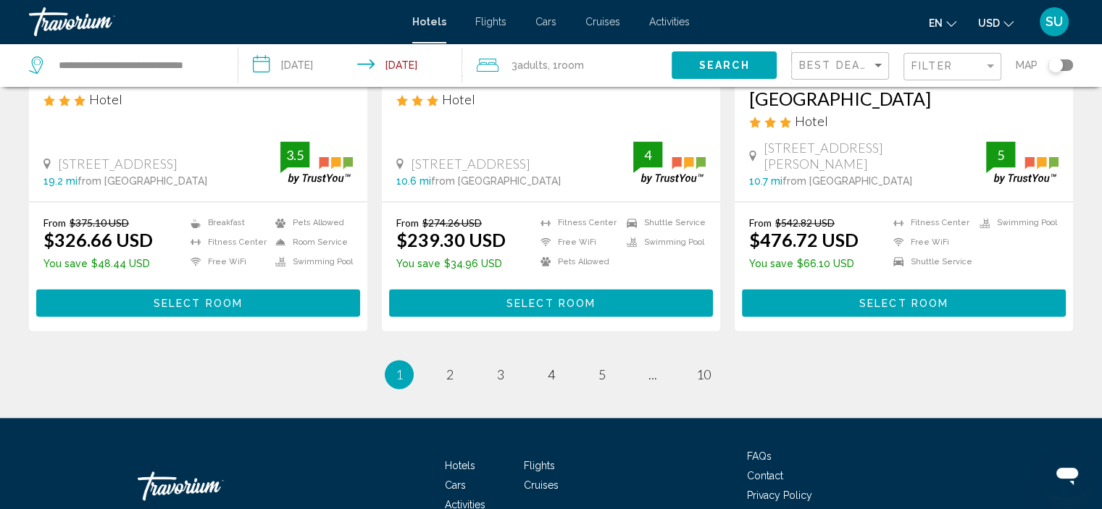
scroll to position [1997, 0]
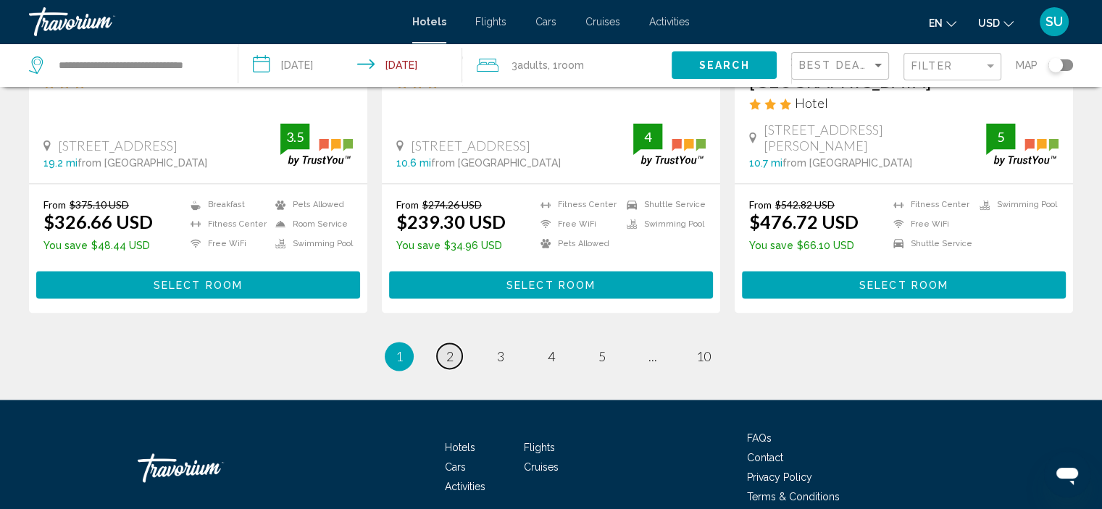
click at [449, 349] on span "2" at bounding box center [449, 357] width 7 height 16
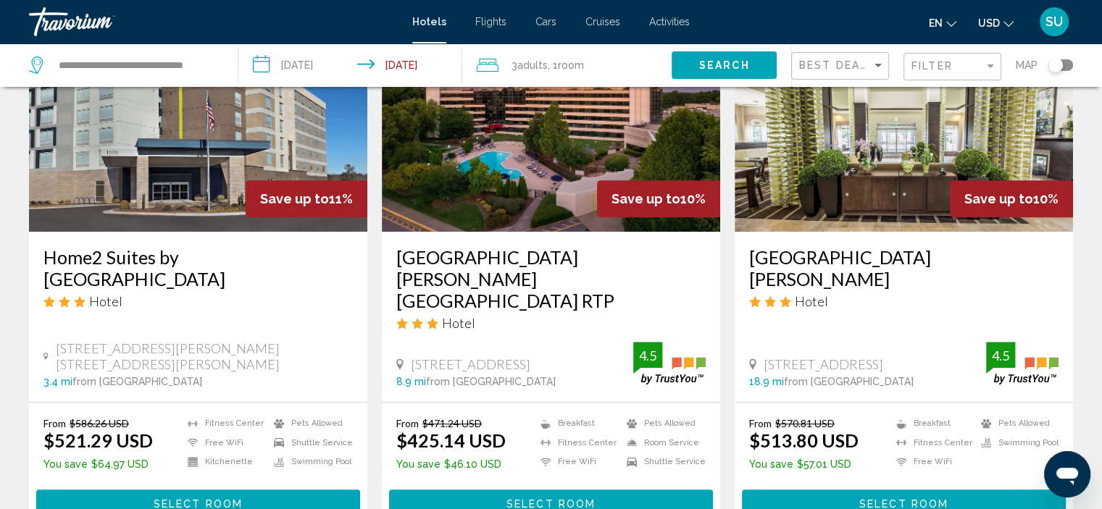
scroll to position [652, 0]
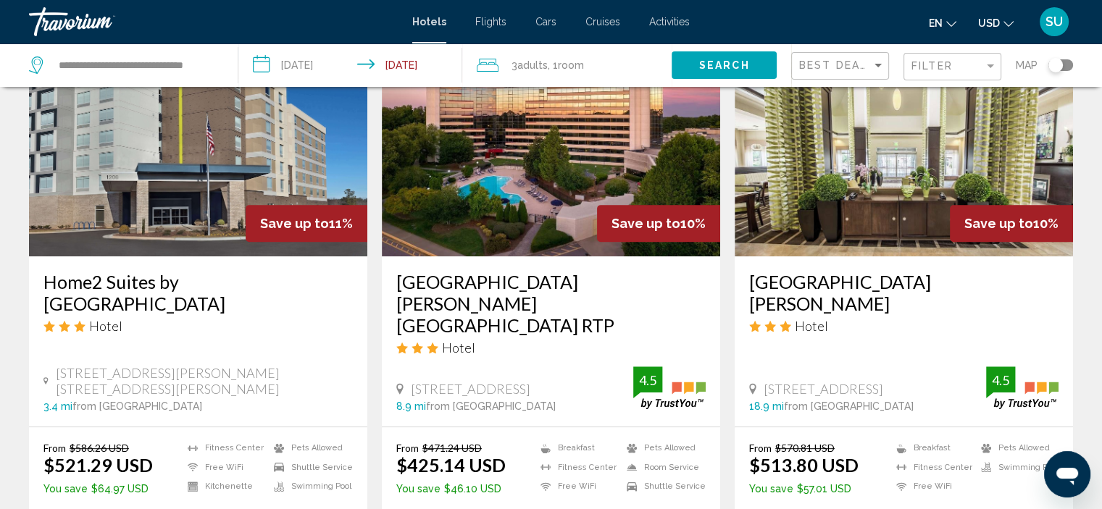
click at [545, 217] on img "Main content" at bounding box center [551, 141] width 338 height 232
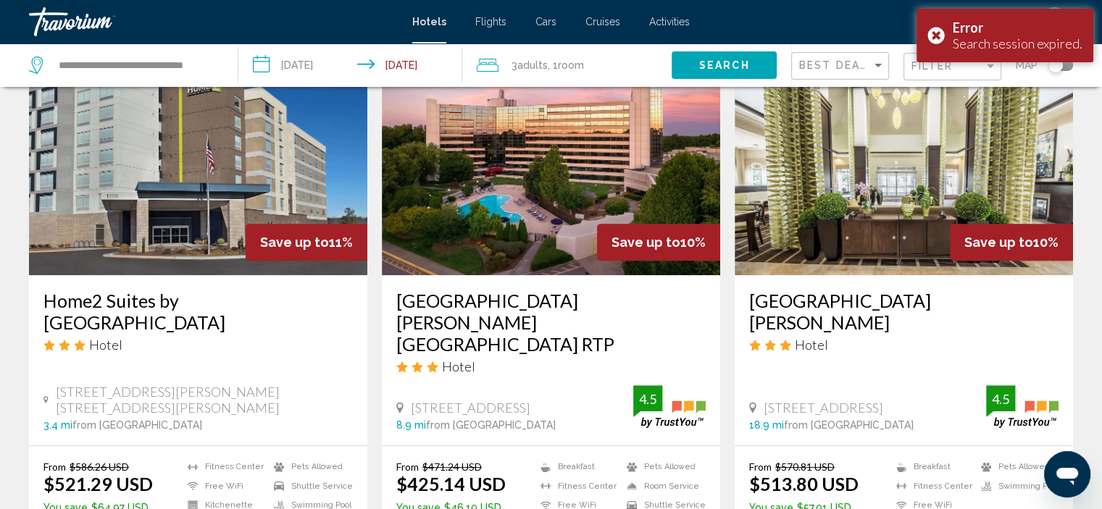
scroll to position [725, 0]
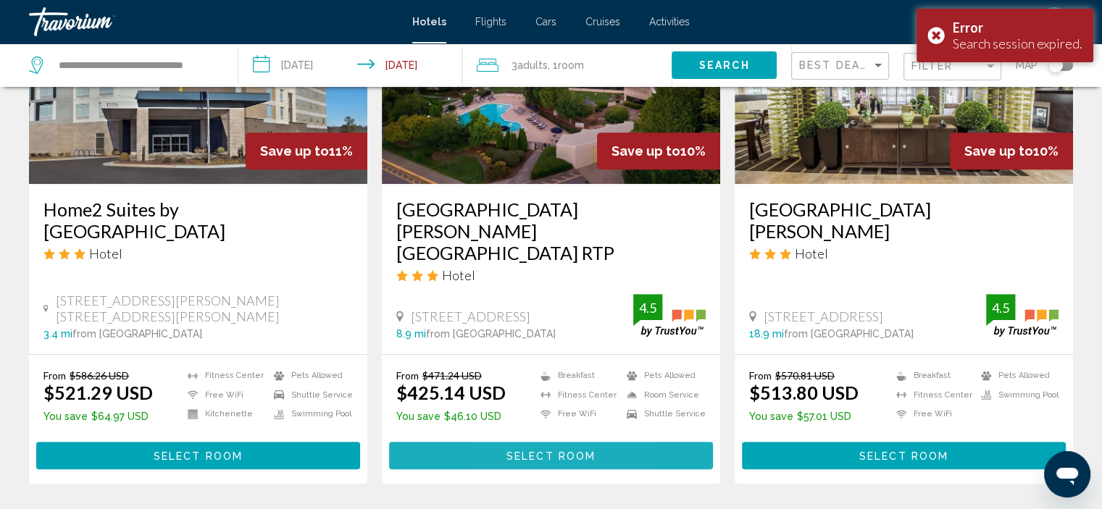
click at [500, 442] on button "Select Room" at bounding box center [551, 455] width 324 height 27
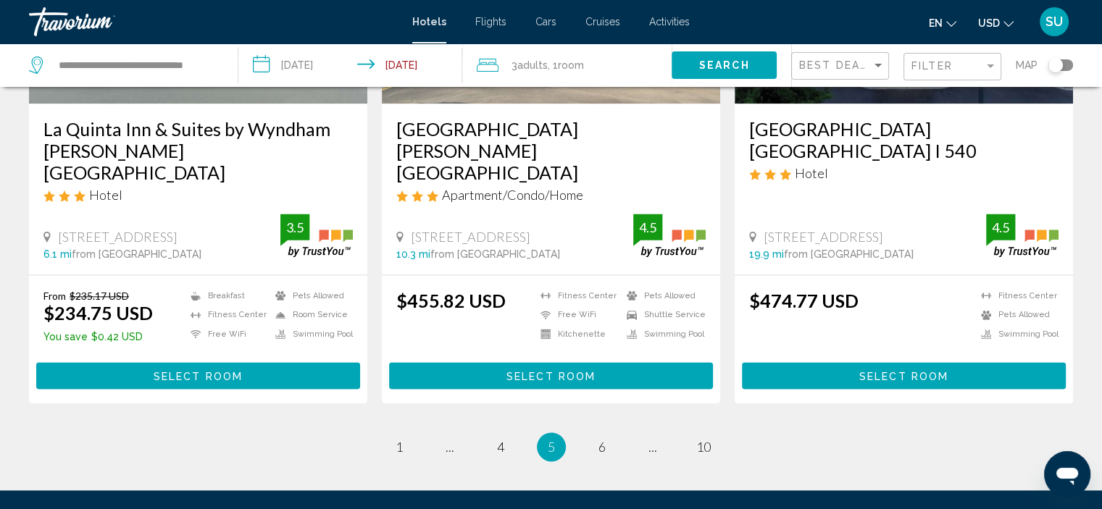
scroll to position [1957, 0]
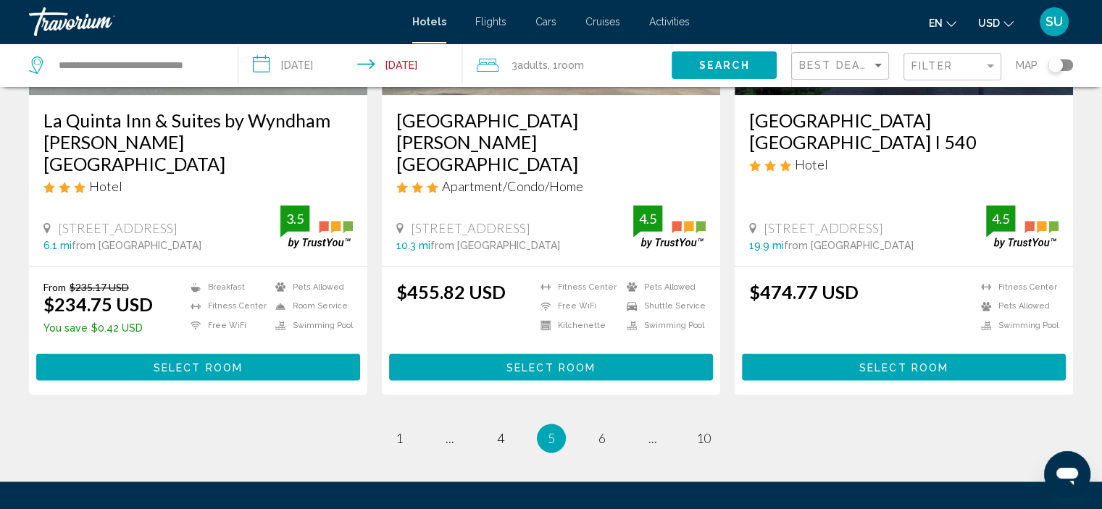
click at [232, 362] on span "Select Room" at bounding box center [198, 368] width 89 height 12
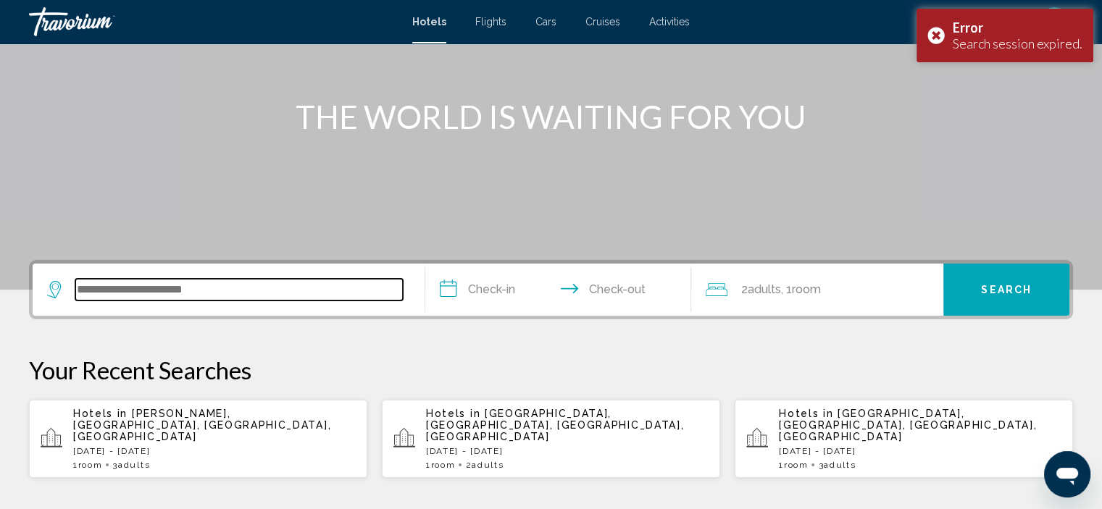
click at [192, 284] on input "Search widget" at bounding box center [239, 290] width 328 height 22
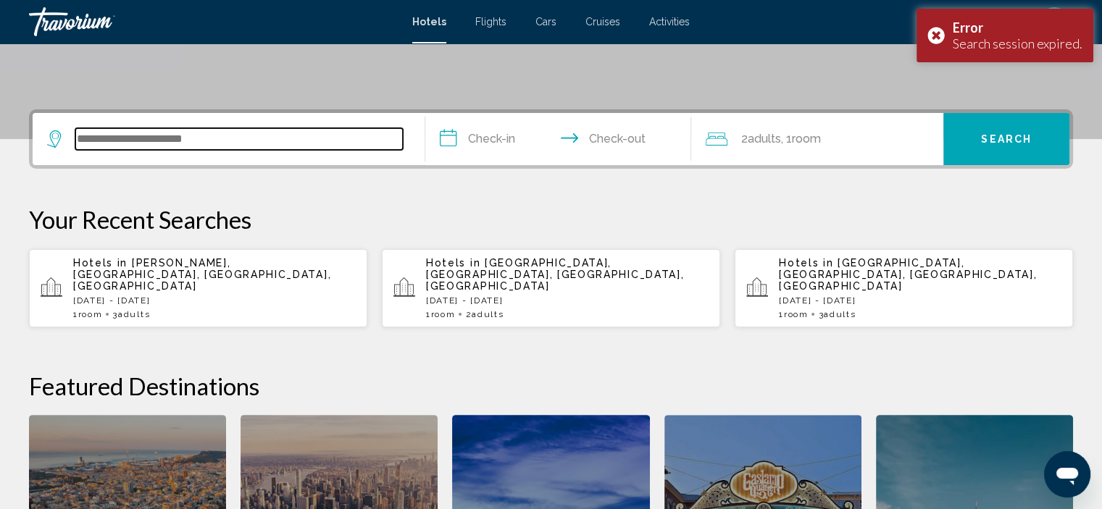
scroll to position [357, 0]
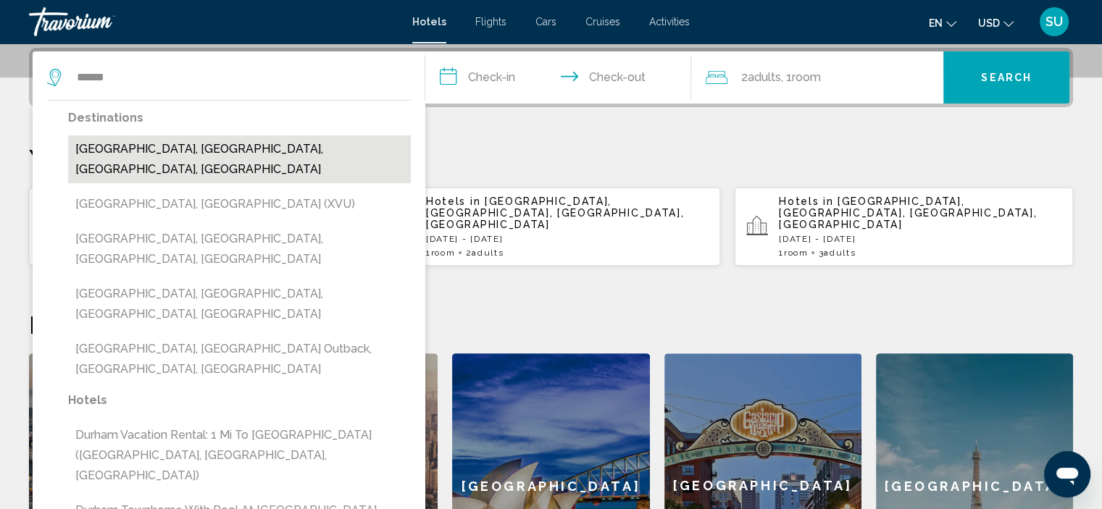
click at [178, 149] on button "[GEOGRAPHIC_DATA], [GEOGRAPHIC_DATA], [GEOGRAPHIC_DATA], [GEOGRAPHIC_DATA]" at bounding box center [239, 160] width 343 height 48
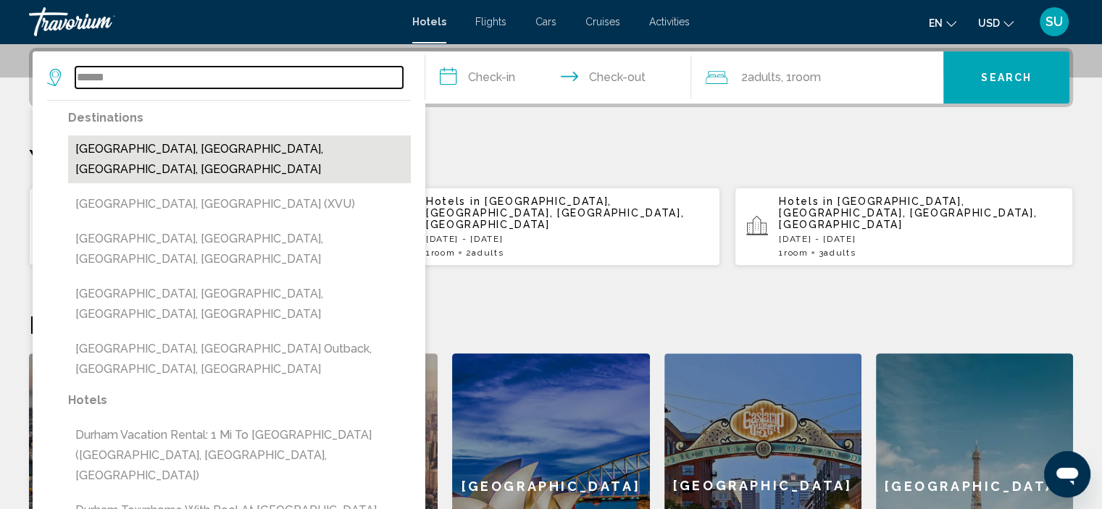
type input "**********"
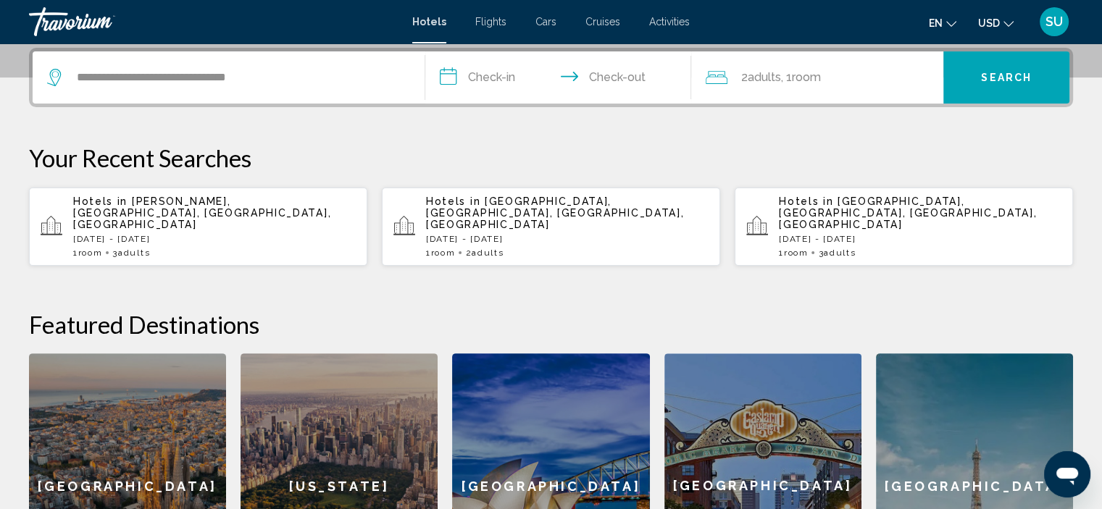
click at [455, 78] on input "**********" at bounding box center [561, 79] width 272 height 57
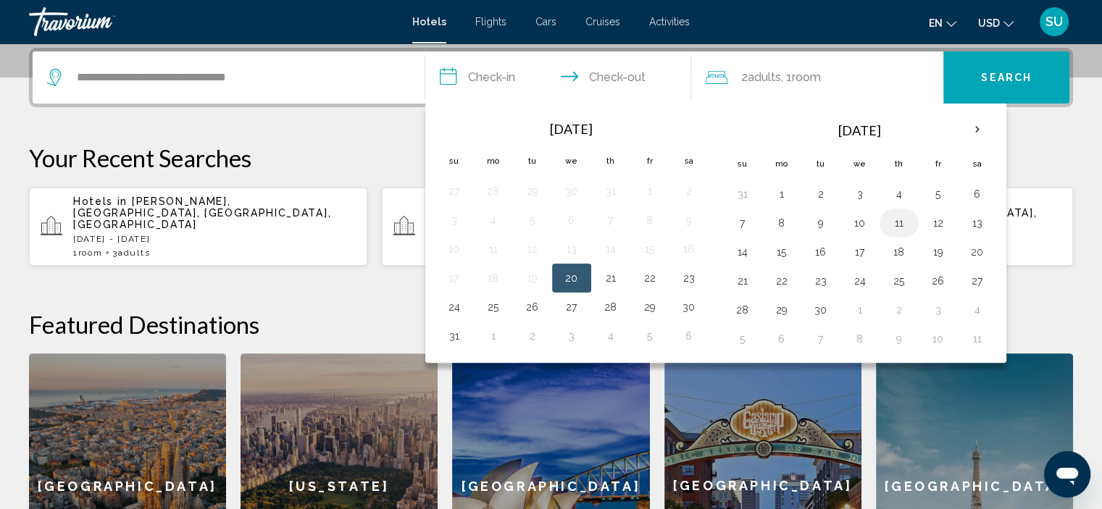
drag, startPoint x: 895, startPoint y: 222, endPoint x: 840, endPoint y: 208, distance: 57.0
click at [894, 222] on button "11" at bounding box center [899, 223] width 23 height 20
click at [609, 76] on input "**********" at bounding box center [561, 79] width 272 height 57
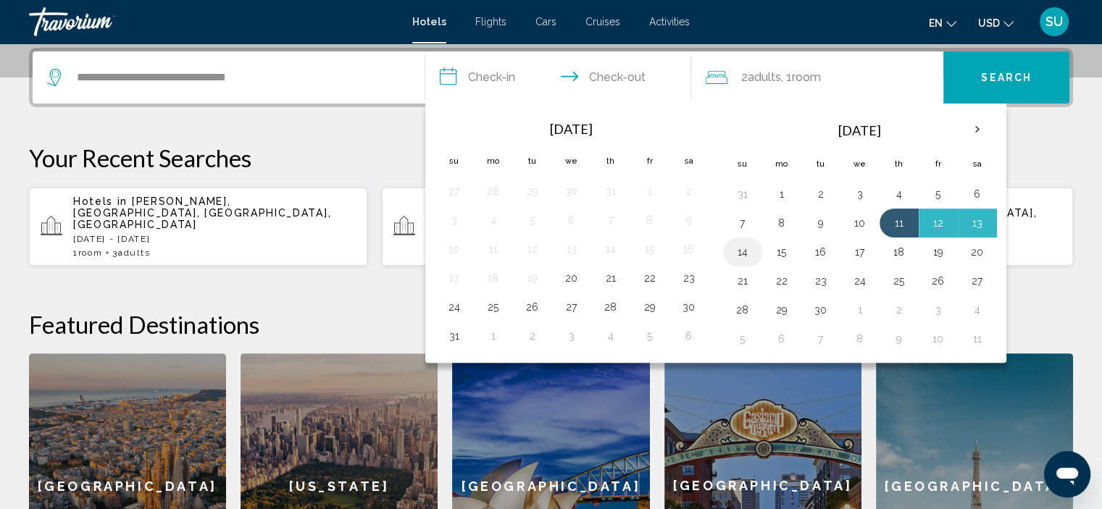
click at [743, 259] on button "14" at bounding box center [742, 252] width 23 height 20
type input "**********"
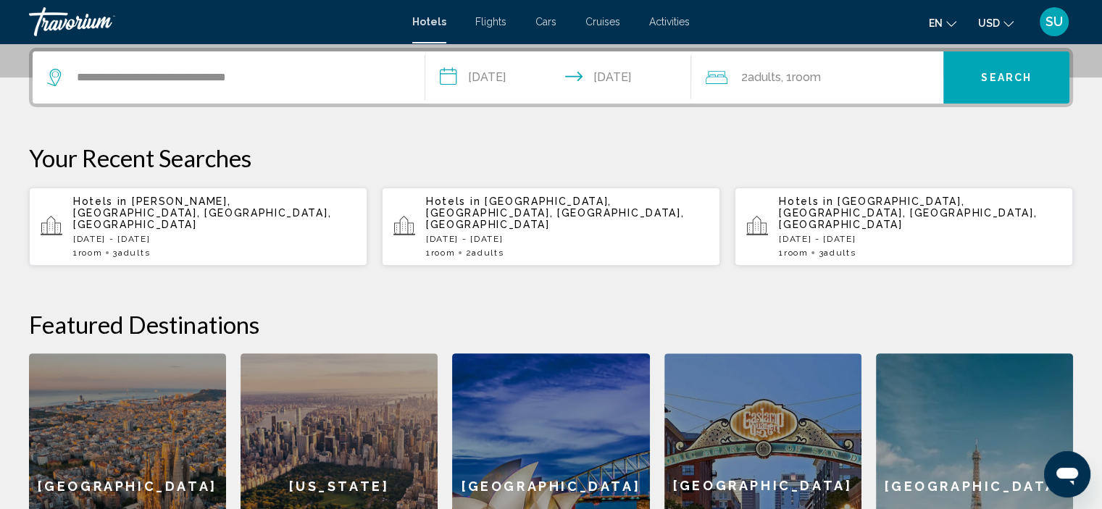
click at [757, 75] on span "Adults" at bounding box center [763, 77] width 33 height 14
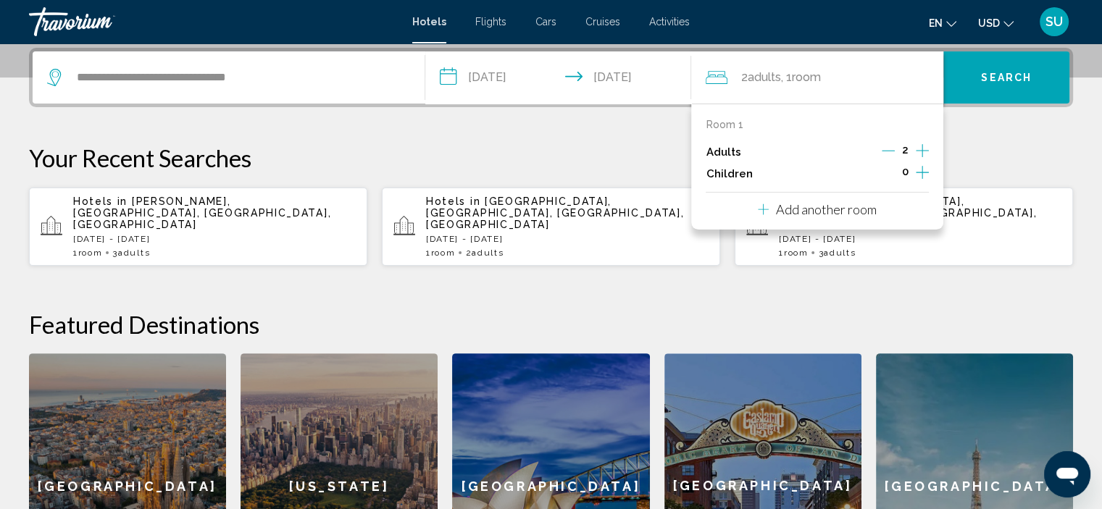
click at [919, 152] on icon "Increment adults" at bounding box center [922, 150] width 13 height 17
click at [1022, 69] on button "Search" at bounding box center [1007, 77] width 126 height 52
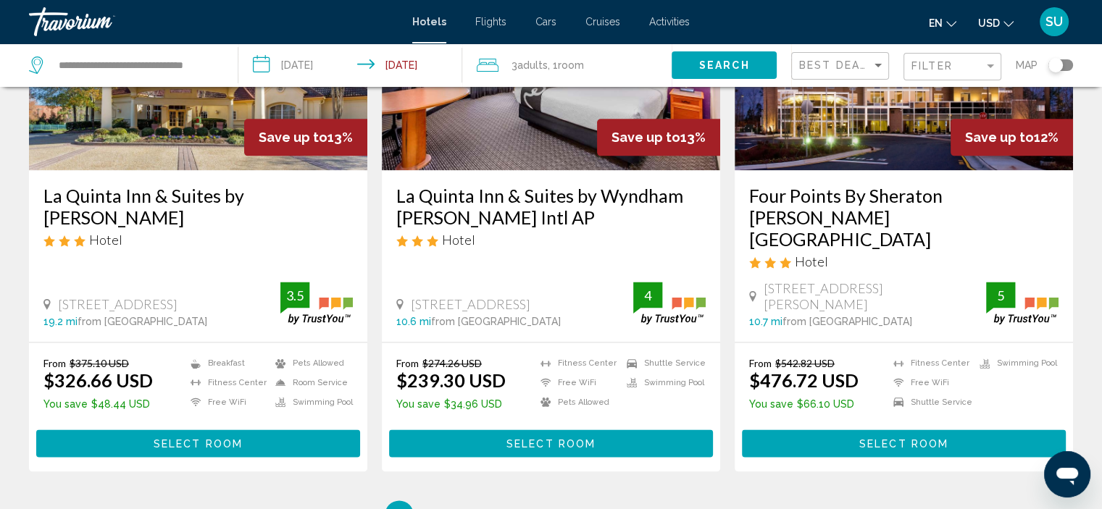
scroll to position [1957, 0]
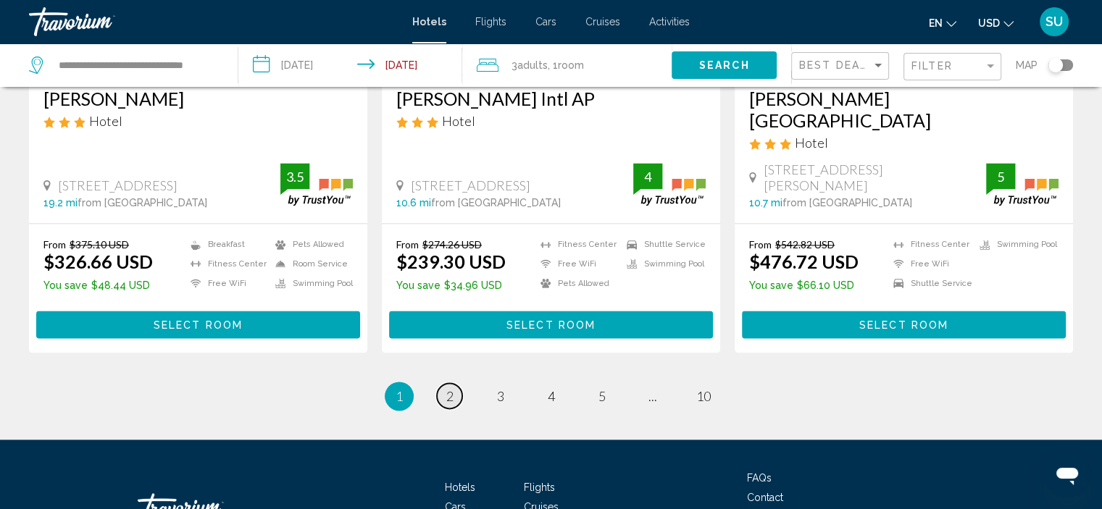
drag, startPoint x: 449, startPoint y: 326, endPoint x: 462, endPoint y: 318, distance: 14.7
click at [449, 388] on span "2" at bounding box center [449, 396] width 7 height 16
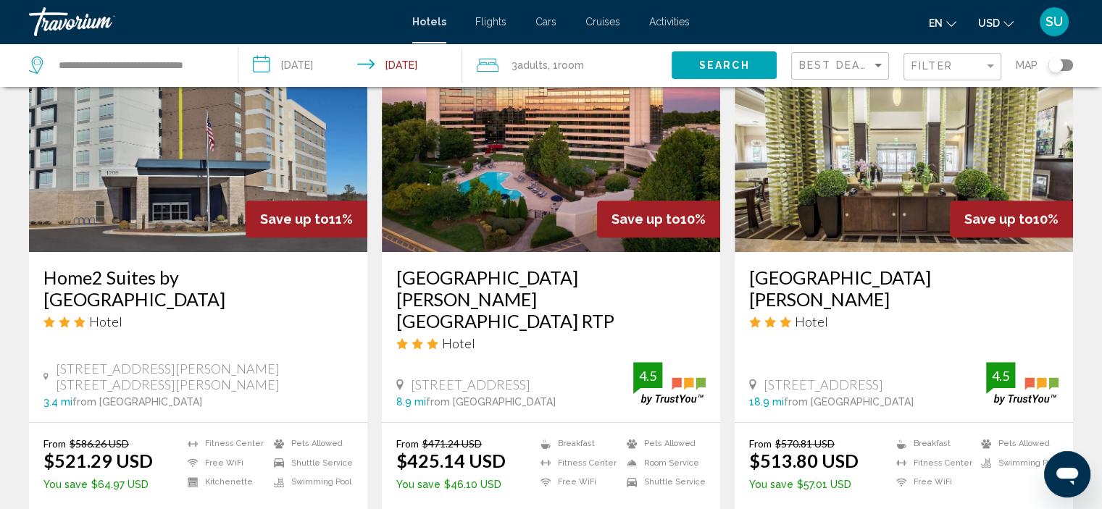
scroll to position [870, 0]
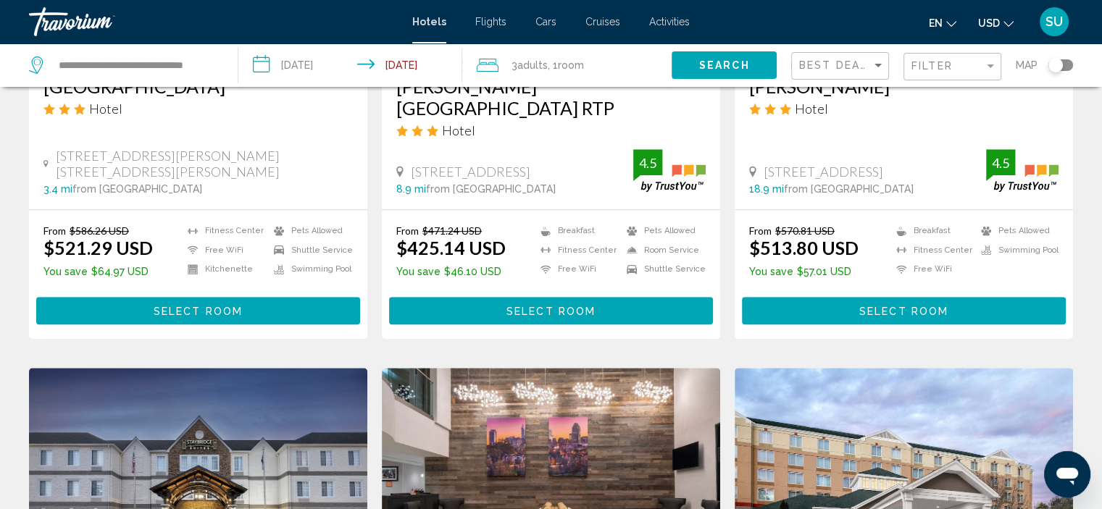
click at [580, 306] on span "Select Room" at bounding box center [551, 312] width 89 height 12
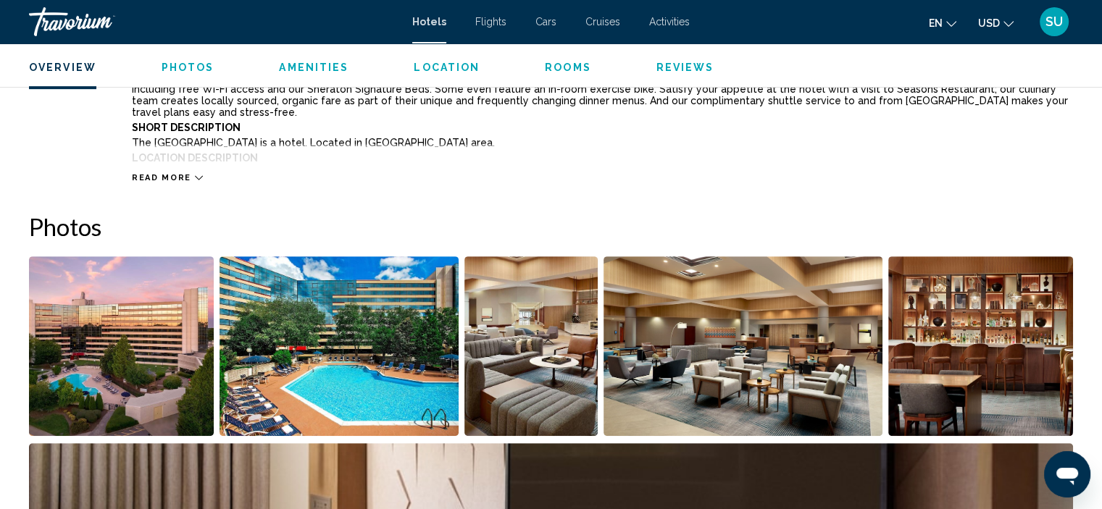
scroll to position [586, 0]
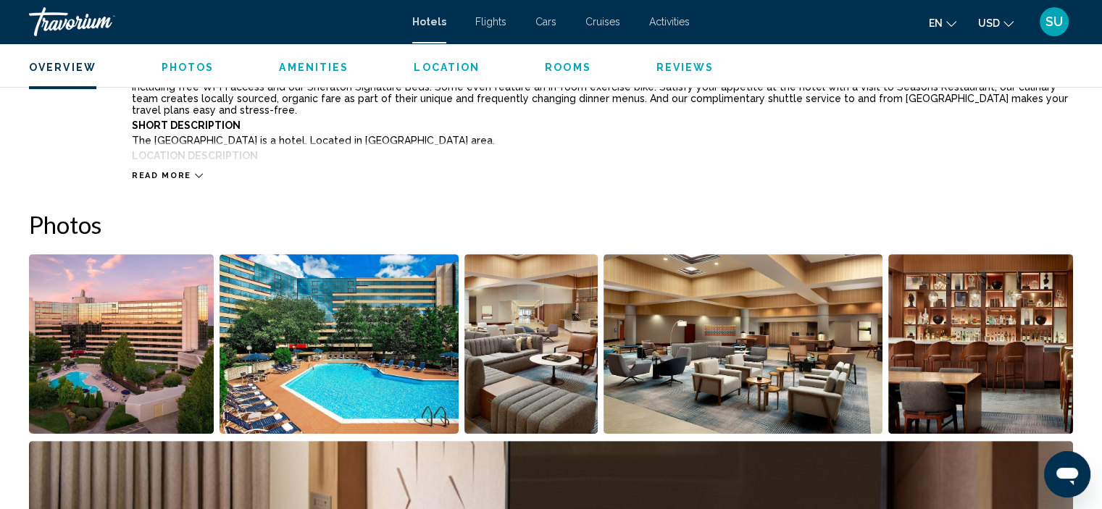
click at [145, 169] on div "Read more" at bounding box center [602, 161] width 941 height 40
click at [145, 174] on span "Read more" at bounding box center [161, 175] width 59 height 9
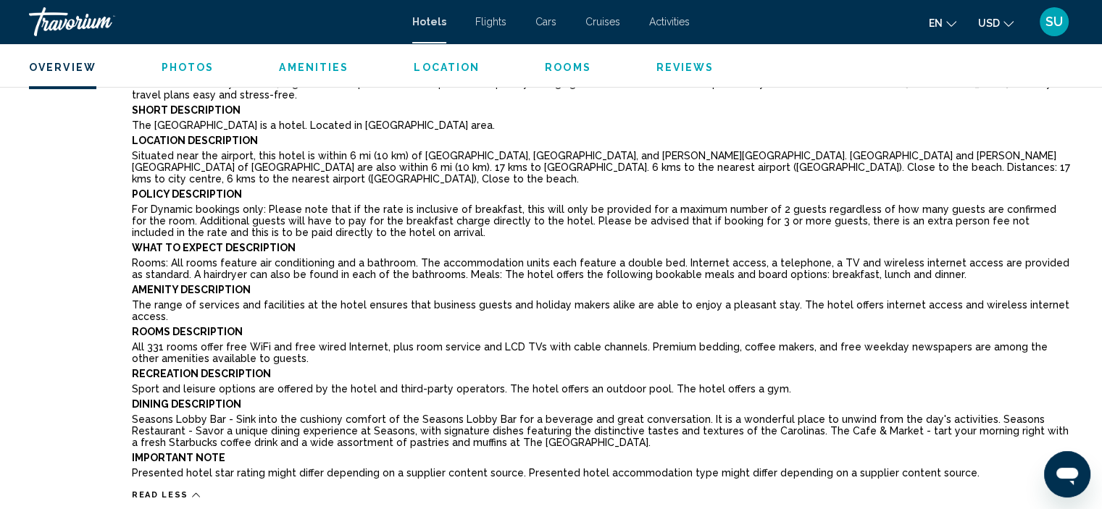
scroll to position [658, 0]
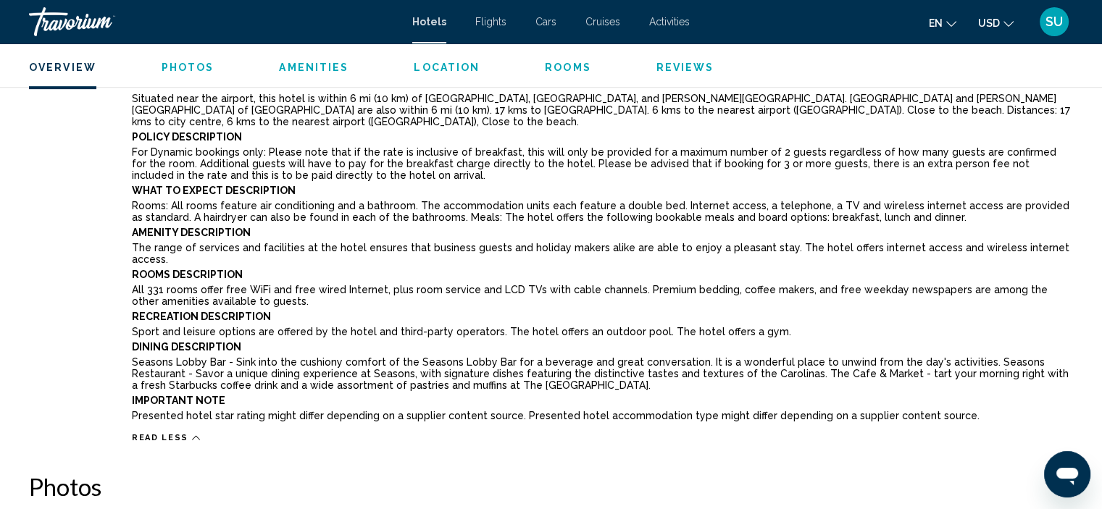
click at [171, 433] on span "Read less" at bounding box center [160, 437] width 57 height 9
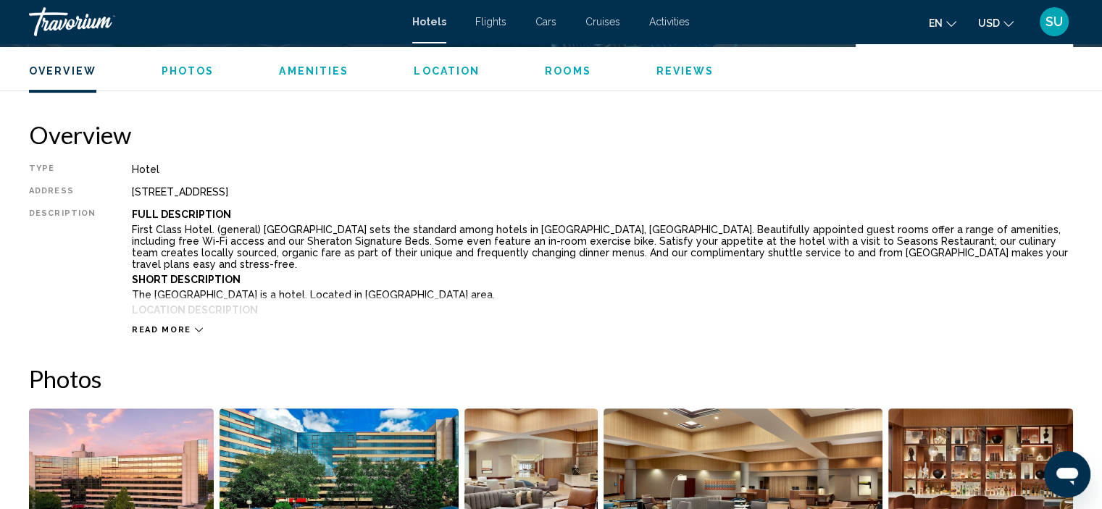
scroll to position [433, 0]
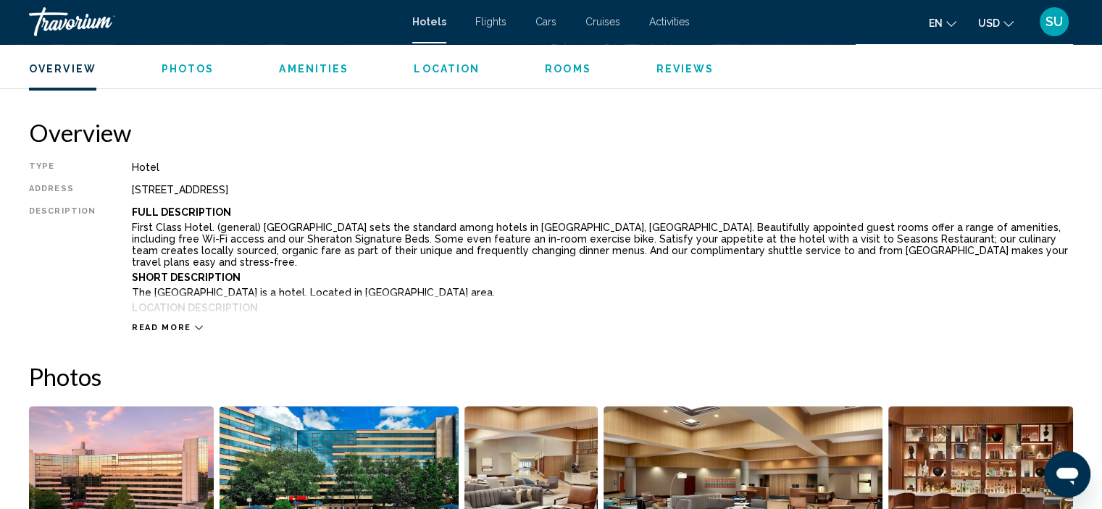
click at [154, 331] on span "Read more" at bounding box center [161, 327] width 59 height 9
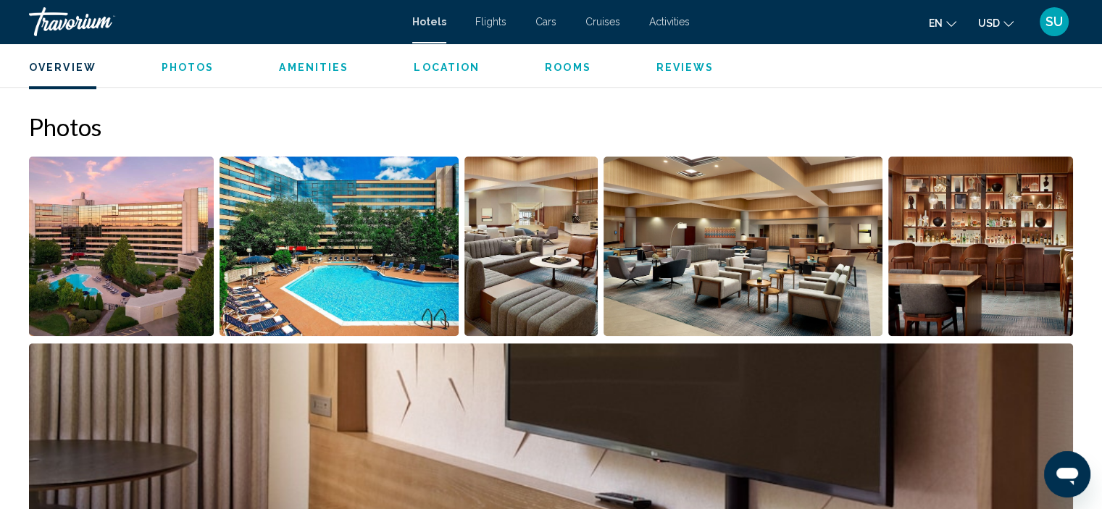
scroll to position [583, 0]
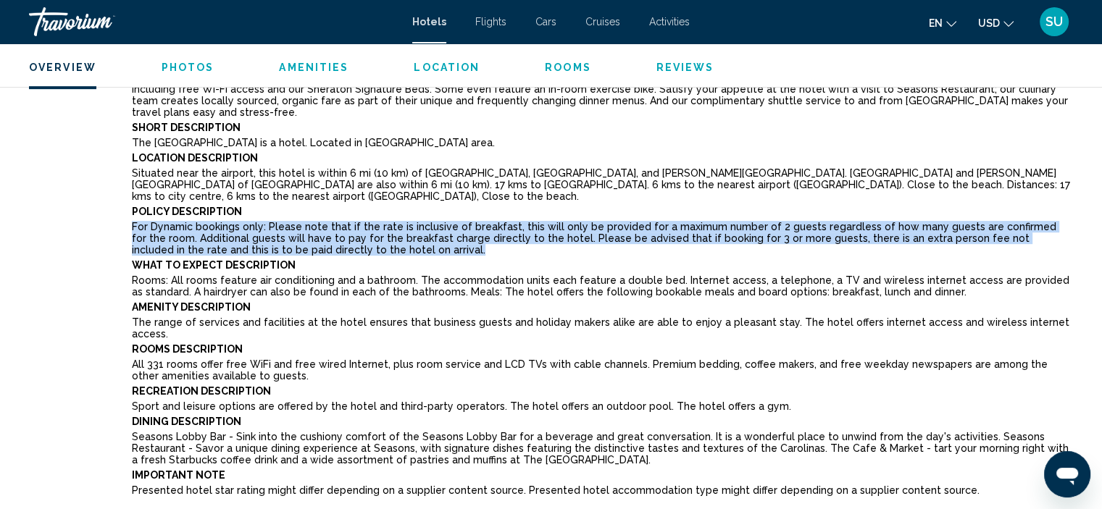
drag, startPoint x: 127, startPoint y: 225, endPoint x: 308, endPoint y: 255, distance: 183.6
click at [308, 255] on div "Full Description First Class Hotel. (general) [GEOGRAPHIC_DATA] sets the standa…" at bounding box center [602, 279] width 941 height 444
drag, startPoint x: 308, startPoint y: 255, endPoint x: 278, endPoint y: 225, distance: 42.5
copy p "For Dynamic bookings only: Please note that if the rate is inclusive of breakfa…"
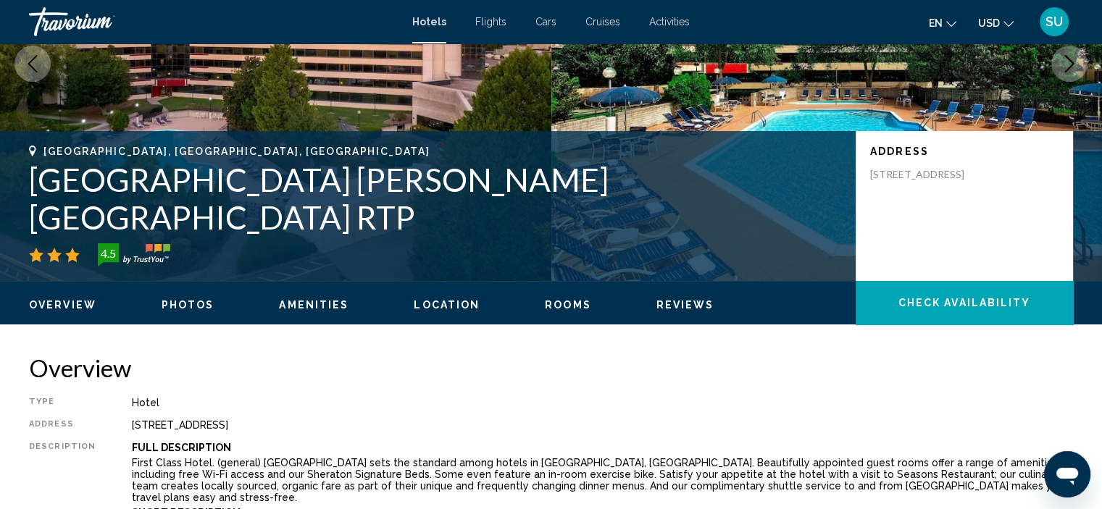
scroll to position [4, 0]
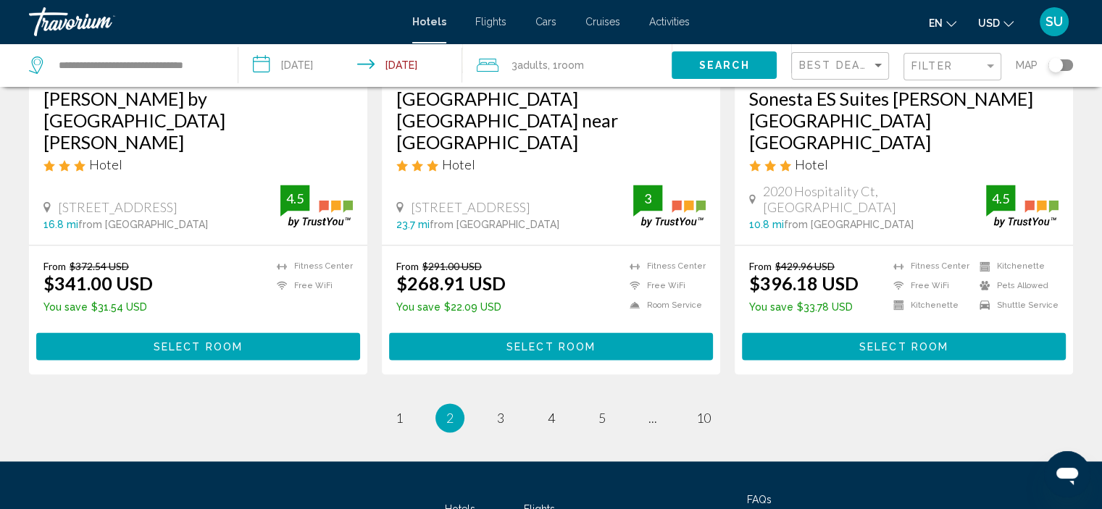
scroll to position [2019, 0]
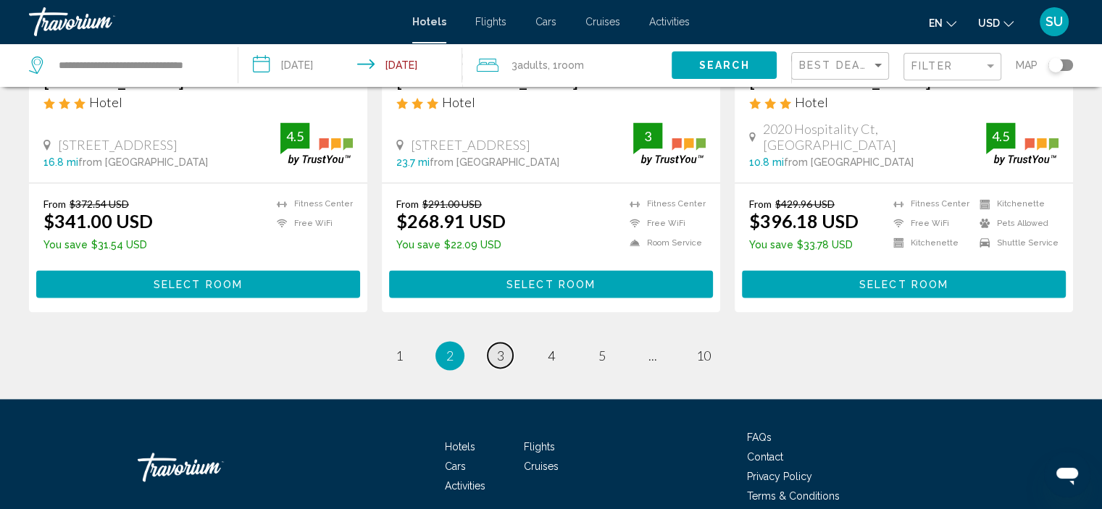
click at [497, 348] on span "3" at bounding box center [500, 356] width 7 height 16
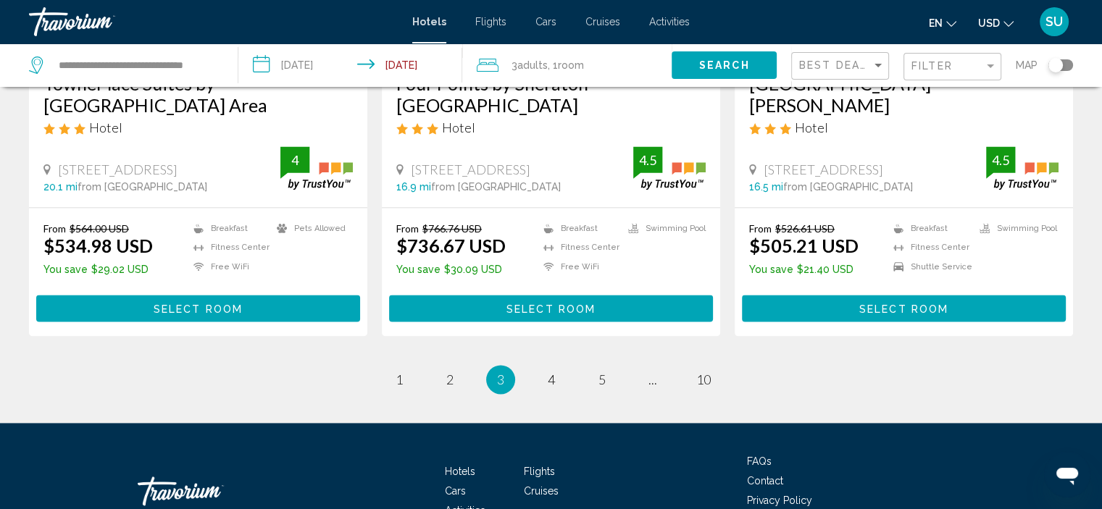
scroll to position [2018, 0]
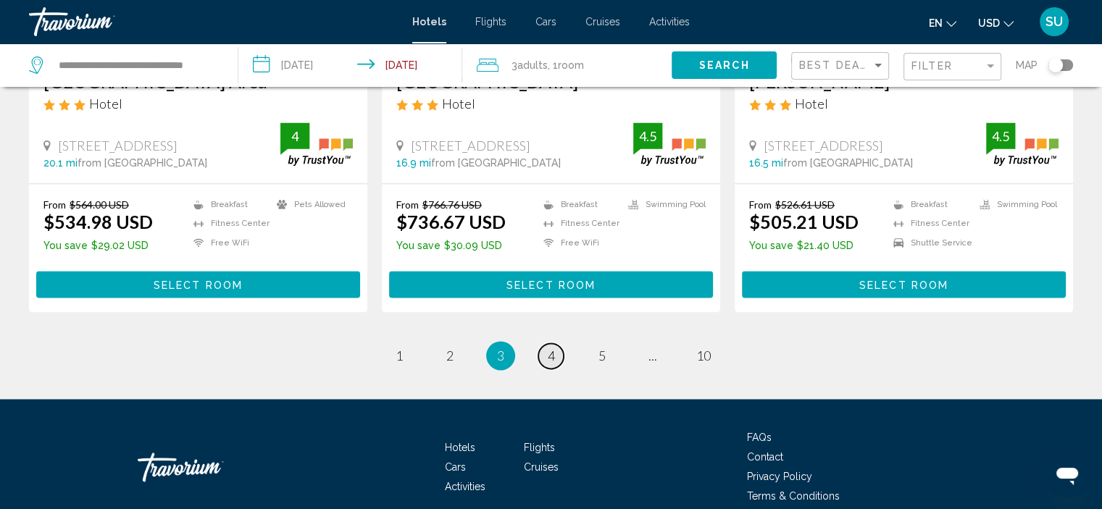
click at [554, 344] on link "page 4" at bounding box center [550, 356] width 25 height 25
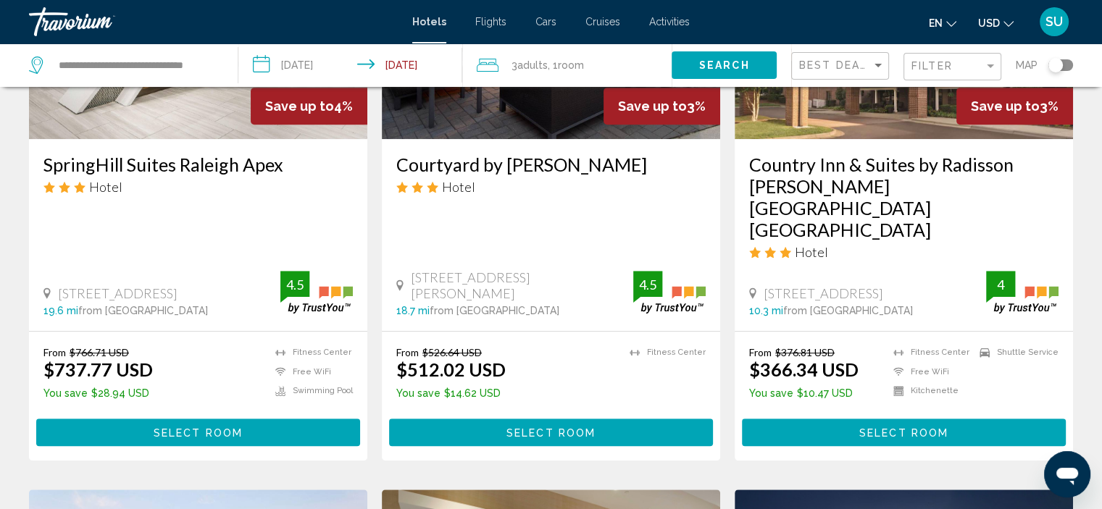
scroll to position [797, 0]
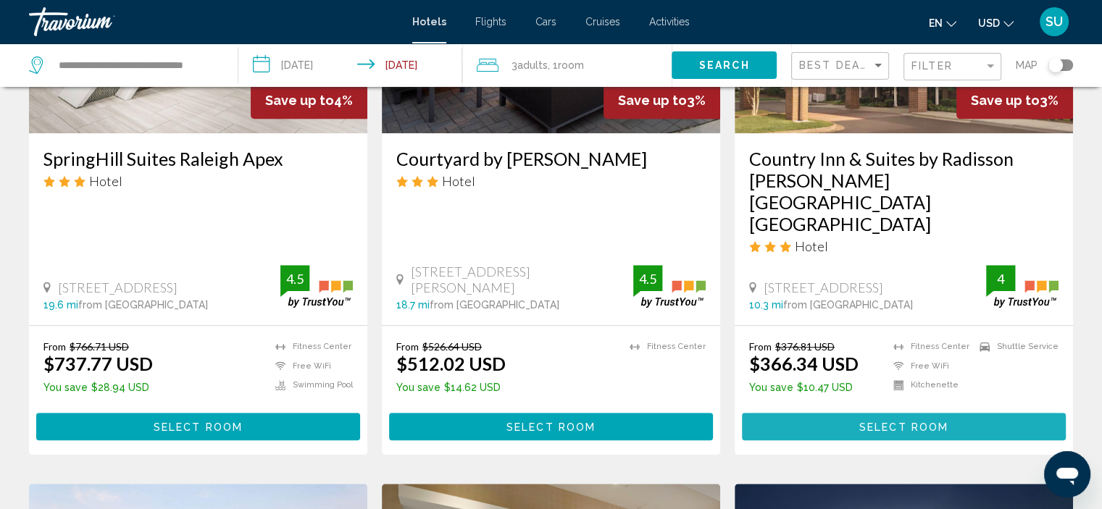
click at [887, 420] on span "Select Room" at bounding box center [903, 426] width 89 height 12
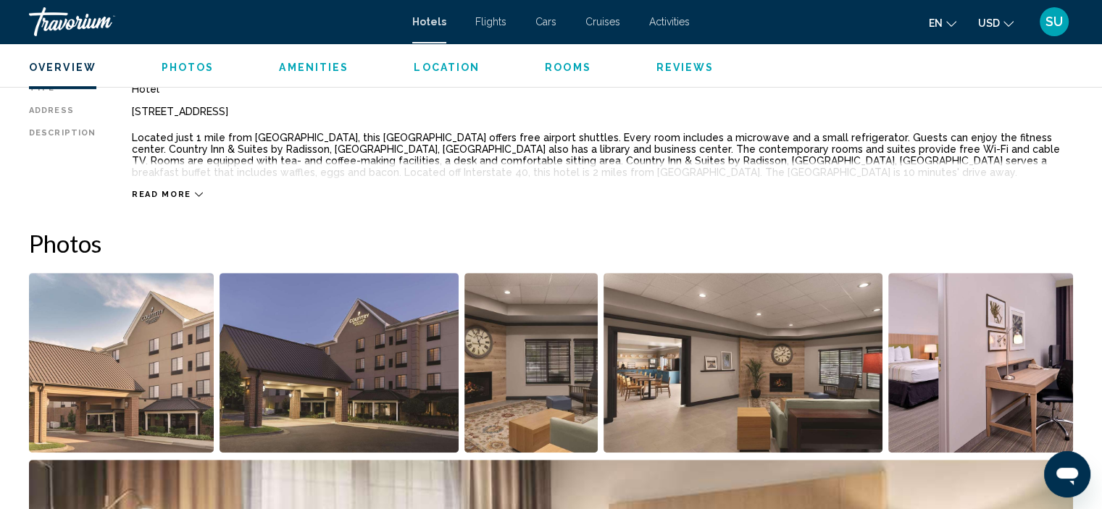
scroll to position [513, 0]
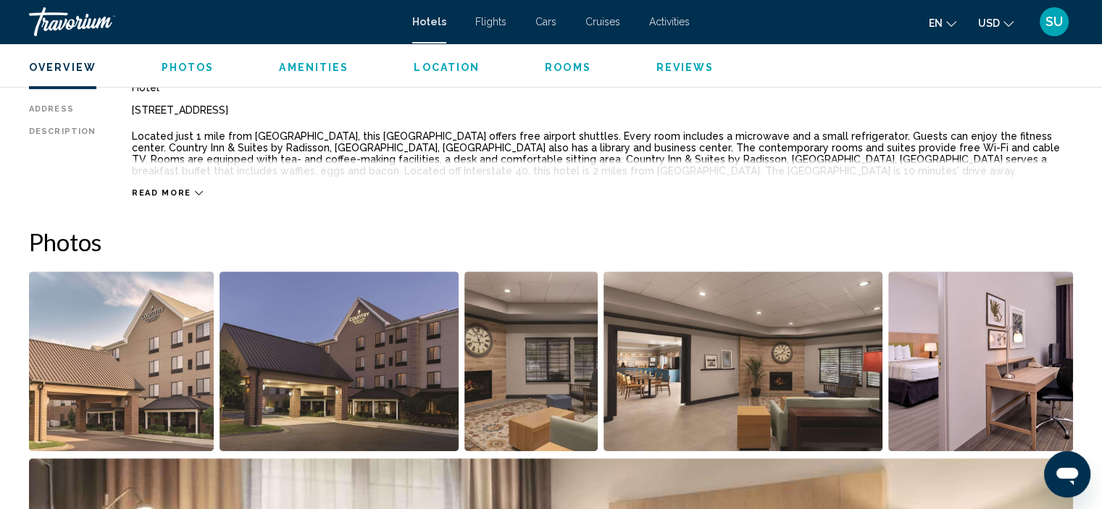
click at [167, 188] on span "Read more" at bounding box center [161, 192] width 59 height 9
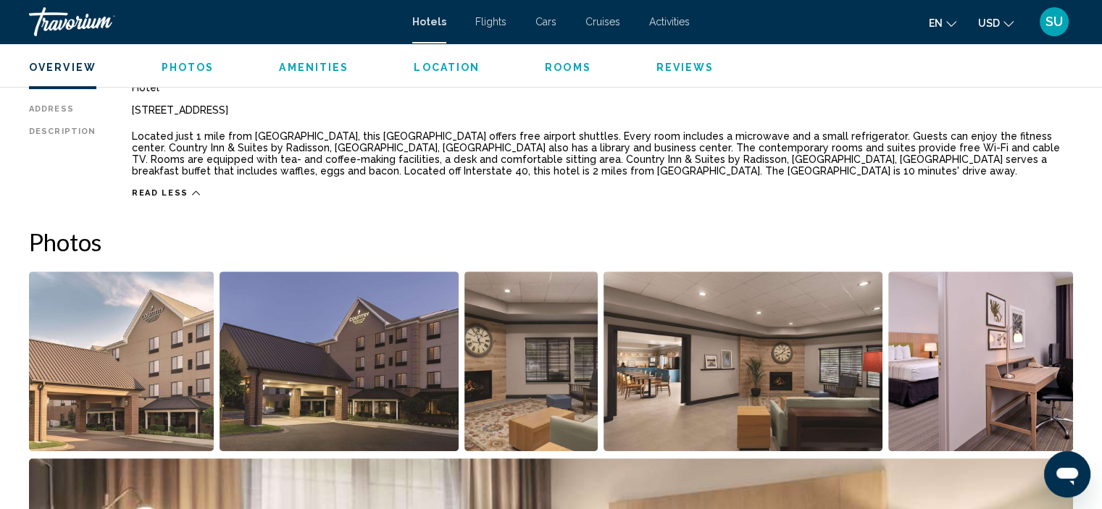
click at [159, 188] on span "Read less" at bounding box center [160, 192] width 57 height 9
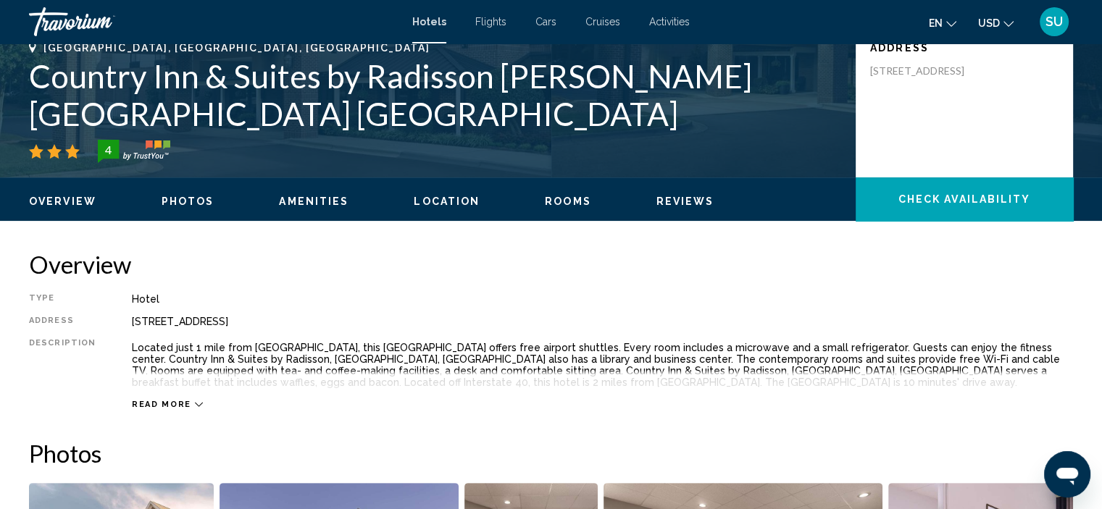
scroll to position [427, 0]
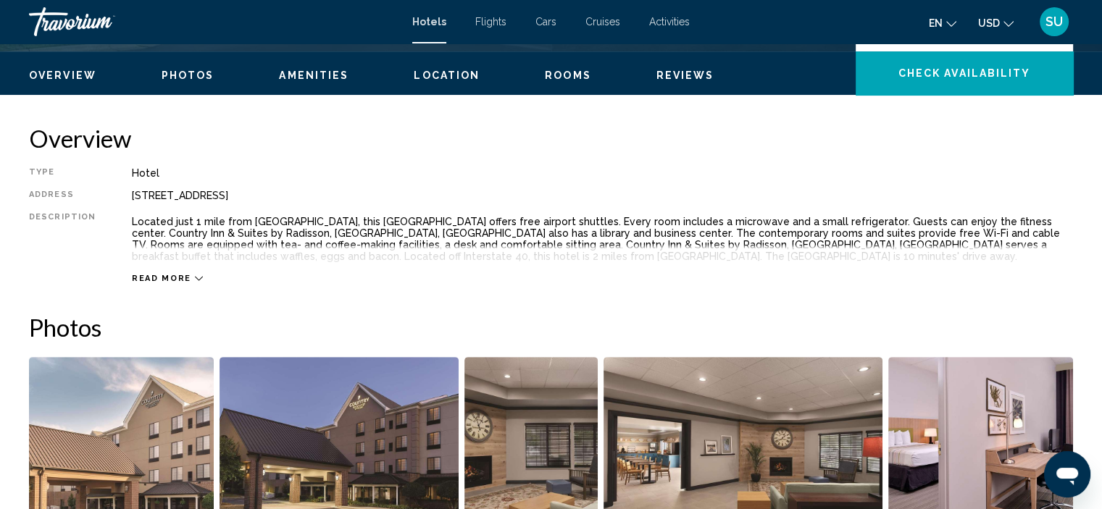
click at [157, 275] on span "Read more" at bounding box center [161, 278] width 59 height 9
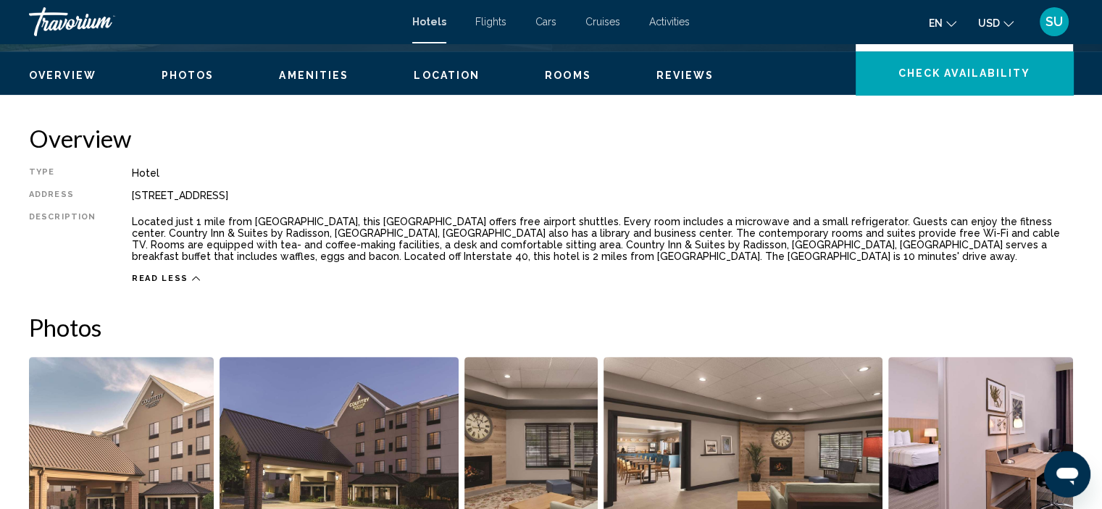
drag, startPoint x: 126, startPoint y: 222, endPoint x: 815, endPoint y: 263, distance: 690.4
click at [816, 263] on div "Located just 1 mile from [GEOGRAPHIC_DATA], this [GEOGRAPHIC_DATA] offers free …" at bounding box center [602, 239] width 941 height 54
copy p "Located just 1 mile from [GEOGRAPHIC_DATA], this [GEOGRAPHIC_DATA] offers free …"
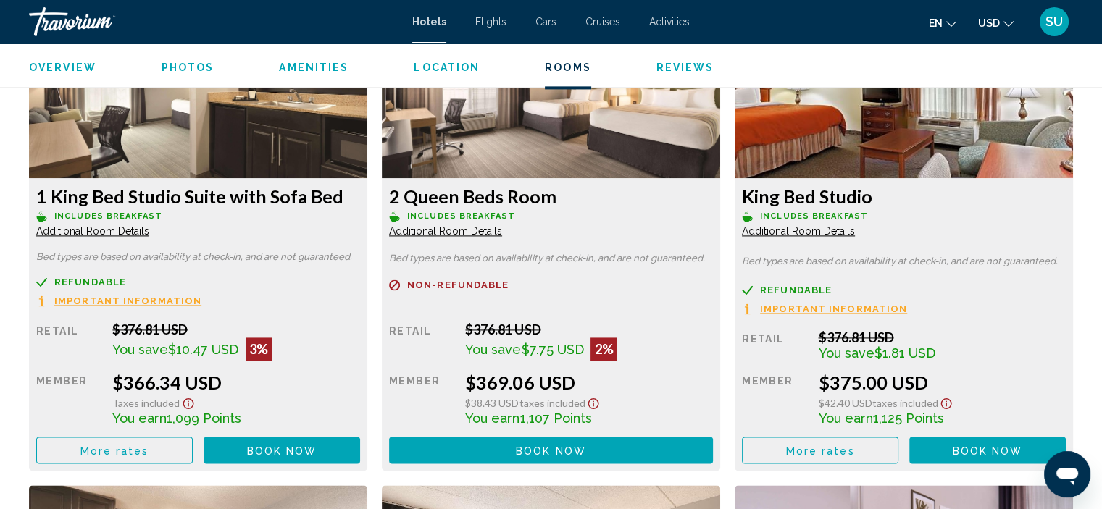
scroll to position [2166, 0]
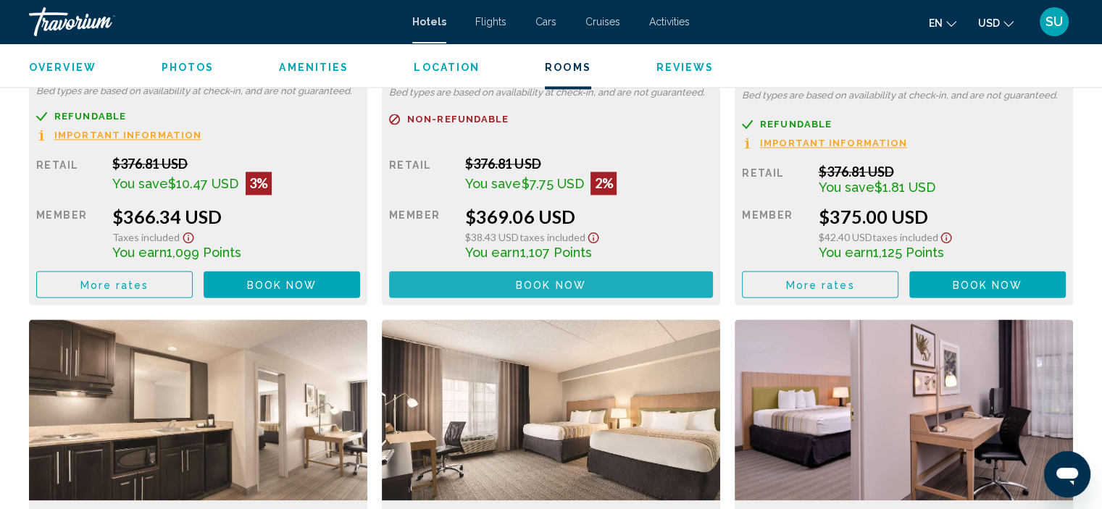
click at [591, 283] on button "Book now No longer available" at bounding box center [551, 284] width 324 height 27
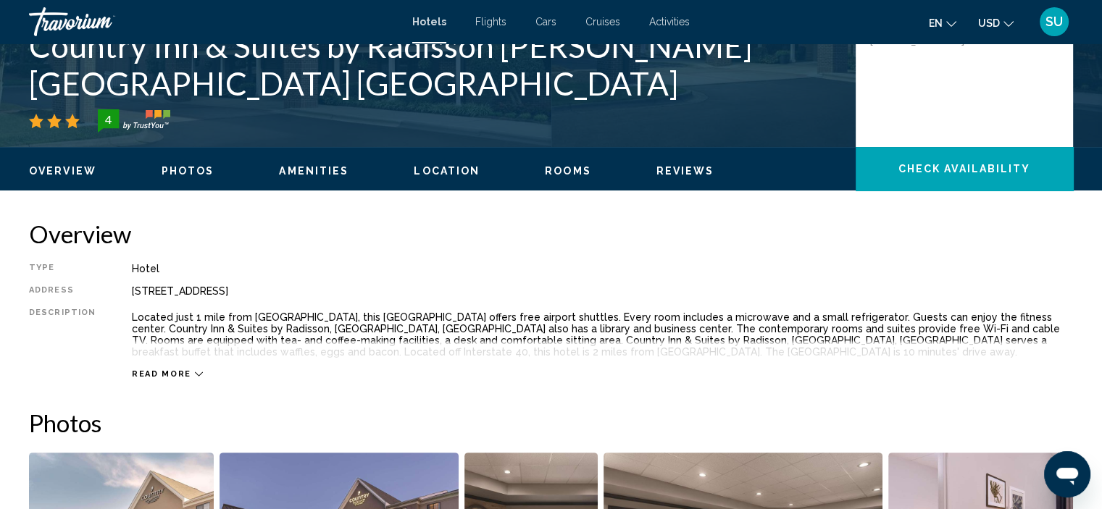
scroll to position [387, 0]
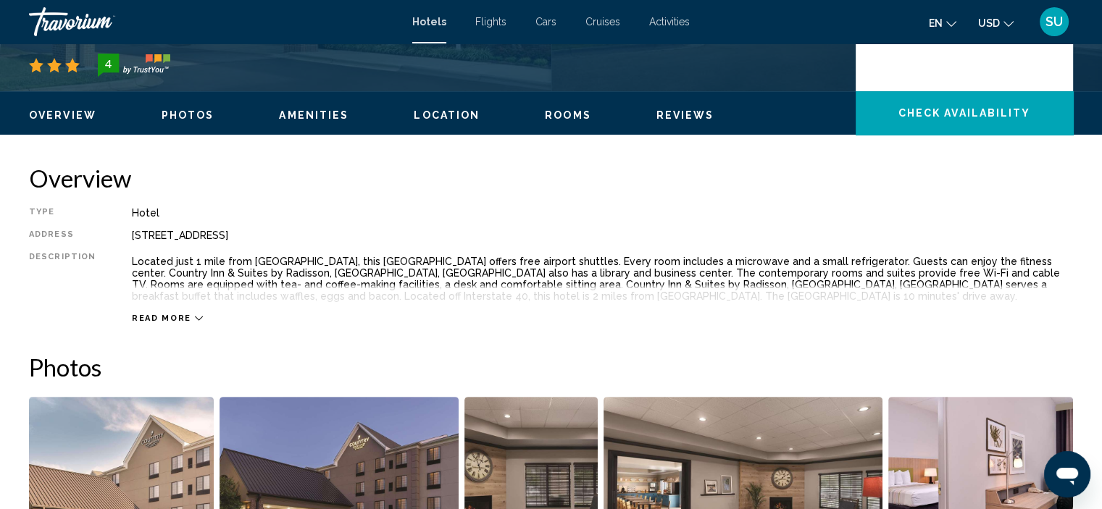
click at [195, 316] on icon "Main content" at bounding box center [199, 319] width 8 height 8
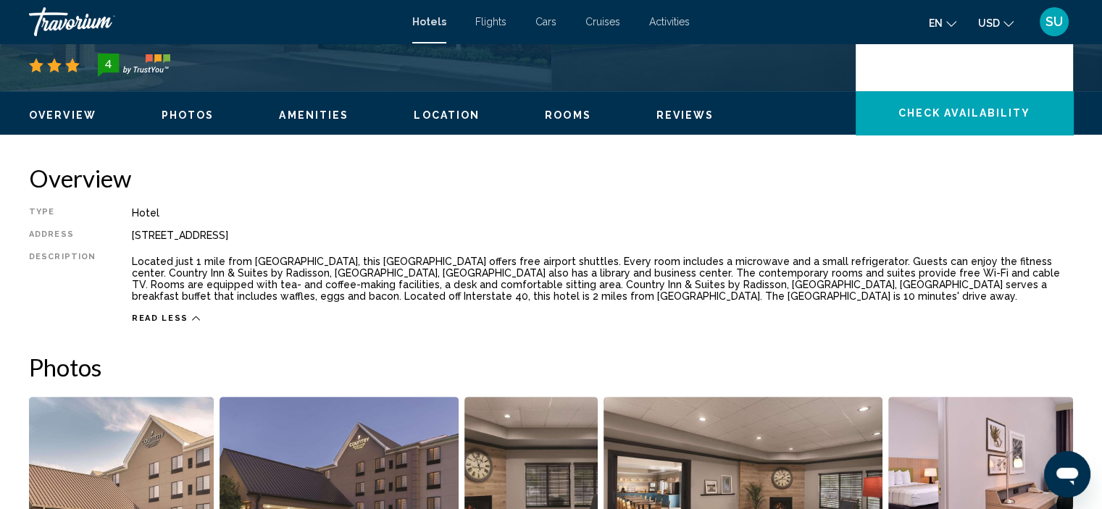
click at [322, 115] on span "Amenities" at bounding box center [314, 115] width 70 height 12
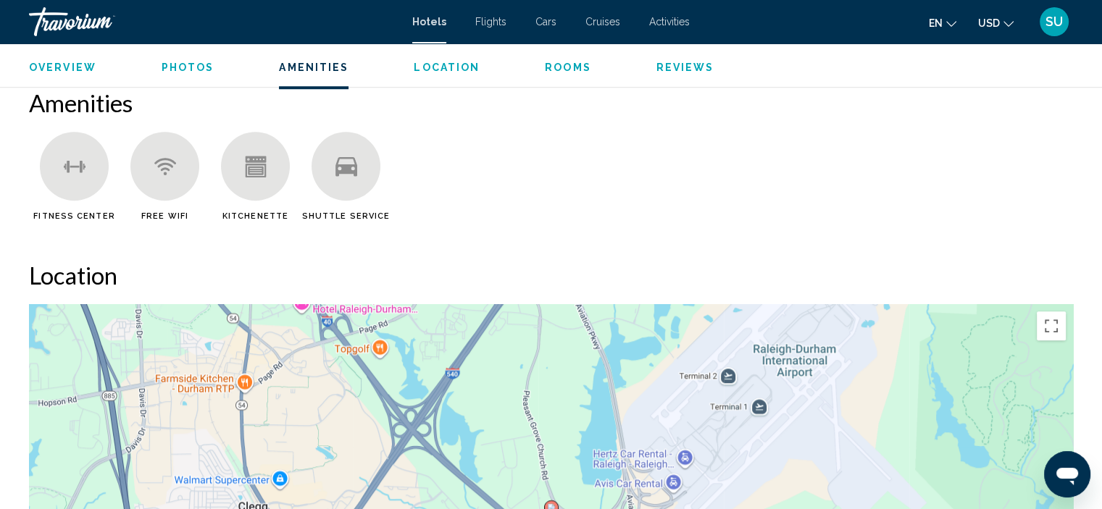
scroll to position [1099, 0]
click at [201, 75] on div "Overview Photos Amenities Location Rooms Reviews Check Availability" at bounding box center [551, 65] width 1102 height 45
click at [203, 66] on span "Photos" at bounding box center [188, 68] width 53 height 12
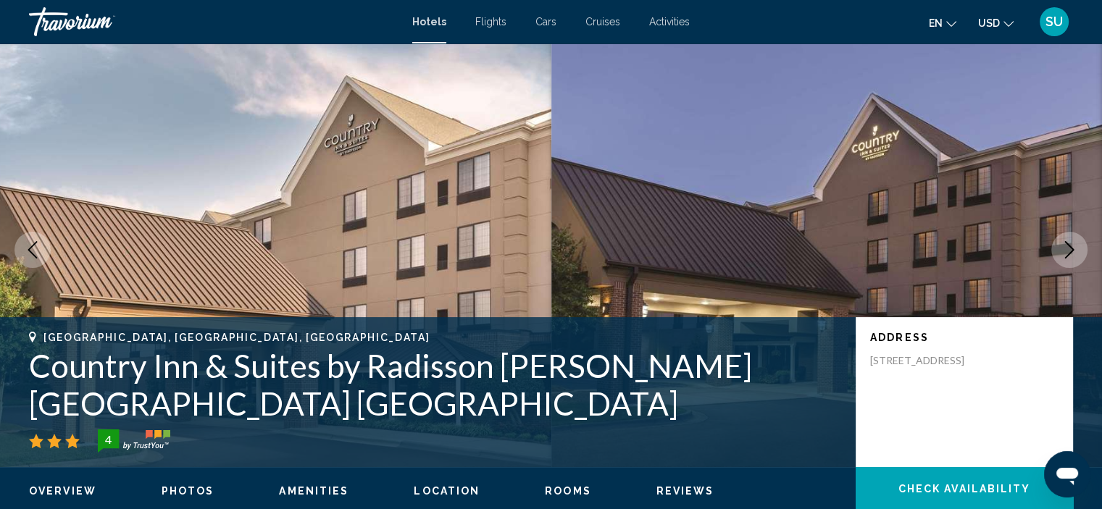
scroll to position [1, 0]
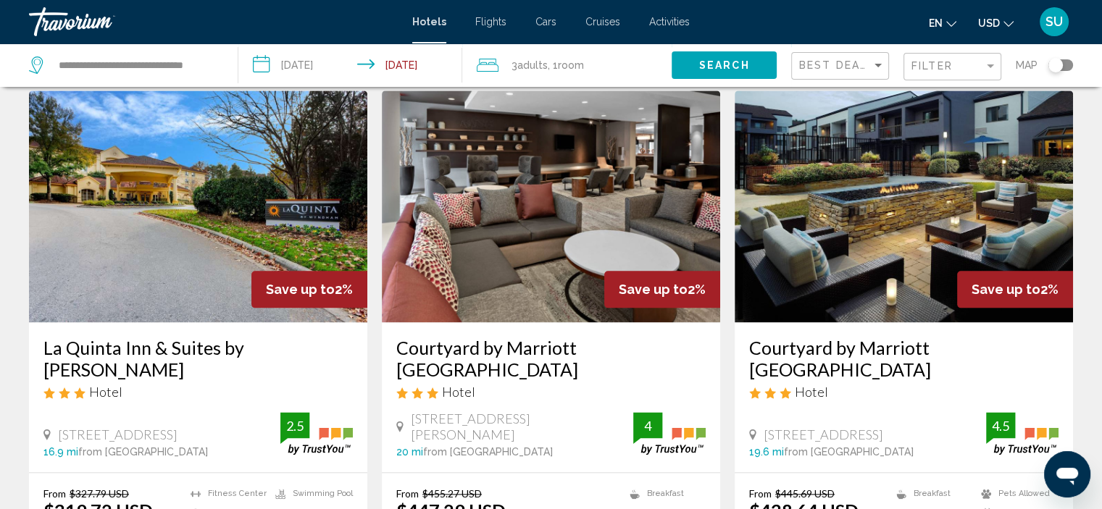
scroll to position [2018, 0]
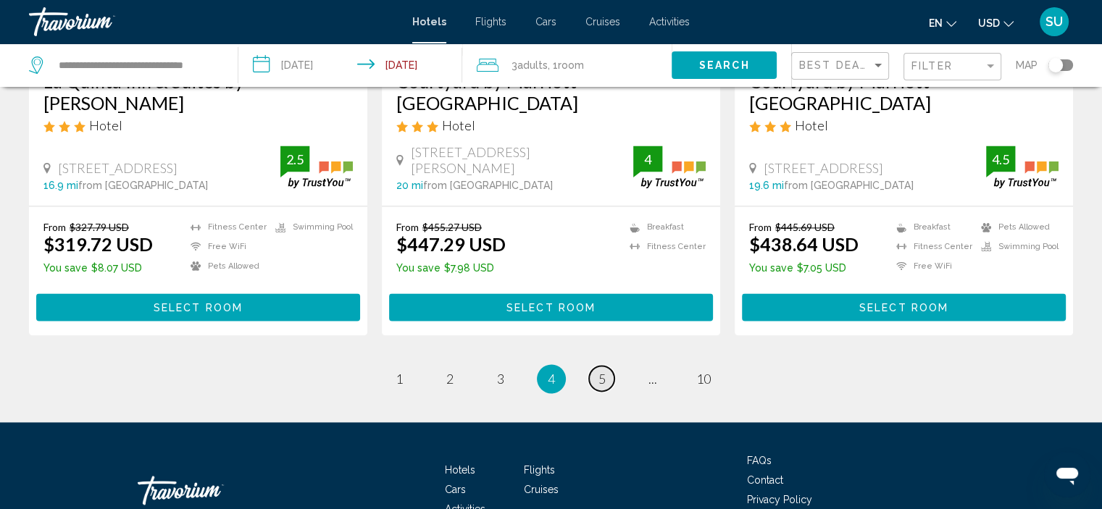
click at [602, 371] on span "5" at bounding box center [602, 379] width 7 height 16
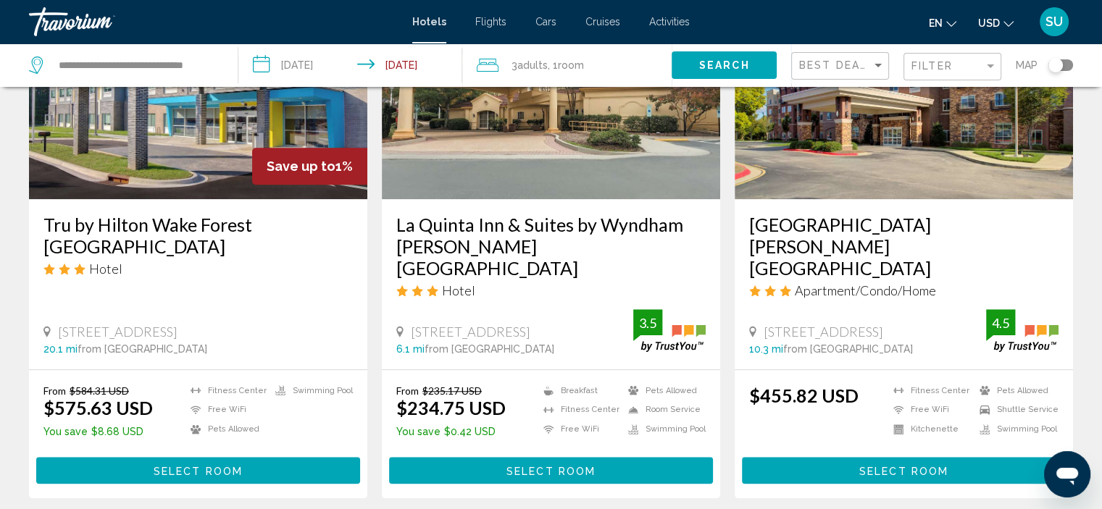
scroll to position [1304, 0]
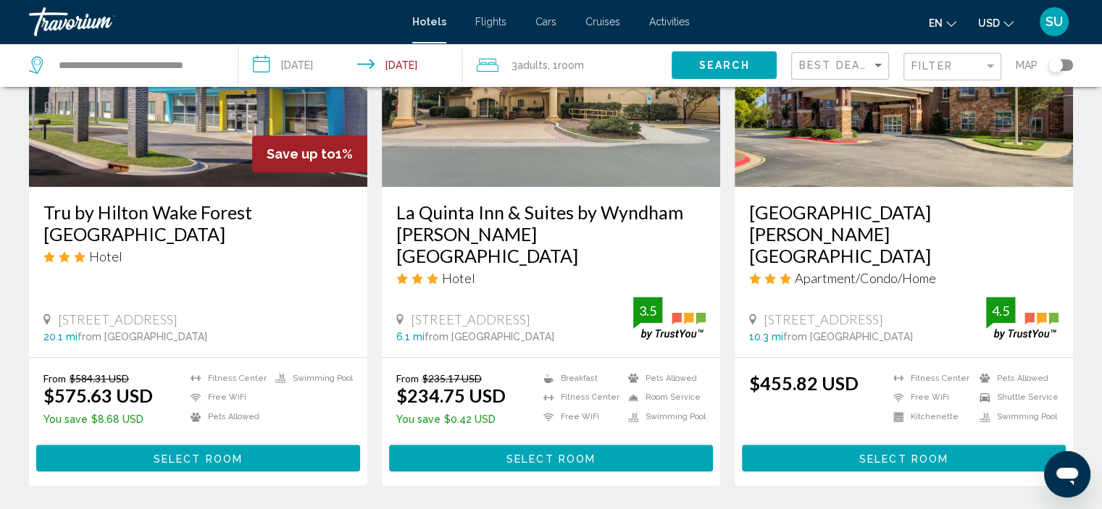
click at [615, 445] on button "Select Room" at bounding box center [551, 458] width 324 height 27
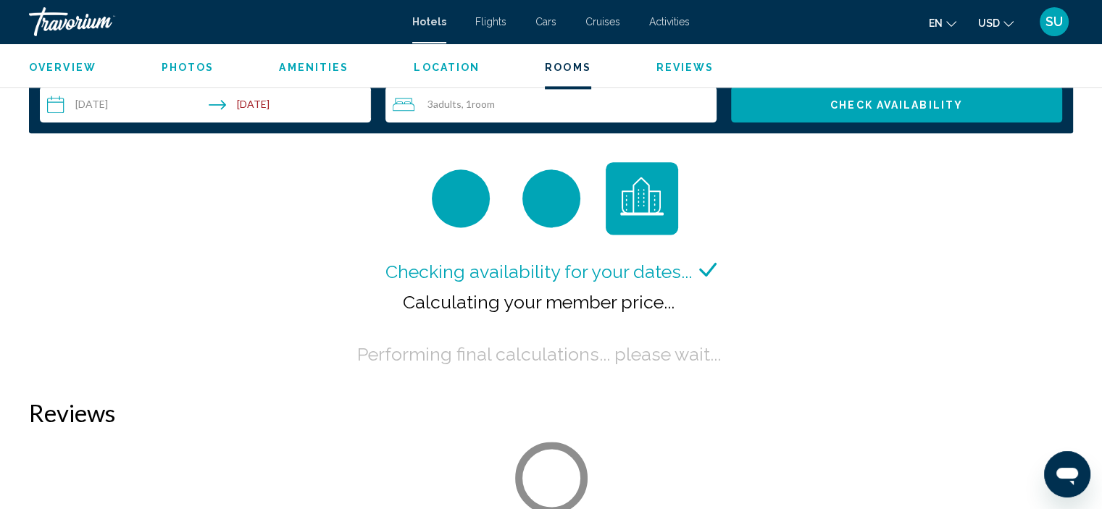
scroll to position [2099, 0]
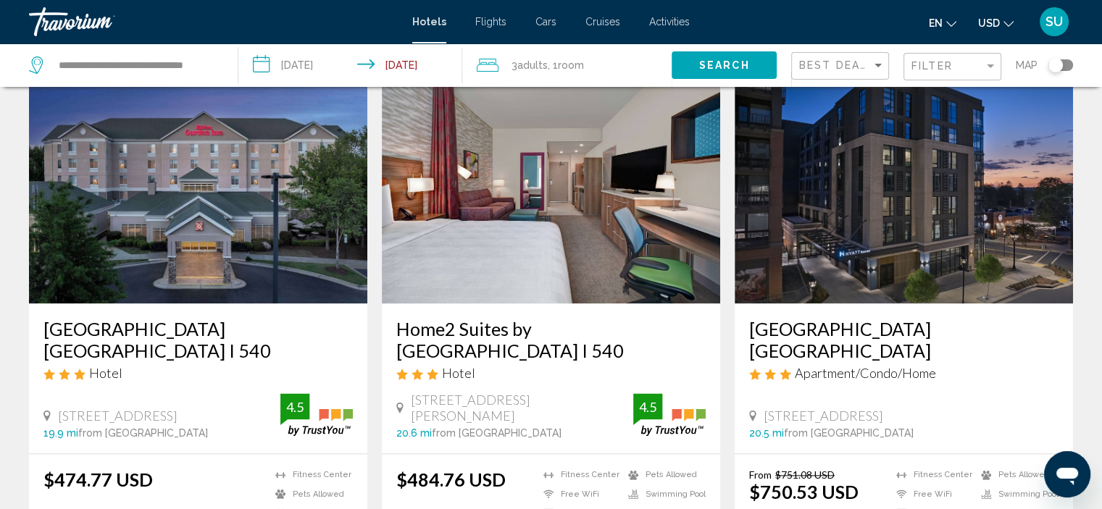
scroll to position [2018, 0]
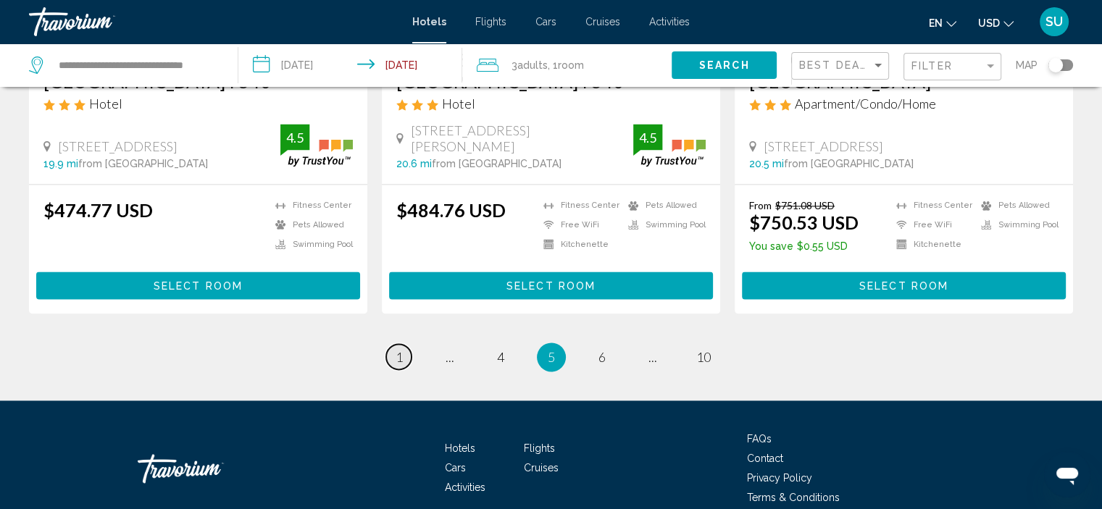
click at [388, 344] on link "page 1" at bounding box center [398, 356] width 25 height 25
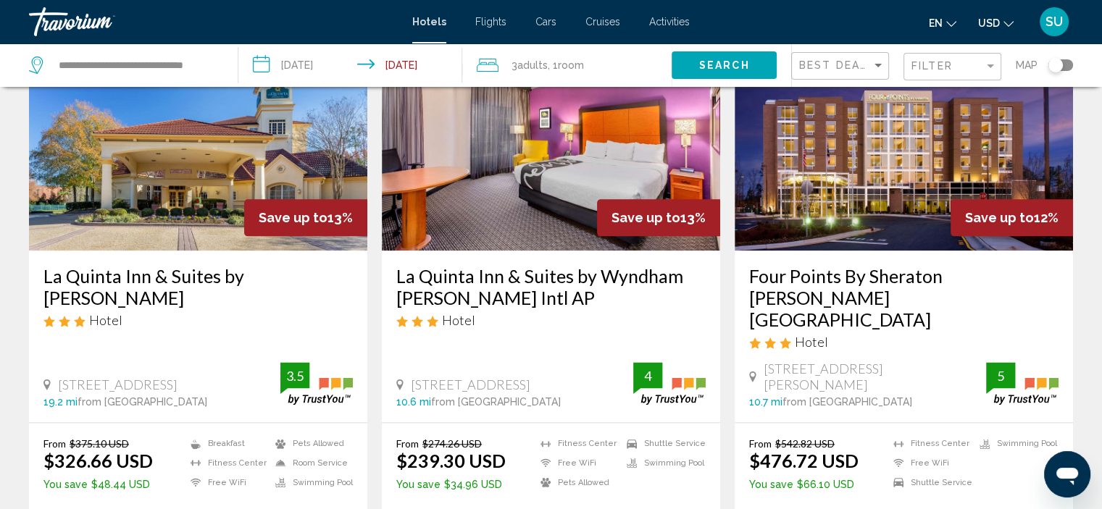
scroll to position [1812, 0]
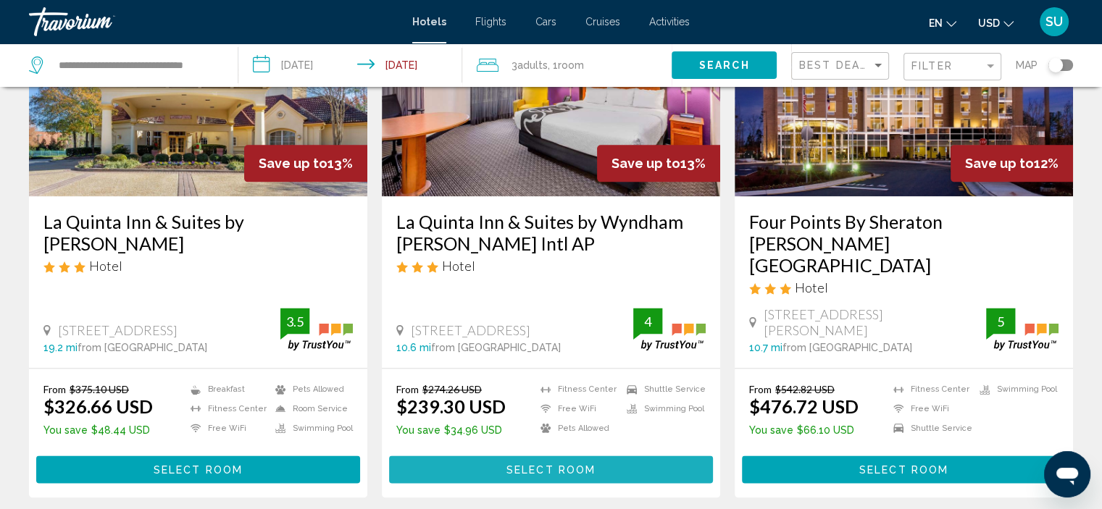
click at [583, 465] on span "Select Room" at bounding box center [551, 471] width 89 height 12
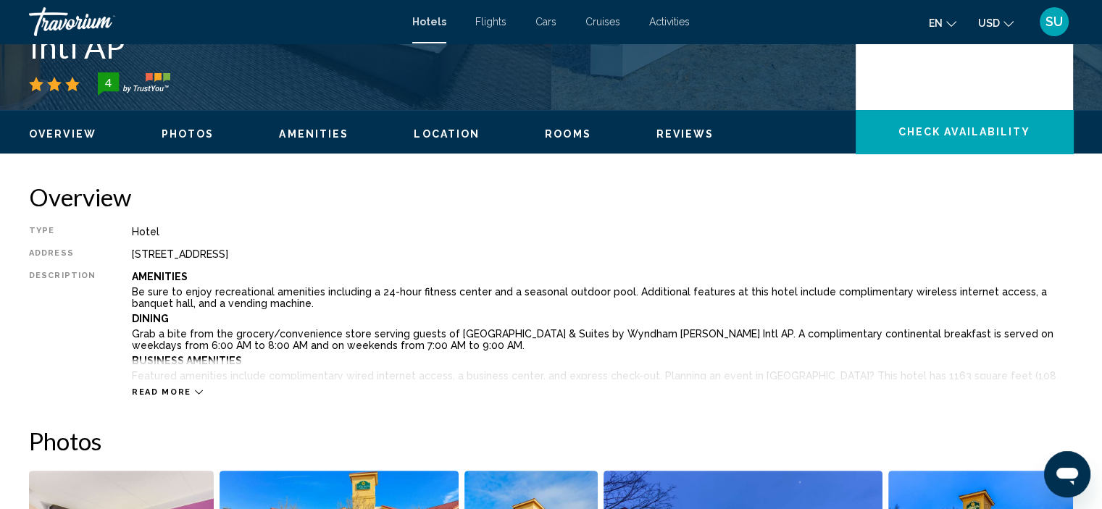
scroll to position [368, 0]
click at [174, 391] on span "Read more" at bounding box center [161, 392] width 59 height 9
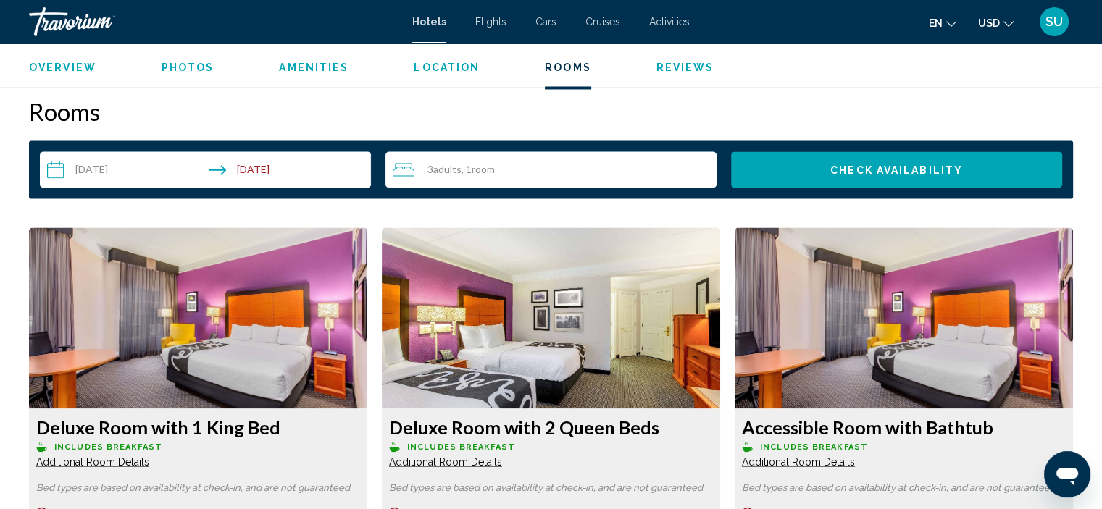
scroll to position [2470, 0]
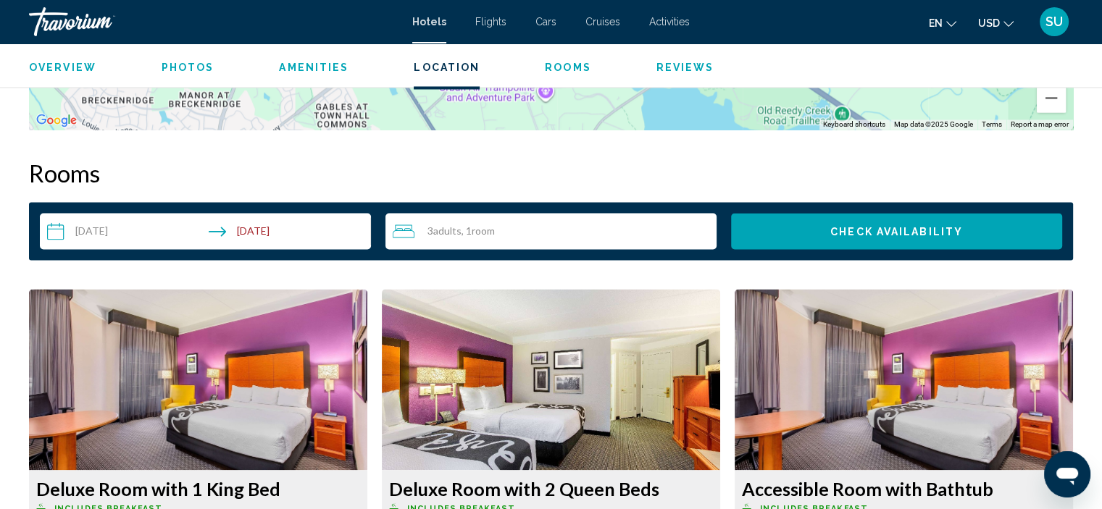
click at [833, 228] on span "Check Availability" at bounding box center [897, 232] width 133 height 12
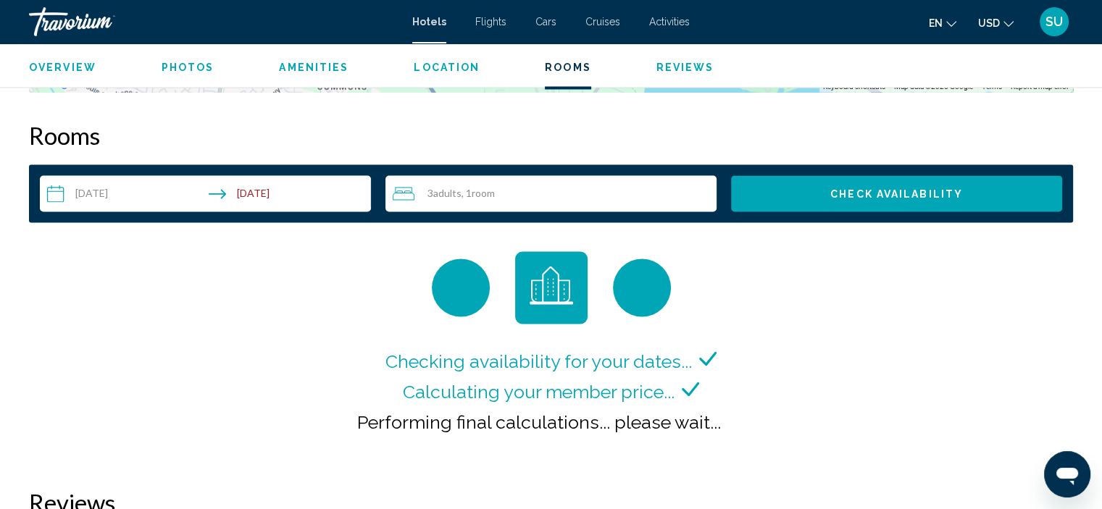
scroll to position [2468, 0]
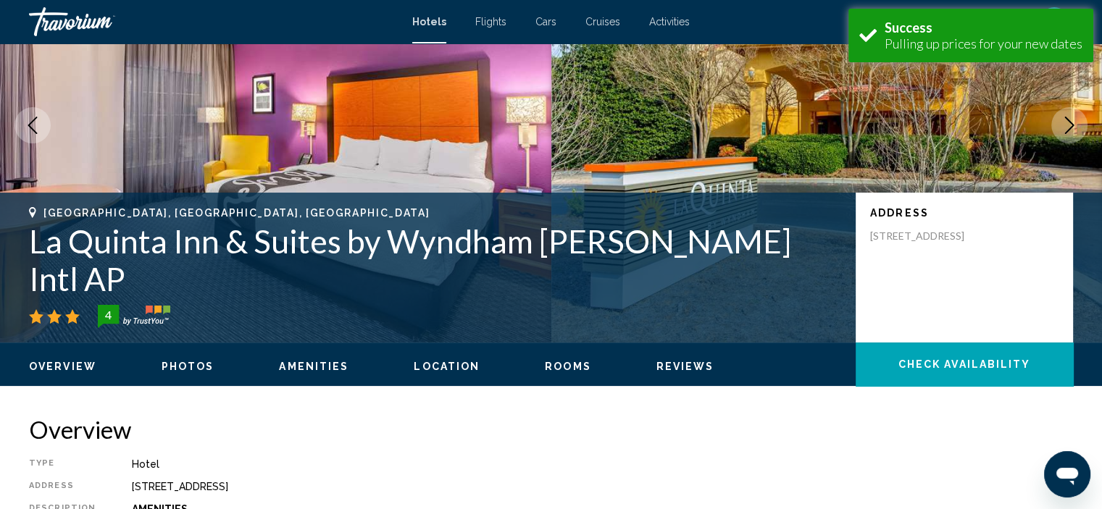
scroll to position [145, 0]
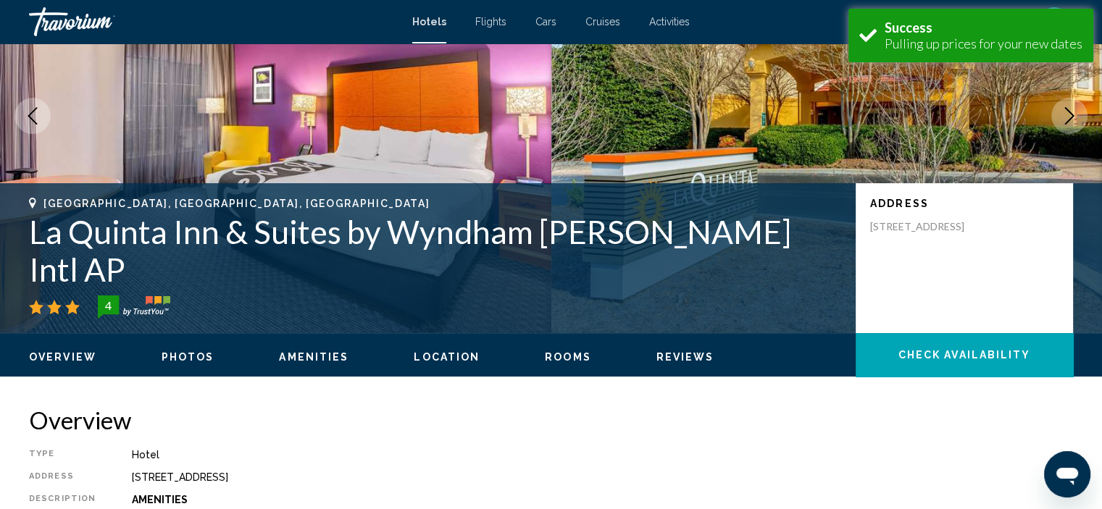
drag, startPoint x: 24, startPoint y: 232, endPoint x: 73, endPoint y: 269, distance: 61.6
click at [73, 269] on div "[GEOGRAPHIC_DATA], [GEOGRAPHIC_DATA], [GEOGRAPHIC_DATA] [GEOGRAPHIC_DATA] & Sui…" at bounding box center [551, 258] width 1102 height 121
drag, startPoint x: 35, startPoint y: 200, endPoint x: 61, endPoint y: 205, distance: 26.6
click at [60, 205] on div "[GEOGRAPHIC_DATA], [GEOGRAPHIC_DATA], [GEOGRAPHIC_DATA]" at bounding box center [435, 204] width 812 height 12
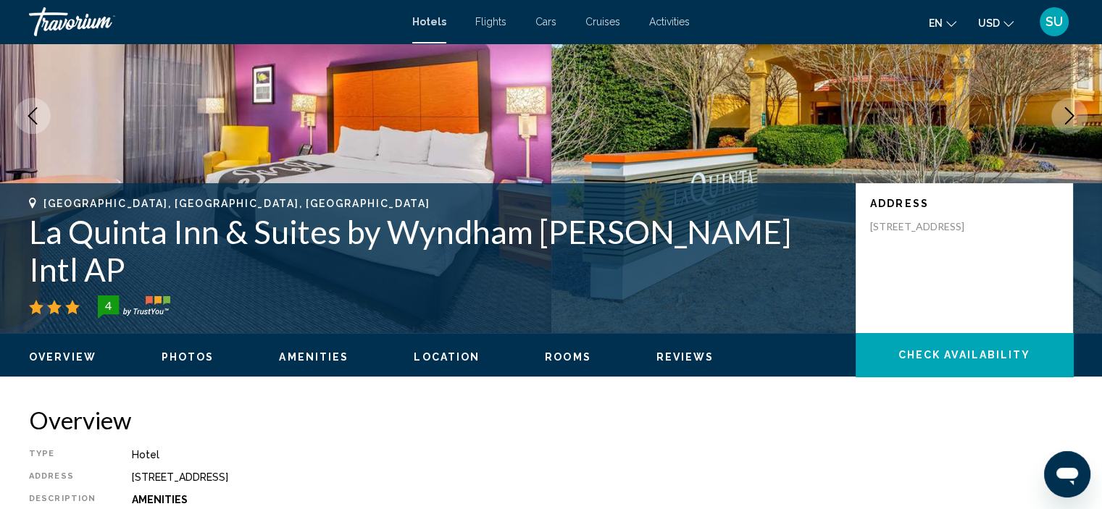
drag, startPoint x: 41, startPoint y: 201, endPoint x: 73, endPoint y: 261, distance: 68.4
click at [73, 261] on div "[GEOGRAPHIC_DATA], [GEOGRAPHIC_DATA], [GEOGRAPHIC_DATA] [GEOGRAPHIC_DATA] & Sui…" at bounding box center [435, 258] width 812 height 121
copy div "[GEOGRAPHIC_DATA], [GEOGRAPHIC_DATA], [GEOGRAPHIC_DATA] [GEOGRAPHIC_DATA] & Sui…"
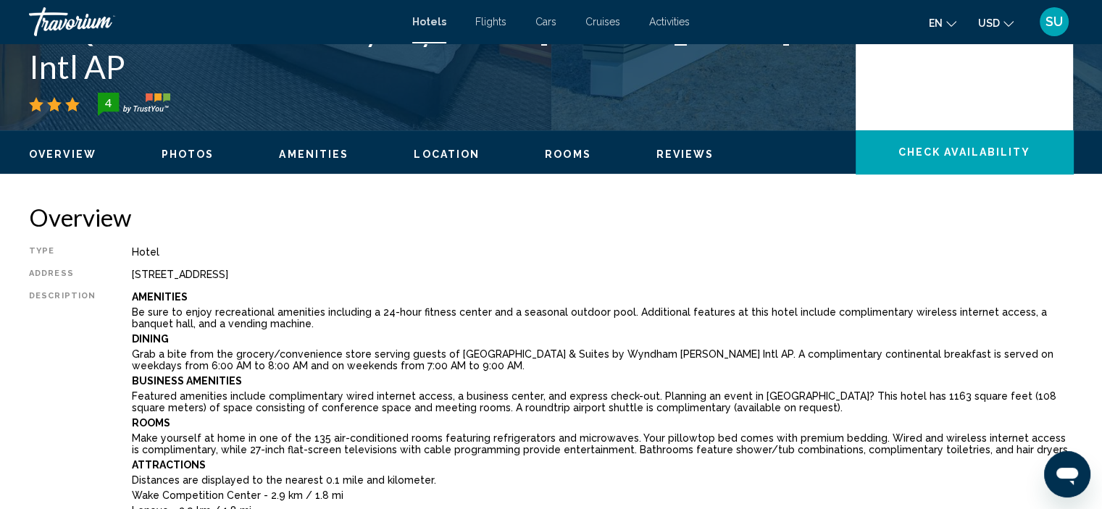
scroll to position [435, 0]
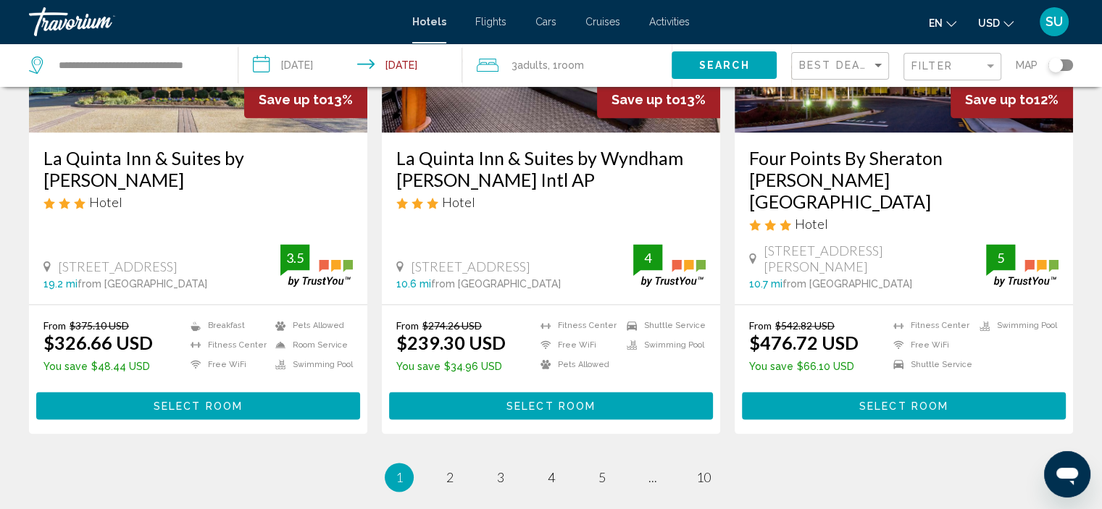
scroll to position [1884, 0]
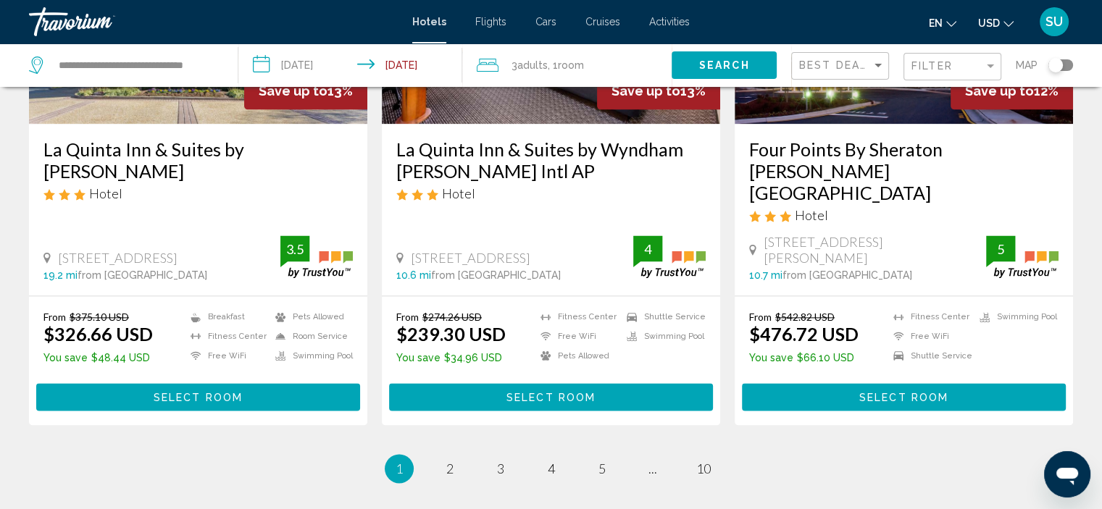
click at [519, 391] on span "Select Room" at bounding box center [551, 397] width 89 height 12
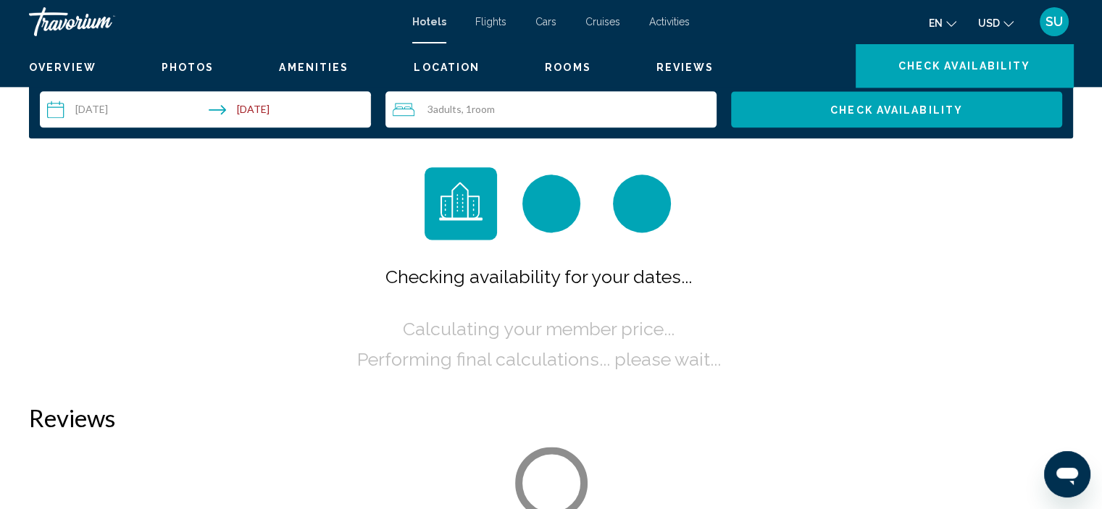
scroll to position [6, 0]
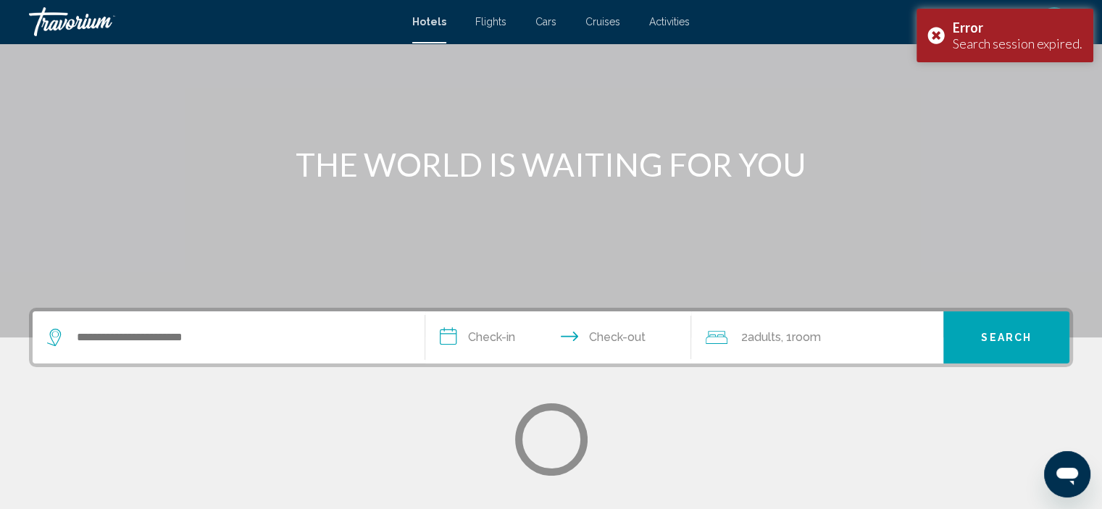
scroll to position [217, 0]
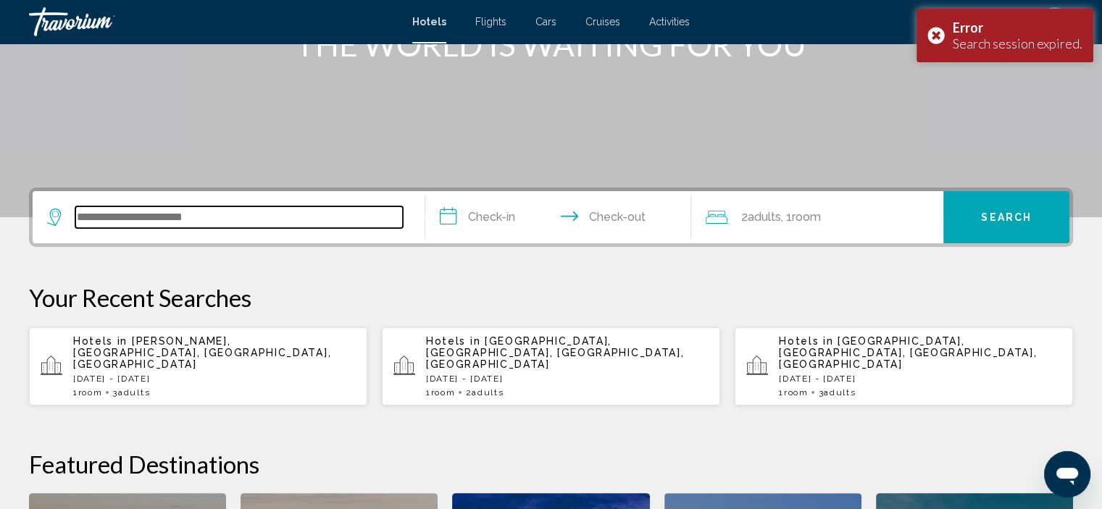
click at [119, 222] on input "Search widget" at bounding box center [239, 218] width 328 height 22
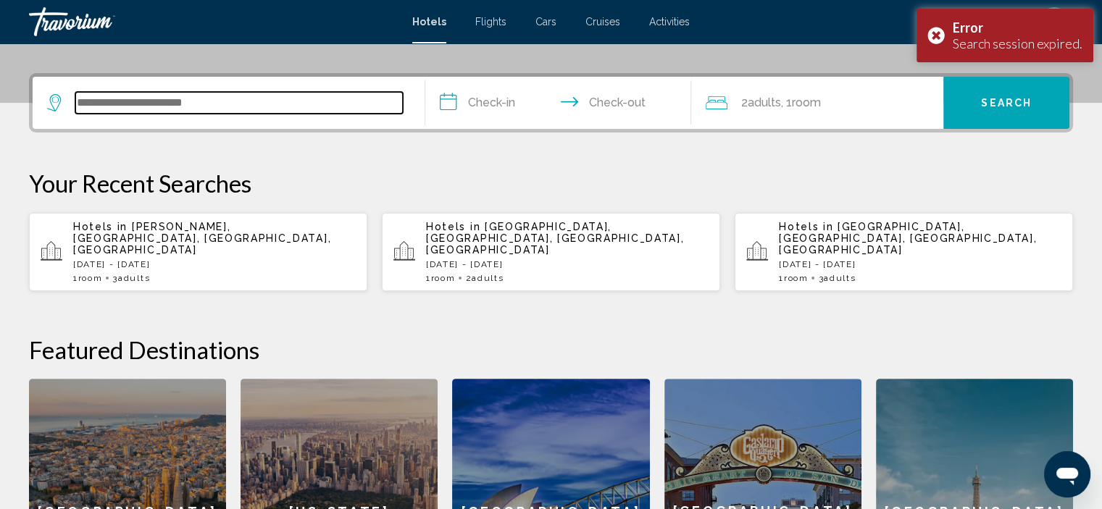
scroll to position [357, 0]
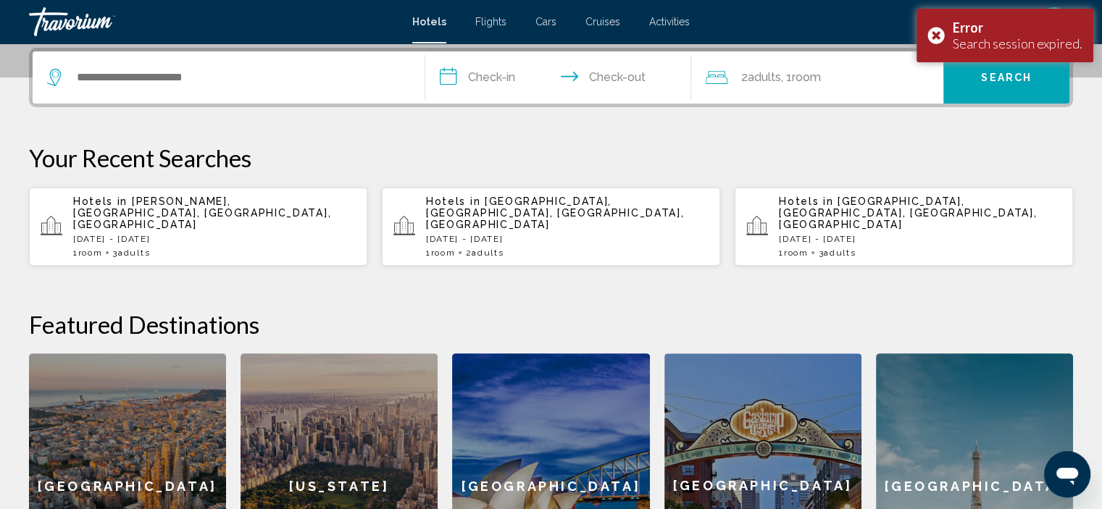
click at [209, 234] on p "[DATE] - [DATE]" at bounding box center [214, 239] width 283 height 10
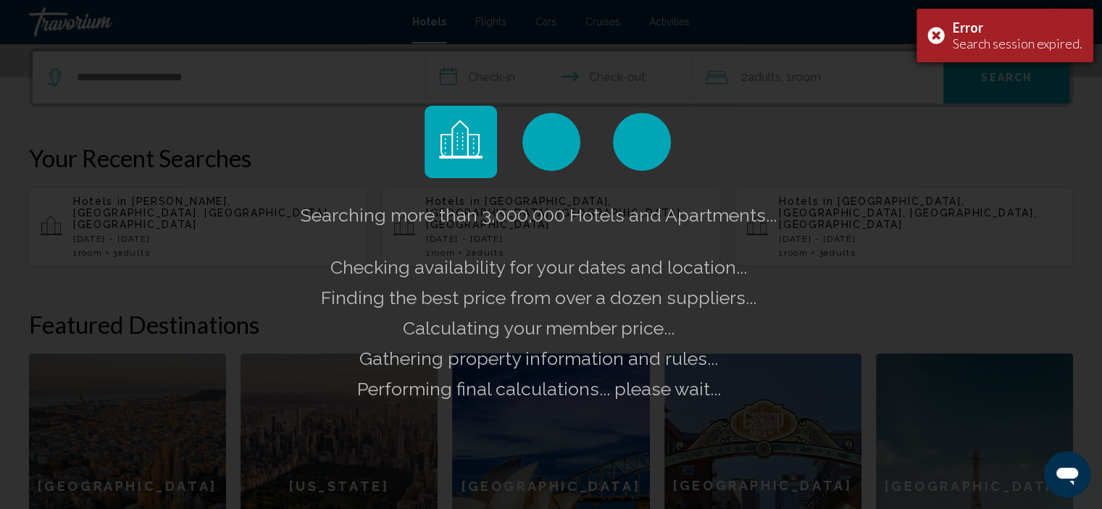
click at [937, 38] on div "Error Search session expired." at bounding box center [1005, 36] width 177 height 54
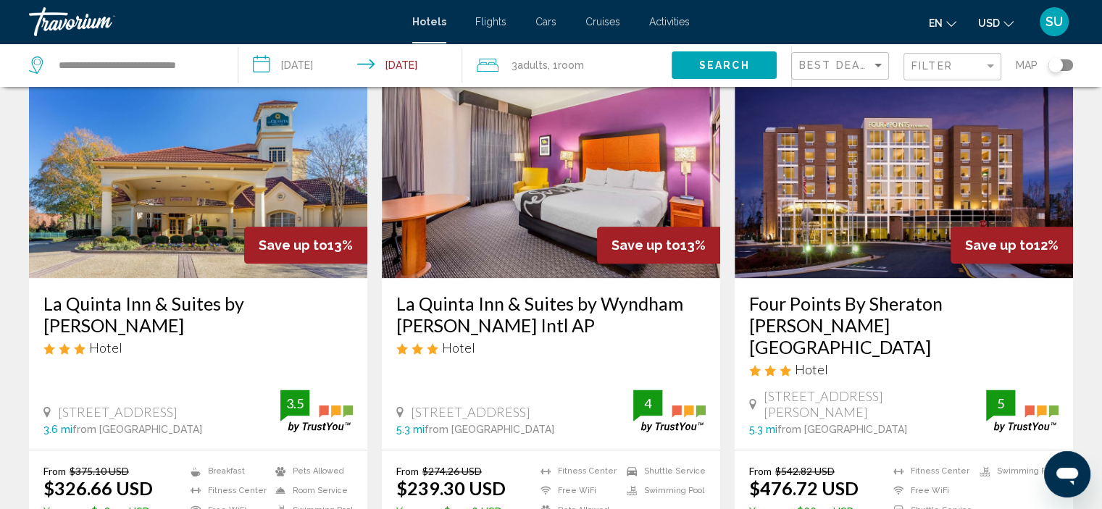
scroll to position [1884, 0]
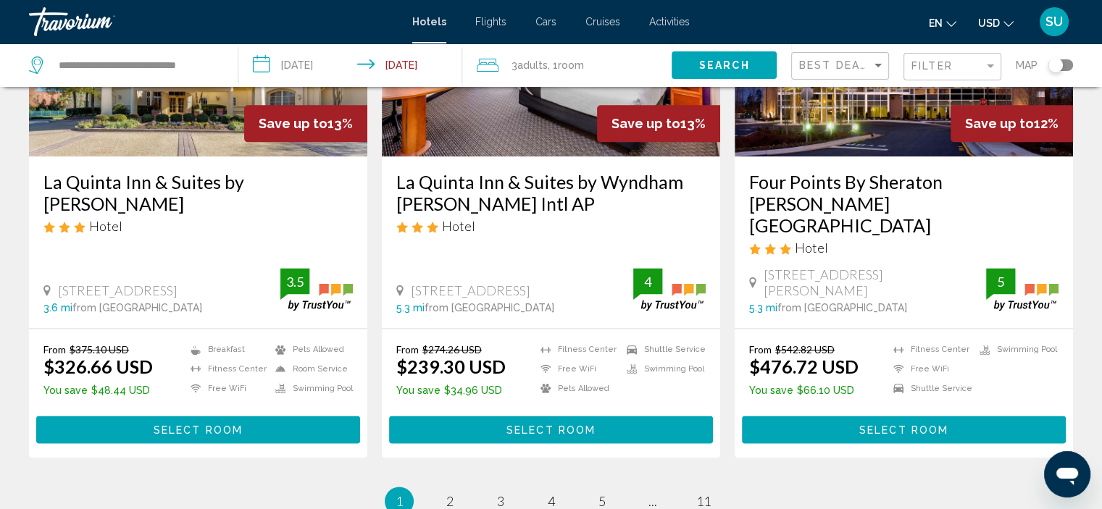
scroll to position [1884, 0]
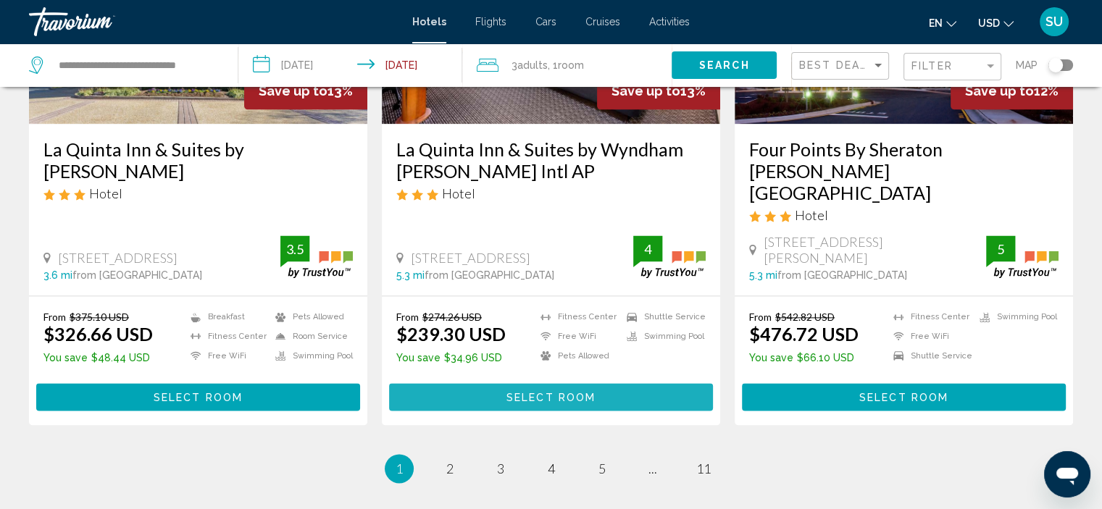
click at [549, 391] on span "Select Room" at bounding box center [551, 397] width 89 height 12
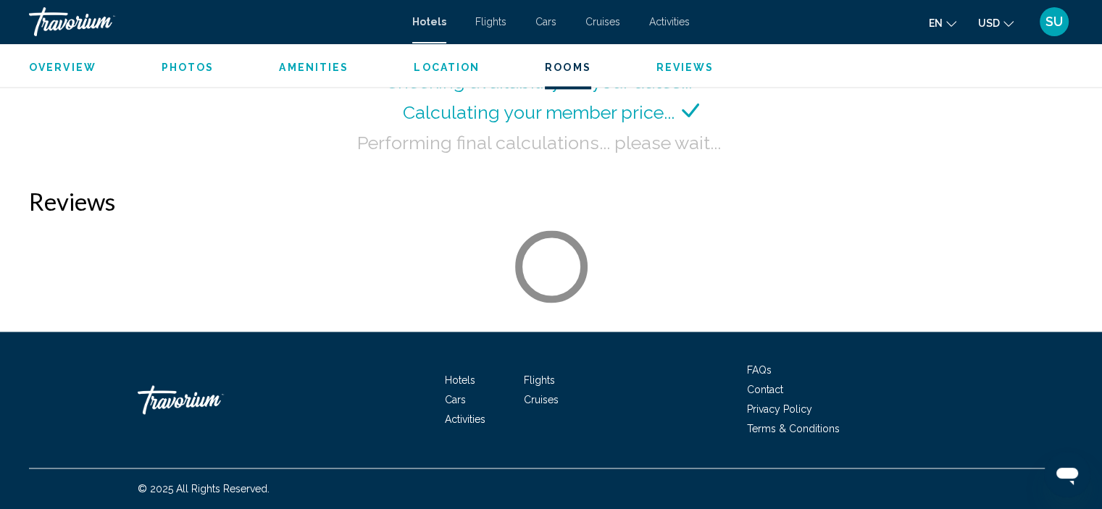
scroll to position [2095, 0]
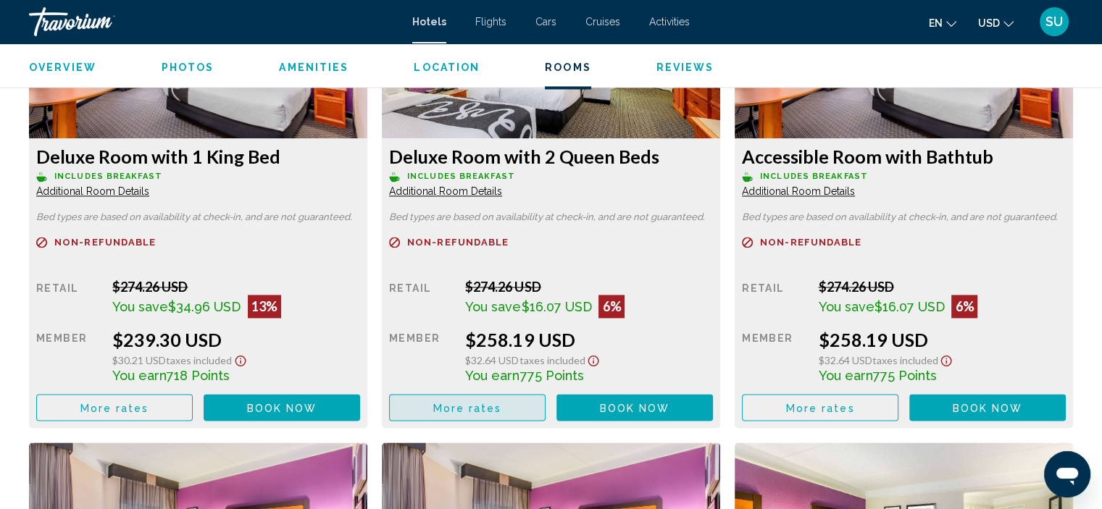
click at [458, 413] on span "More rates" at bounding box center [467, 408] width 69 height 12
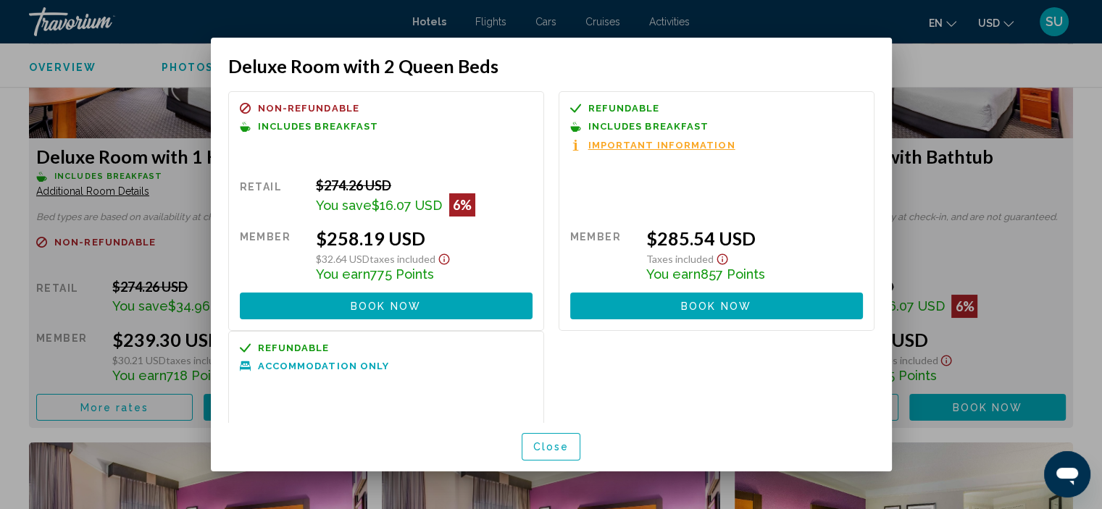
click at [676, 148] on span "Important Information" at bounding box center [661, 145] width 147 height 9
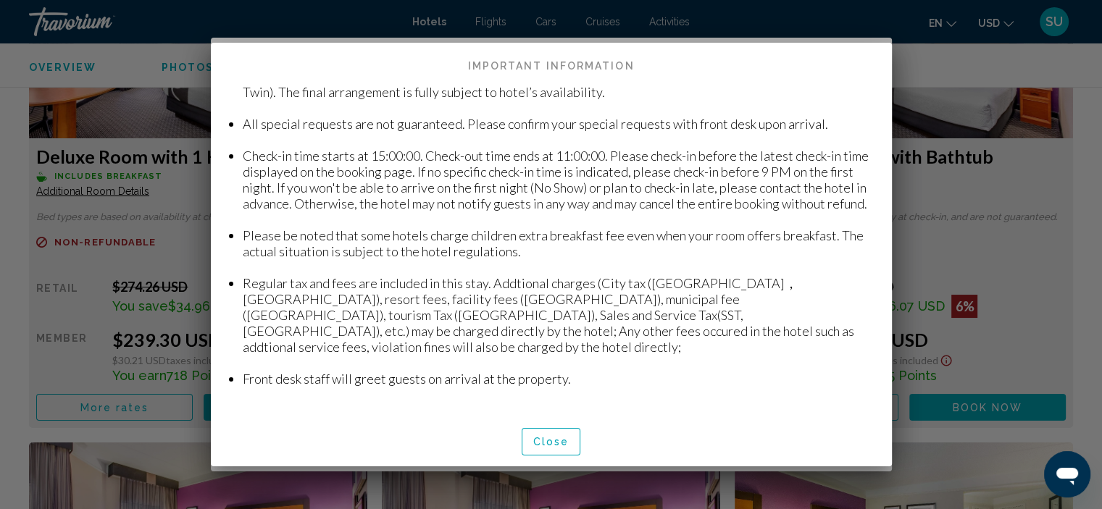
scroll to position [99, 0]
drag, startPoint x: 239, startPoint y: 298, endPoint x: 495, endPoint y: 346, distance: 260.4
click at [495, 346] on ul "Upon your arrival please provide valid government-issued ID to the hotel front …" at bounding box center [551, 203] width 646 height 399
copy li "Regular tax and fees are included in this stay. Addtional charges (City tax ([G…"
drag, startPoint x: 528, startPoint y: 439, endPoint x: 549, endPoint y: 437, distance: 21.1
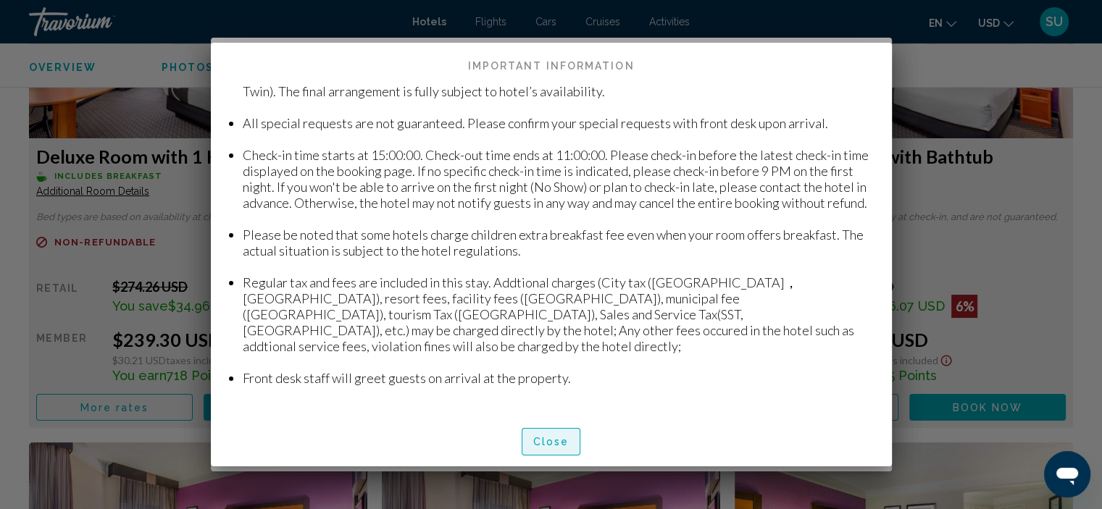
click at [529, 440] on button "Close" at bounding box center [551, 441] width 59 height 27
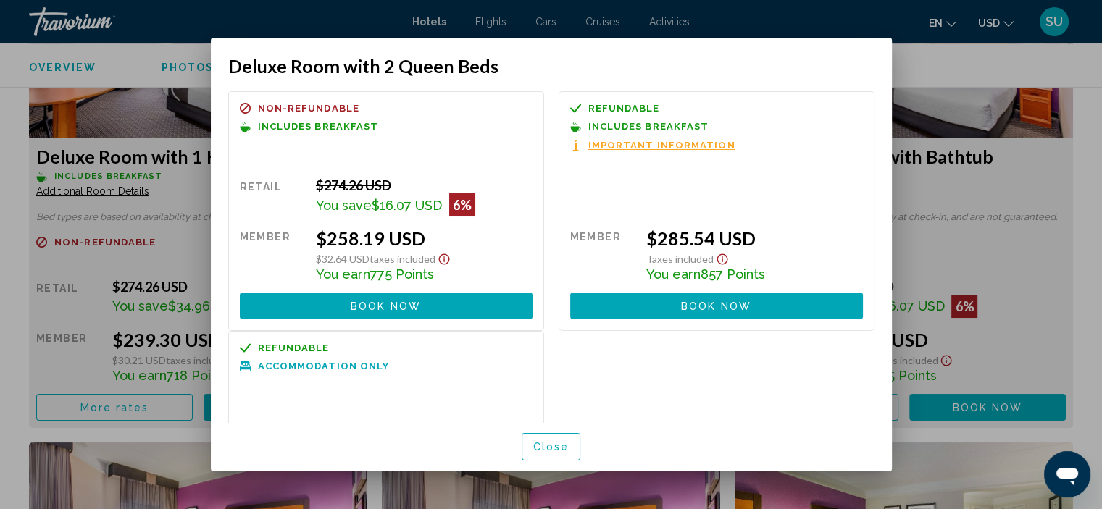
click at [278, 347] on span "Refundable" at bounding box center [294, 348] width 72 height 9
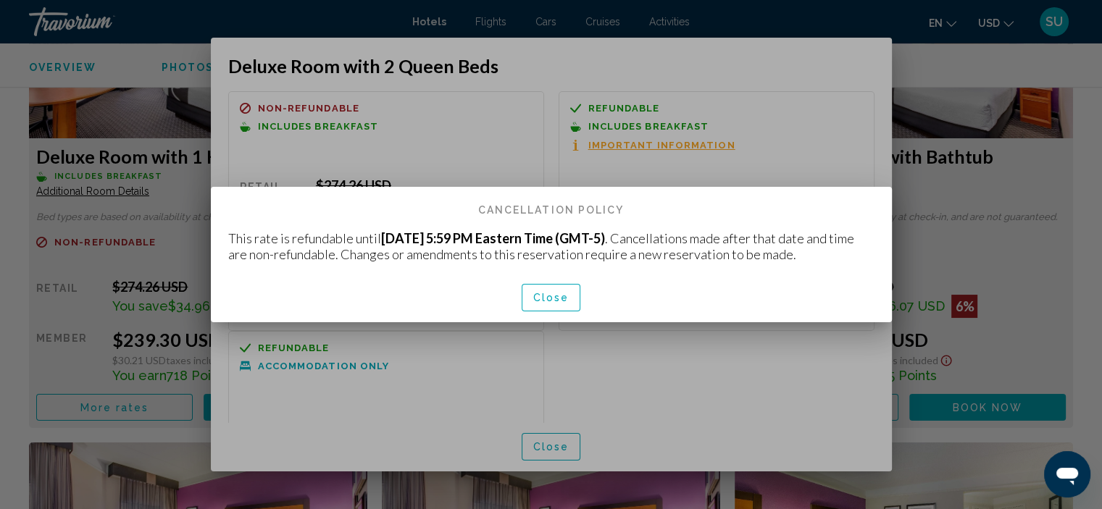
click at [547, 296] on span "Close" at bounding box center [551, 299] width 36 height 12
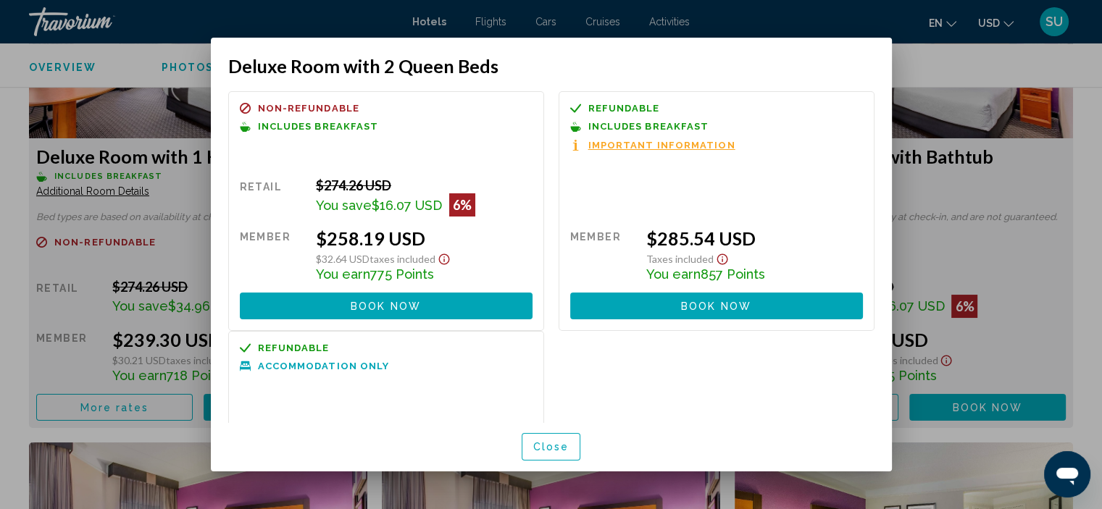
click at [541, 447] on span "Close" at bounding box center [551, 448] width 36 height 12
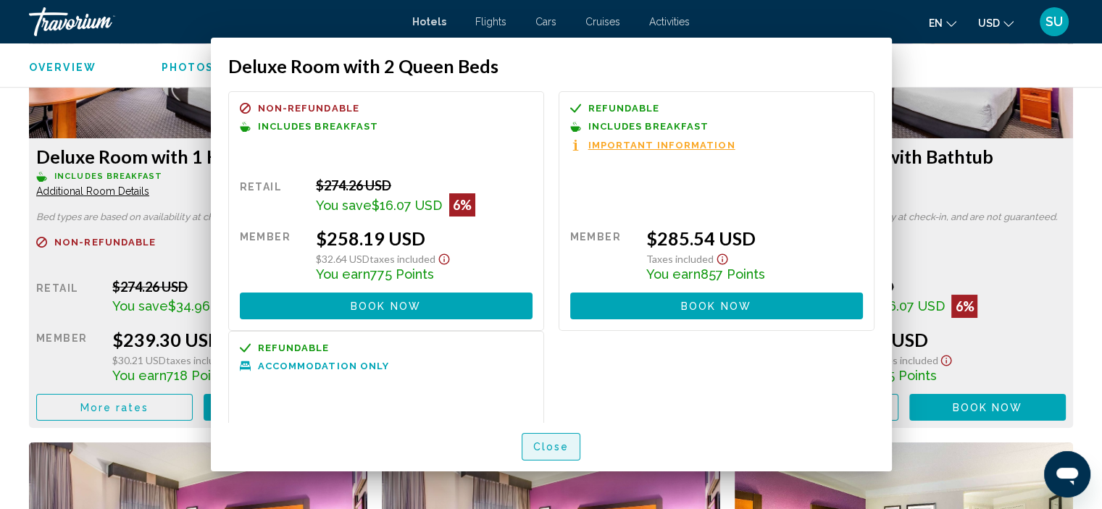
scroll to position [2095, 0]
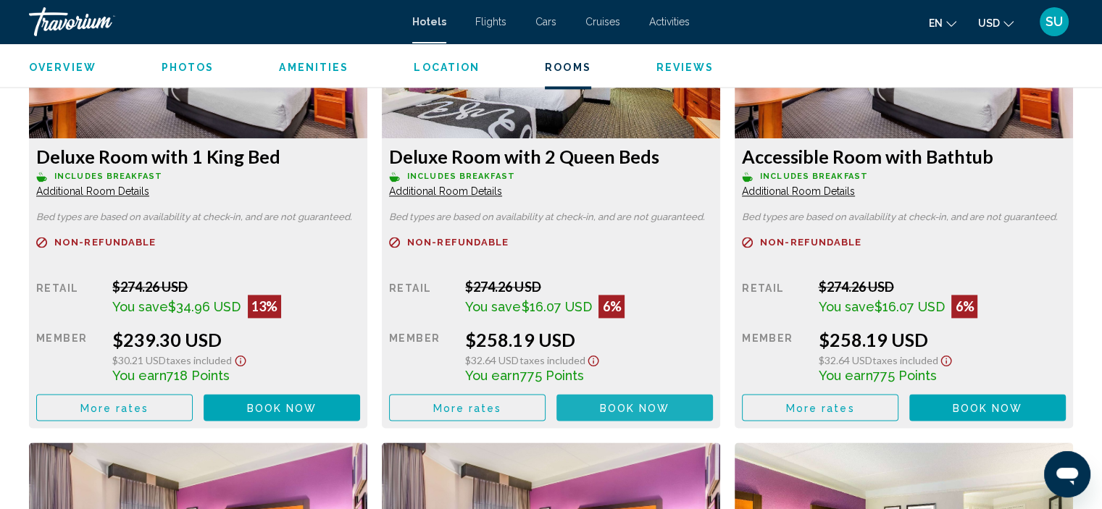
click at [641, 404] on span "Book now" at bounding box center [635, 408] width 70 height 12
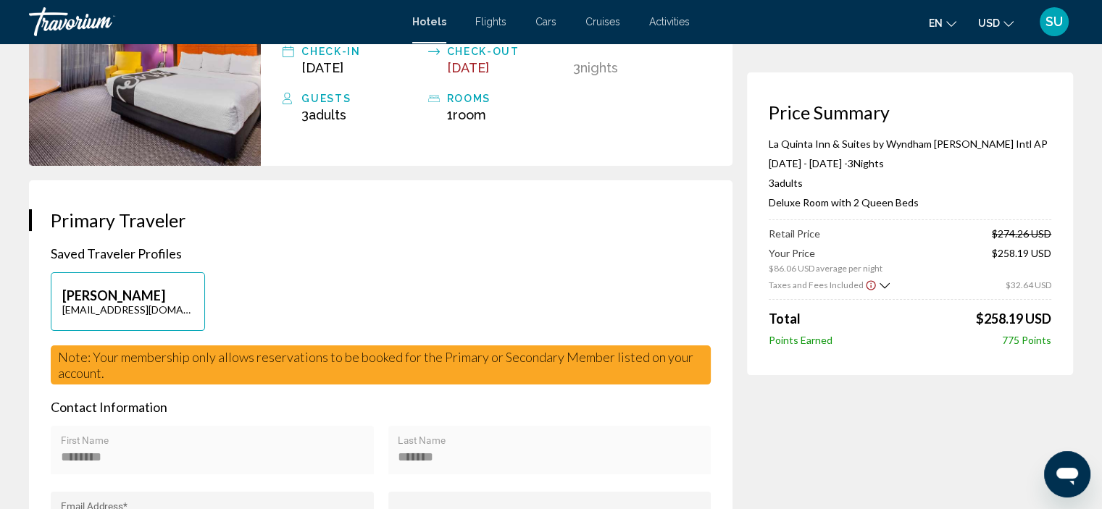
scroll to position [217, 0]
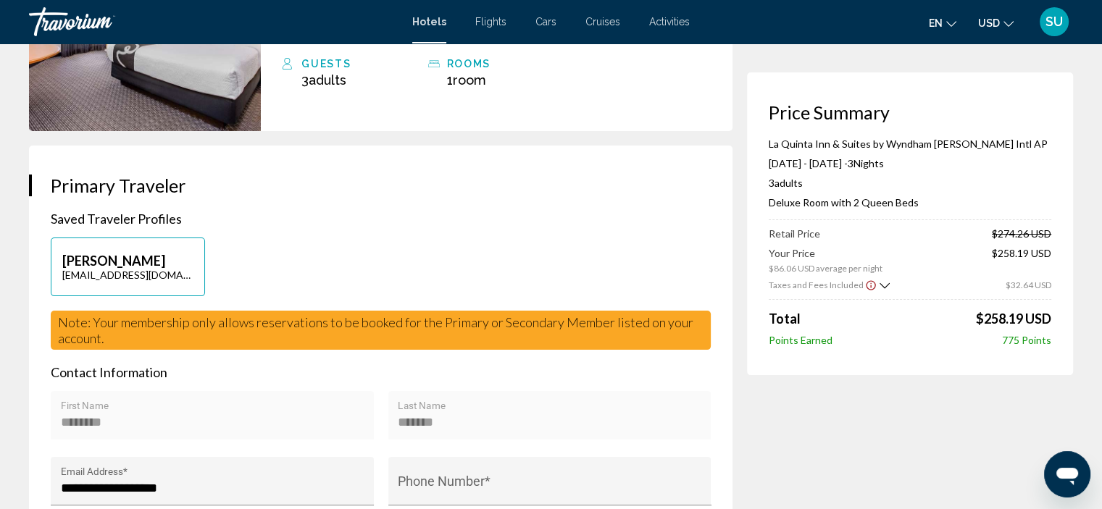
drag, startPoint x: 58, startPoint y: 322, endPoint x: 122, endPoint y: 346, distance: 68.8
click at [122, 346] on div "Note: Your membership only allows reservations to be booked for the Primary or …" at bounding box center [381, 330] width 660 height 39
copy span "Note: Your membership only allows reservations to be booked for the Primary or …"
click at [491, 195] on h3 "Primary Traveler" at bounding box center [381, 186] width 660 height 22
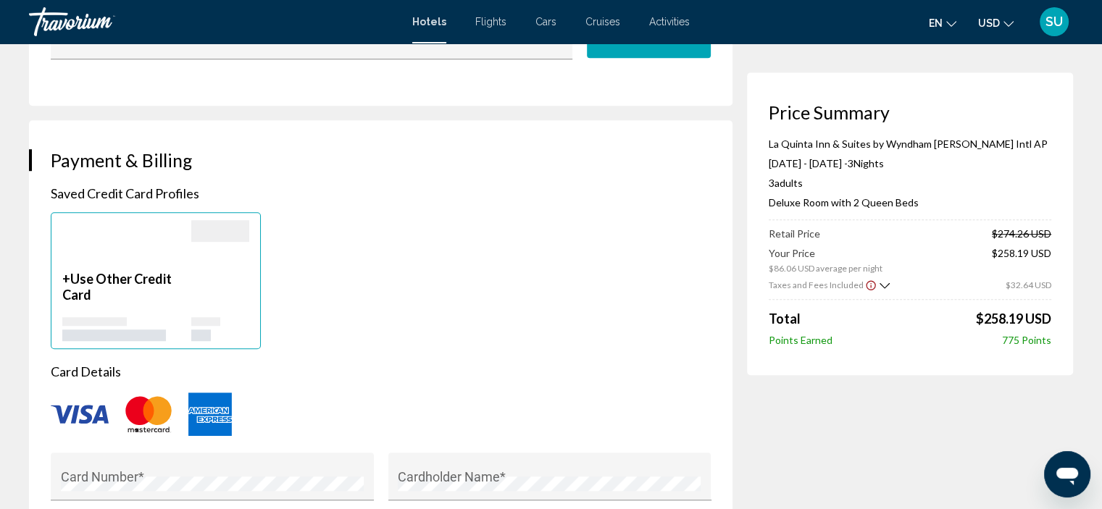
scroll to position [1015, 0]
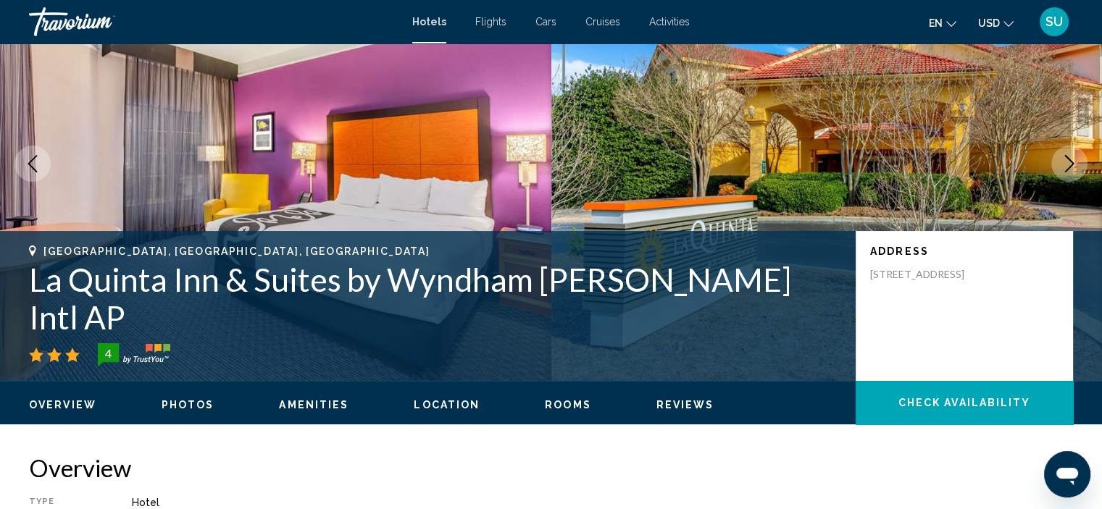
scroll to position [78, 0]
